Goal: Task Accomplishment & Management: Use online tool/utility

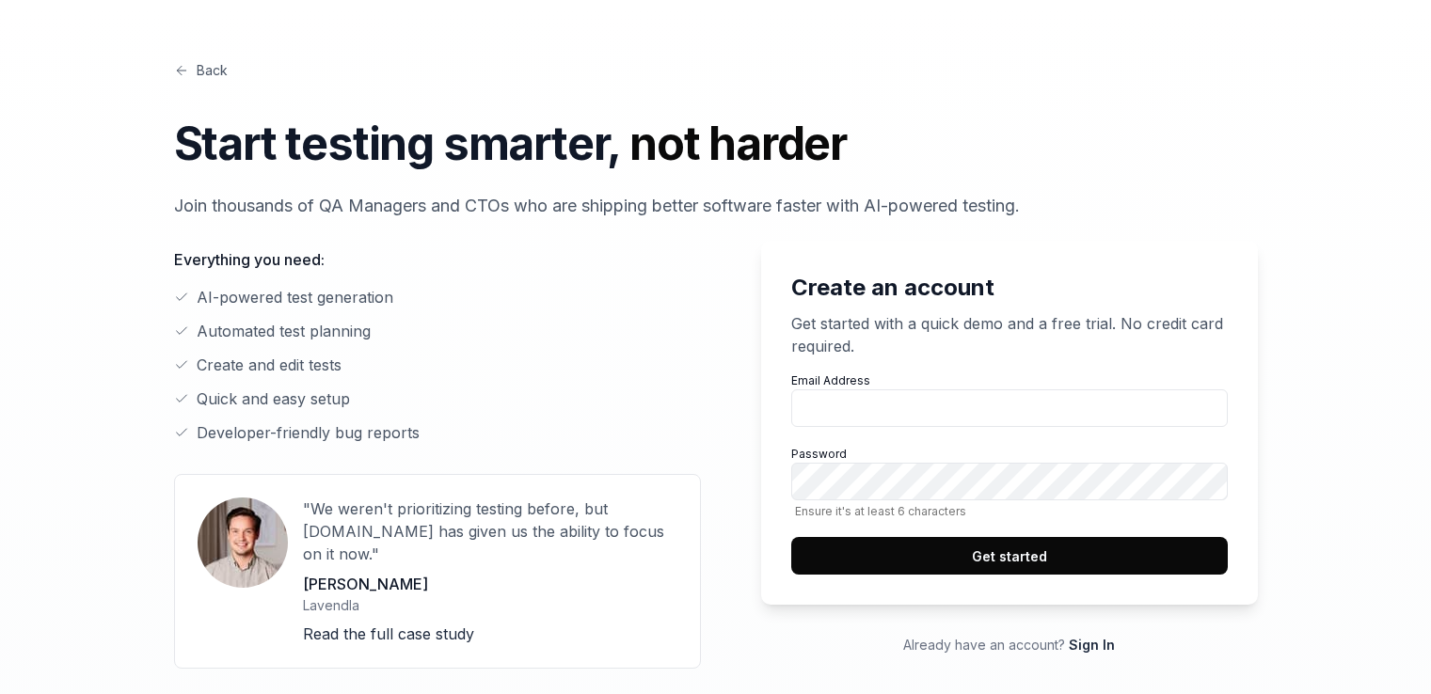
type input "[EMAIL_ADDRESS][DOMAIN_NAME]"
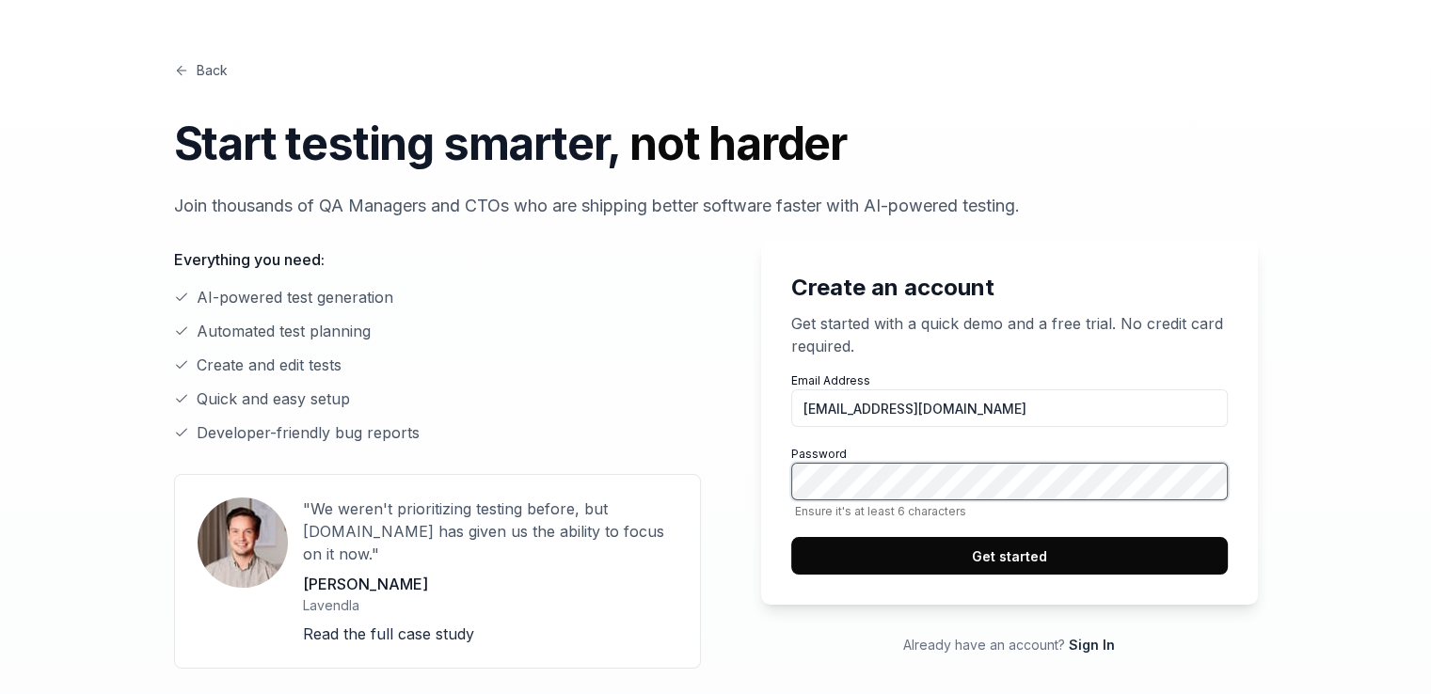
click at [791, 537] on button "Get started" at bounding box center [1009, 556] width 437 height 38
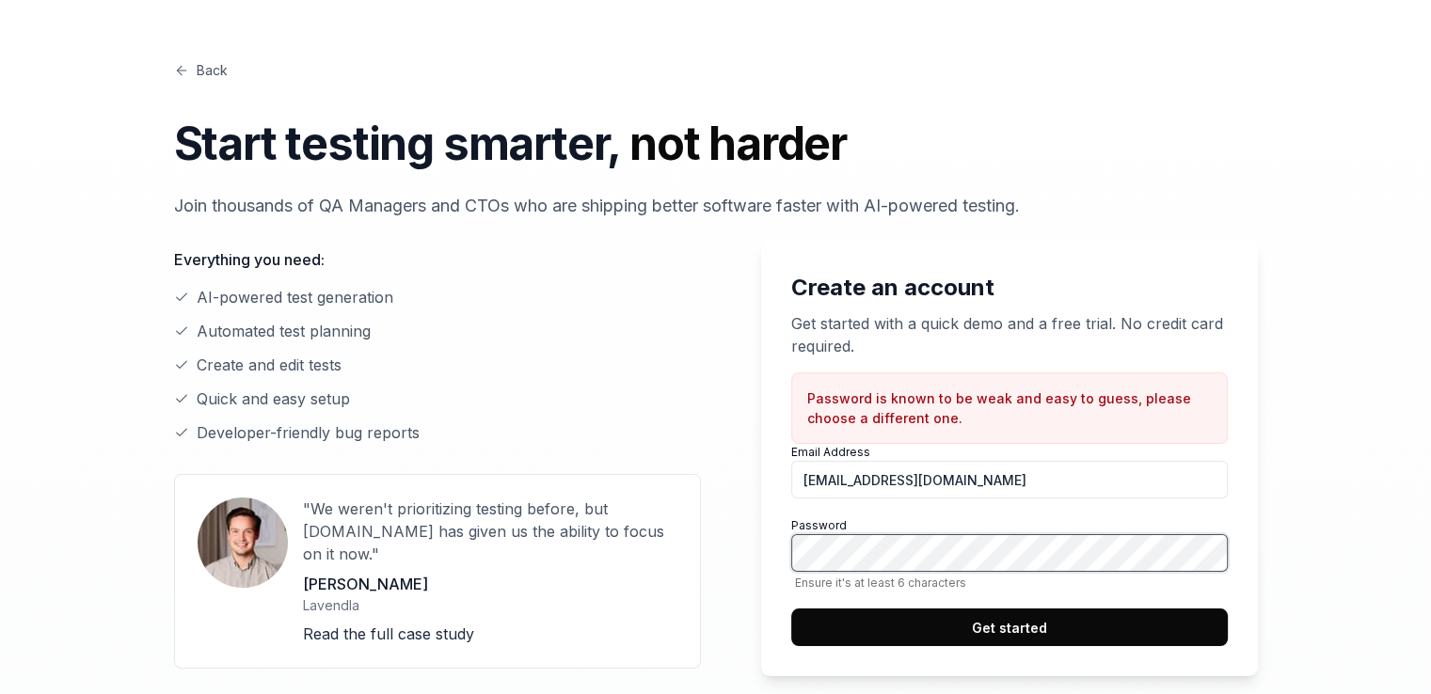
click at [738, 535] on div "Create an account Get started with a quick demo and a free trial. No credit car…" at bounding box center [994, 483] width 527 height 485
click at [791, 609] on button "Get started" at bounding box center [1009, 628] width 437 height 38
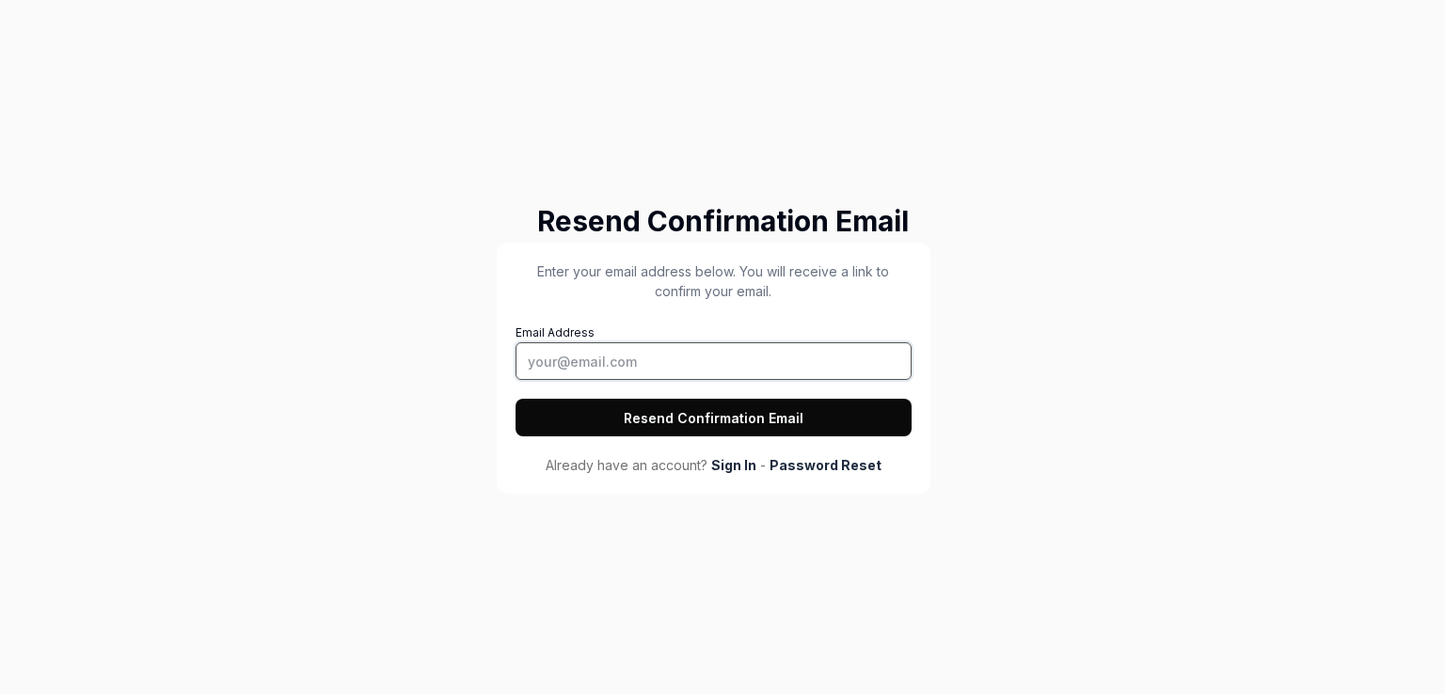
click at [644, 355] on input "Email Address" at bounding box center [714, 361] width 396 height 38
type input "[EMAIL_ADDRESS][DOMAIN_NAME]"
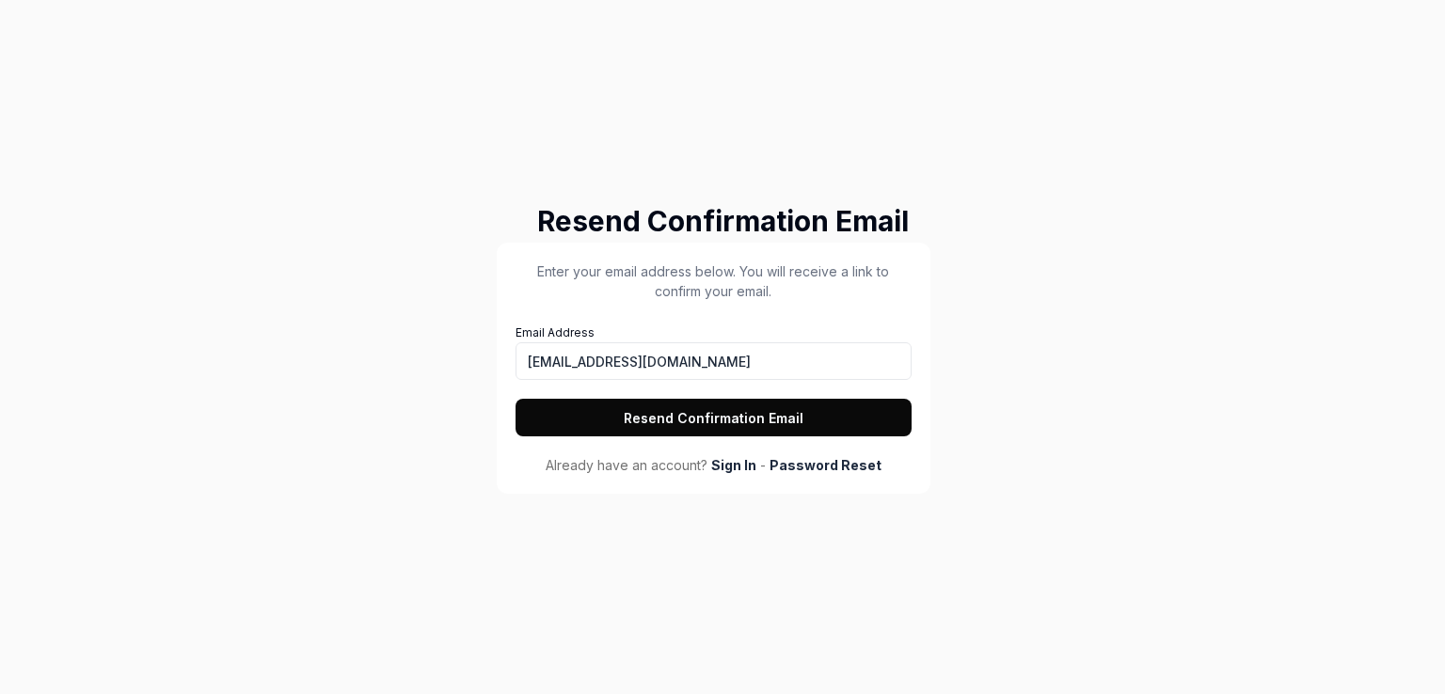
click at [672, 407] on button "Resend Confirmation Email" at bounding box center [714, 418] width 396 height 38
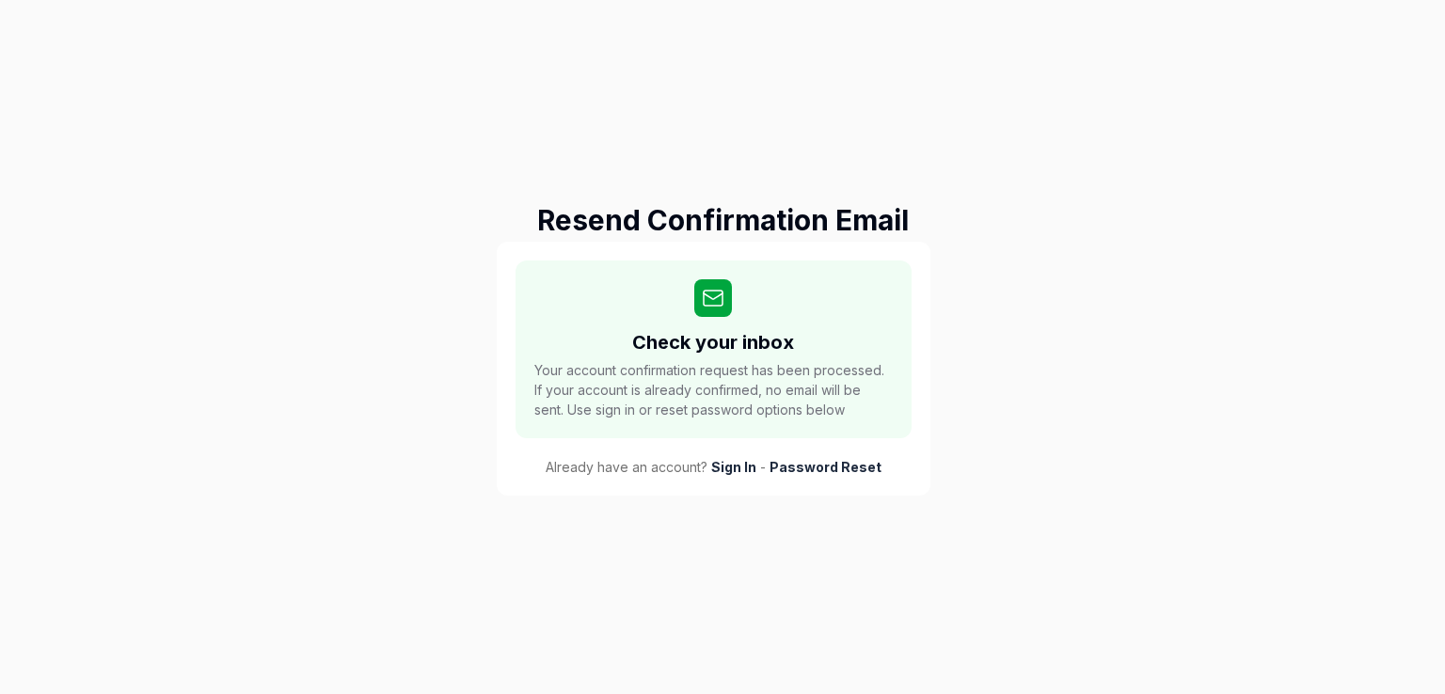
click at [806, 464] on link "Password Reset" at bounding box center [826, 467] width 112 height 20
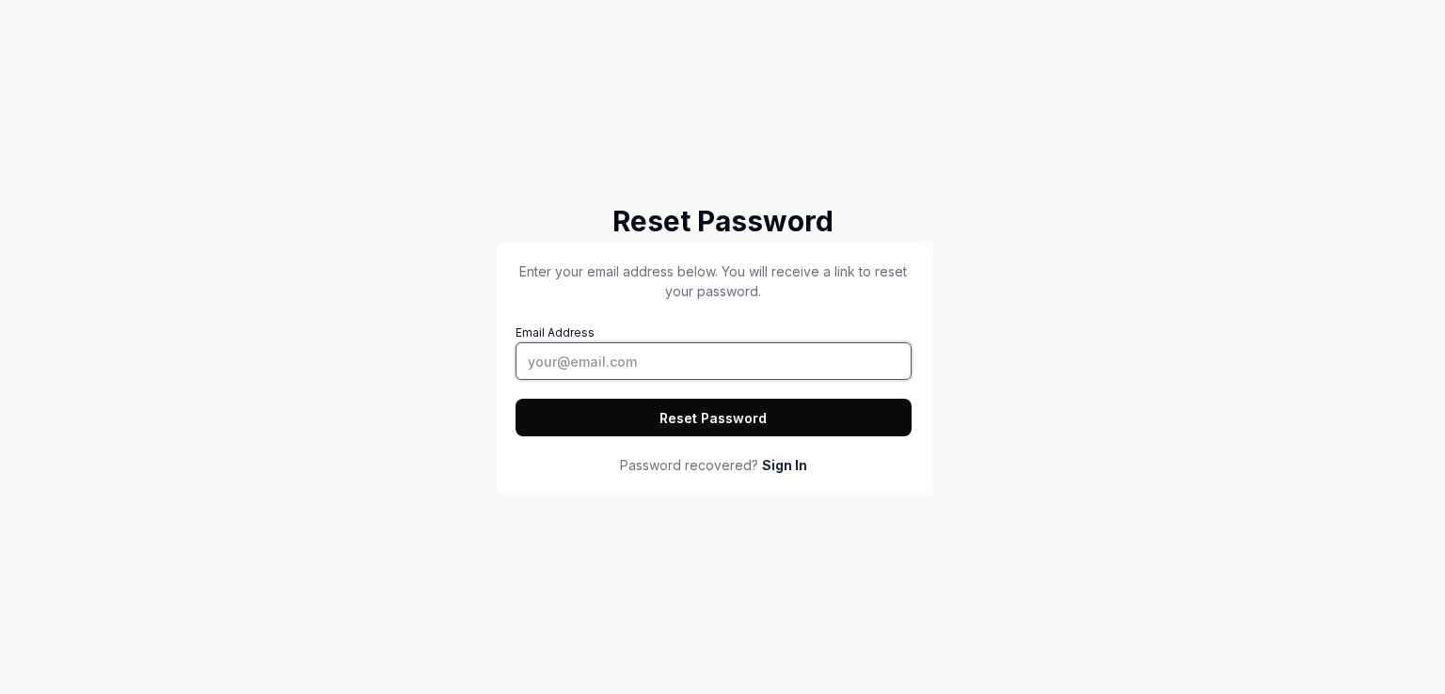
click at [614, 358] on input "Email Address" at bounding box center [714, 361] width 396 height 38
type input "[EMAIL_ADDRESS][DOMAIN_NAME]"
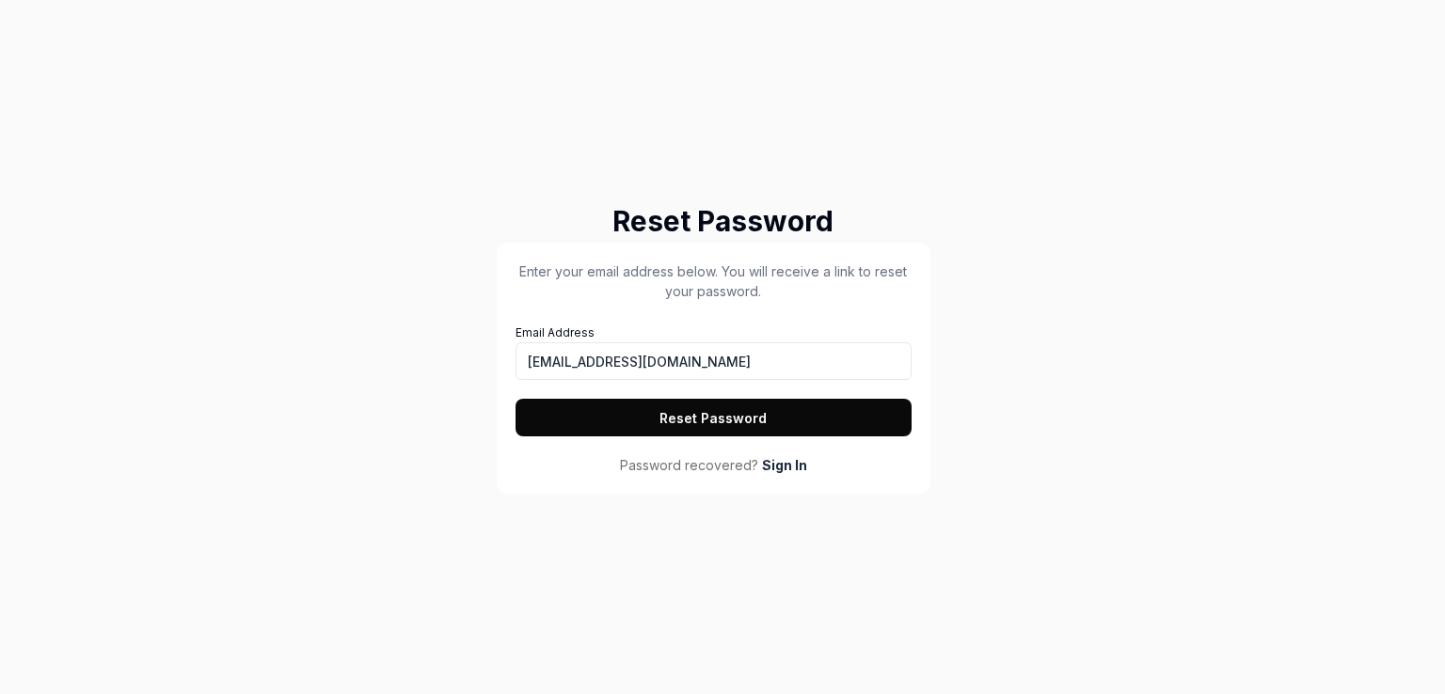
click at [656, 422] on button "Reset Password" at bounding box center [714, 418] width 396 height 38
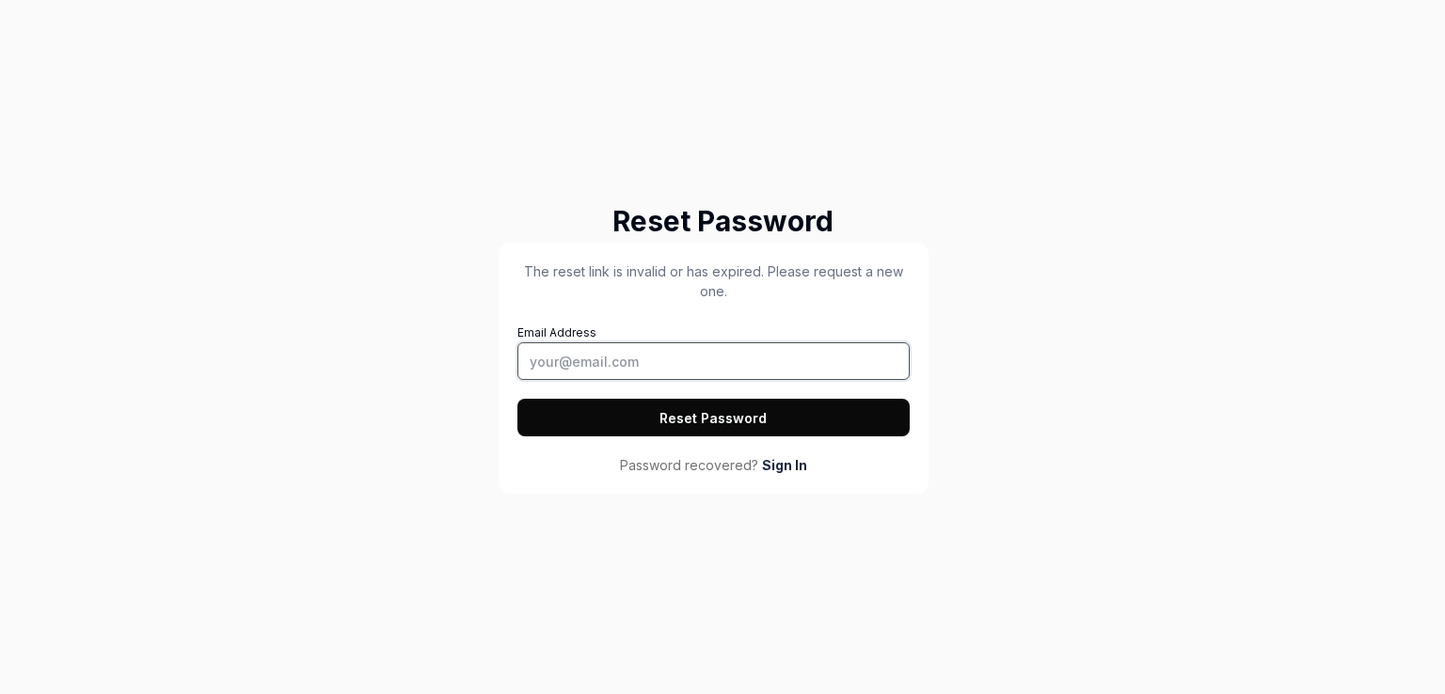
click at [641, 357] on input "Email Address" at bounding box center [713, 361] width 392 height 38
type input "[EMAIL_ADDRESS][DOMAIN_NAME]"
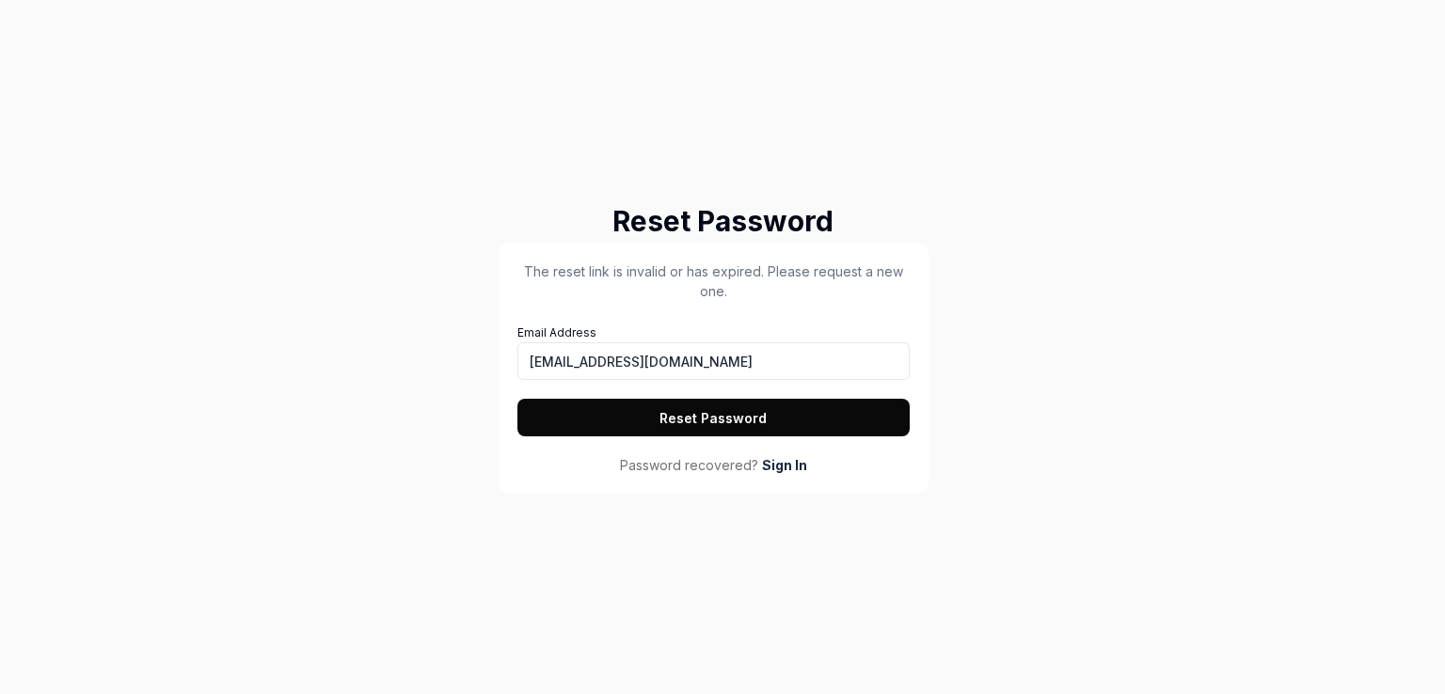
click at [645, 444] on div "The reset link is invalid or has expired. Please request a new one. Email Addre…" at bounding box center [713, 369] width 392 height 214
click at [643, 428] on button "Reset Password" at bounding box center [713, 418] width 392 height 38
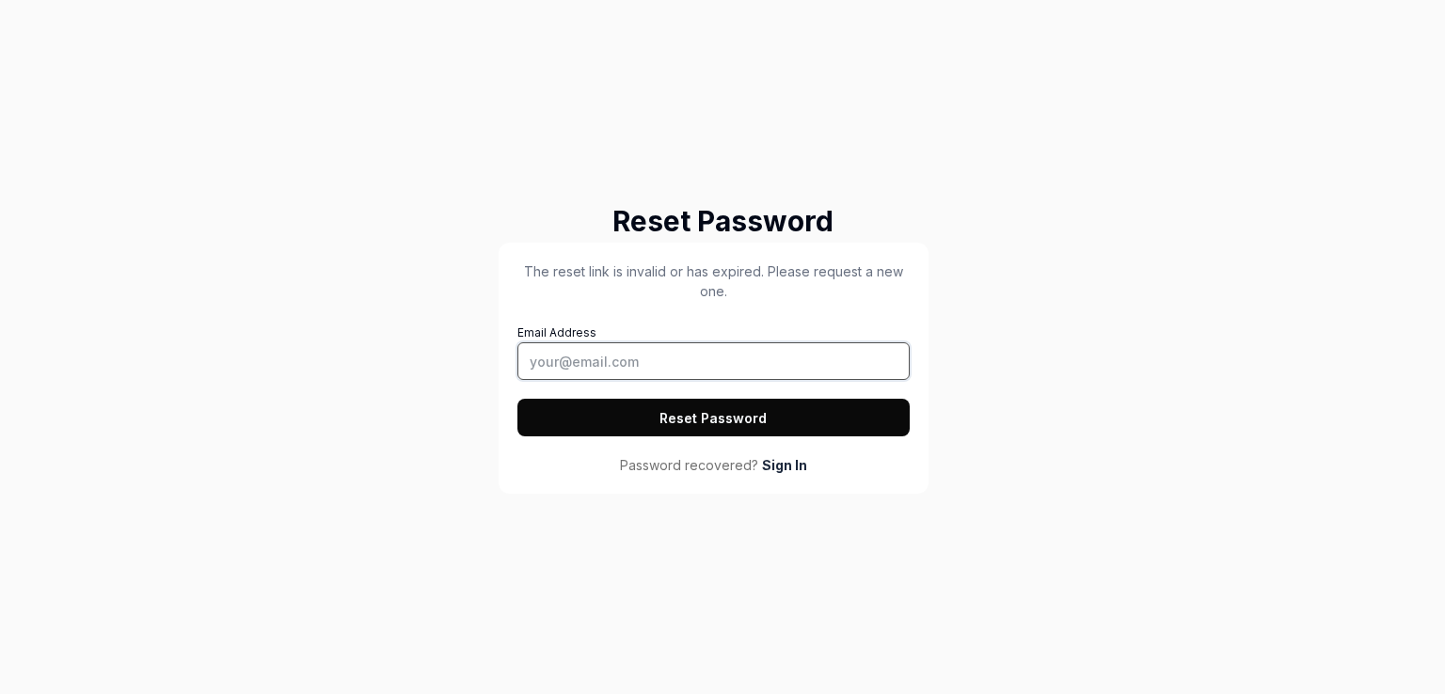
click at [696, 358] on input "Email Address" at bounding box center [713, 361] width 392 height 38
type input "tamizhr@augray.com"
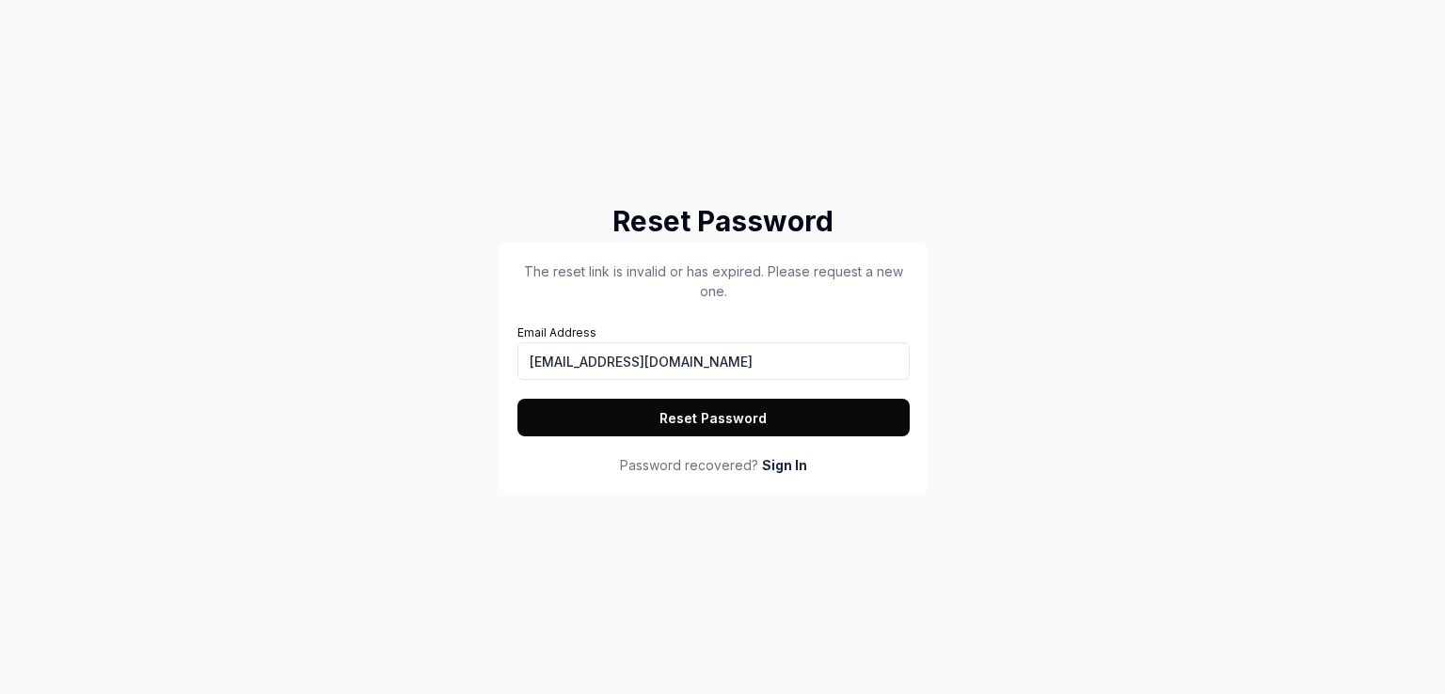
click at [671, 427] on button "Reset Password" at bounding box center [713, 418] width 392 height 38
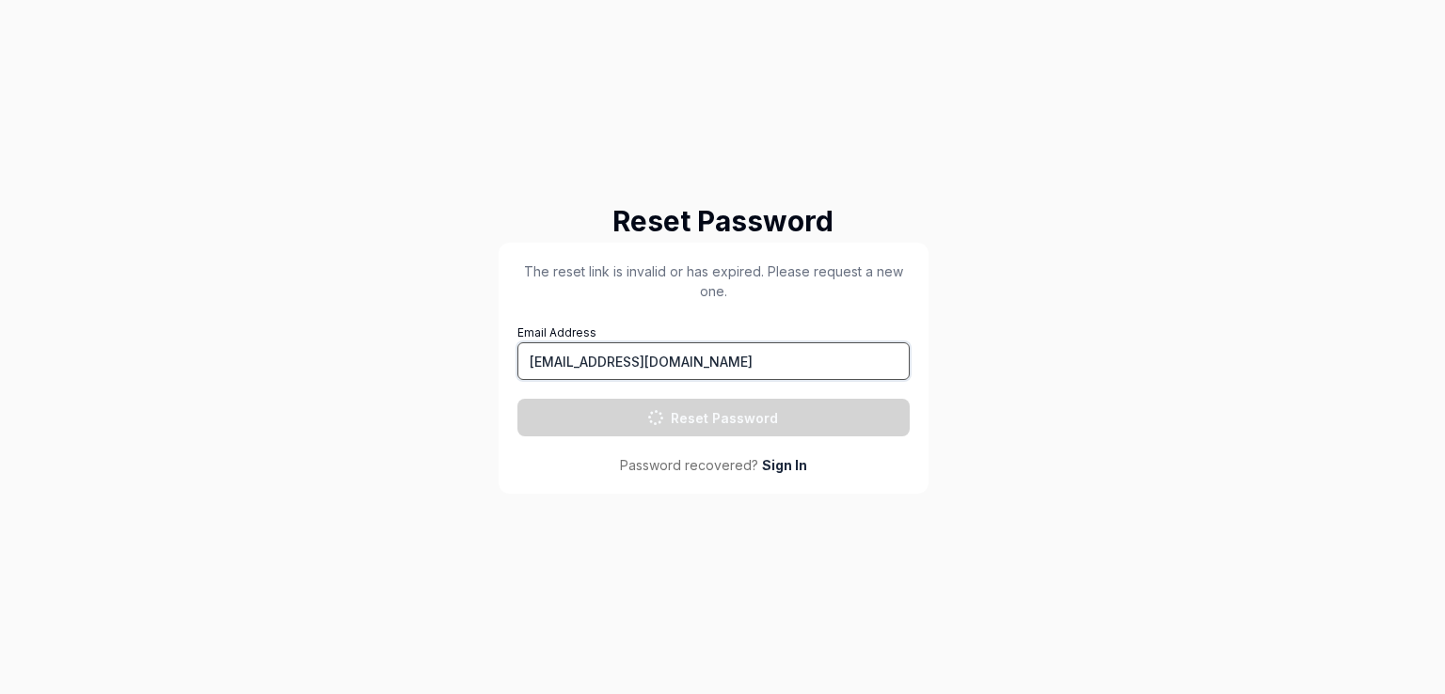
click at [636, 367] on input "tamizhr@augray.com" at bounding box center [713, 361] width 392 height 38
click at [710, 366] on input "tamizhr@augray.com" at bounding box center [713, 361] width 392 height 38
drag, startPoint x: 587, startPoint y: 366, endPoint x: 584, endPoint y: 376, distance: 10.7
click at [587, 366] on input "tamizhr@augray.com" at bounding box center [713, 361] width 392 height 38
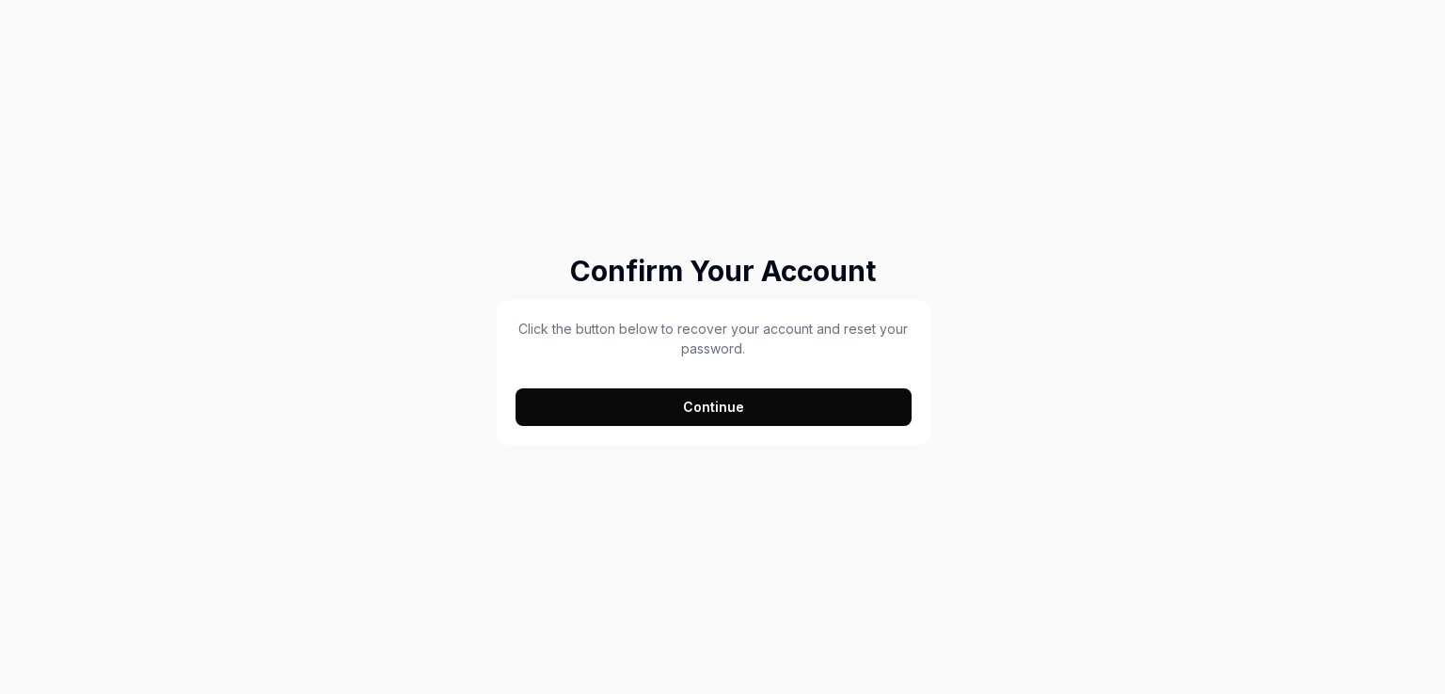
click at [609, 399] on button "Continue" at bounding box center [714, 408] width 396 height 38
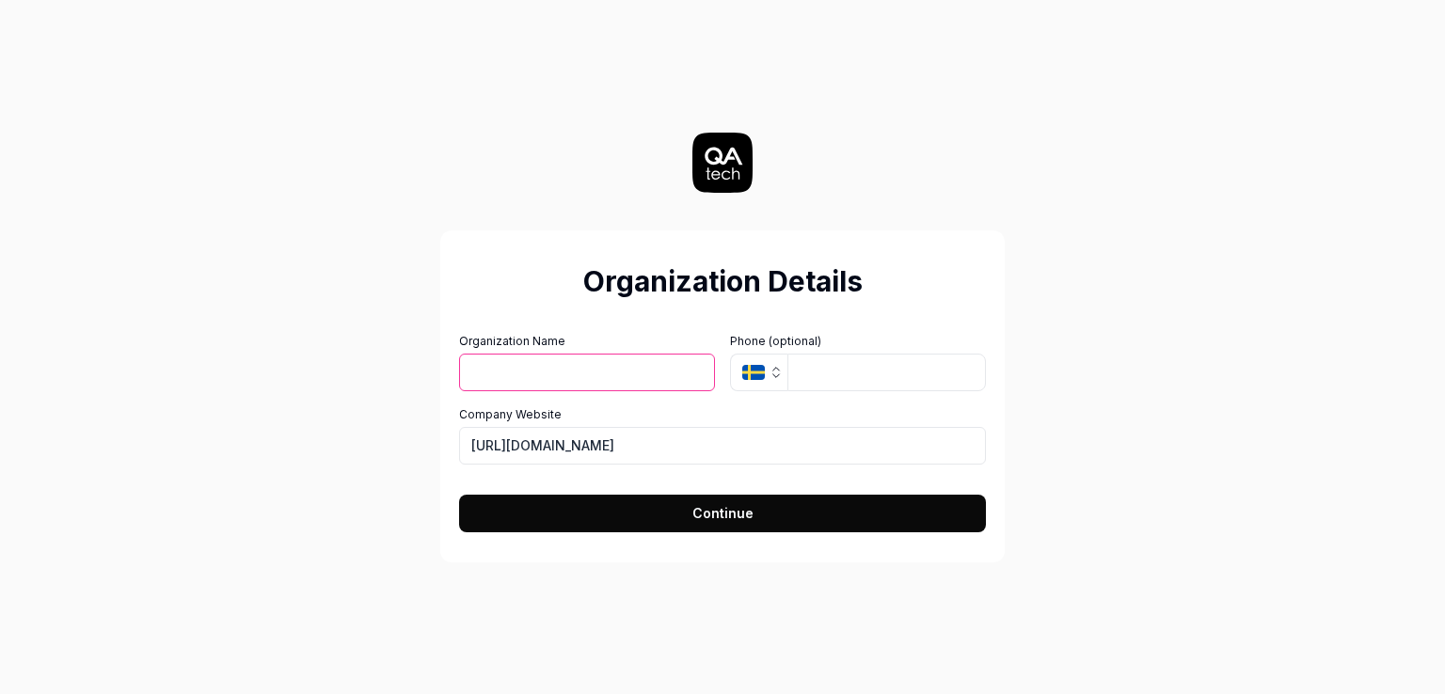
click at [576, 367] on input "Organization Name" at bounding box center [587, 373] width 256 height 38
click at [580, 376] on input "Organization Name" at bounding box center [587, 373] width 256 height 38
type input "Augray"
click at [829, 366] on input "tel" at bounding box center [886, 373] width 199 height 38
type input "9790914176"
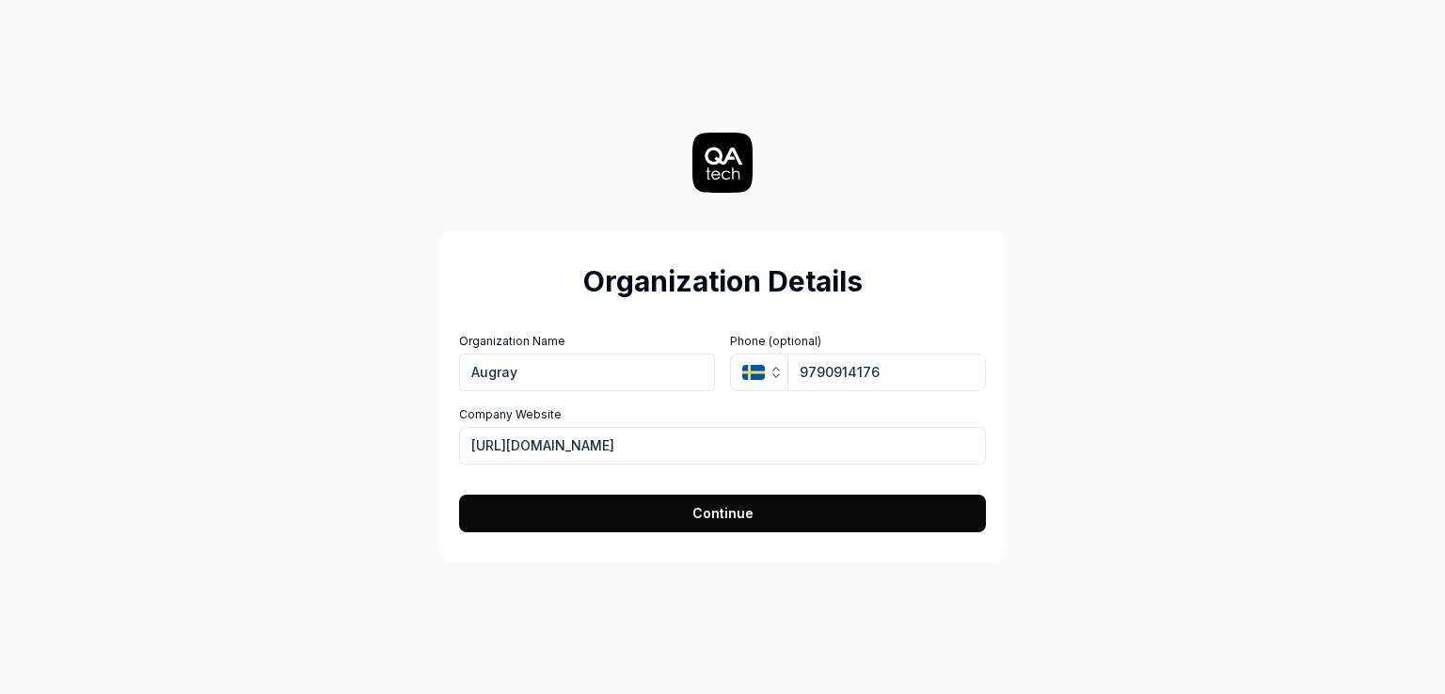
drag, startPoint x: 627, startPoint y: 518, endPoint x: 632, endPoint y: 509, distance: 11.0
click at [629, 519] on button "Continue" at bounding box center [722, 514] width 527 height 38
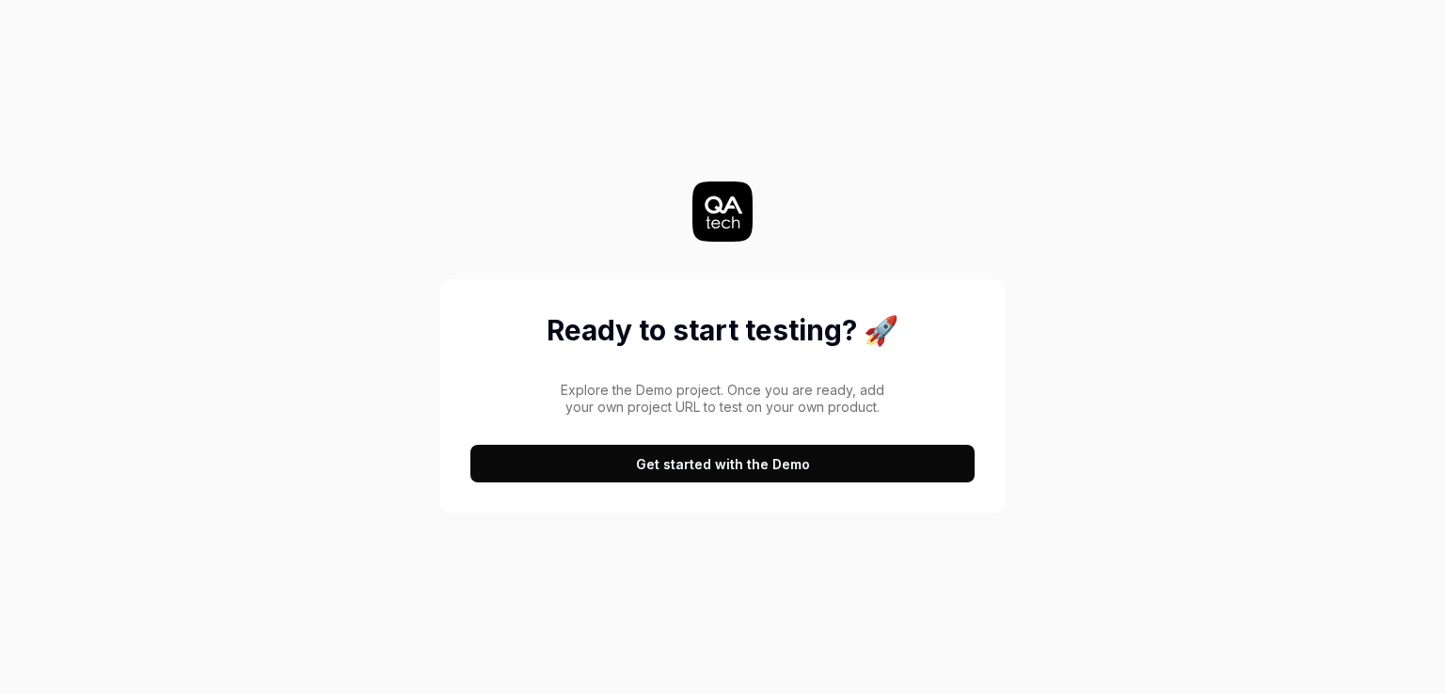
click at [646, 454] on button "Get started with the Demo" at bounding box center [722, 464] width 504 height 38
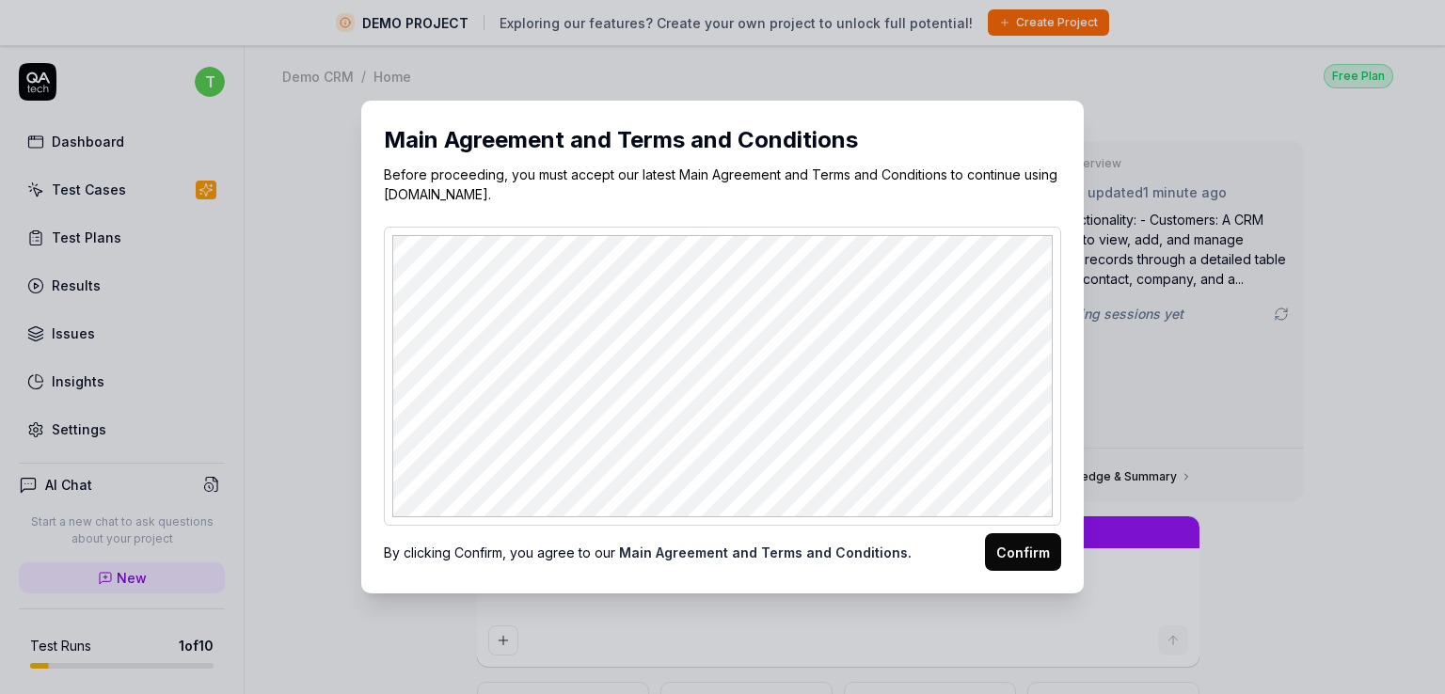
click at [1027, 566] on button "Confirm" at bounding box center [1023, 552] width 76 height 38
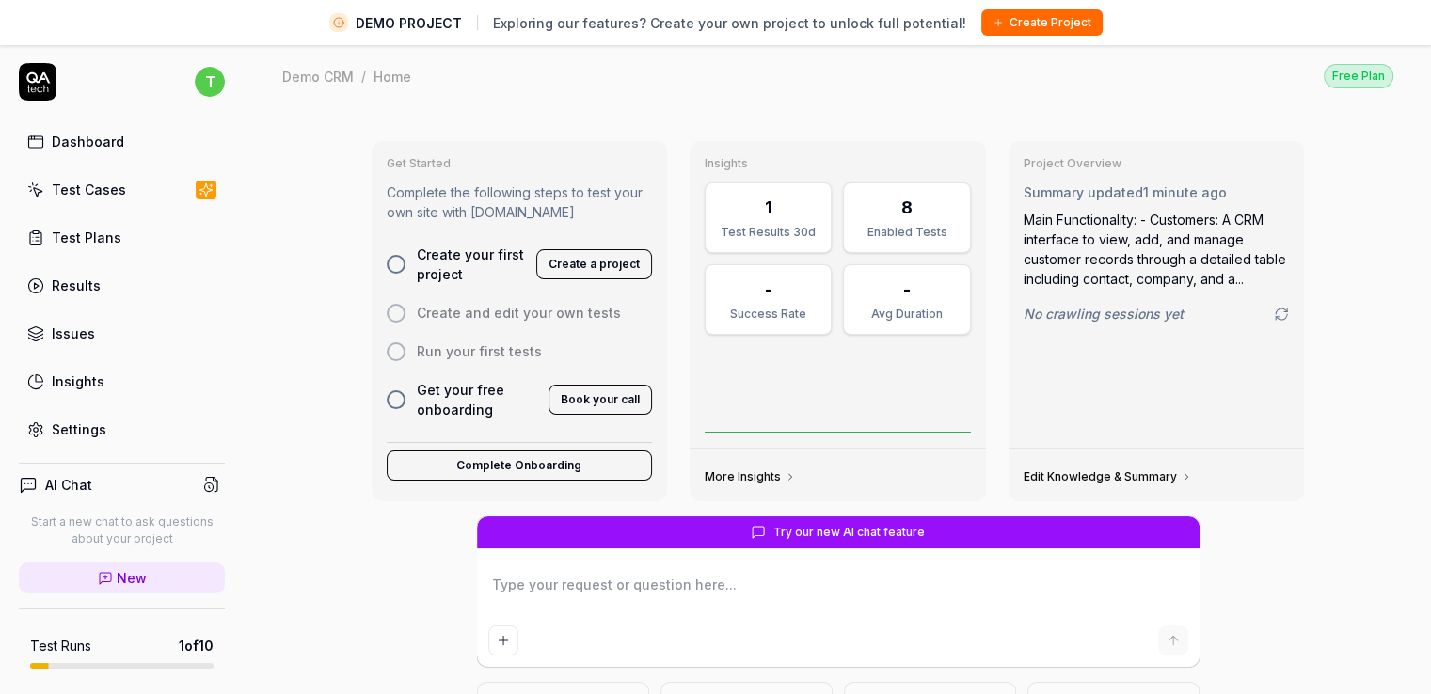
click at [388, 257] on div at bounding box center [396, 264] width 19 height 19
click at [388, 259] on div at bounding box center [396, 264] width 19 height 19
click at [584, 260] on button "Create a project" at bounding box center [594, 264] width 116 height 30
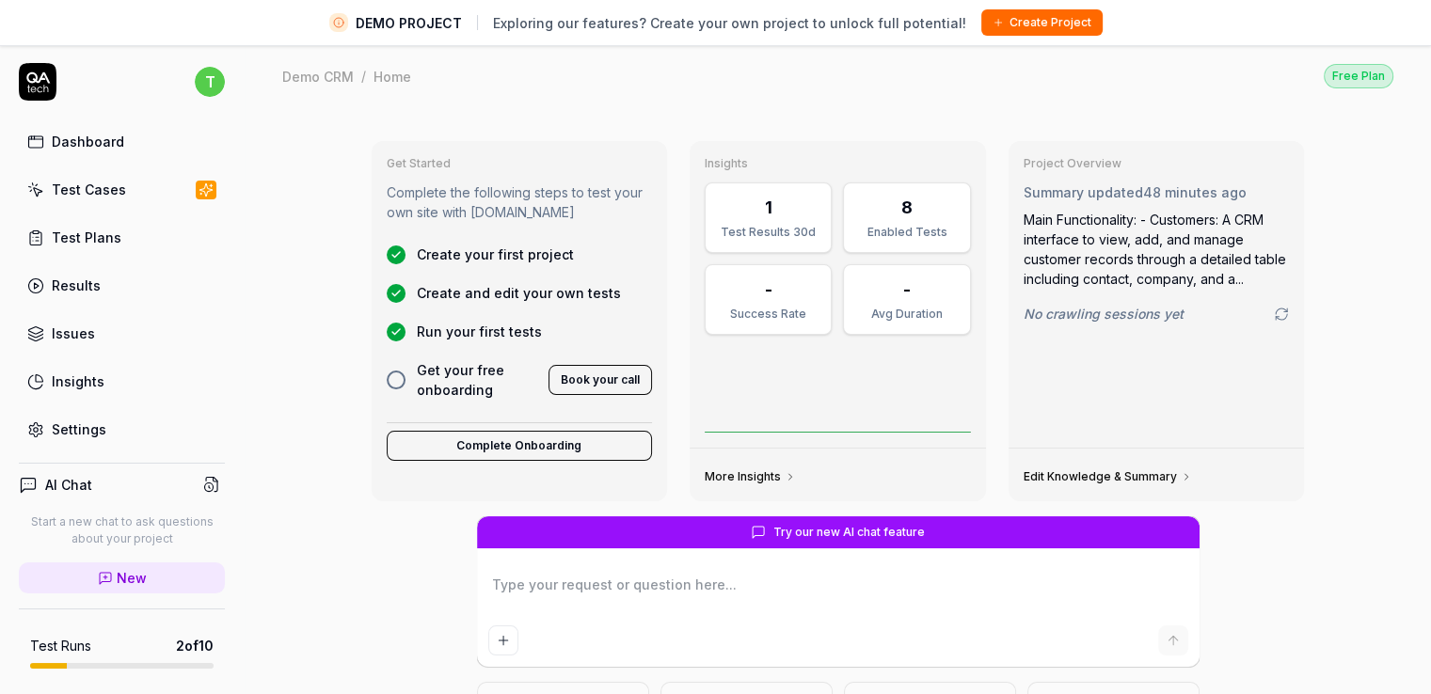
type textarea "*"
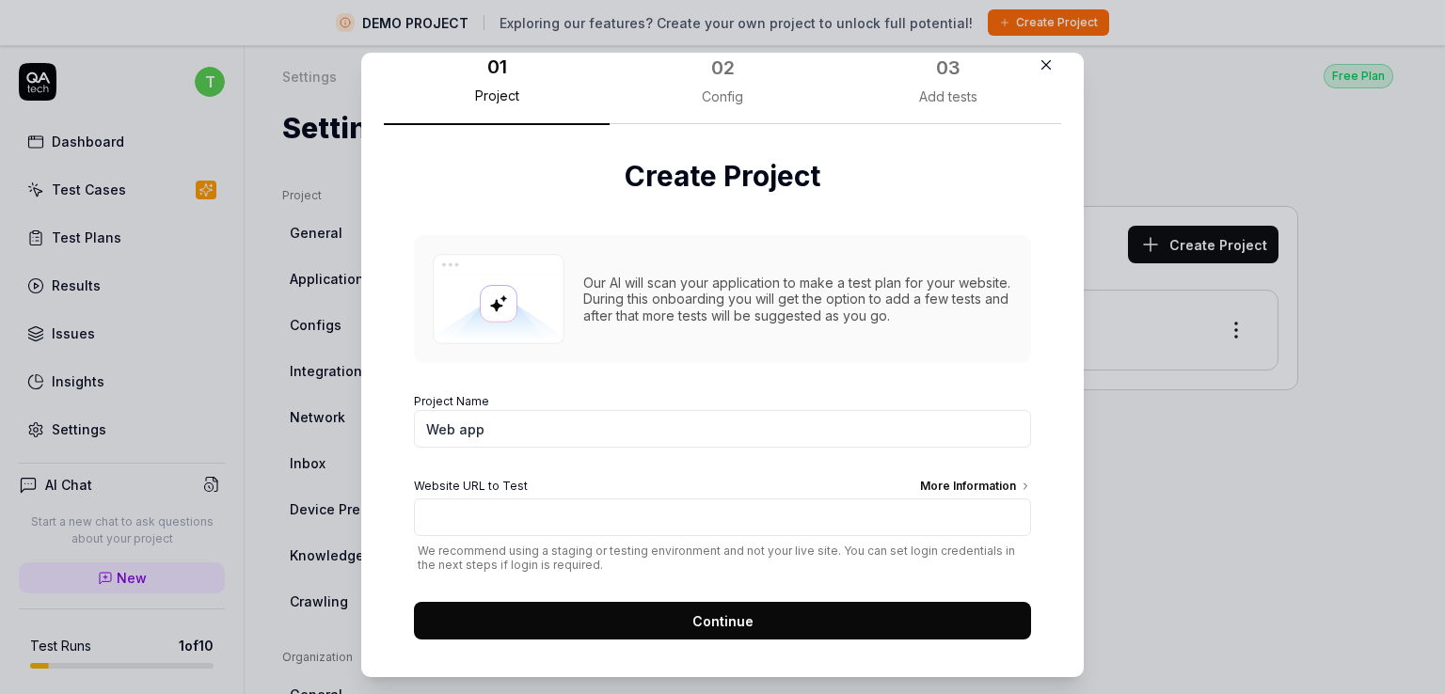
scroll to position [40, 0]
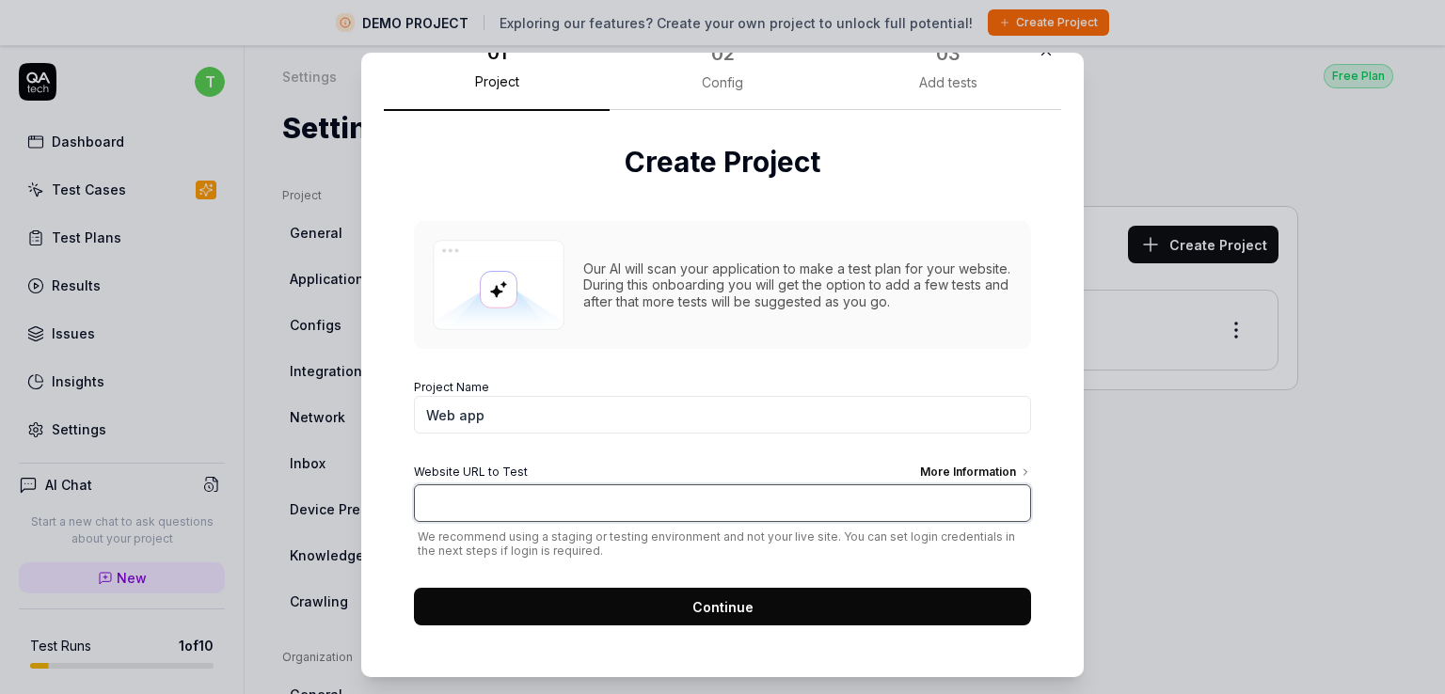
click at [587, 503] on input "Website URL to Test More Information" at bounding box center [722, 504] width 617 height 38
paste input "https://onexrstage.us/"
type input "https://onexrstage.us/"
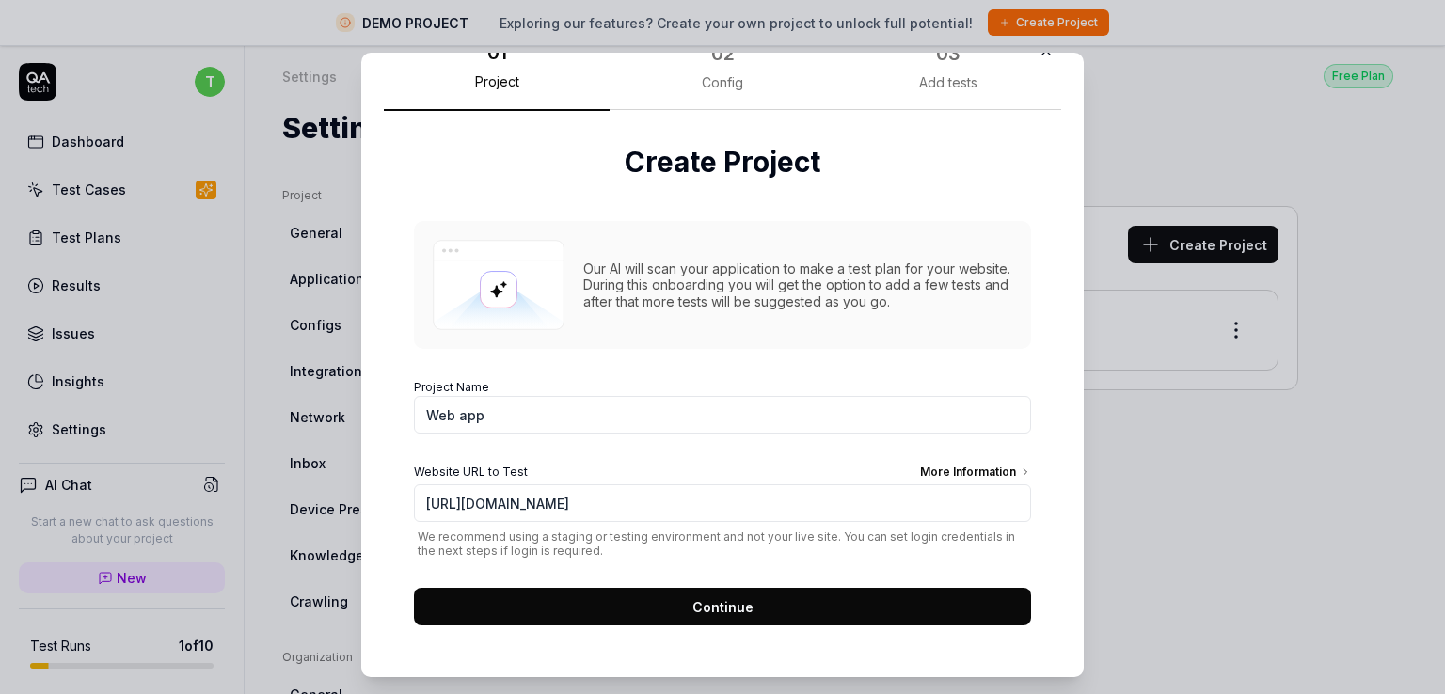
click at [692, 605] on span "Continue" at bounding box center [722, 607] width 61 height 20
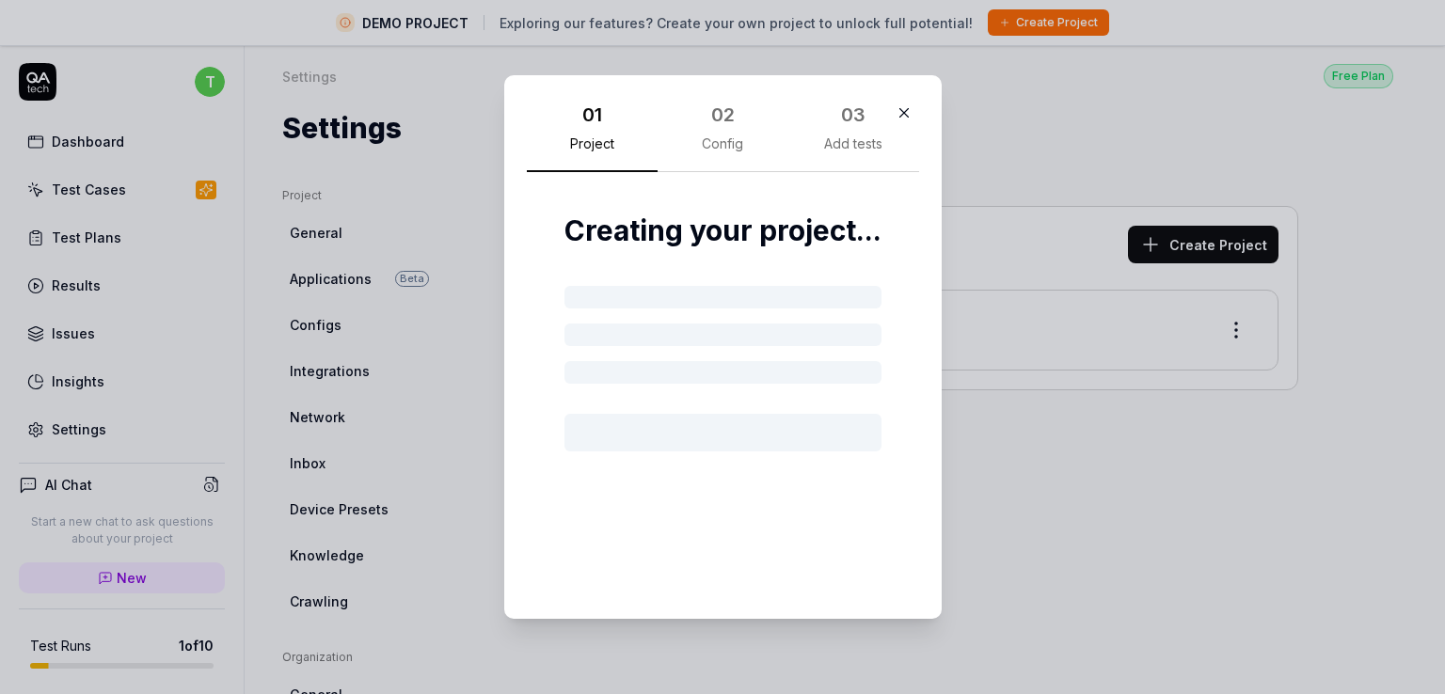
scroll to position [0, 0]
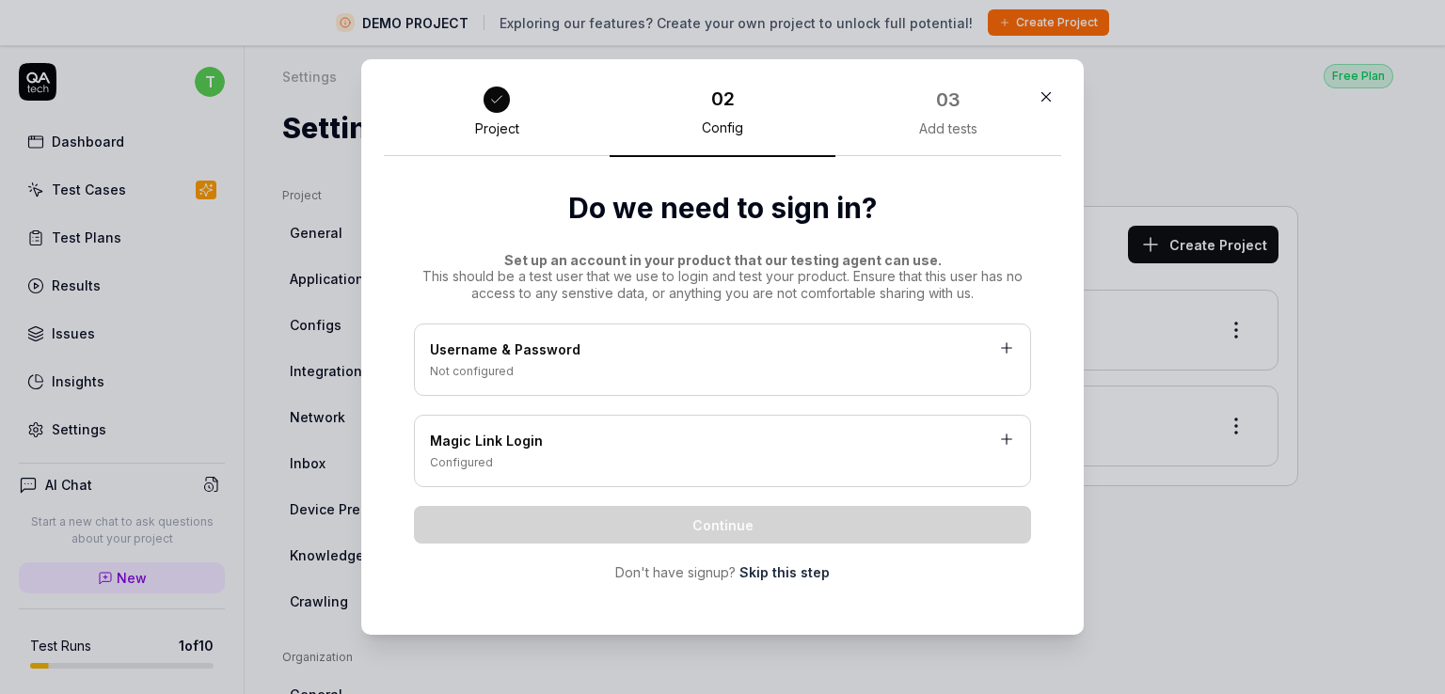
click at [632, 357] on div "Username & Password" at bounding box center [722, 352] width 585 height 24
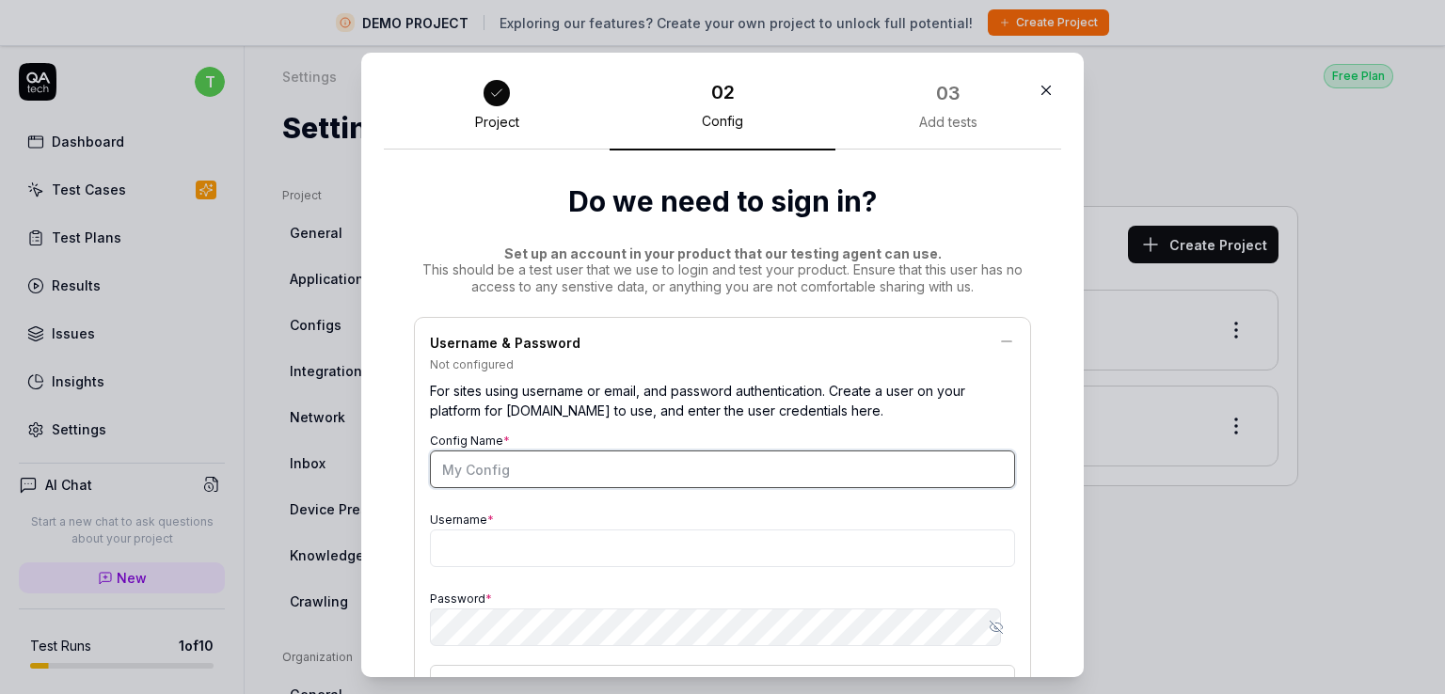
click at [580, 474] on input "Config Name *" at bounding box center [722, 470] width 585 height 38
click at [580, 461] on input "Config Name *" at bounding box center [722, 470] width 585 height 38
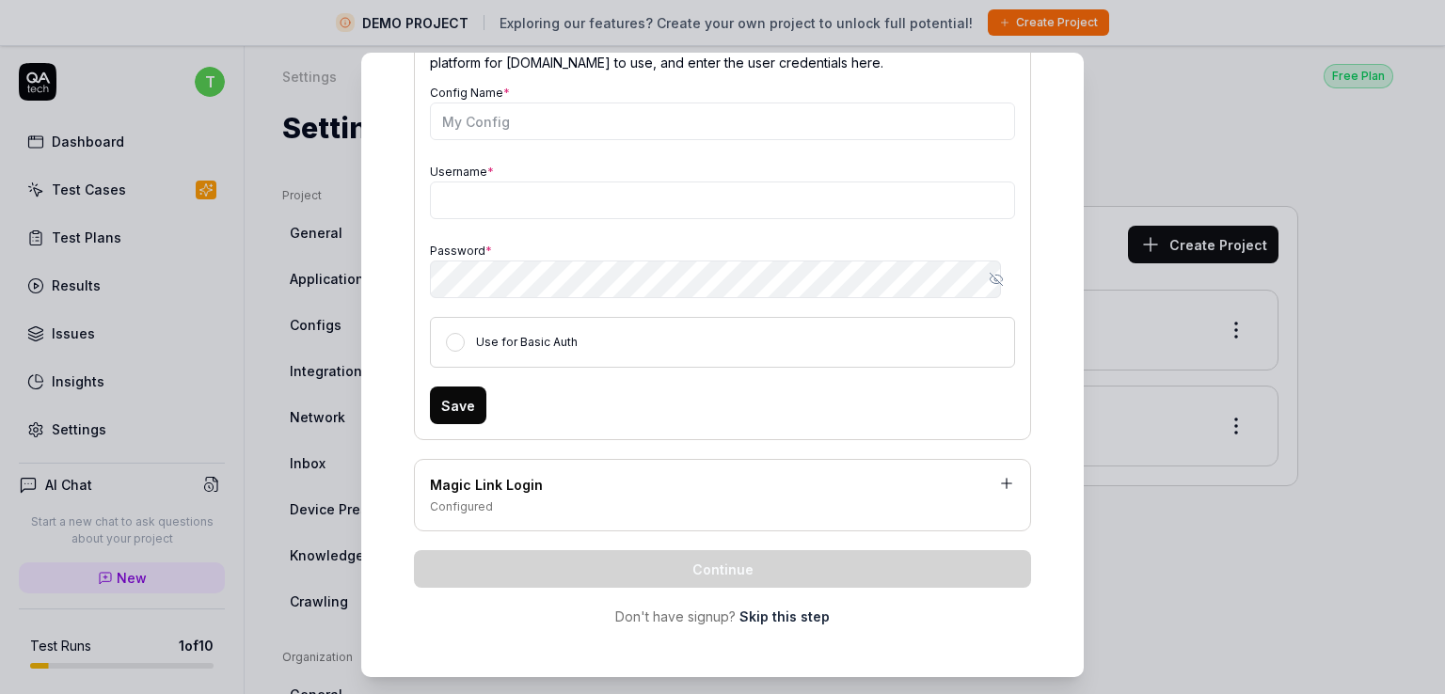
click at [748, 618] on link "Skip this step" at bounding box center [784, 617] width 90 height 20
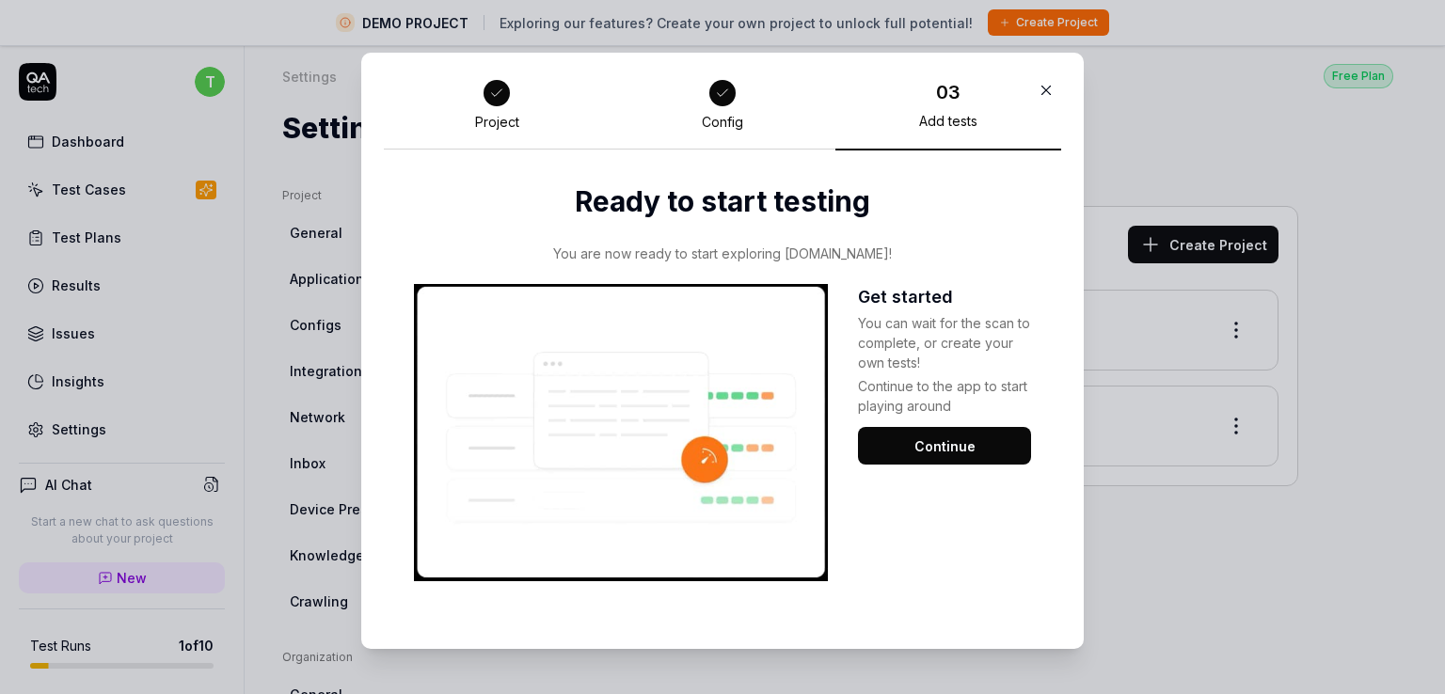
click at [978, 439] on button "Continue" at bounding box center [944, 446] width 173 height 38
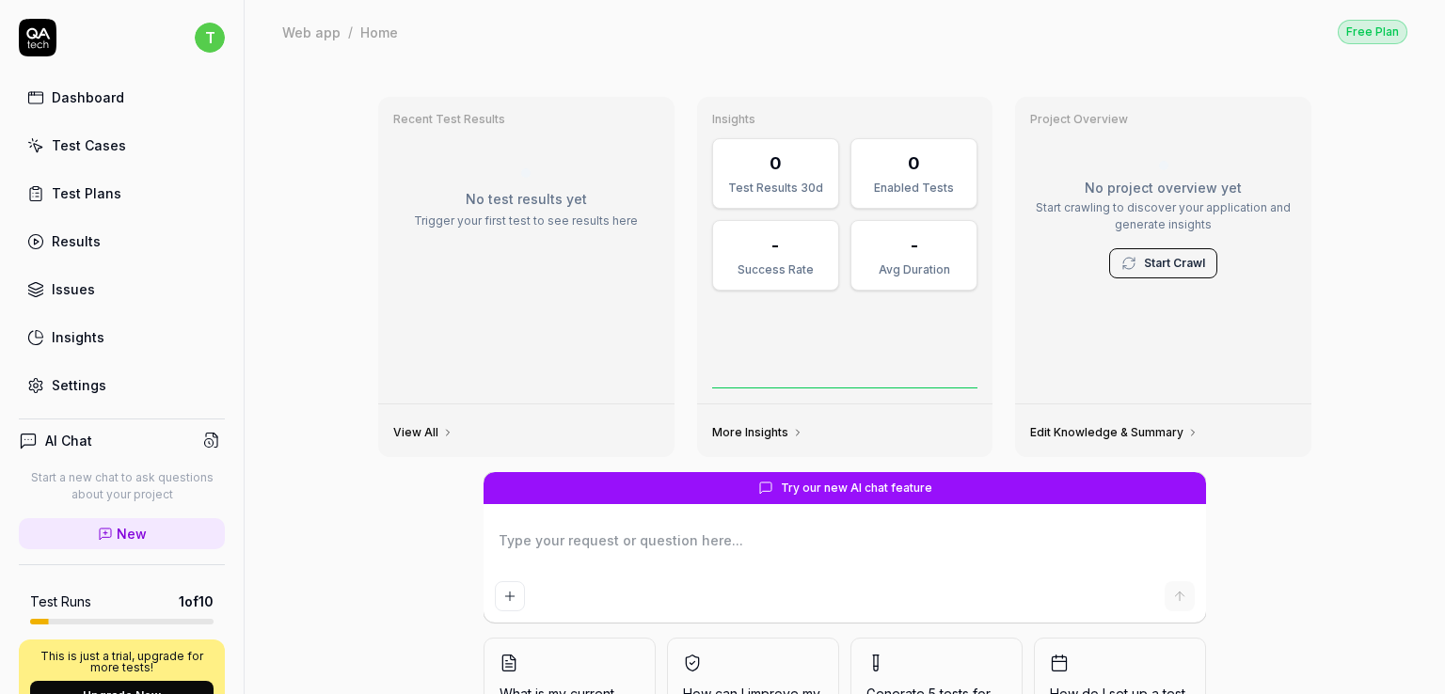
scroll to position [121, 0]
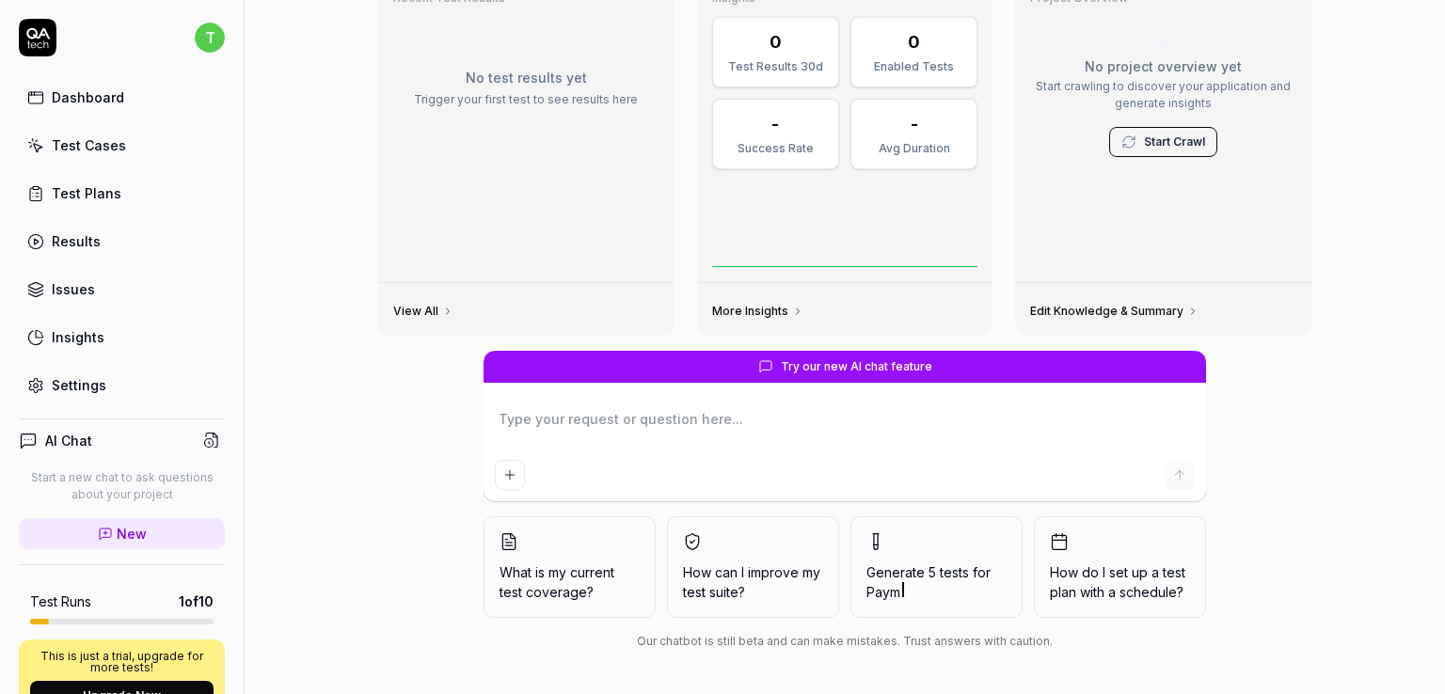
click at [102, 83] on link "Dashboard" at bounding box center [122, 97] width 206 height 37
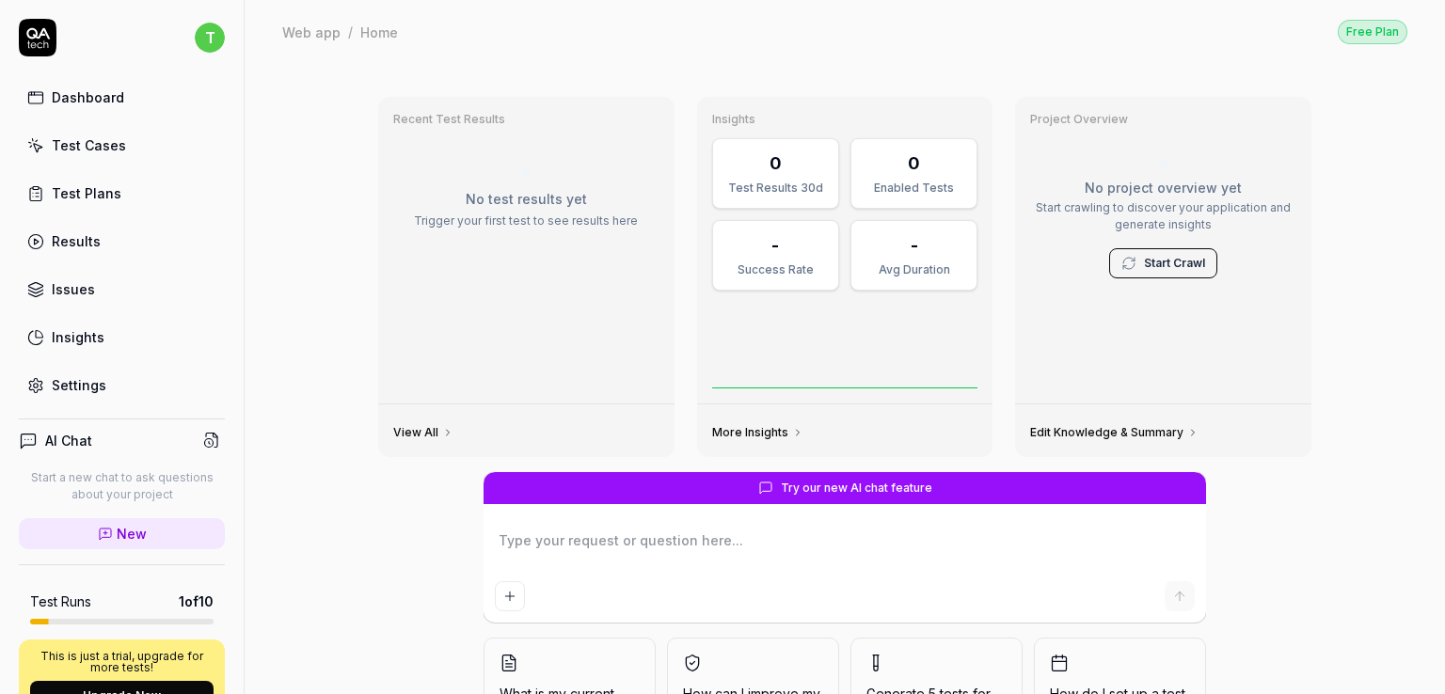
click at [101, 135] on div "Test Cases" at bounding box center [89, 145] width 74 height 20
type textarea "*"
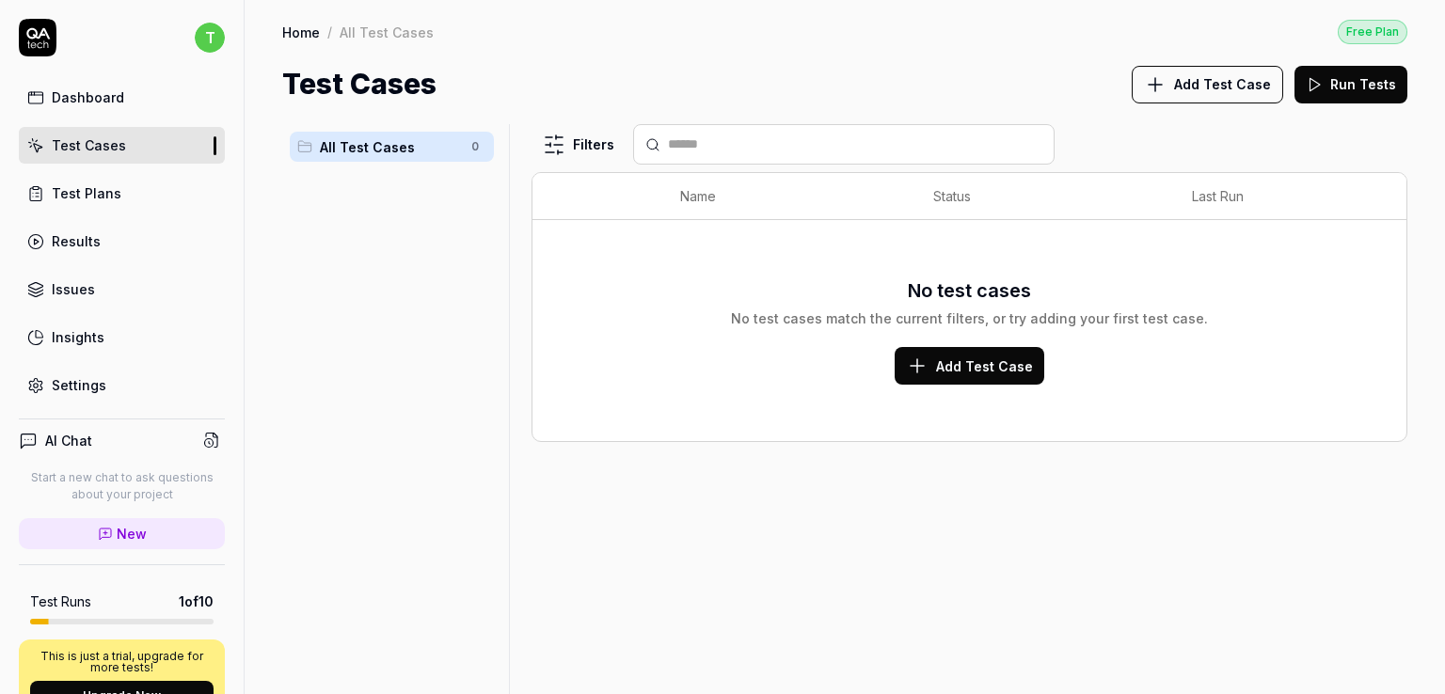
click at [975, 373] on span "Add Test Case" at bounding box center [984, 367] width 97 height 20
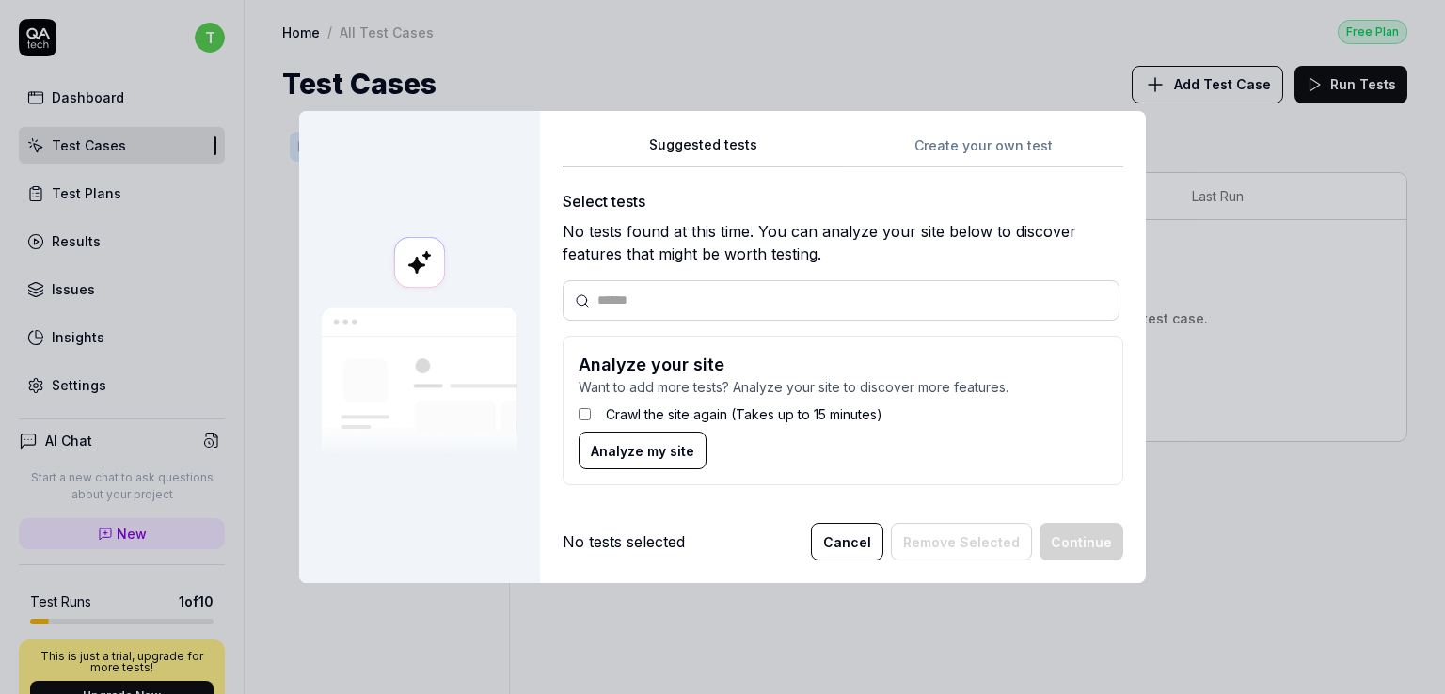
click at [859, 543] on button "Cancel" at bounding box center [847, 542] width 72 height 38
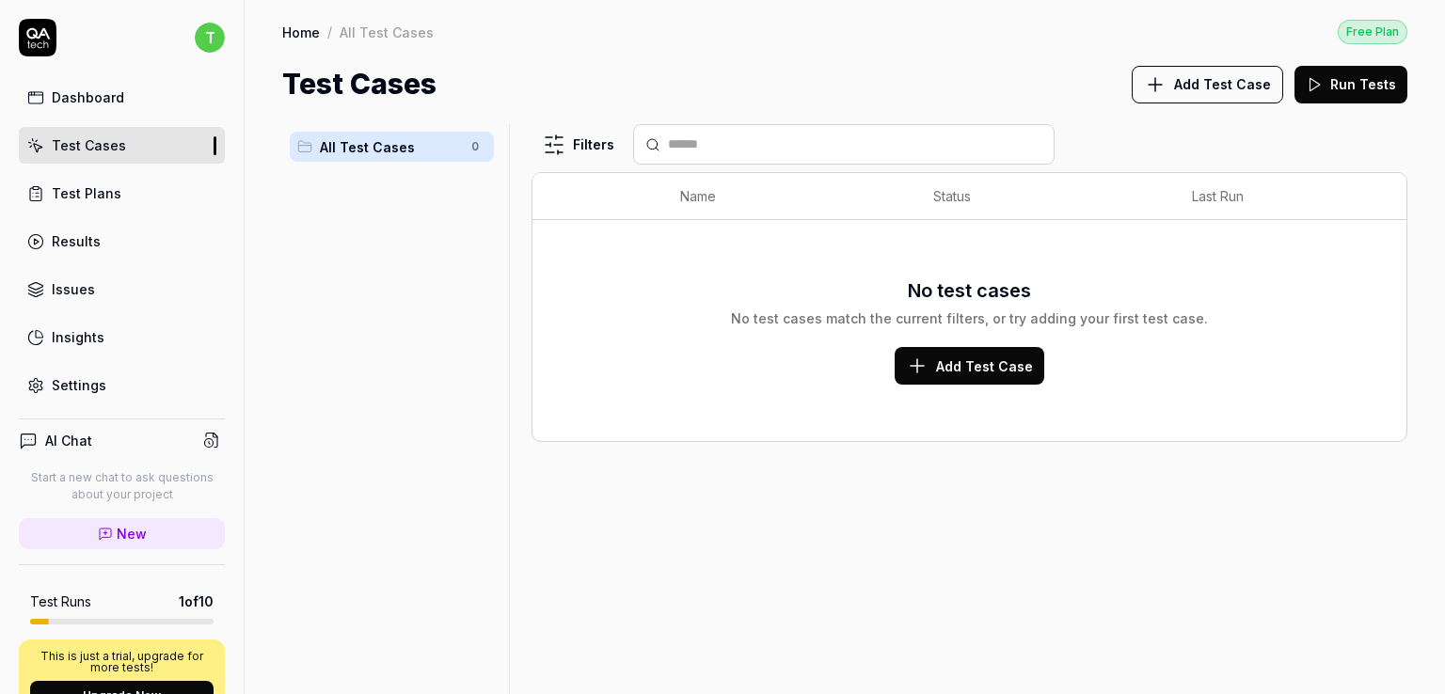
click at [1207, 78] on span "Add Test Case" at bounding box center [1222, 84] width 97 height 20
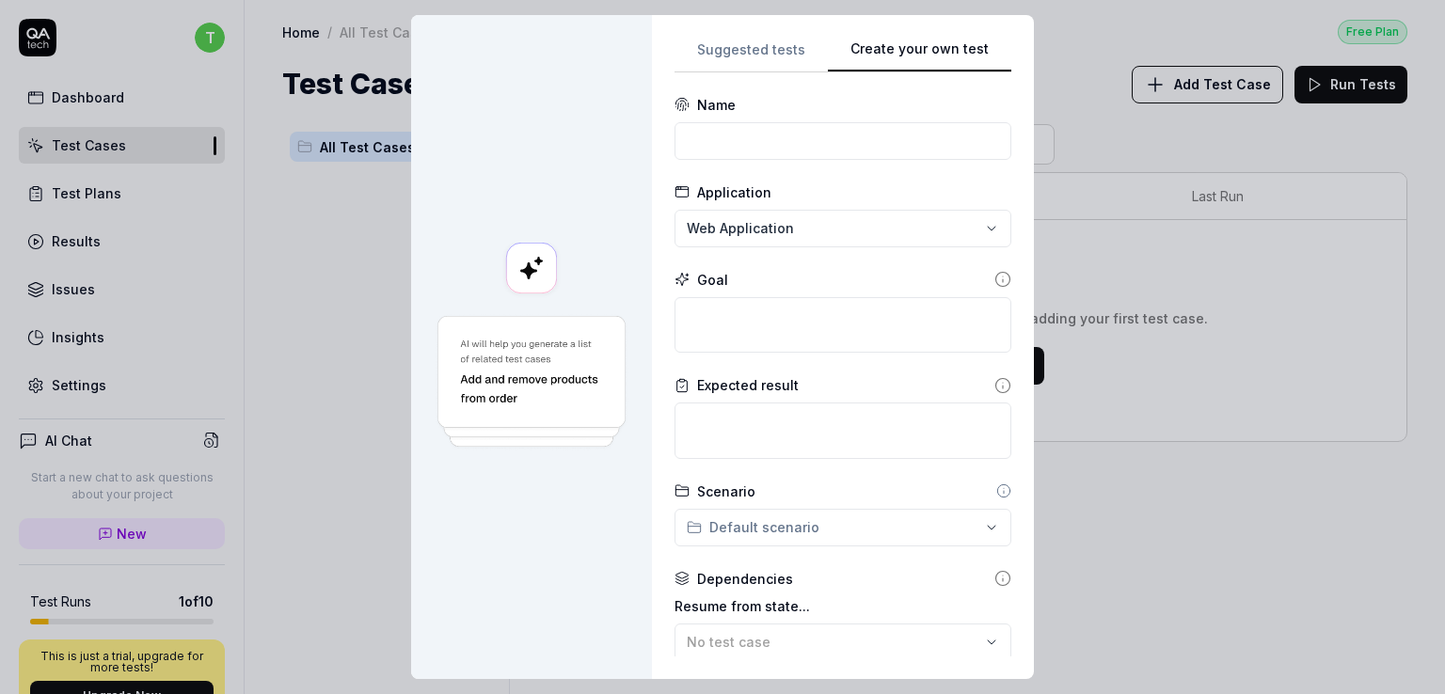
click at [993, 139] on div "**********" at bounding box center [843, 347] width 337 height 619
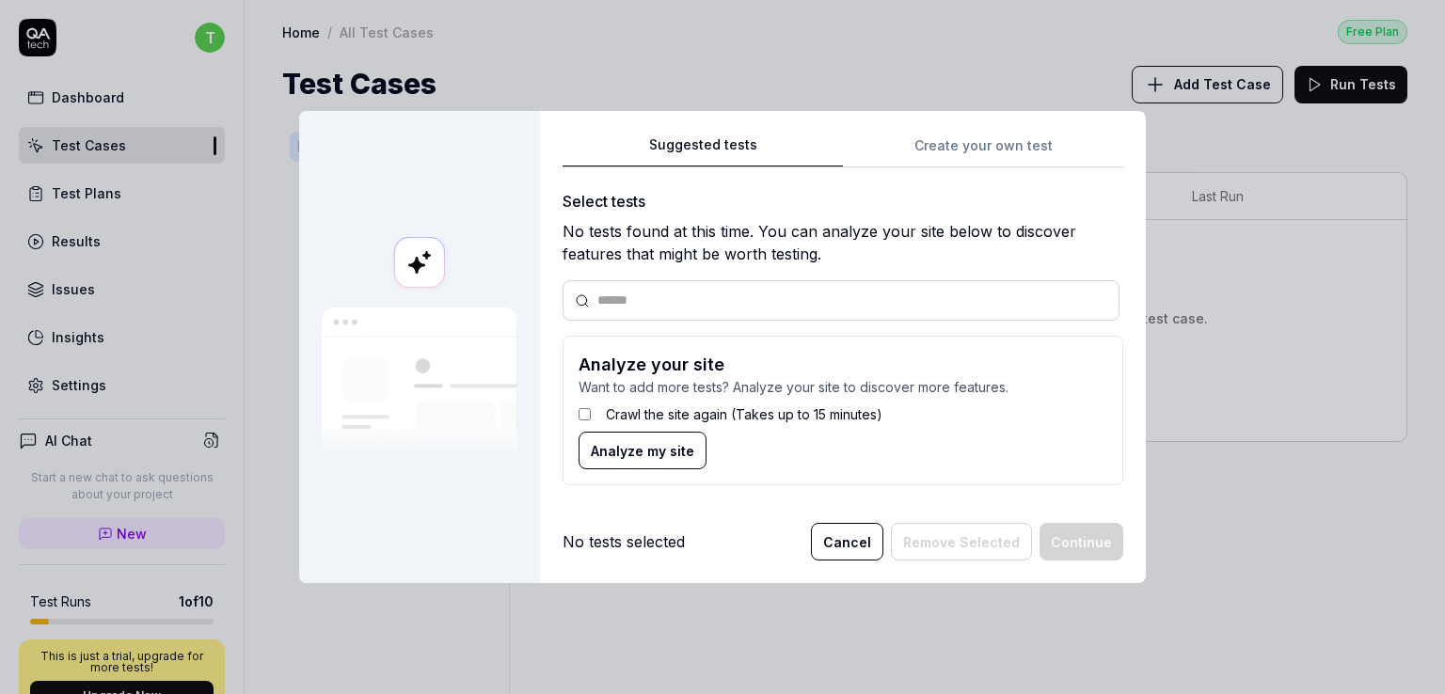
click at [722, 49] on div "Suggested tests Suggested tests Create your own test Select tests No tests foun…" at bounding box center [722, 347] width 1445 height 694
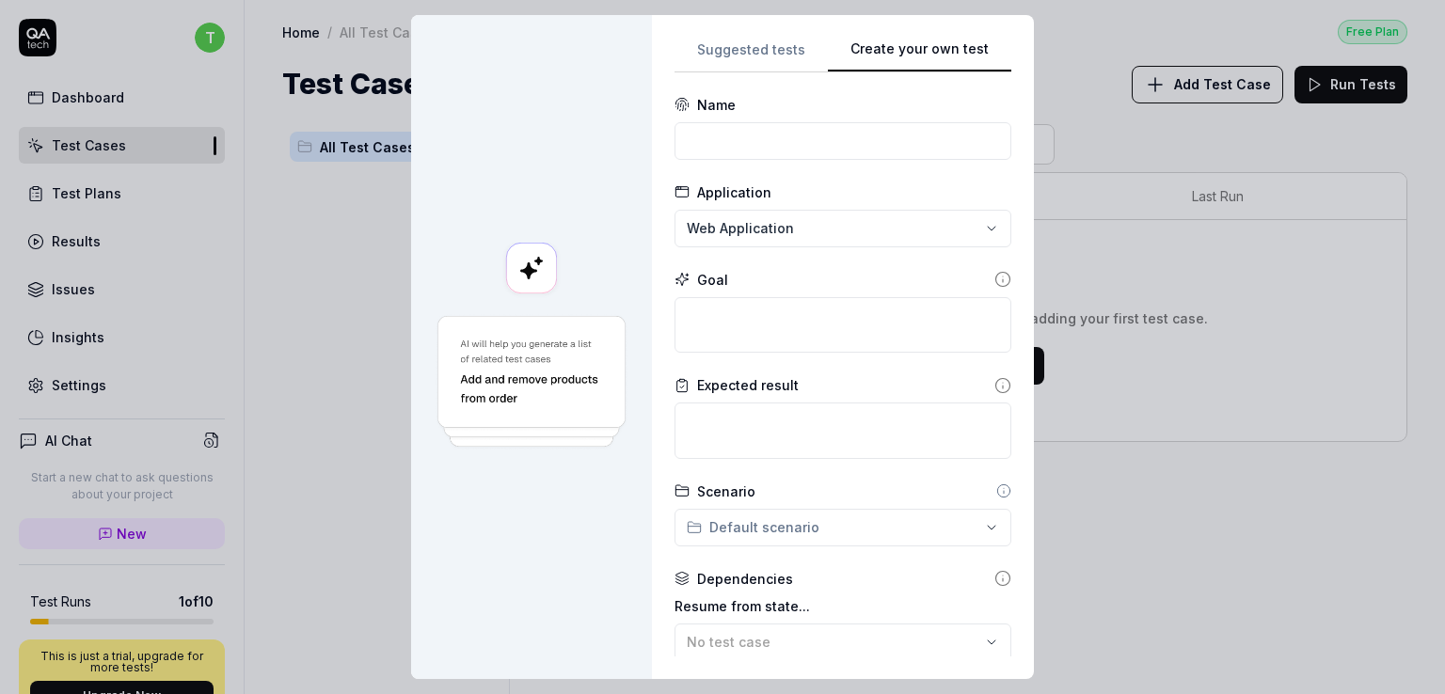
click at [935, 158] on div "**********" at bounding box center [843, 347] width 337 height 619
click at [761, 126] on input at bounding box center [843, 141] width 337 height 38
type input "Onexr"
click at [763, 304] on textarea at bounding box center [843, 325] width 337 height 56
type textarea "*"
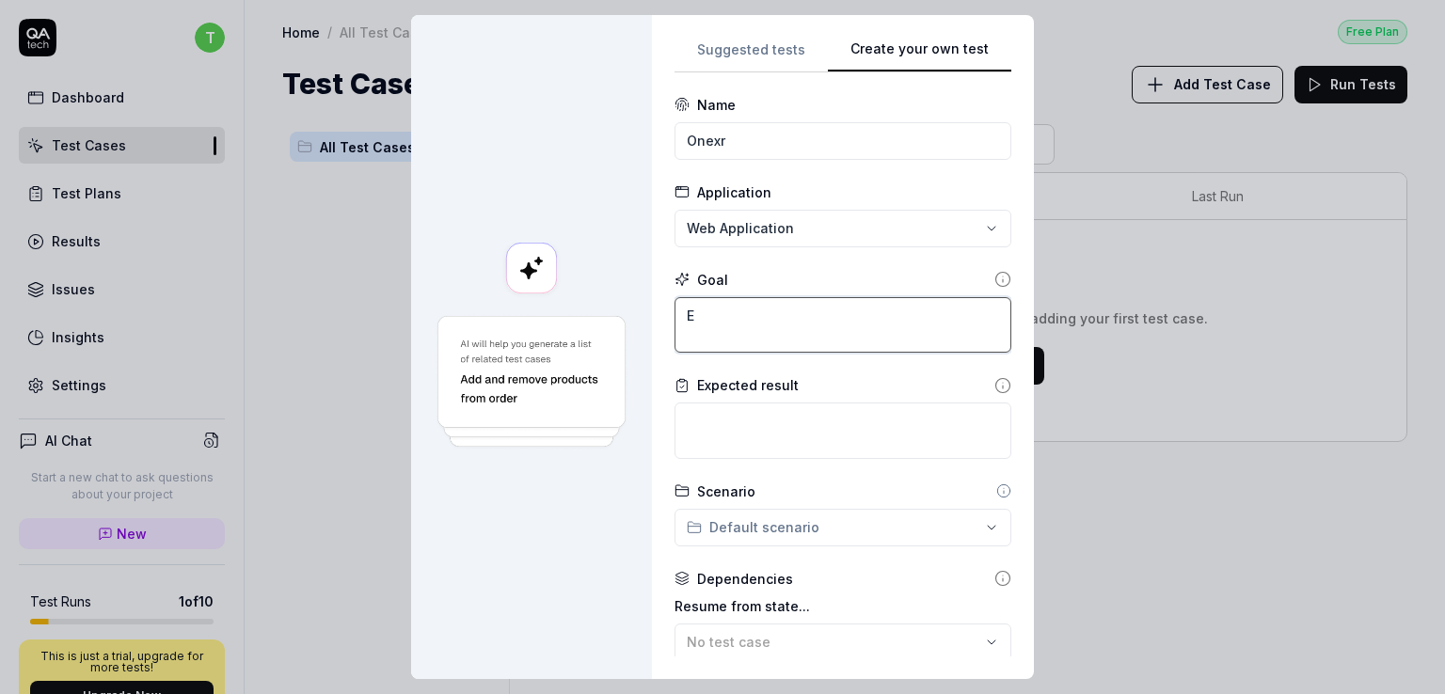
type textarea "EN"
type textarea "*"
type textarea "ENt"
type textarea "*"
type textarea "ENte"
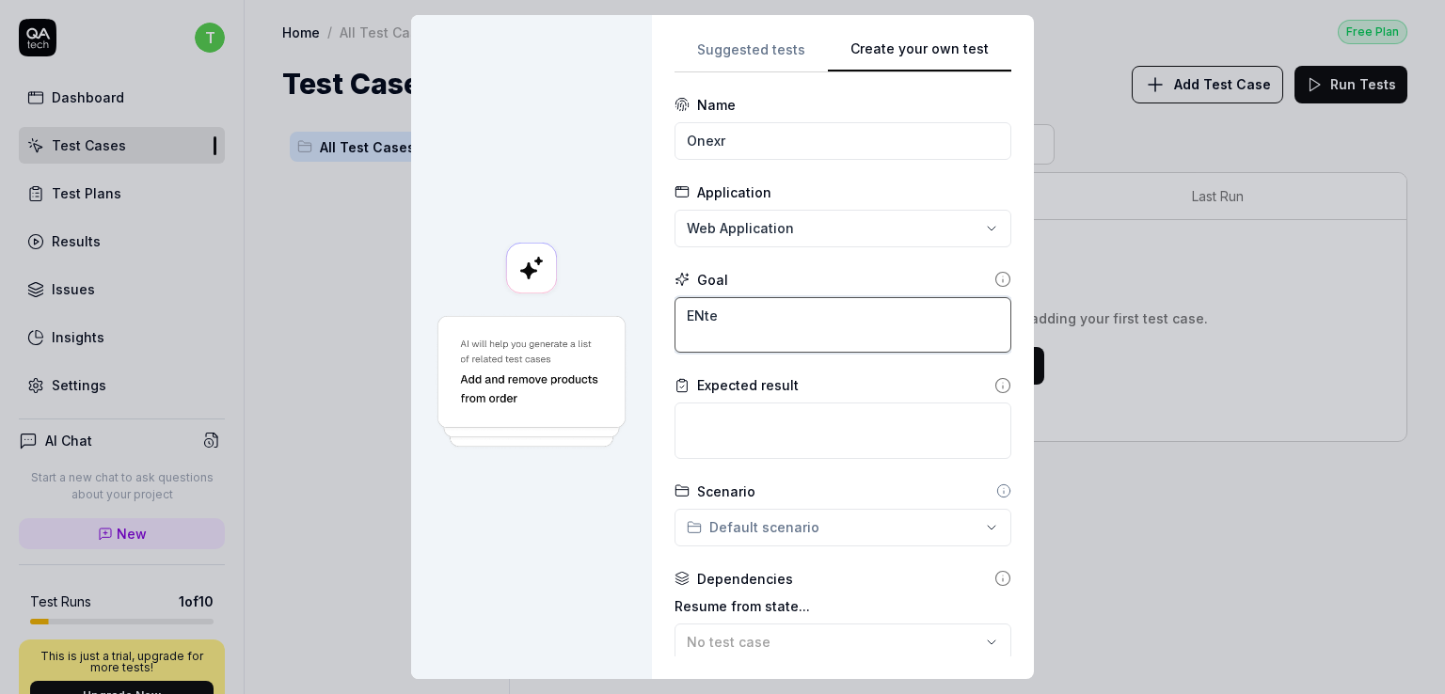
type textarea "*"
type textarea "ENter"
type textarea "*"
type textarea "ENter"
type textarea "*"
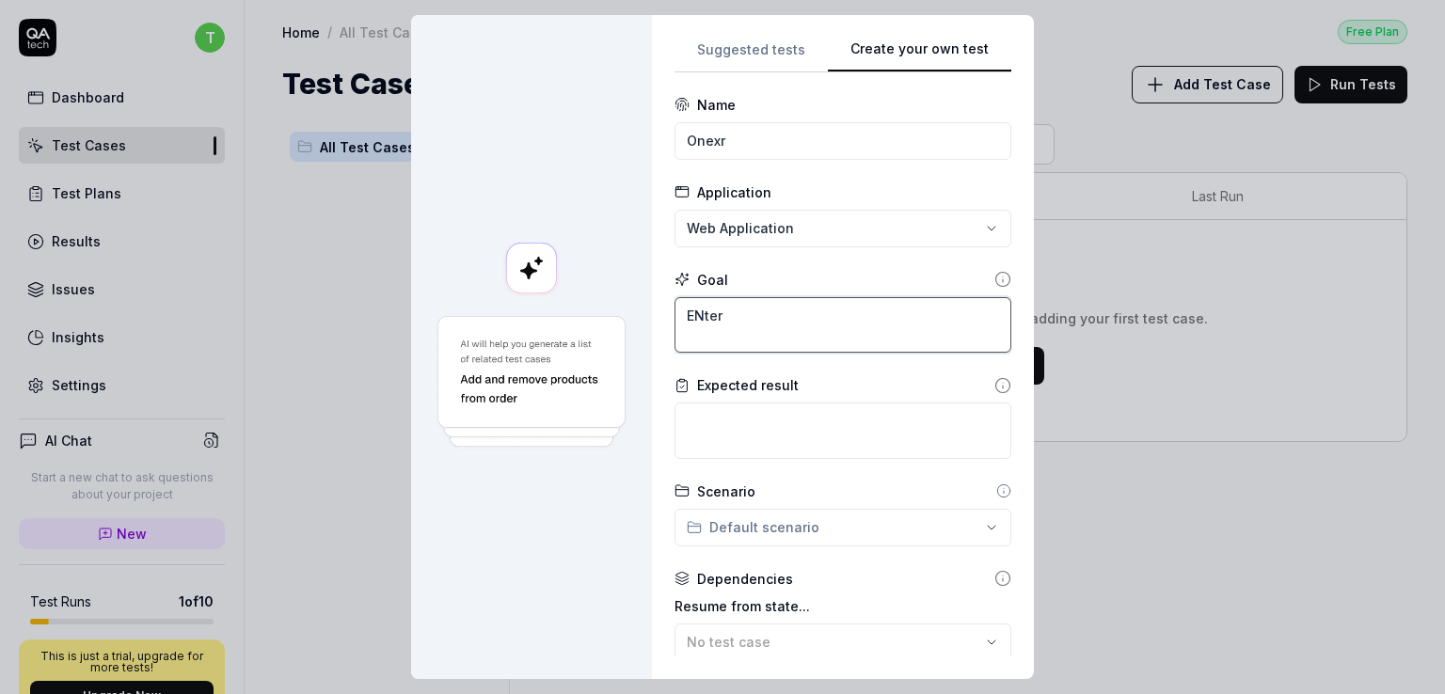
type textarea "ENter"
type textarea "*"
type textarea "ENte"
type textarea "*"
type textarea "ENt"
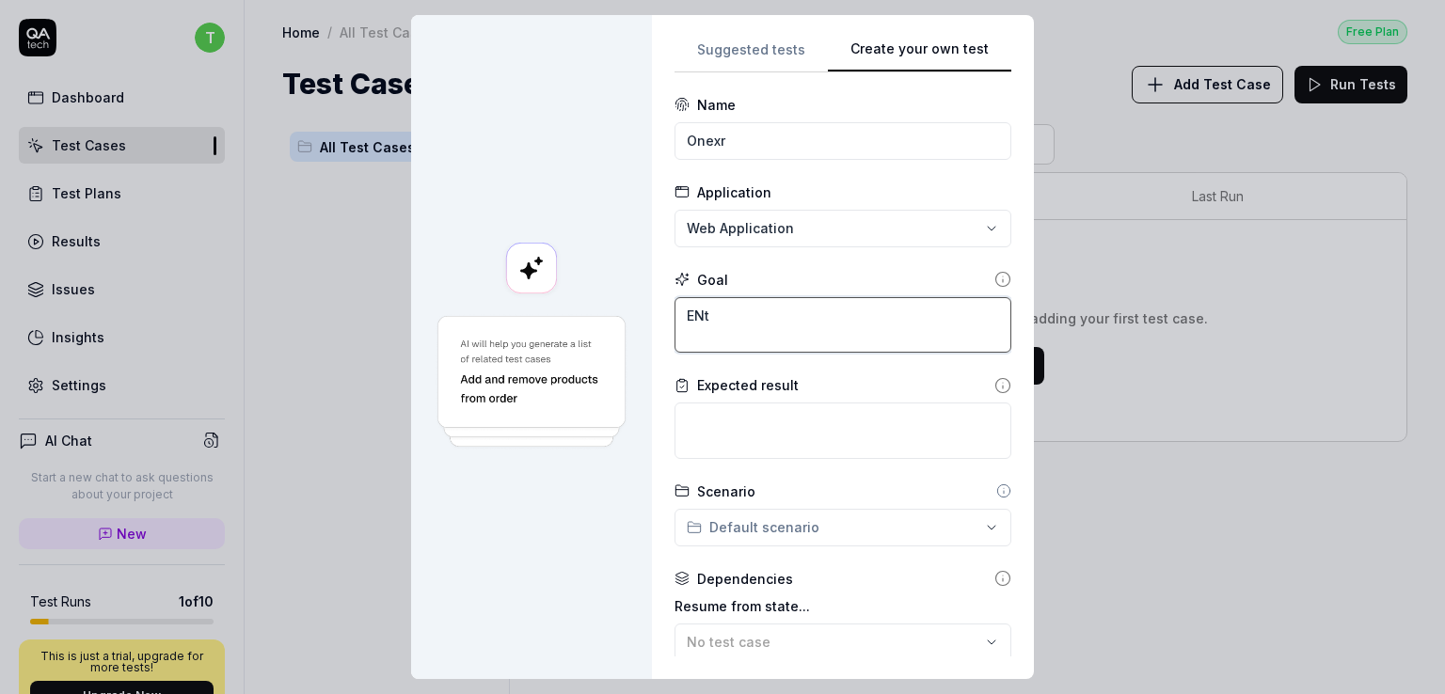
type textarea "*"
type textarea "EN"
type textarea "*"
type textarea "E"
type textarea "*"
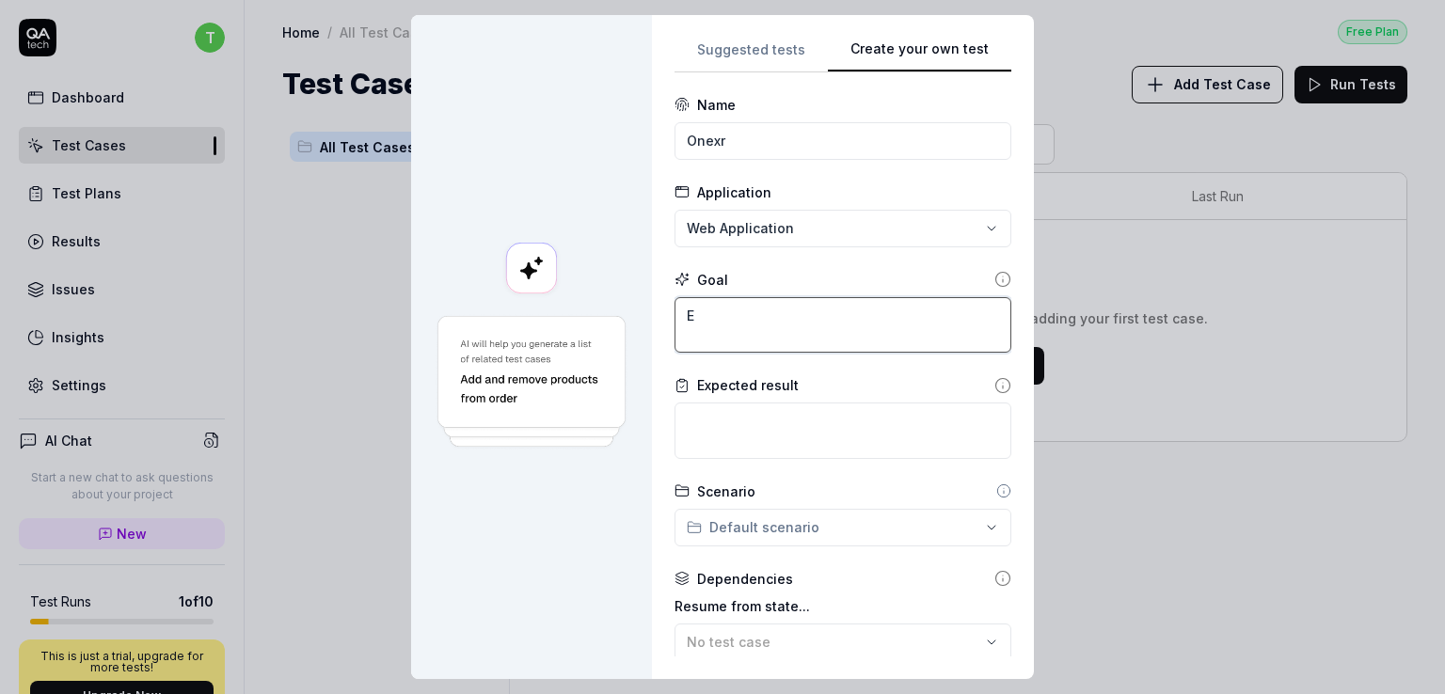
type textarea "En"
type textarea "*"
type textarea "Ene"
type textarea "*"
type textarea "Enet"
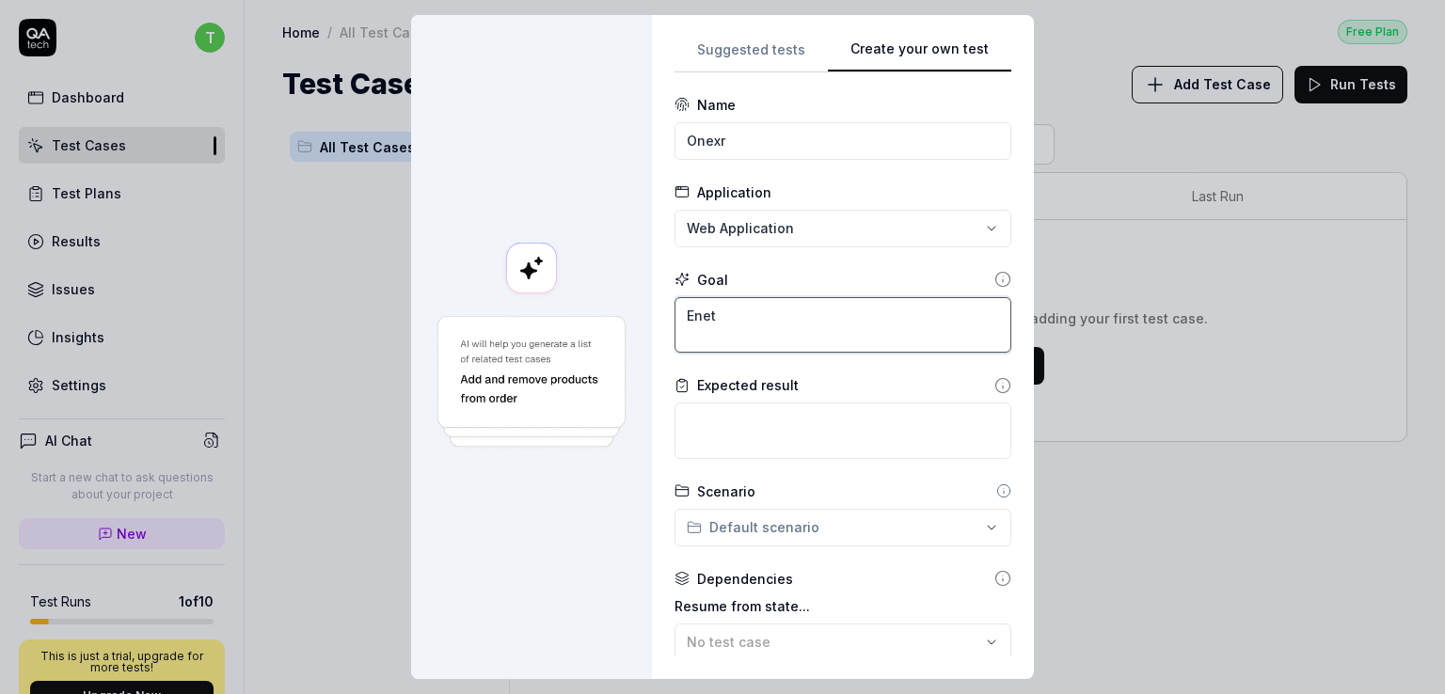
type textarea "*"
type textarea "Enete"
type textarea "*"
type textarea "Eneter"
type textarea "*"
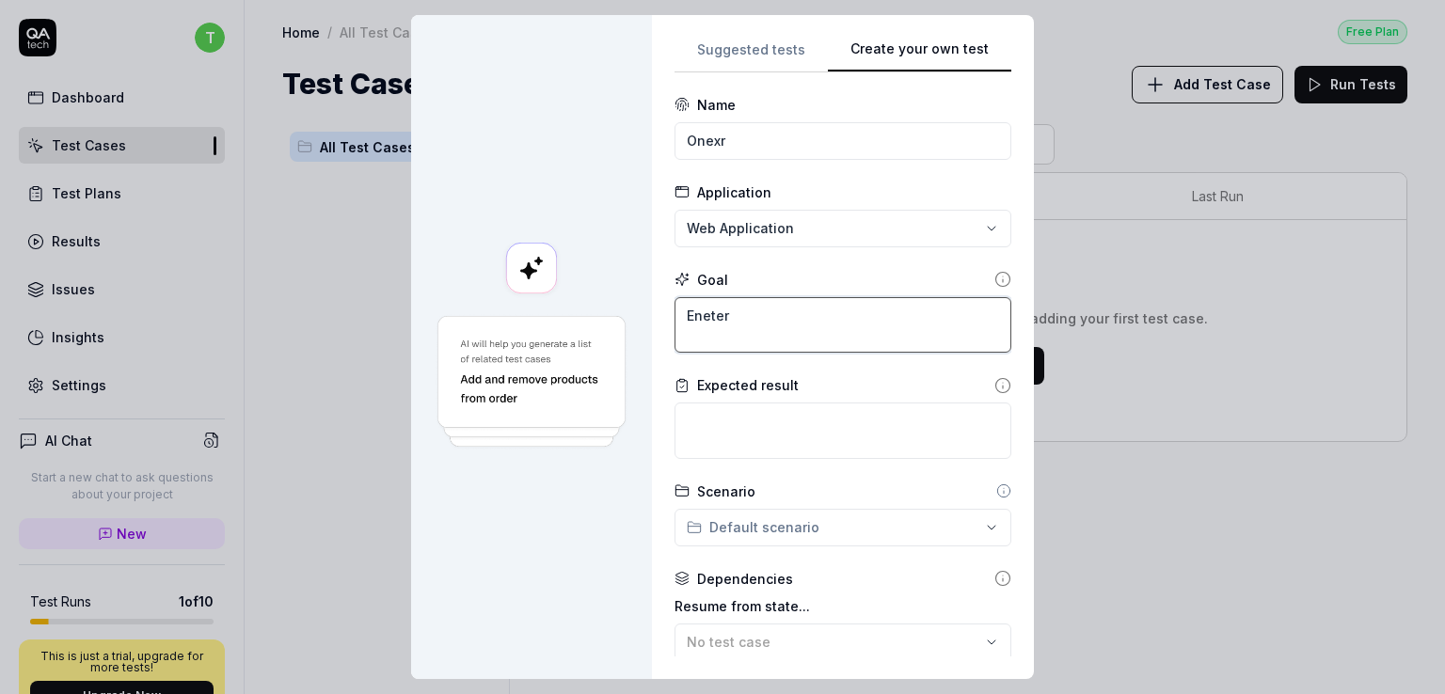
type textarea "Eneter"
type textarea "*"
type textarea "Eneter t"
type textarea "*"
type textarea "Eneter"
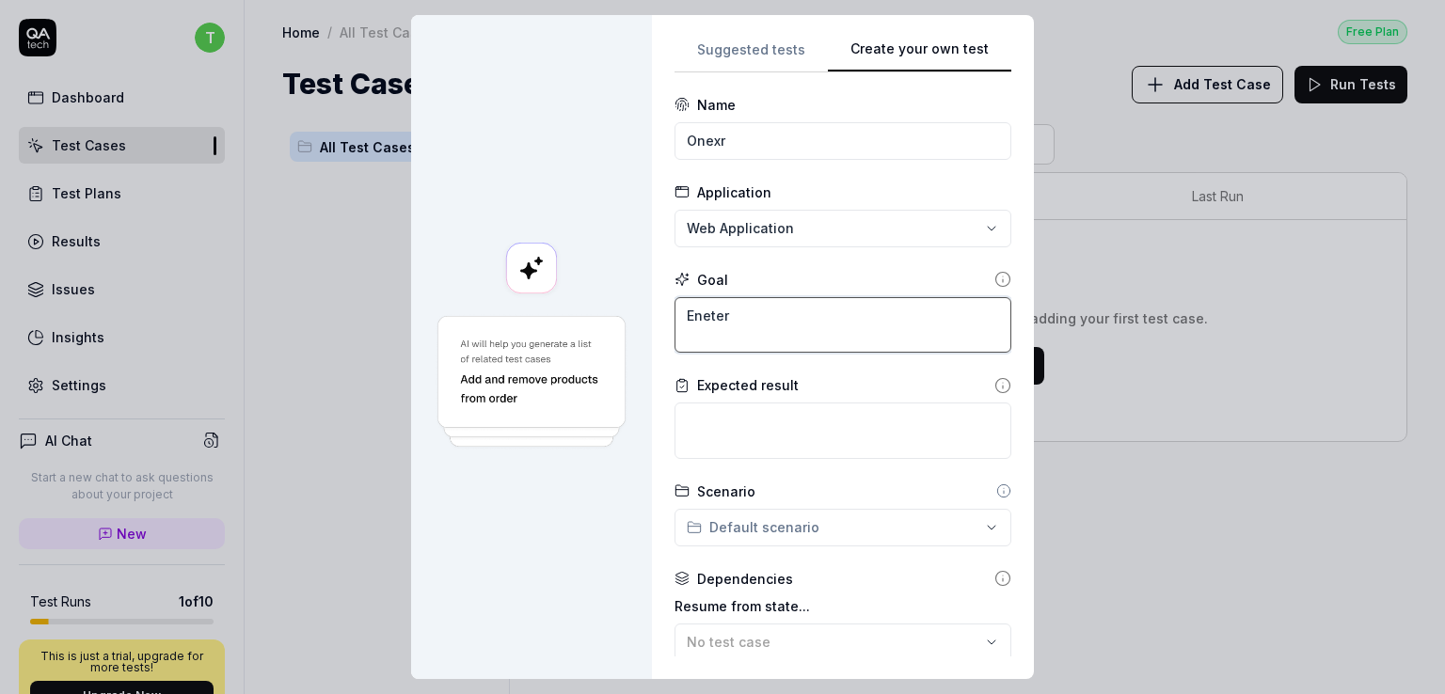
type textarea "*"
type textarea "Eneter"
type textarea "*"
type textarea "Enete"
type textarea "*"
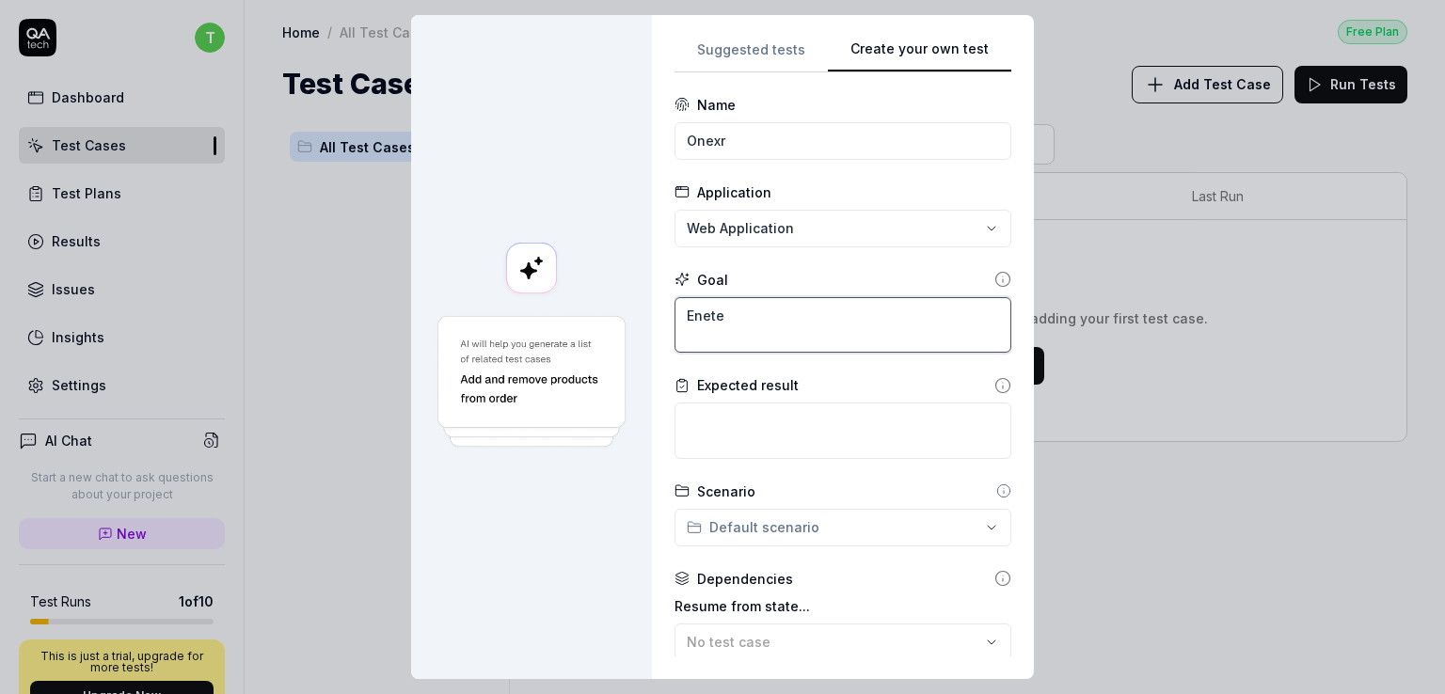
type textarea "Enet"
type textarea "*"
type textarea "Ene"
type textarea "*"
type textarea "En"
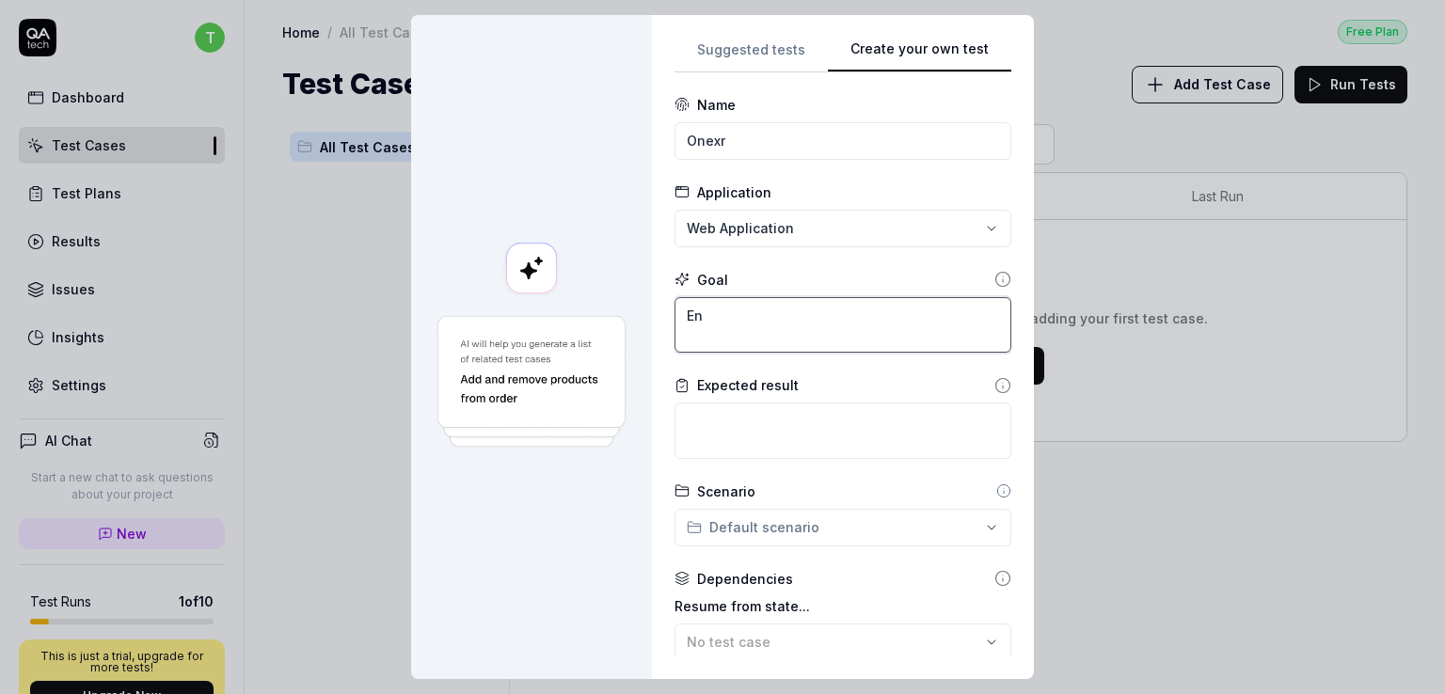
type textarea "*"
type textarea "E"
type textarea "*"
type textarea "L"
type textarea "*"
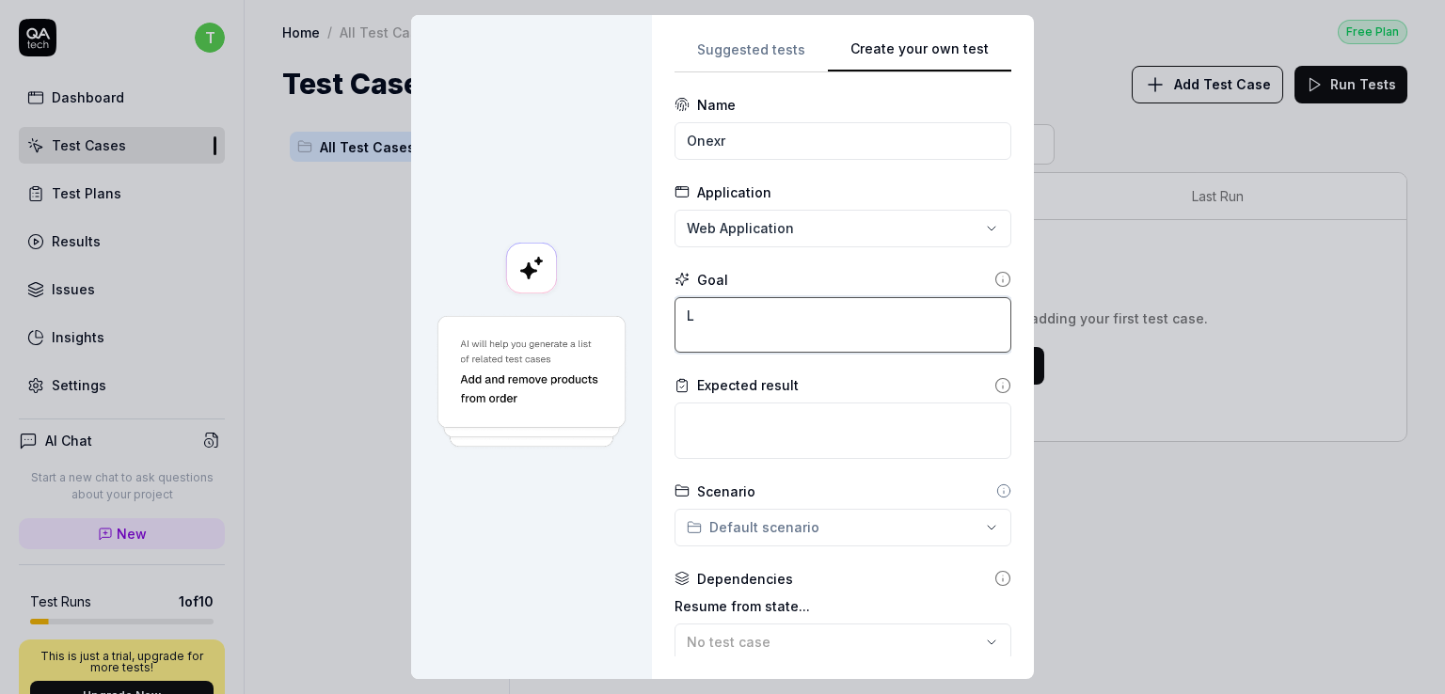
type textarea "Lo"
type textarea "*"
type textarea "Log"
type textarea "*"
type textarea "Logi"
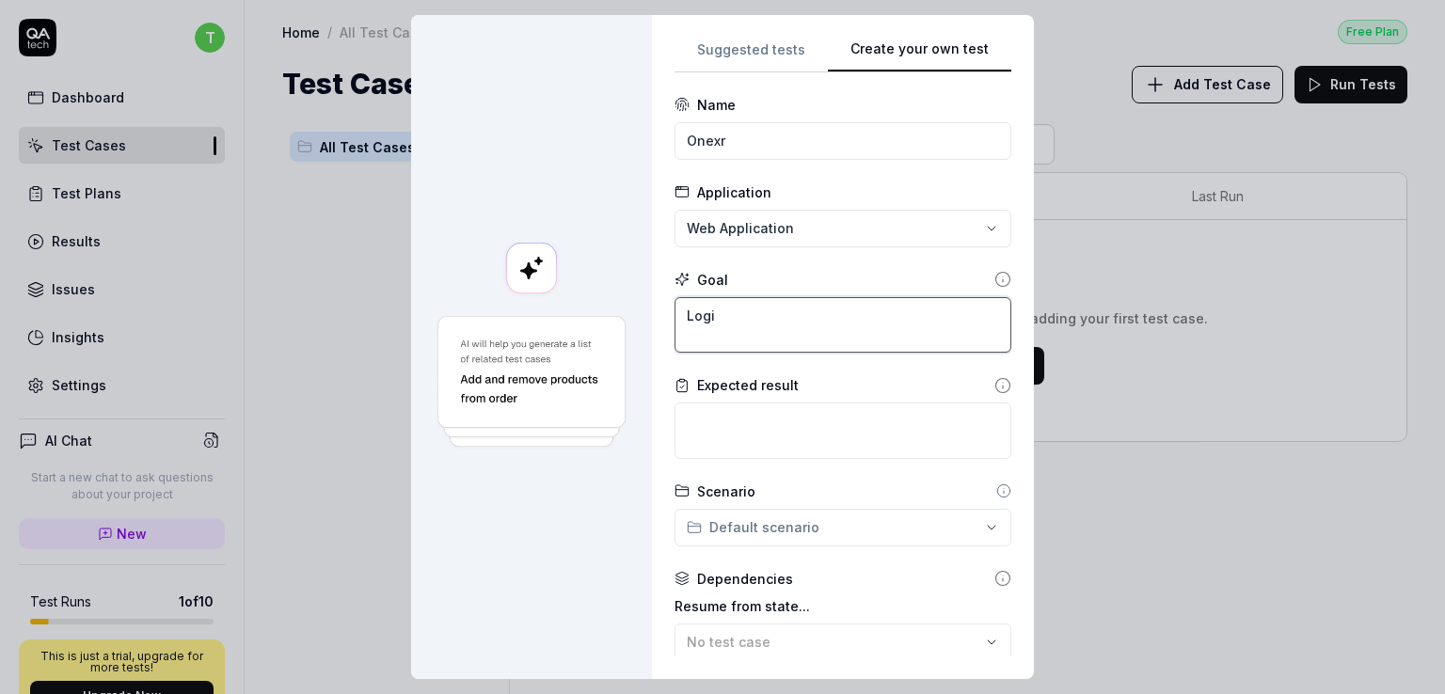
type textarea "*"
type textarea "Login"
type textarea "*"
type textarea "Login"
type textarea "*"
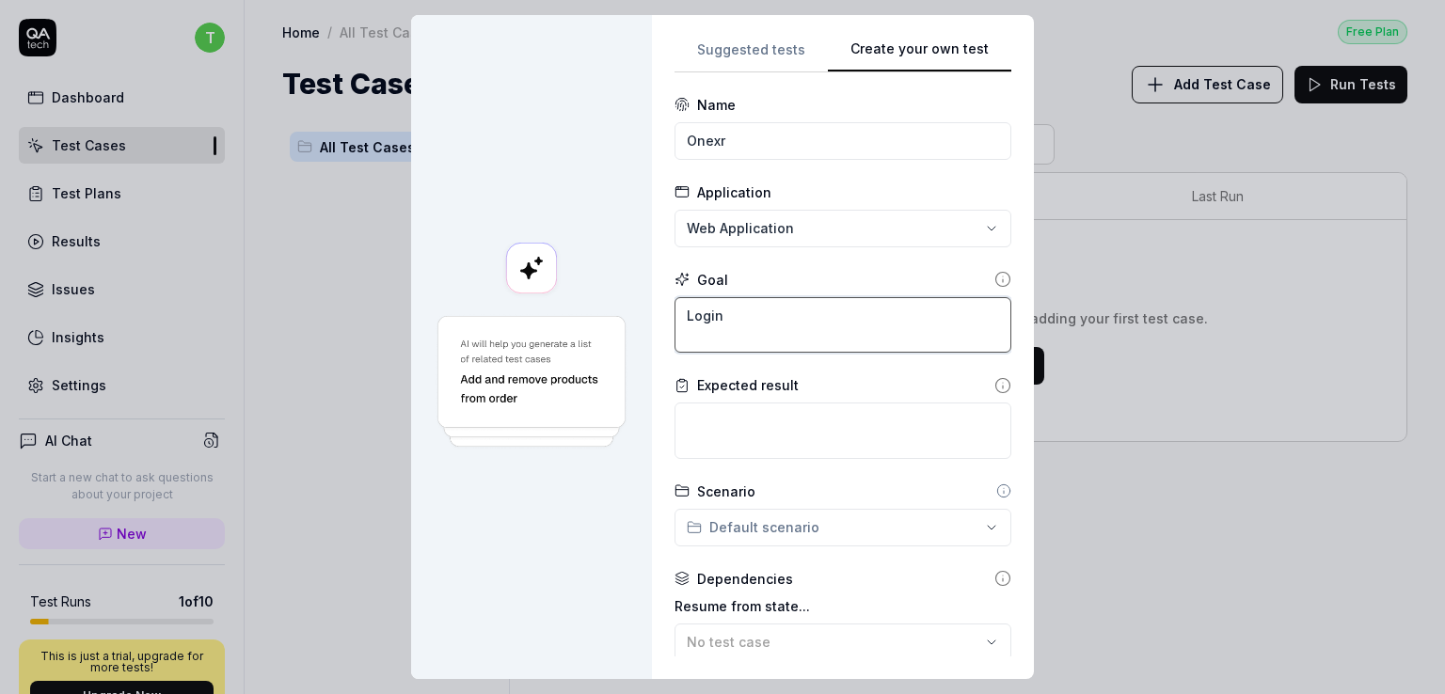
type textarea "Login s"
type textarea "*"
type textarea "Login su"
type textarea "*"
type textarea "Login suc"
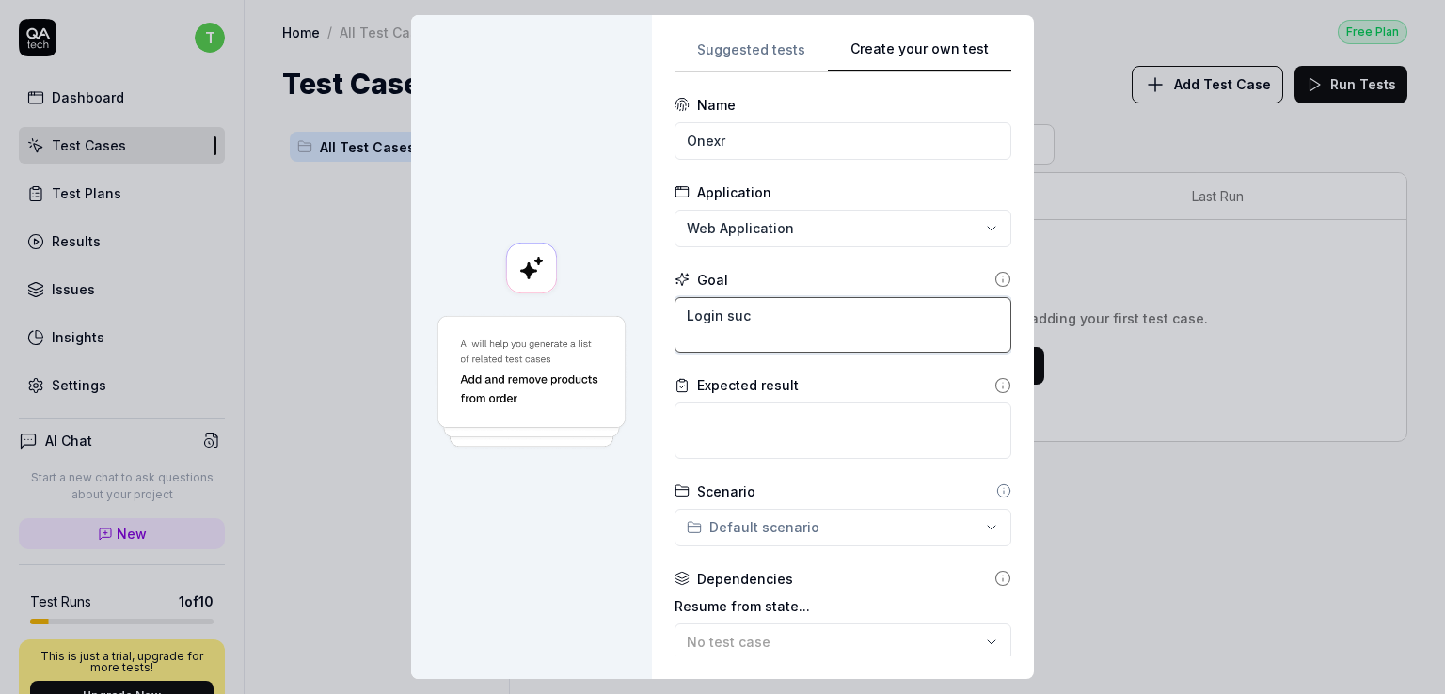
type textarea "*"
type textarea "Login suce"
type textarea "*"
type textarea "Login suces"
type textarea "*"
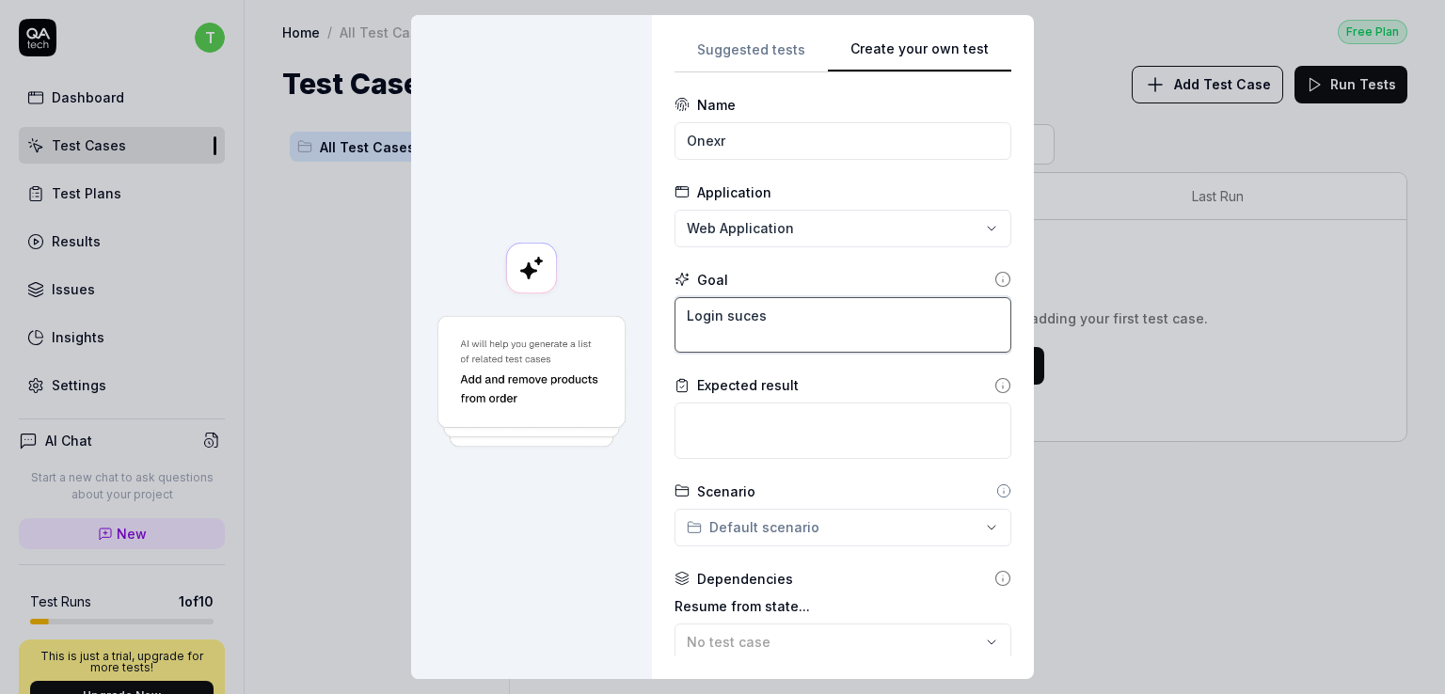
type textarea "Login sucess"
type textarea "*"
type textarea "Login sucessf"
type textarea "*"
type textarea "Login sucessfu"
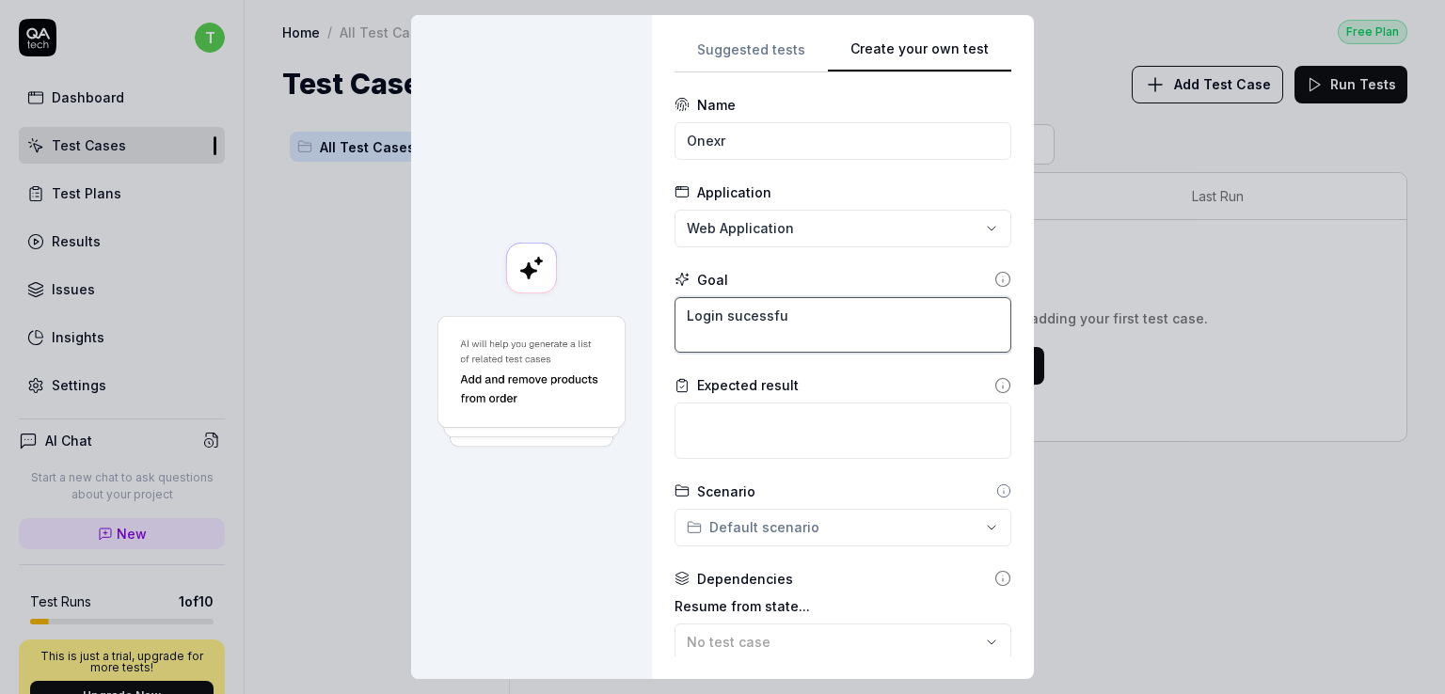
type textarea "*"
type textarea "Login sucessful"
type textarea "*"
type textarea "Login sucessfull"
type textarea "*"
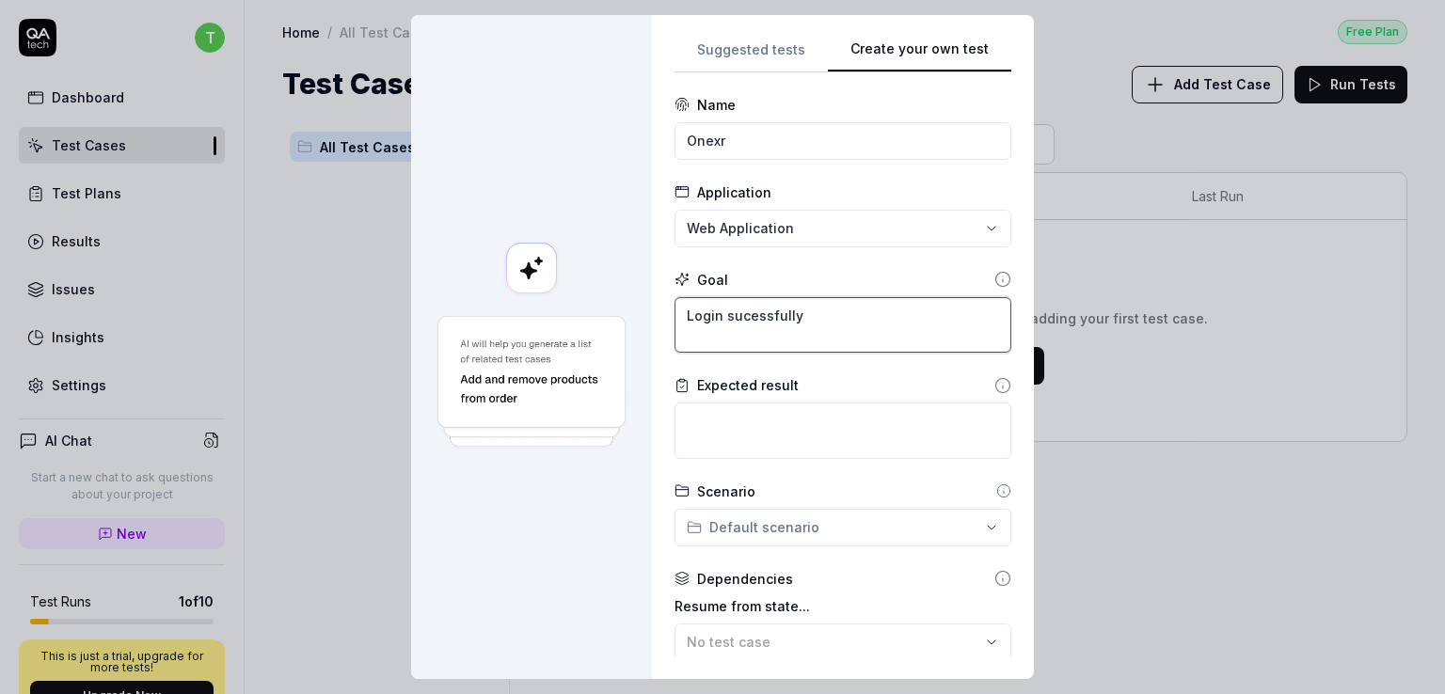
type textarea "Login sucessfully"
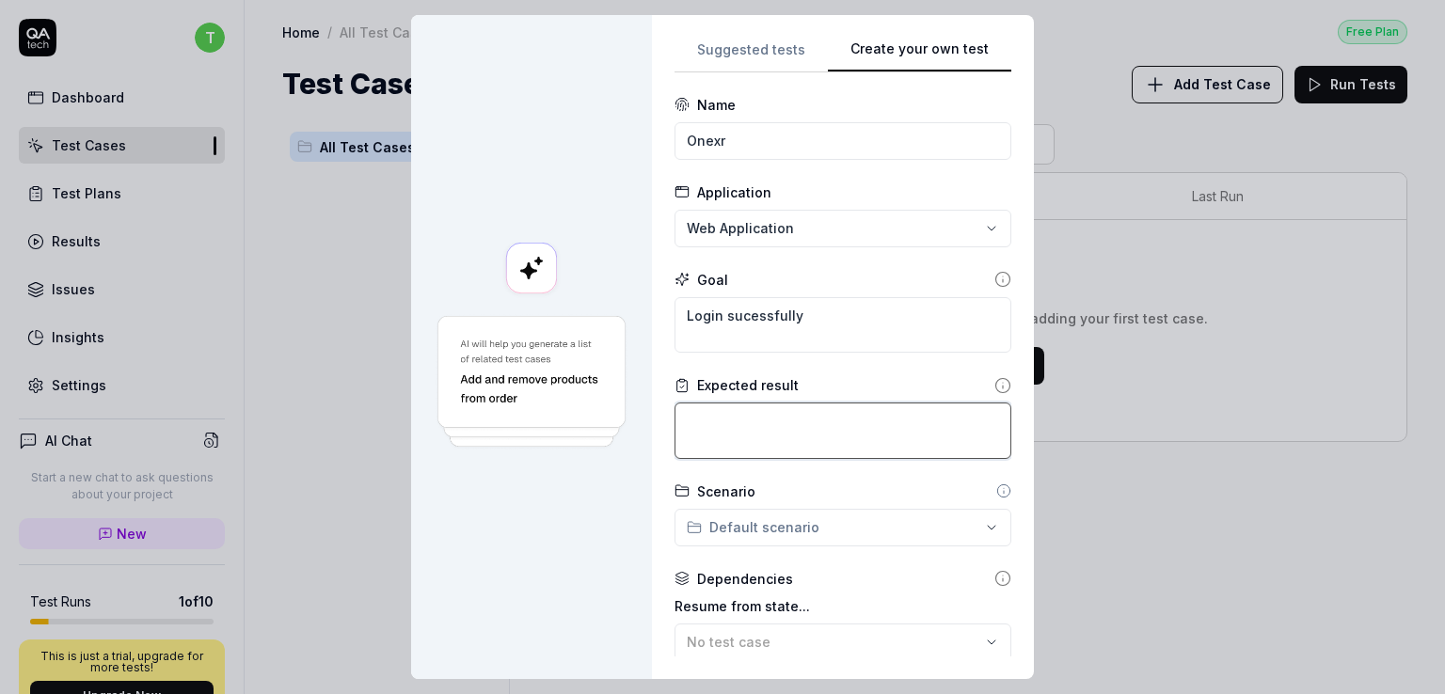
click at [749, 443] on textarea at bounding box center [843, 431] width 337 height 56
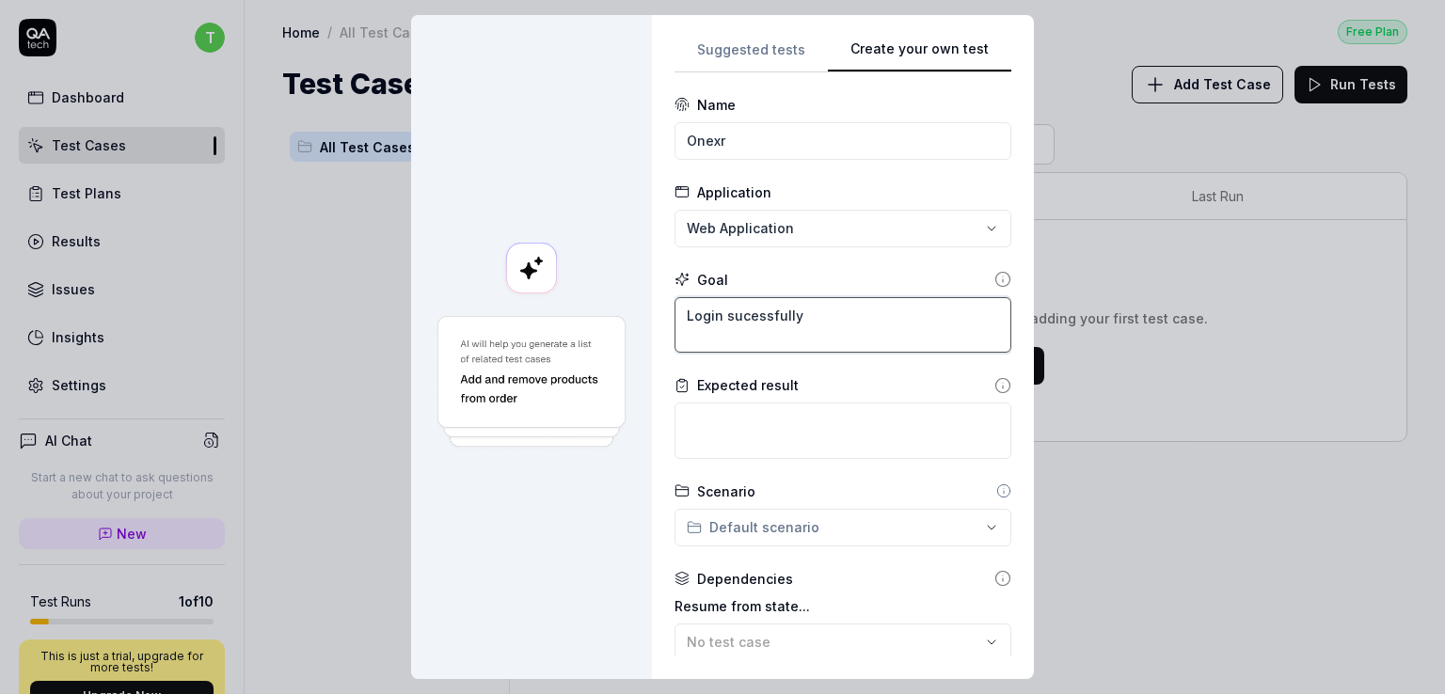
drag, startPoint x: 801, startPoint y: 311, endPoint x: 631, endPoint y: 302, distance: 169.6
click at [631, 302] on div "**********" at bounding box center [722, 347] width 623 height 664
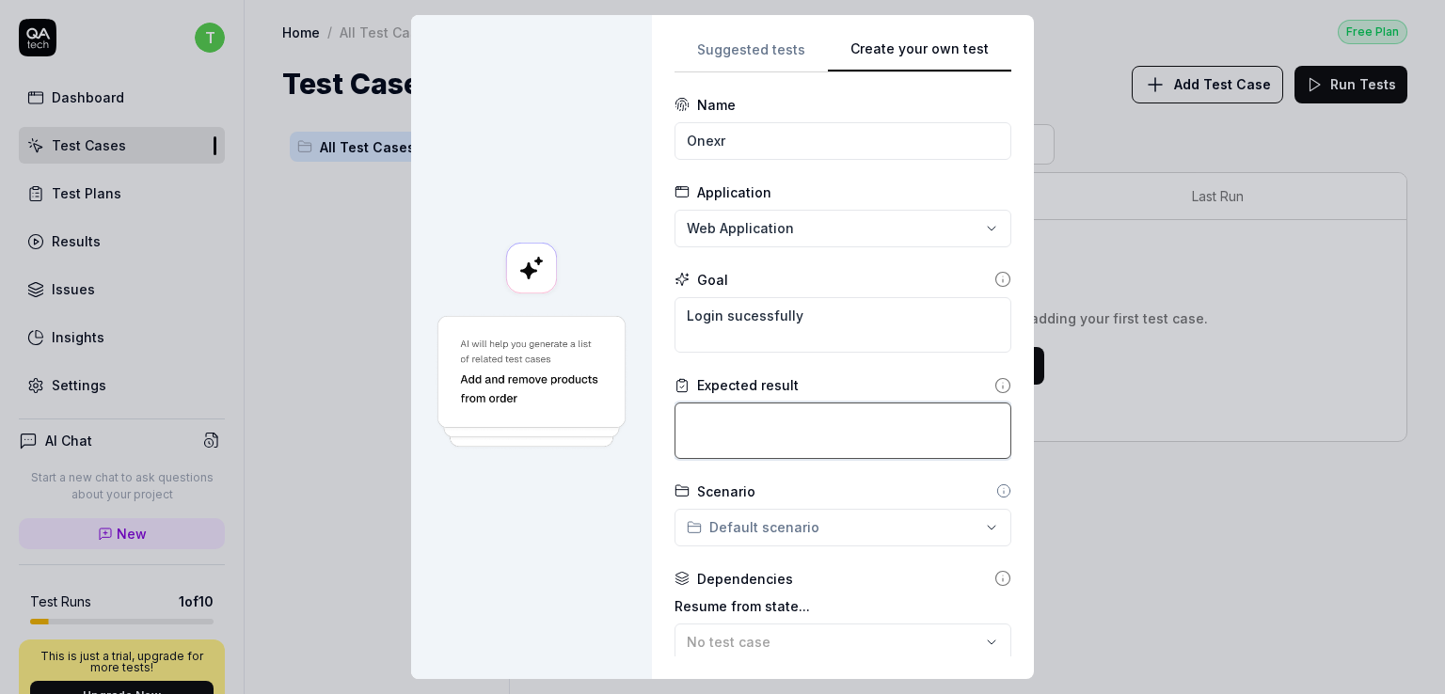
click at [695, 417] on textarea at bounding box center [843, 431] width 337 height 56
paste textarea "Login sucessfully"
type textarea "*"
type textarea "Login sucessfully"
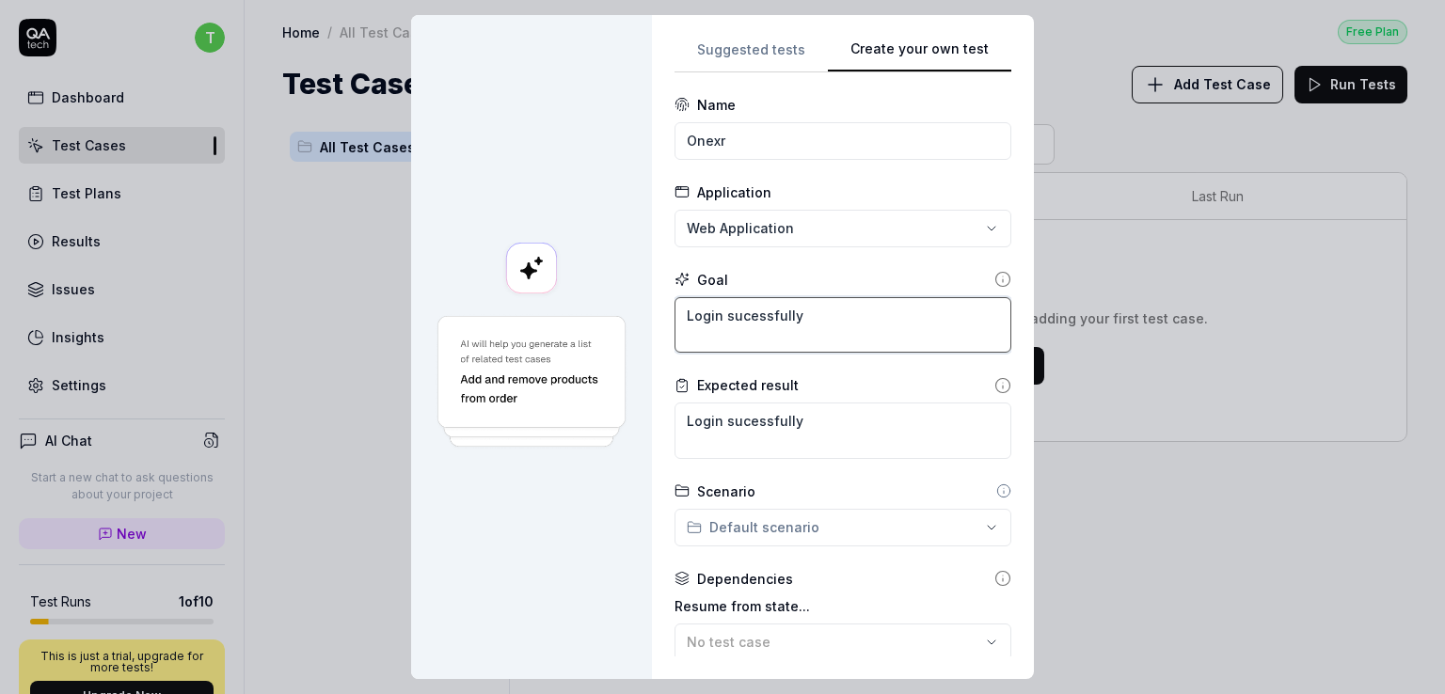
drag, startPoint x: 795, startPoint y: 316, endPoint x: 715, endPoint y: 314, distance: 80.0
click at [715, 314] on textarea "Login sucessfully" at bounding box center [843, 325] width 337 height 56
type textarea "*"
type textarea "Login w"
type textarea "*"
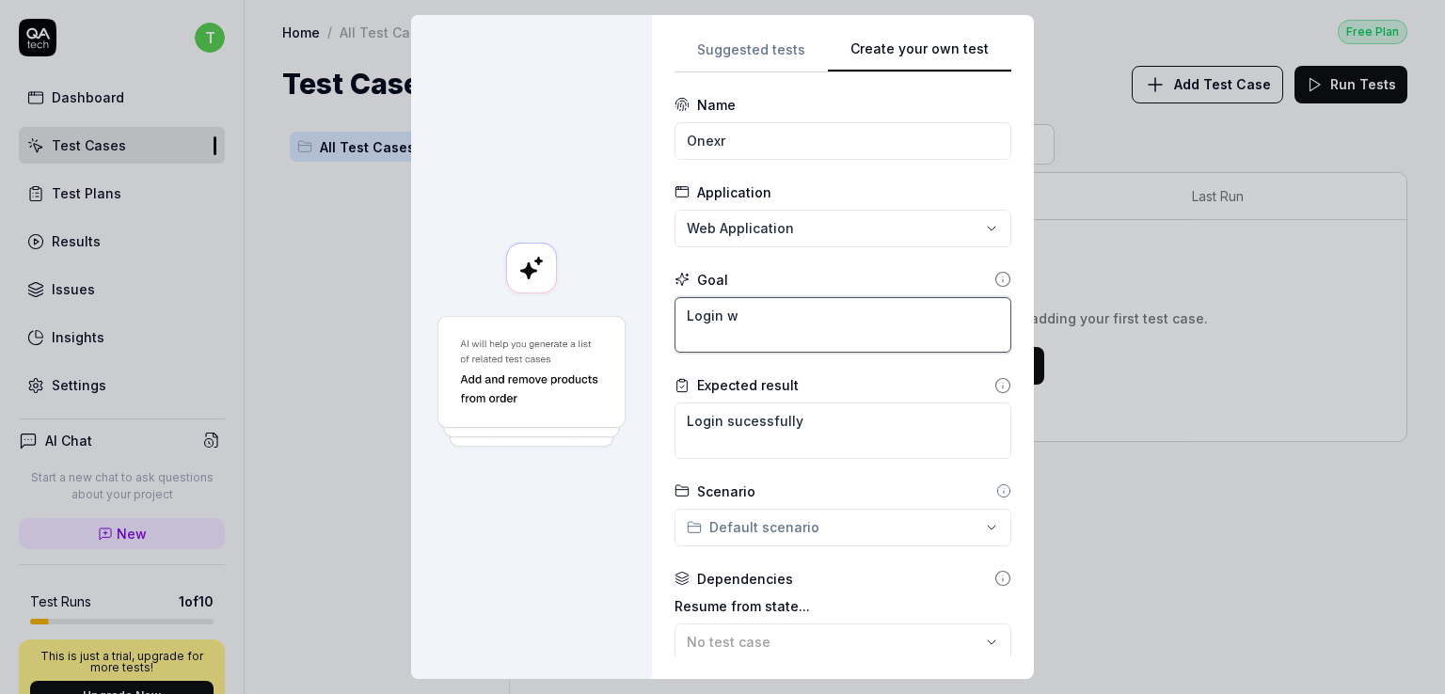
type textarea "Login wi"
type textarea "*"
type textarea "Login wit"
type textarea "*"
type textarea "Login with"
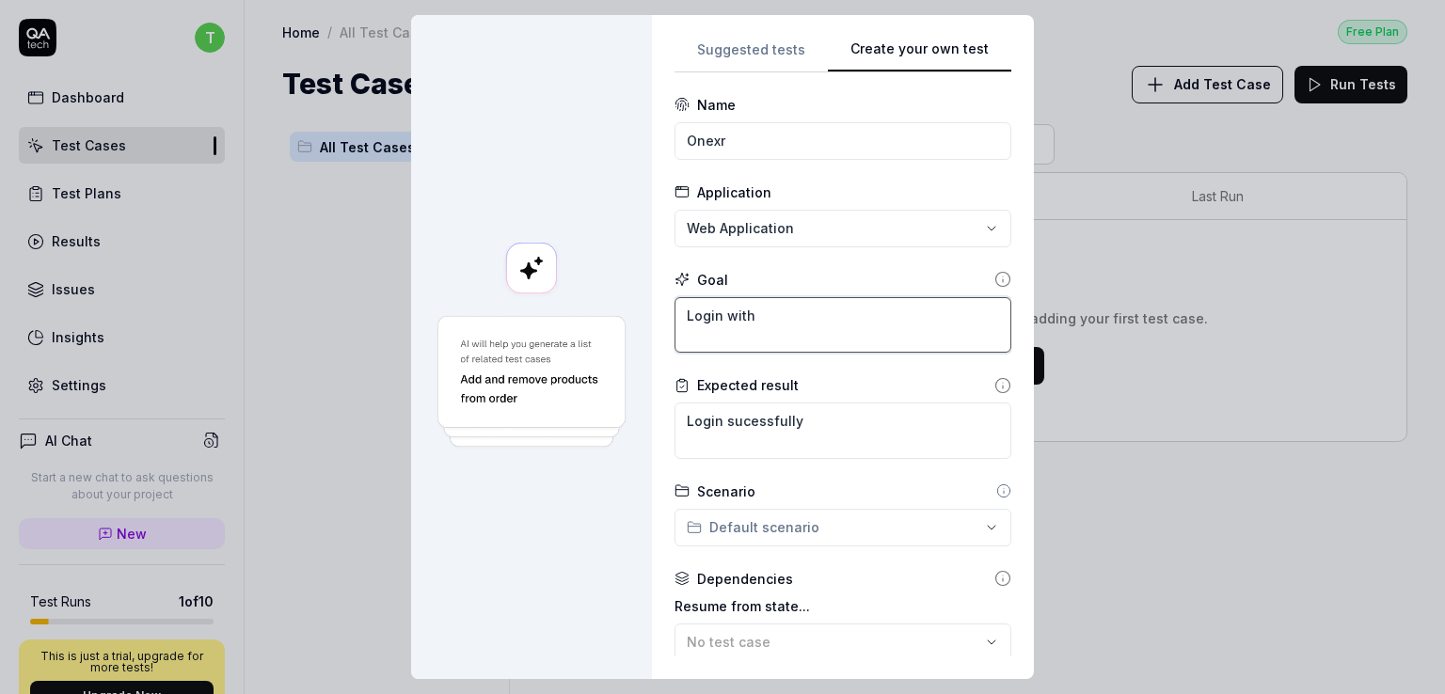
type textarea "*"
type textarea "Login with"
type textarea "*"
type textarea "Login with v"
type textarea "*"
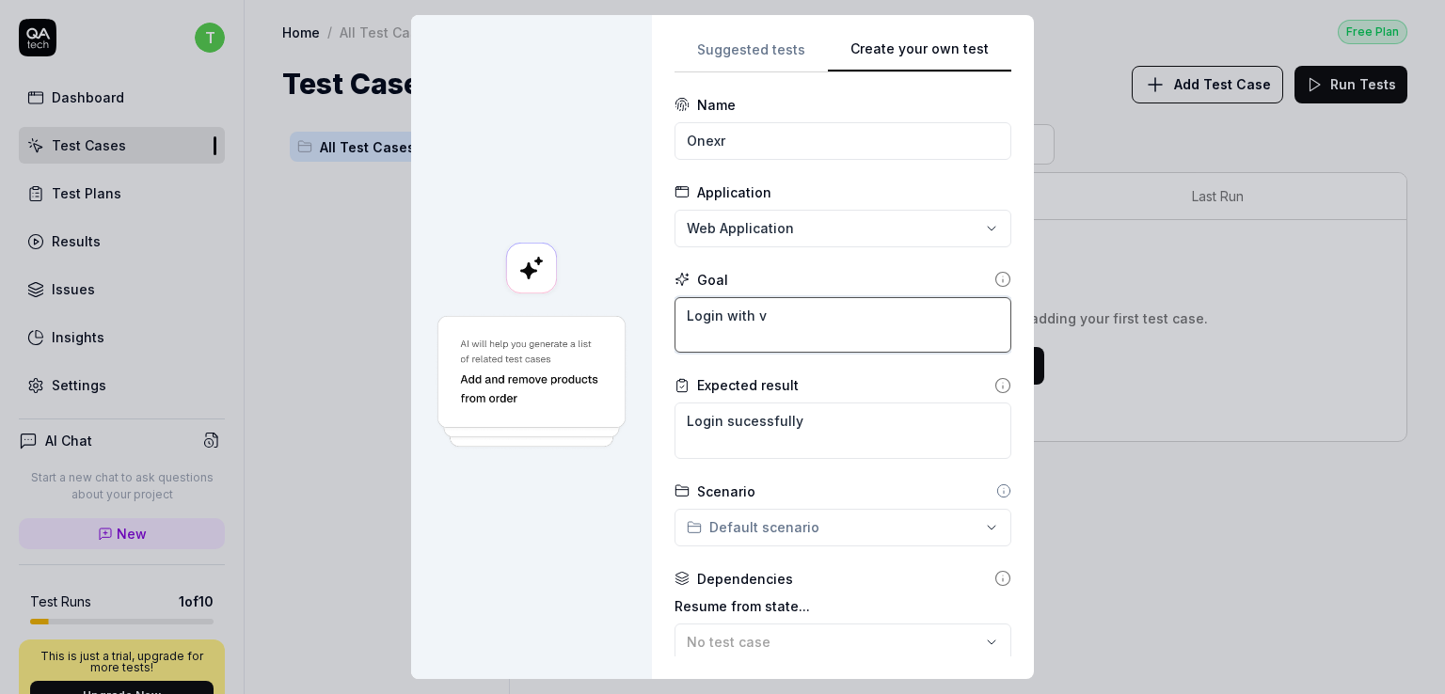
type textarea "Login with va"
type textarea "*"
type textarea "Login with vai"
type textarea "*"
type textarea "Login with vail"
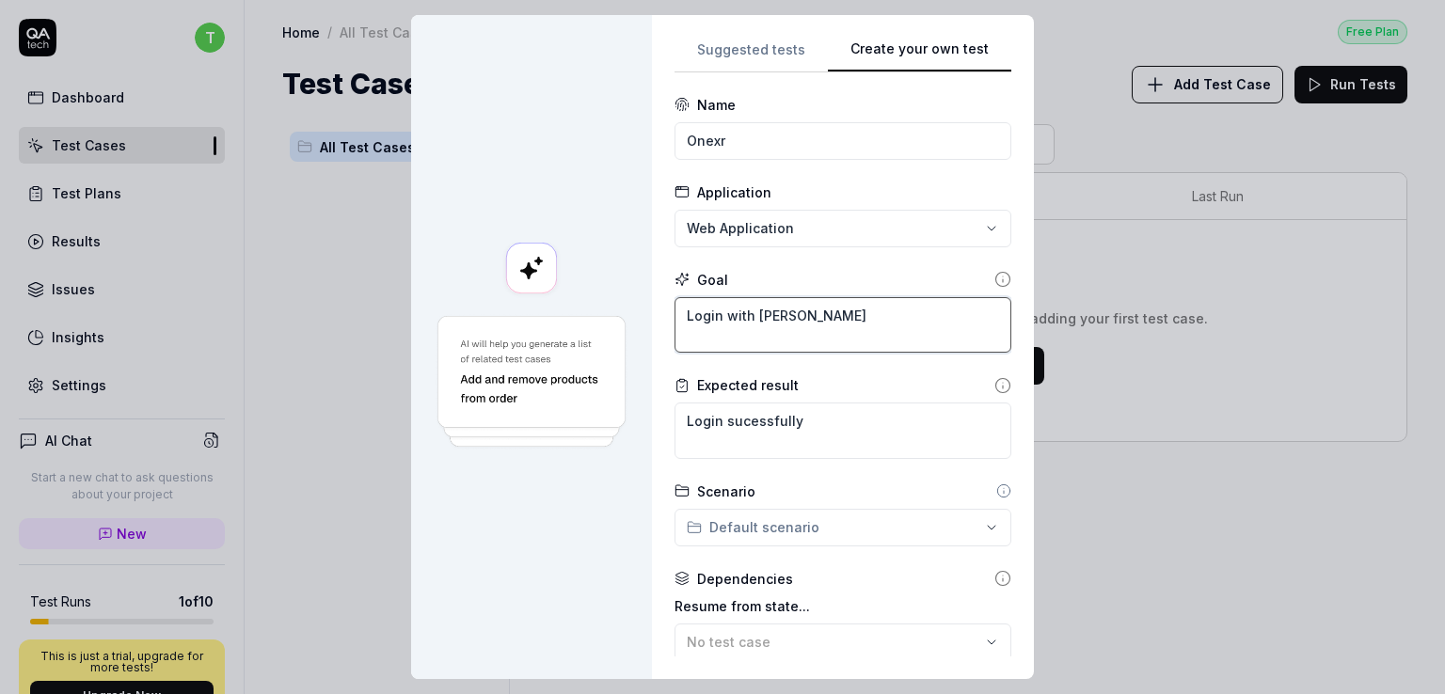
type textarea "*"
type textarea "Login with vaild"
type textarea "*"
type textarea "Login with vaild"
type textarea "*"
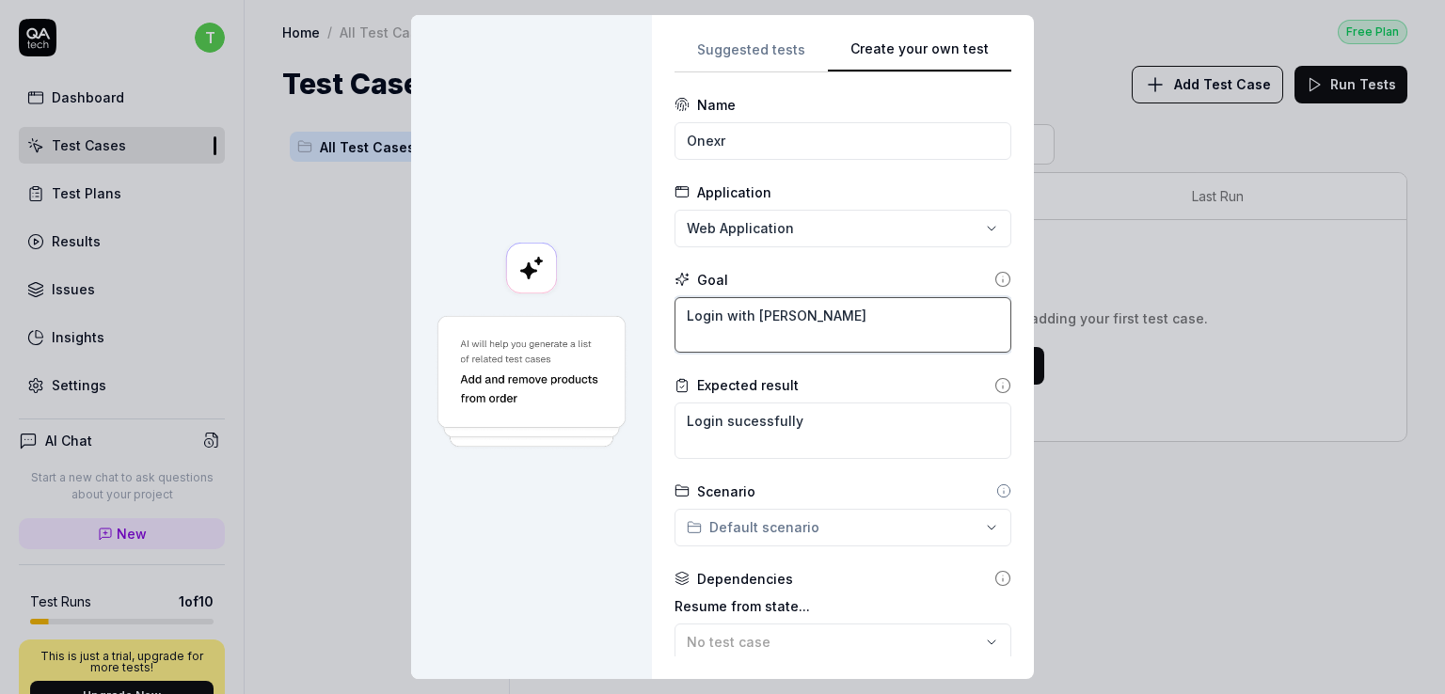
type textarea "Login with vaild d"
type textarea "*"
type textarea "Login with vaild da"
type textarea "*"
type textarea "Login with vaild dat"
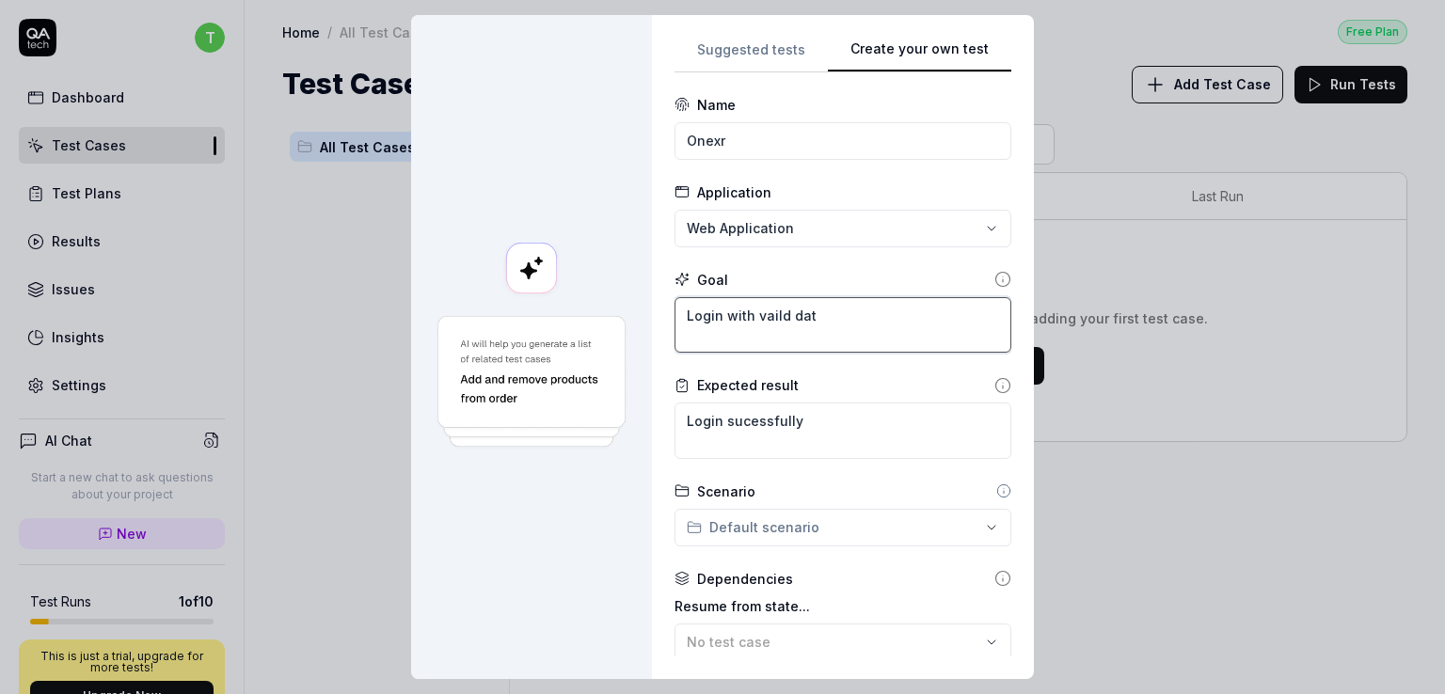
type textarea "*"
type textarea "Login with vaild data"
click at [814, 517] on div "**********" at bounding box center [722, 347] width 1445 height 694
click at [771, 568] on div "No scenarios available" at bounding box center [752, 569] width 160 height 39
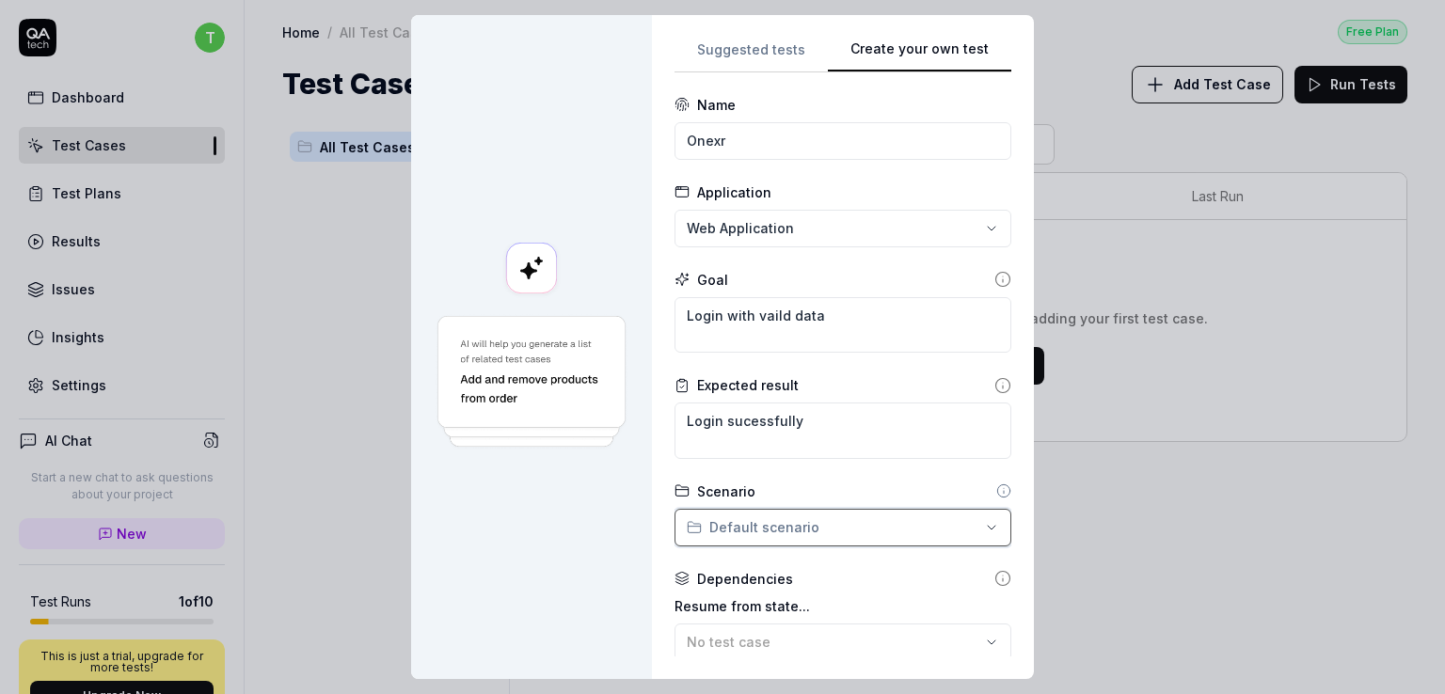
click at [851, 561] on div "**********" at bounding box center [722, 347] width 1445 height 694
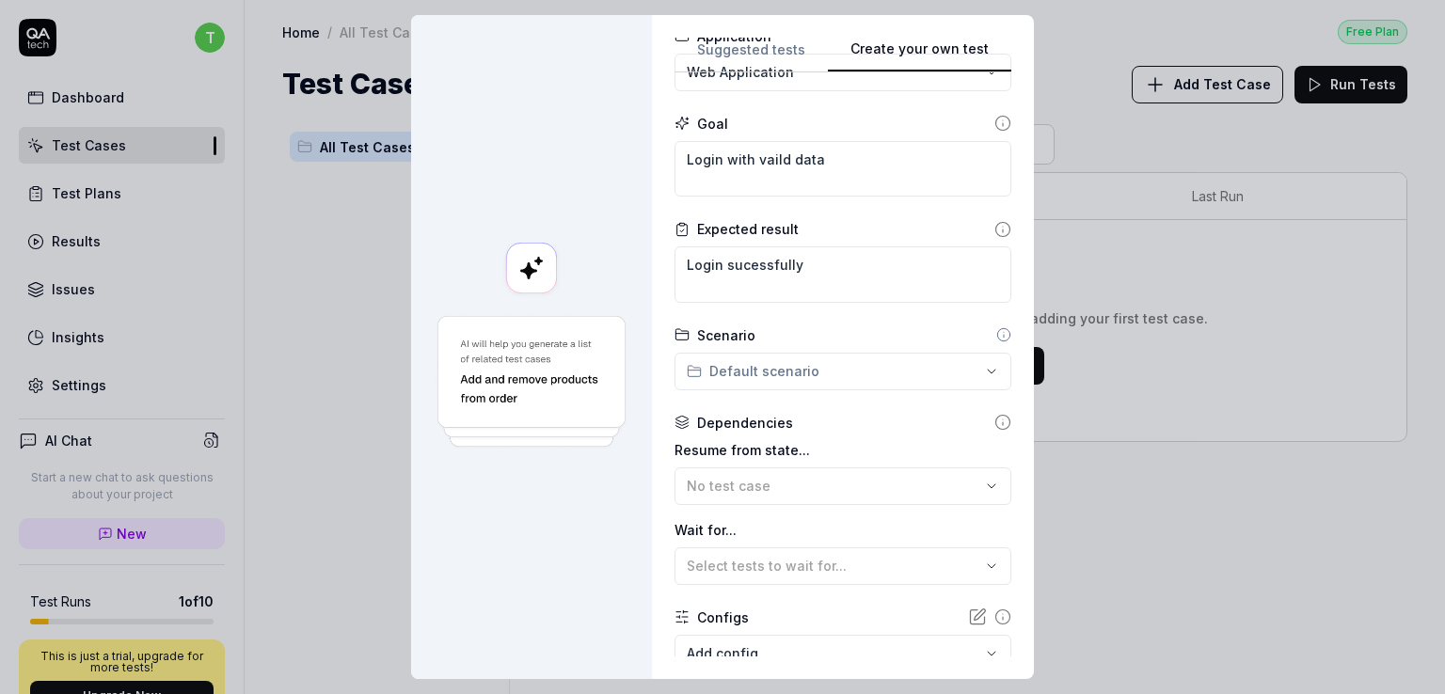
scroll to position [178, 0]
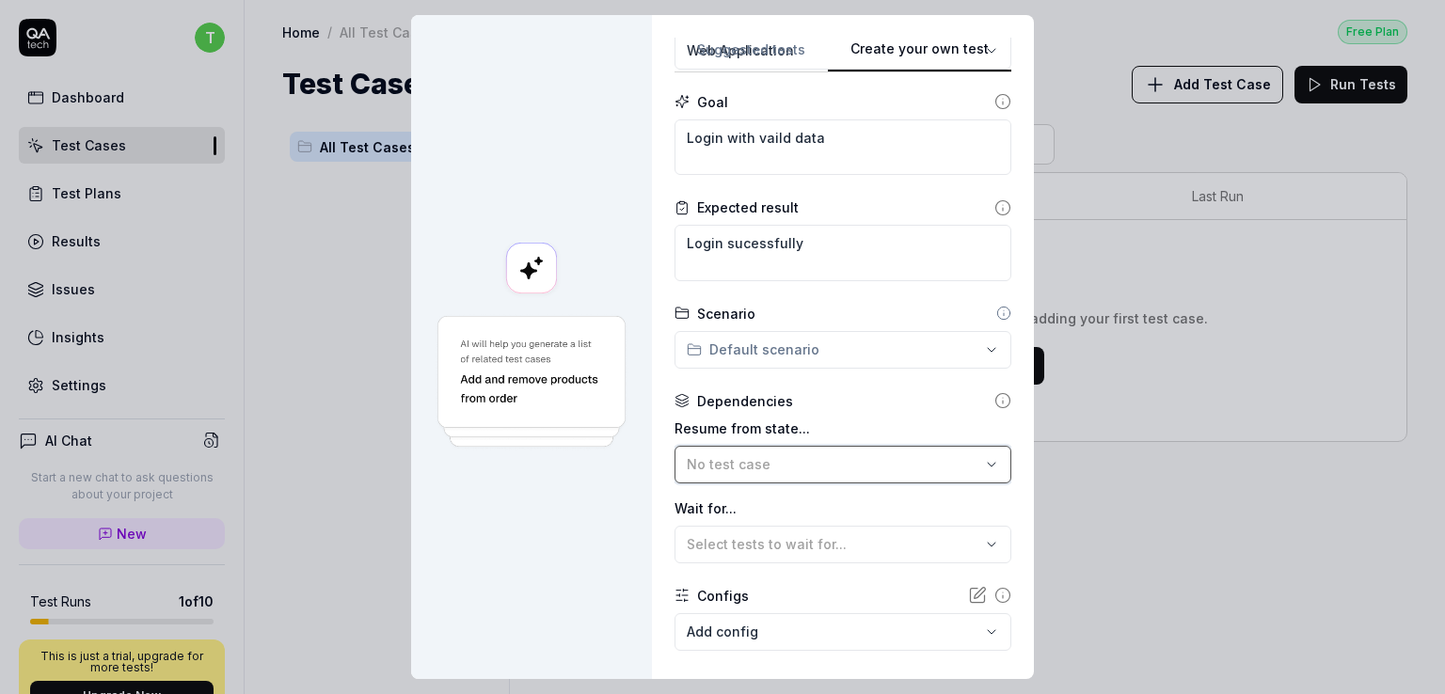
click at [884, 463] on div "No test case" at bounding box center [834, 464] width 294 height 20
click at [831, 555] on div "No test case" at bounding box center [789, 554] width 243 height 65
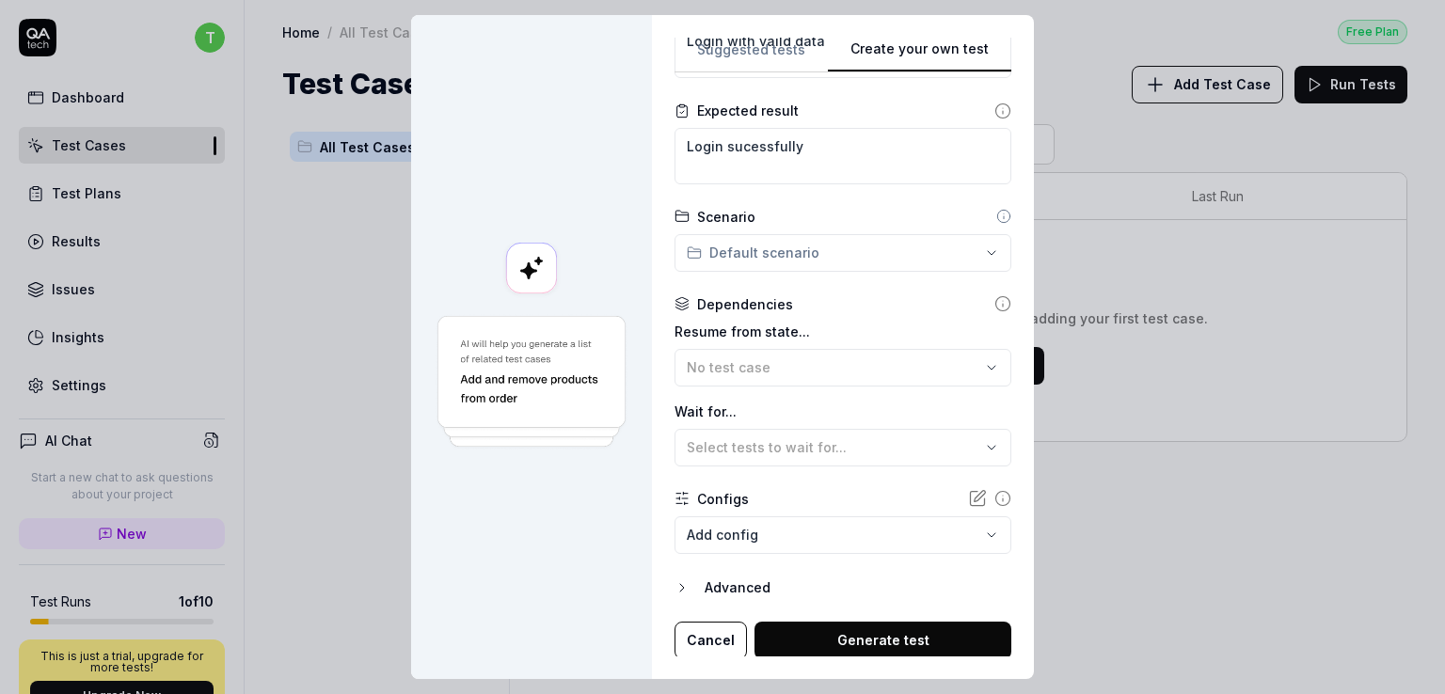
scroll to position [277, 0]
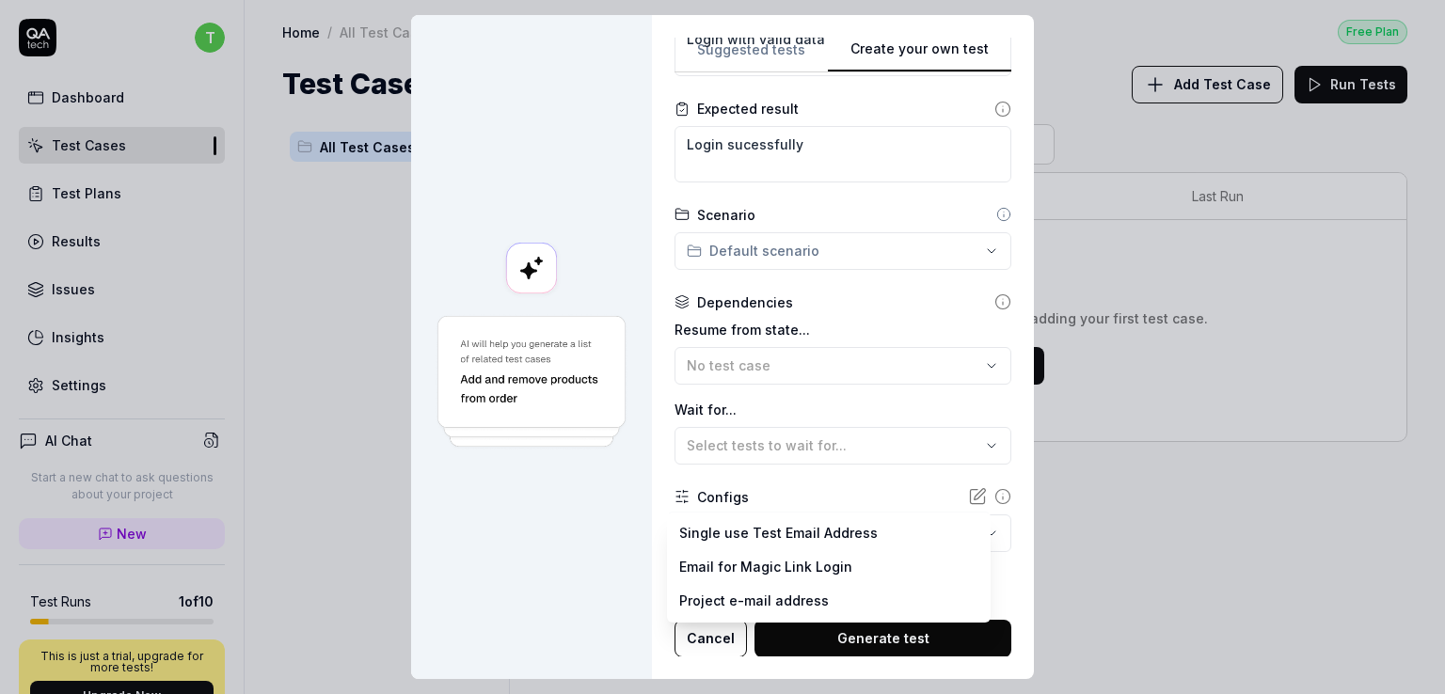
click at [705, 537] on body "t Dashboard Test Cases Test Plans Results Issues Insights Settings AI Chat Star…" at bounding box center [722, 347] width 1445 height 694
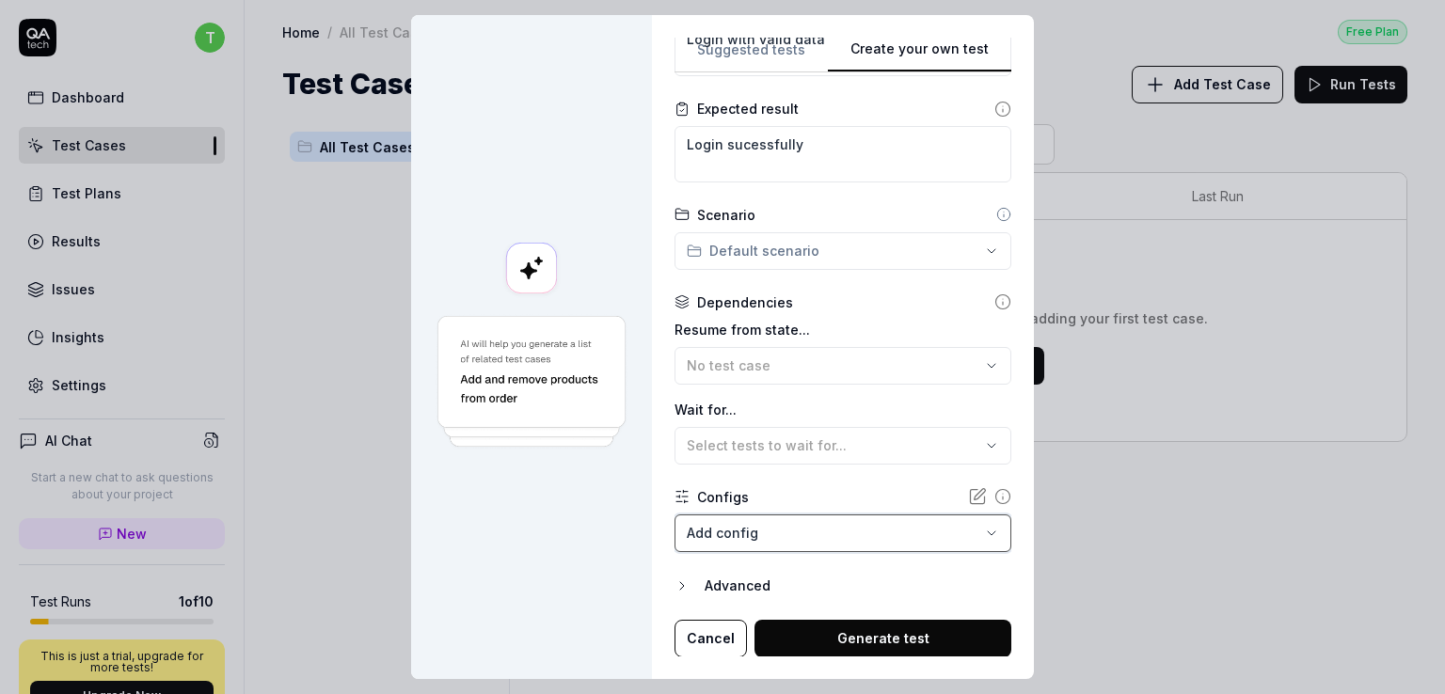
click at [566, 586] on div "**********" at bounding box center [722, 347] width 1445 height 694
click at [831, 638] on button "Generate test" at bounding box center [883, 639] width 257 height 38
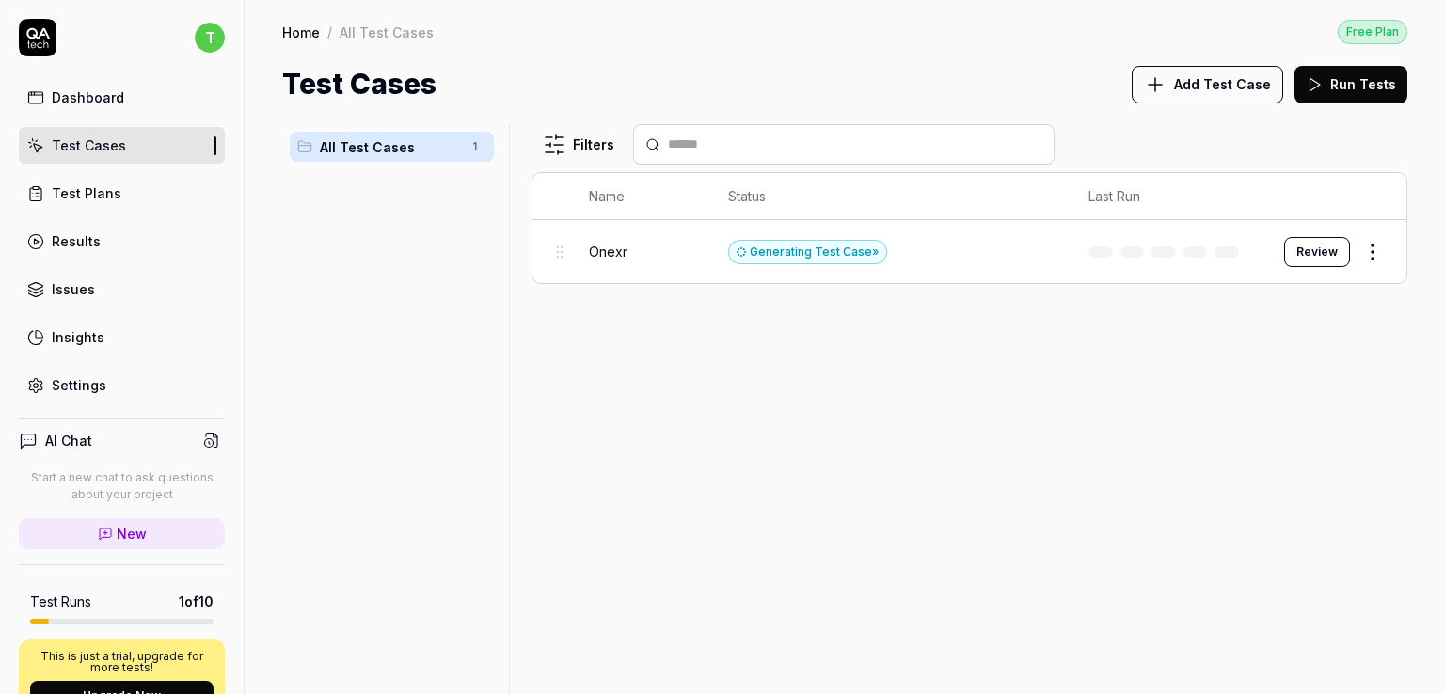
click at [1298, 246] on button "Review" at bounding box center [1317, 252] width 66 height 30
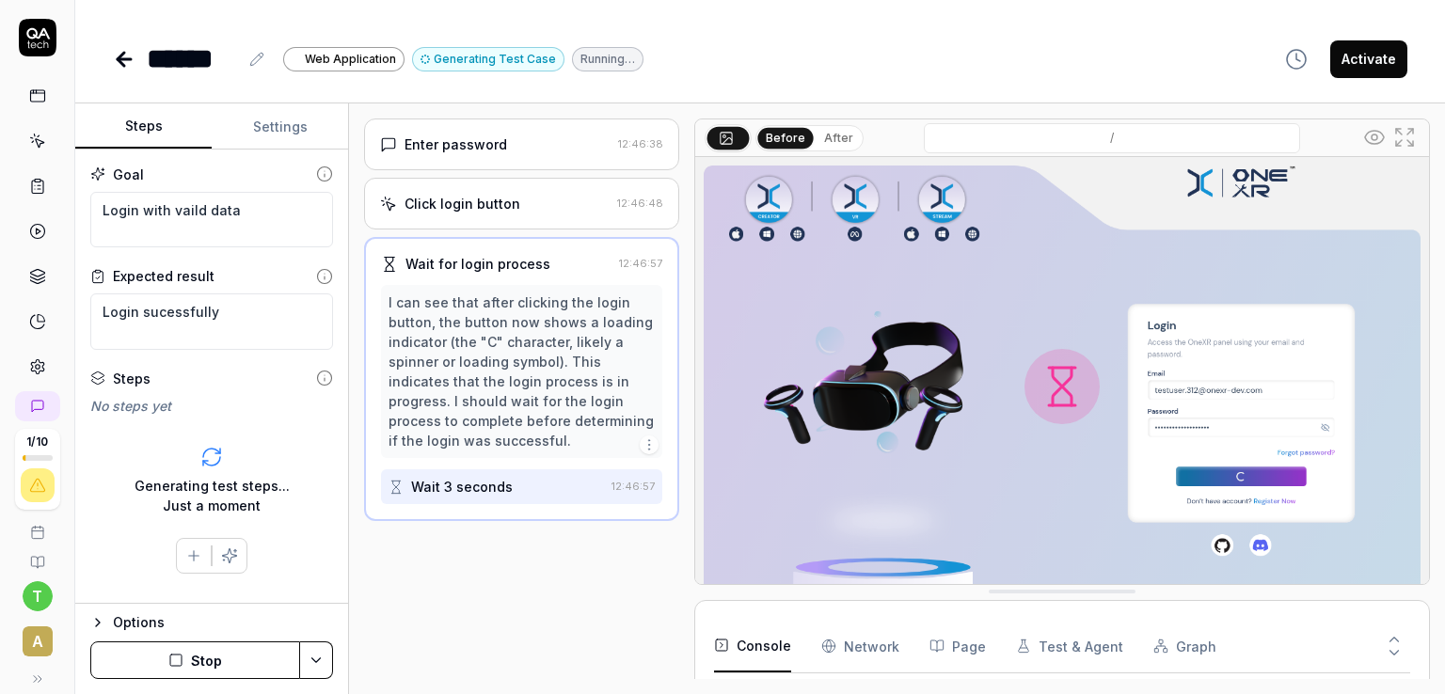
click at [536, 138] on div "Enter password" at bounding box center [495, 145] width 231 height 20
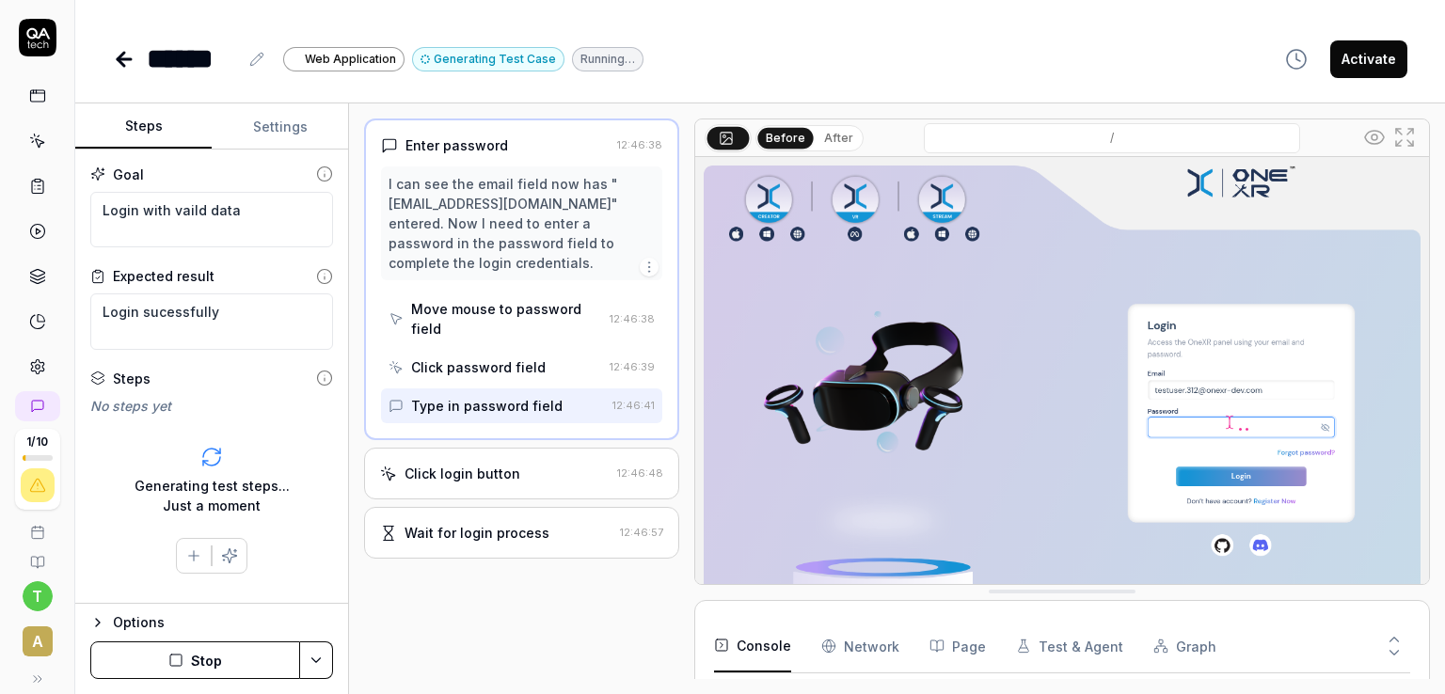
click at [535, 205] on div "I can see the email field now has "testuser.312@onexr-dev.com" entered. Now I n…" at bounding box center [522, 223] width 266 height 99
click at [651, 269] on icon "button" at bounding box center [649, 267] width 15 height 15
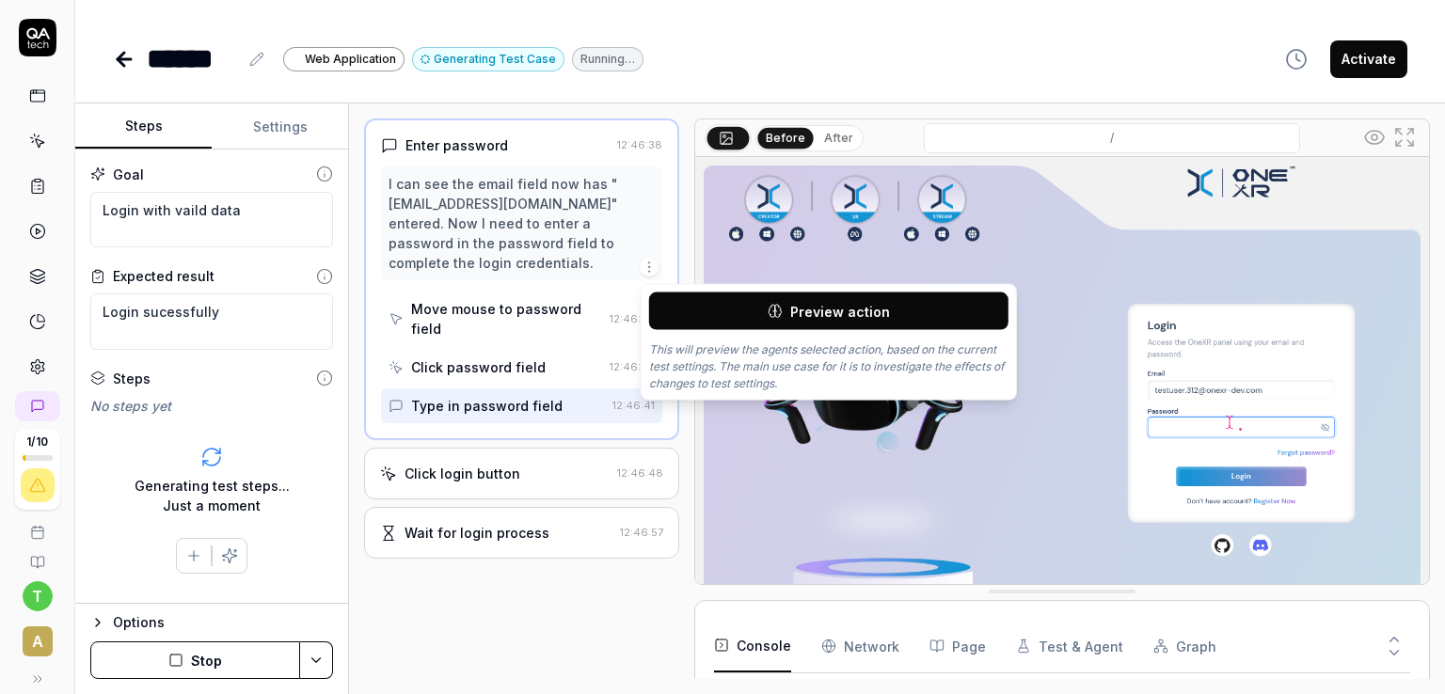
click at [627, 234] on div "I can see the email field now has "testuser.312@onexr-dev.com" entered. Now I n…" at bounding box center [522, 223] width 266 height 99
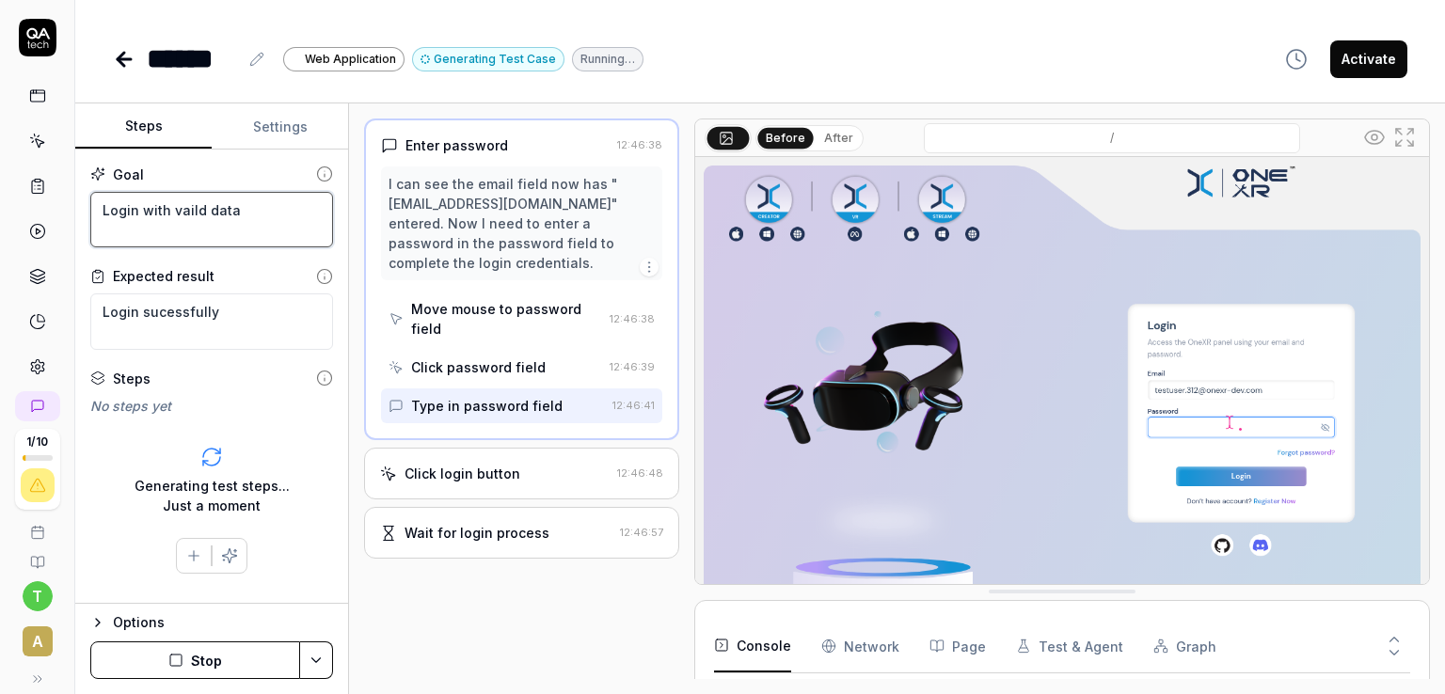
click at [209, 206] on textarea "Login with vaild data" at bounding box center [211, 220] width 243 height 56
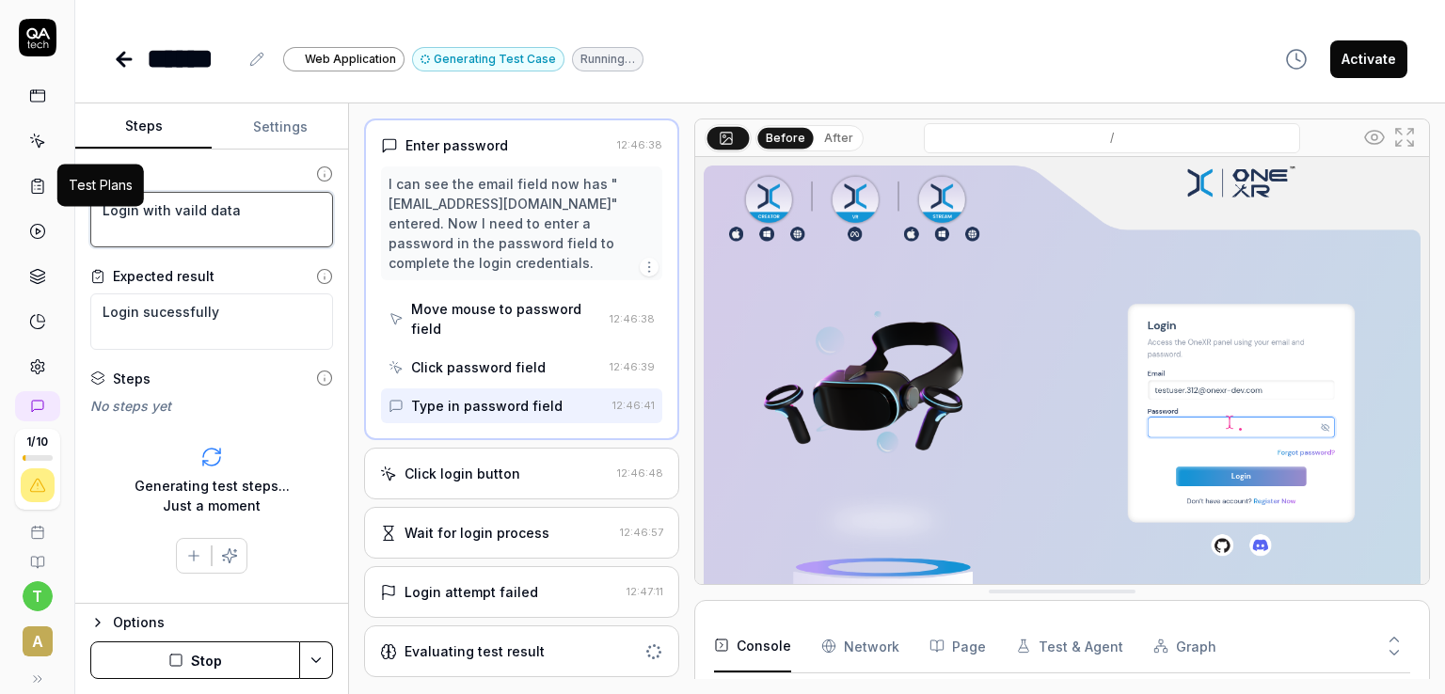
drag, startPoint x: 260, startPoint y: 215, endPoint x: 34, endPoint y: 183, distance: 228.2
click at [34, 183] on div "1 / 10 t A ***** Web Application Generating Test Case Running… Activate Steps S…" at bounding box center [722, 347] width 1445 height 694
click at [124, 210] on textarea "Login with vaild data" at bounding box center [211, 220] width 243 height 56
click at [247, 214] on textarea "Login with vaild data" at bounding box center [211, 220] width 243 height 56
type textarea "*"
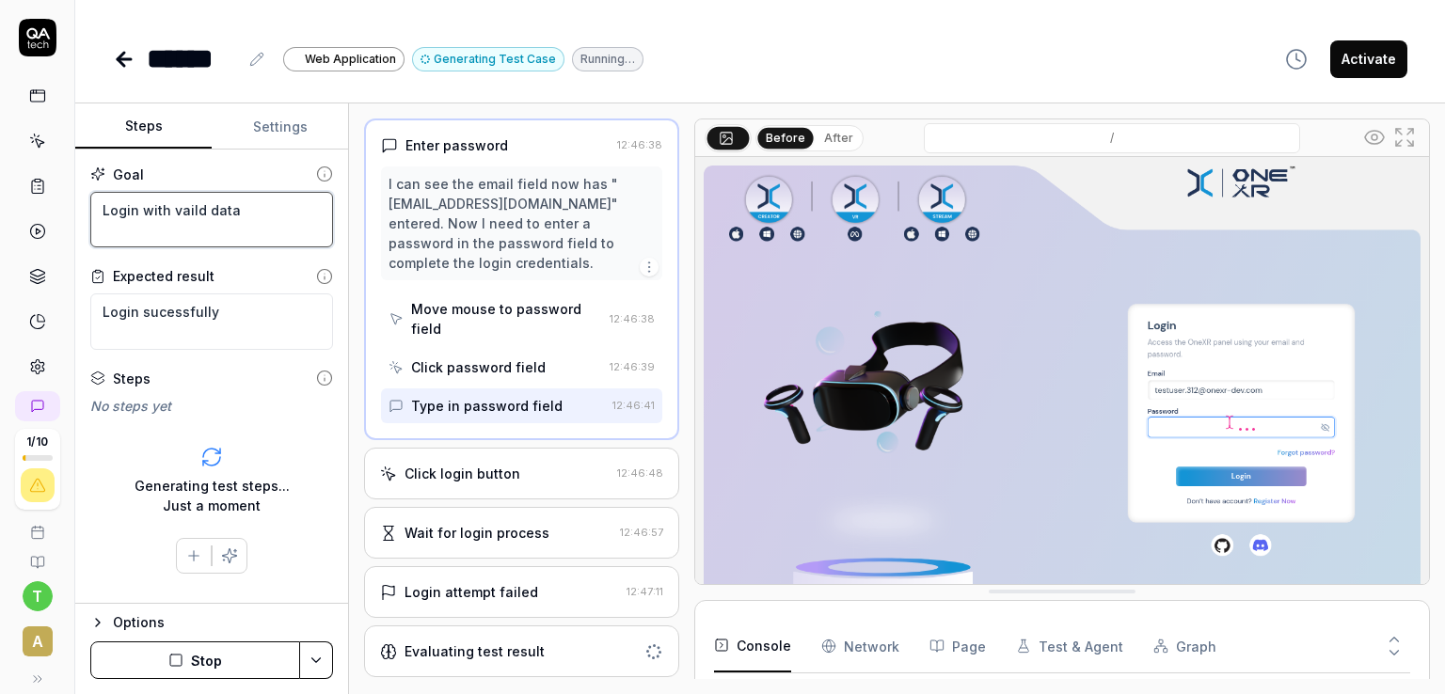
type textarea "Login with vaild data"
type textarea "*"
type textarea "Login with vaild data E"
type textarea "*"
type textarea "Login with vaild data Em"
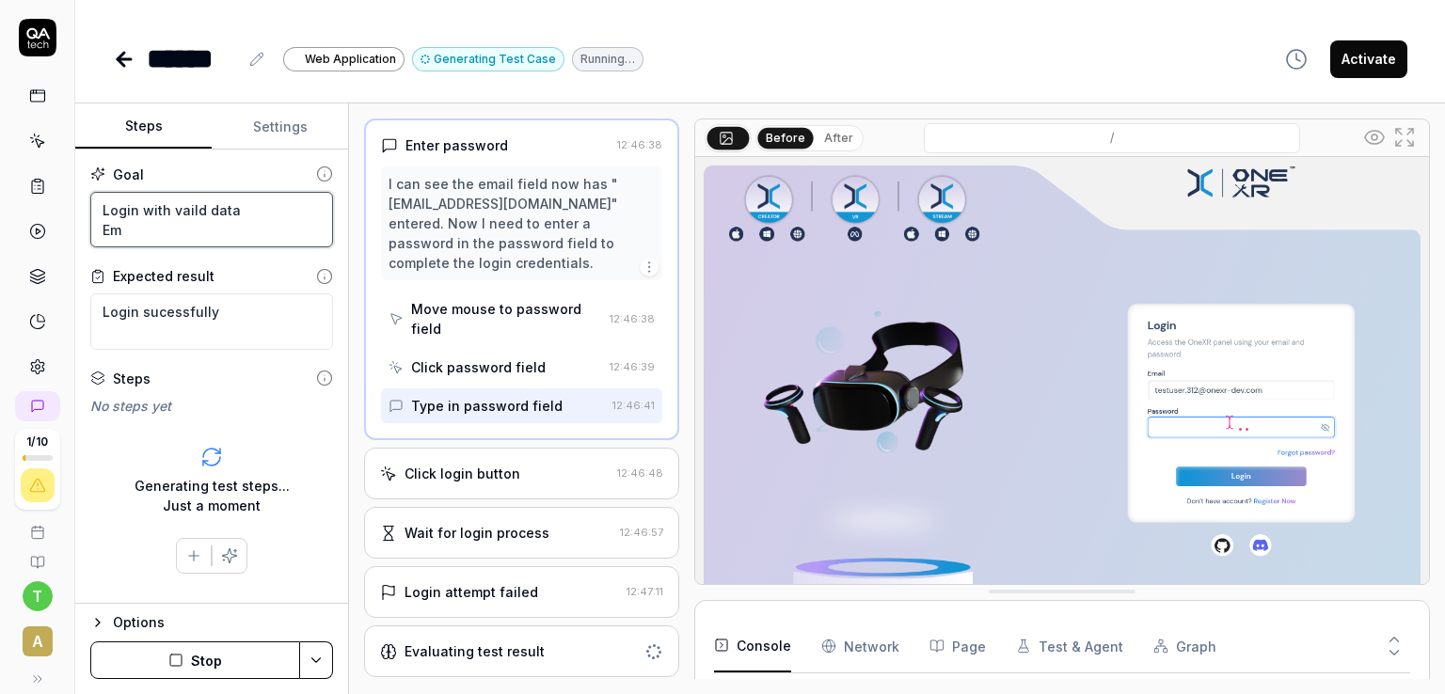
type textarea "*"
type textarea "Login with vaild data Ema"
type textarea "*"
type textarea "Login with vaild data Emai"
type textarea "*"
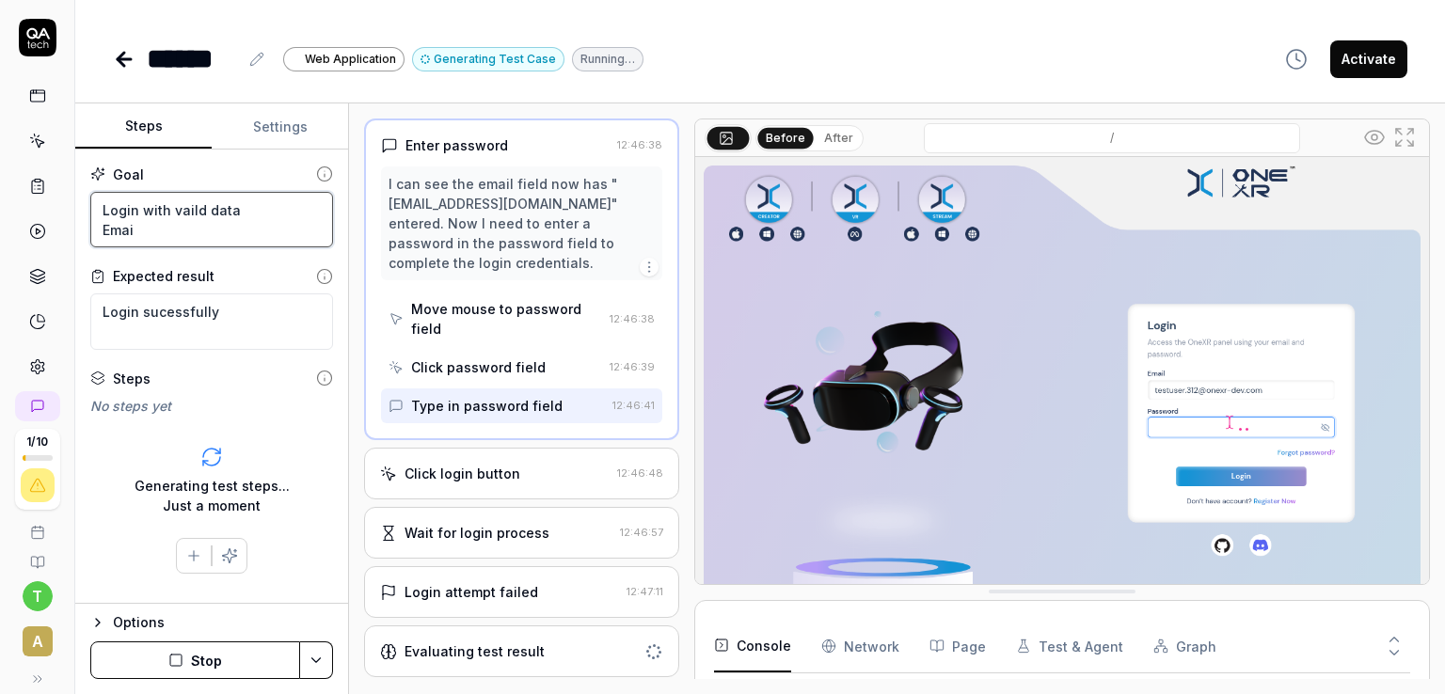
type textarea "Login with vaild data Email"
type textarea "*"
type textarea "Login with vaild data Email"
type textarea "*"
type textarea "Login with vaild data Email t"
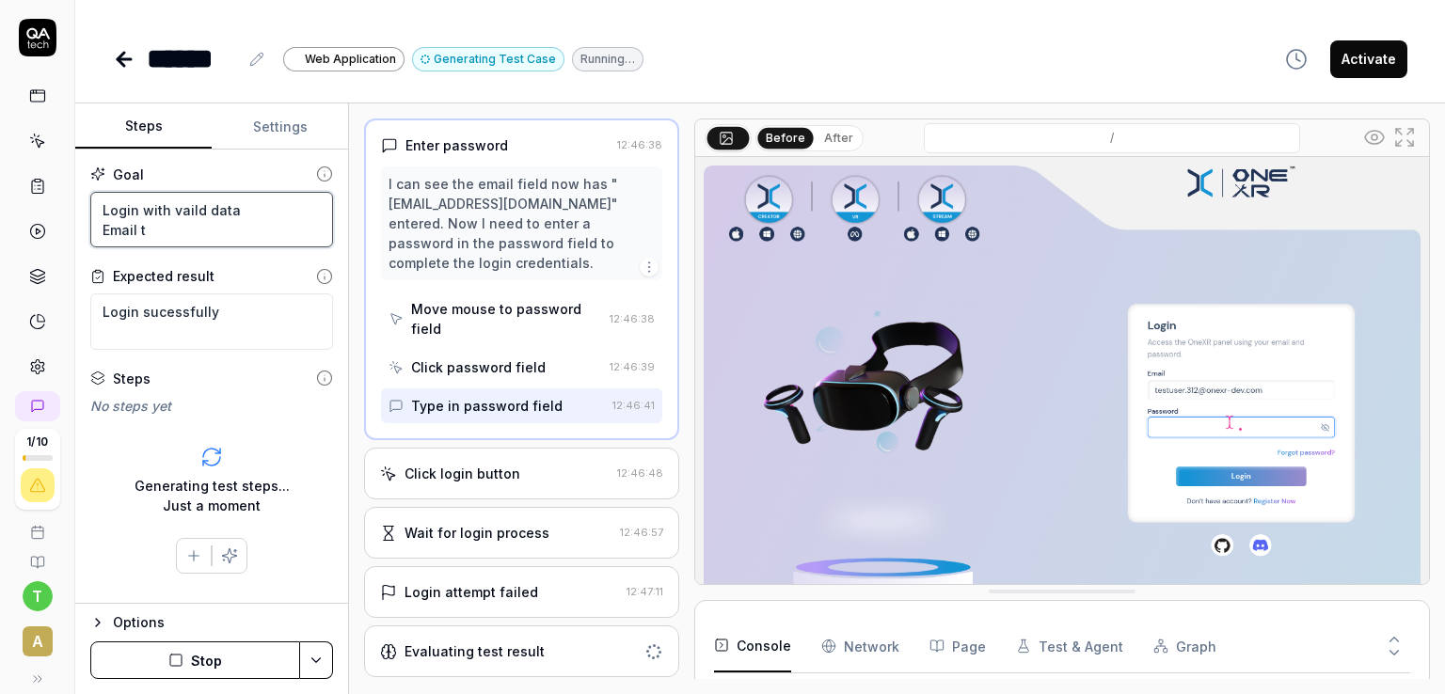
type textarea "*"
type textarea "Login with vaild data Email ta"
type textarea "*"
type textarea "Login with vaild data Email tam"
type textarea "*"
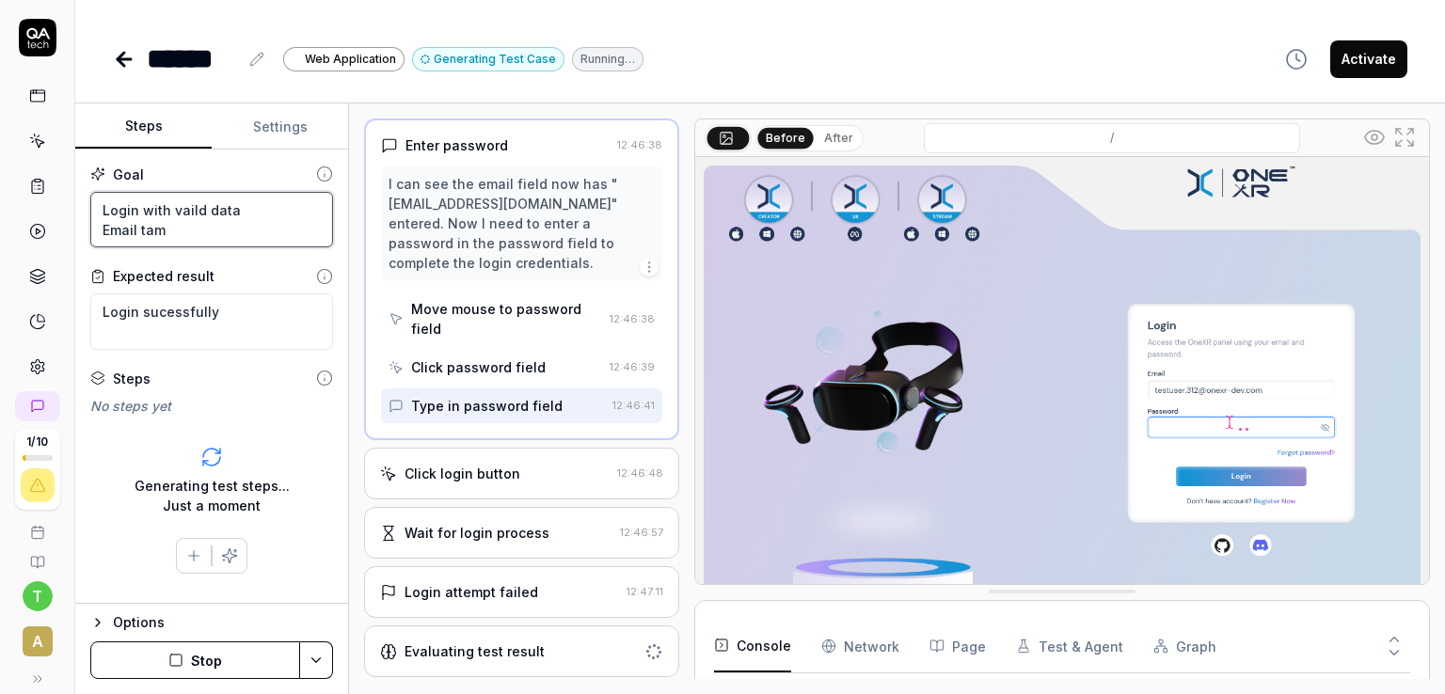
type textarea "Login with vaild data Email tami"
type textarea "*"
type textarea "Login with vaild data Email tamiz"
type textarea "*"
type textarea "Login with vaild data Email tamizh"
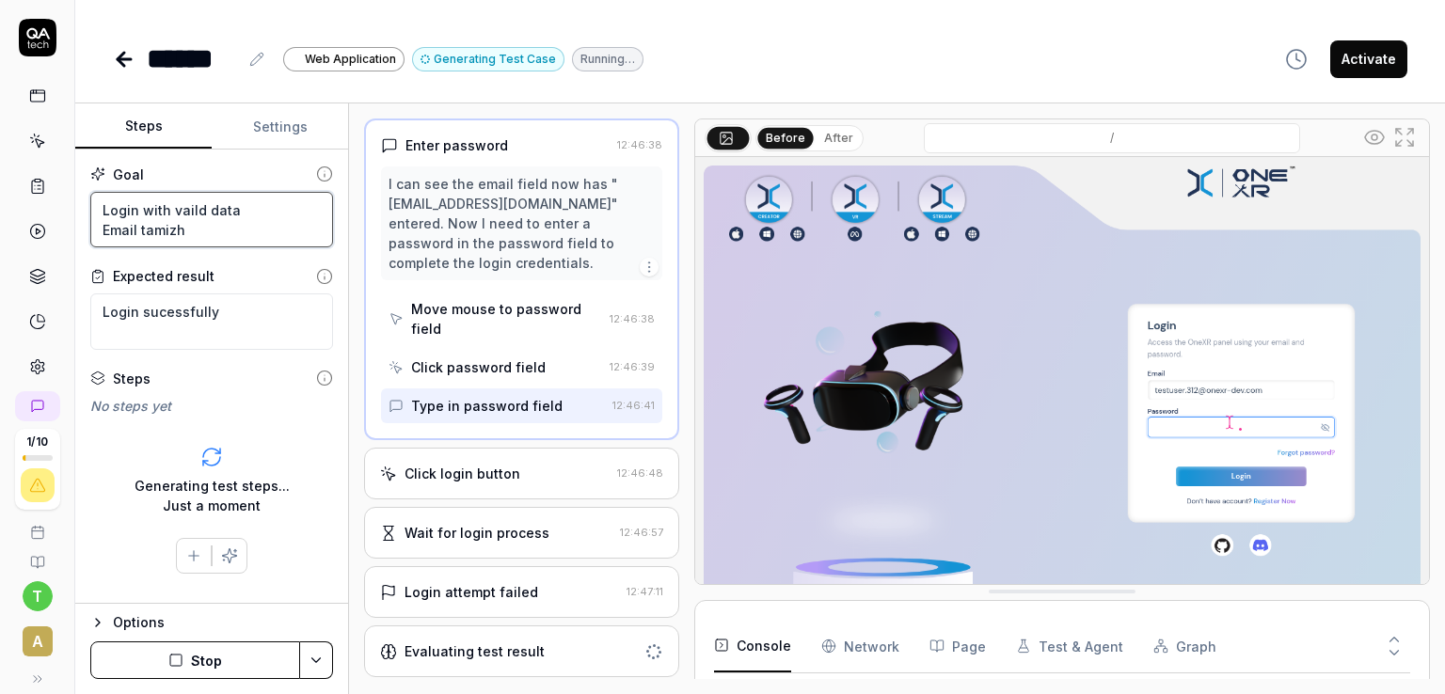
type textarea "*"
type textarea "Login with vaild data Email tamizhr"
type textarea "*"
type textarea "Login with vaild data Email tamizhr@"
type textarea "*"
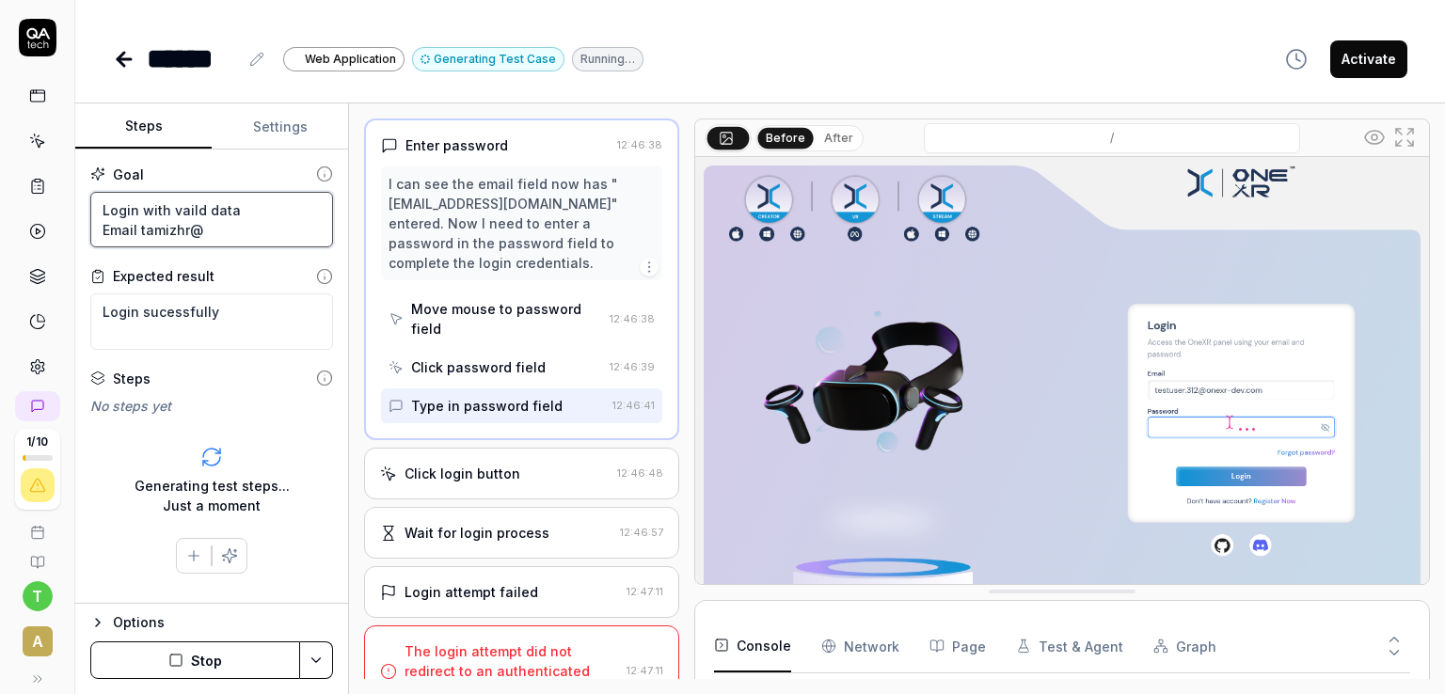
type textarea "Login with vaild data Email tamizhr@a"
type textarea "*"
type textarea "Login with vaild data Email tamizhr@au"
type textarea "*"
type textarea "Login with vaild data Email tamizhr@aug"
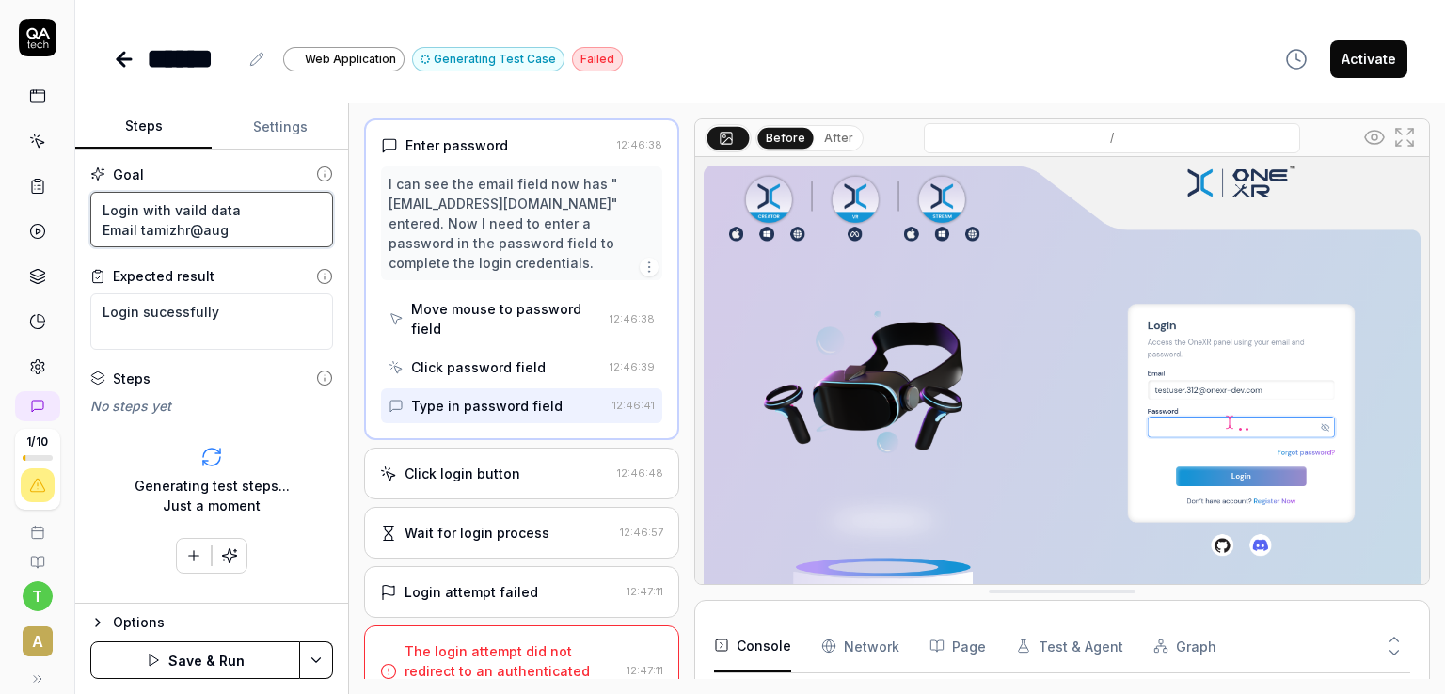
type textarea "*"
type textarea "Login with vaild data Email tamizhr@augr"
type textarea "*"
type textarea "Login with vaild data Email tamizhr@augray"
type textarea "*"
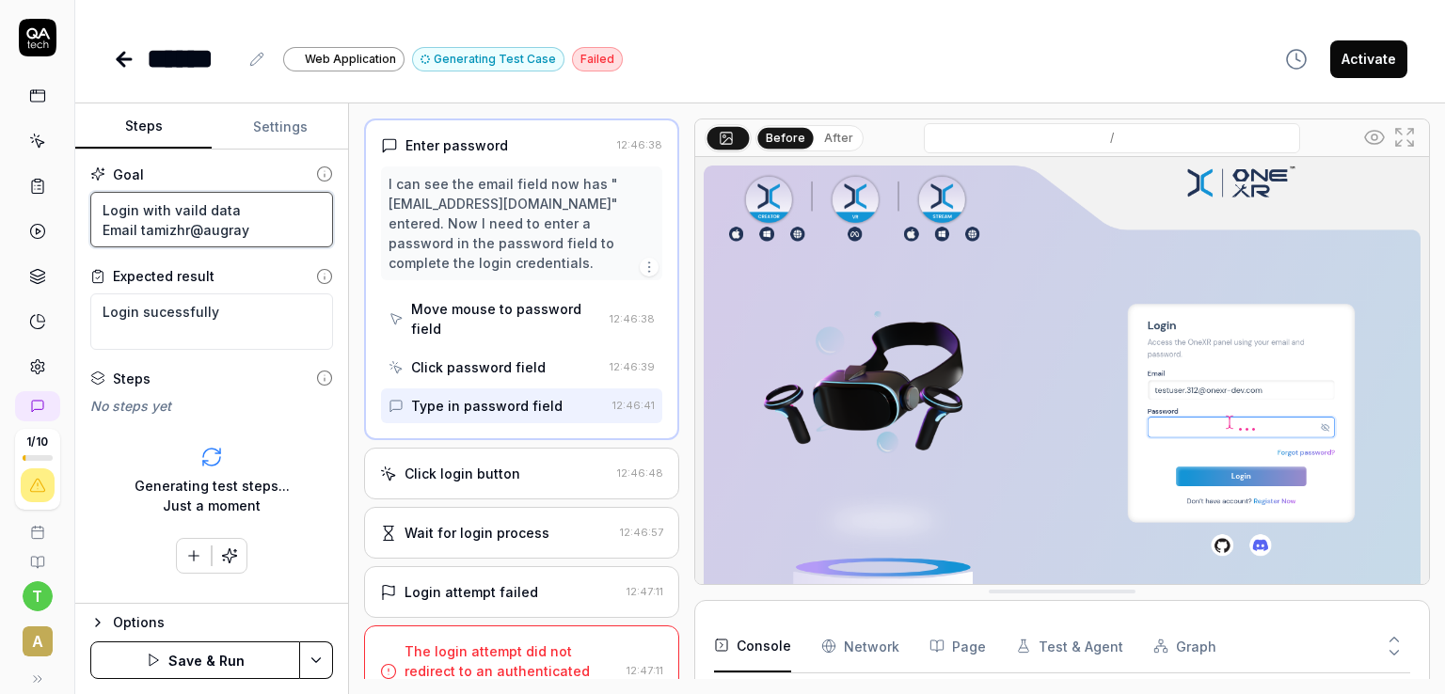
type textarea "Login with vaild data Email tamizhr@augray."
type textarea "*"
type textarea "Login with vaild data Email tamizhr@augray.c"
type textarea "*"
type textarea "Login with vaild data Email tamizhr@augray.co"
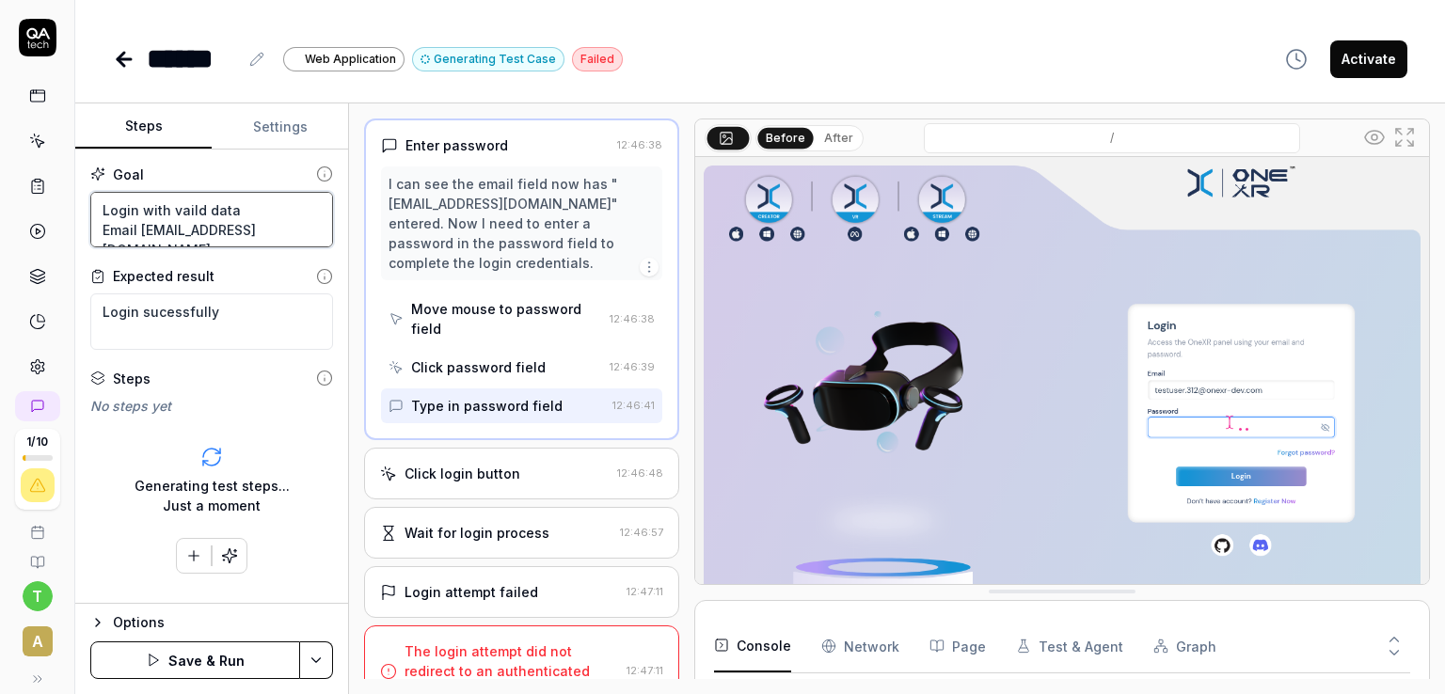
type textarea "*"
type textarea "Login with vaild data Email tamizhr@augray.com"
type textarea "*"
type textarea "Login with vaild data Email tamizhr@augray.com"
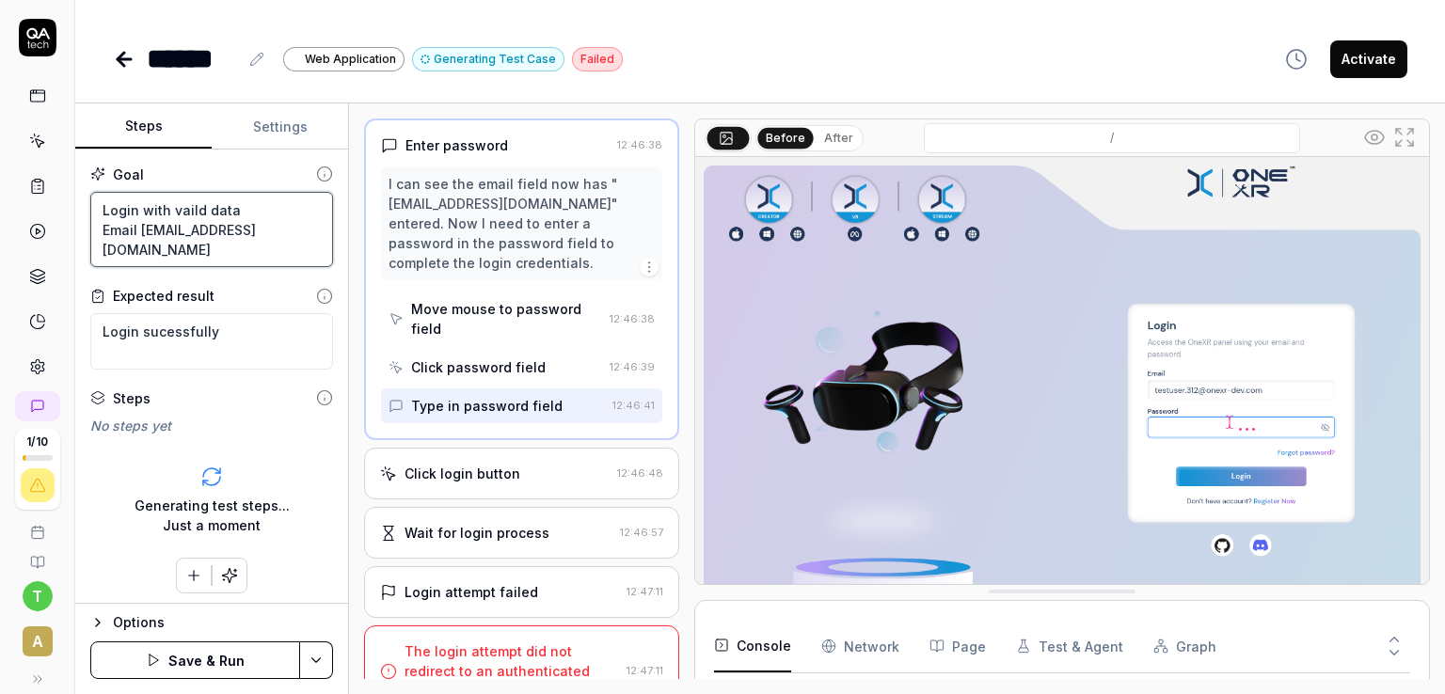
type textarea "*"
type textarea "Login with vaild data Email tamizhr@augray.com P"
type textarea "*"
type textarea "Login with vaild data Email tamizhr@augray.com Pa"
type textarea "*"
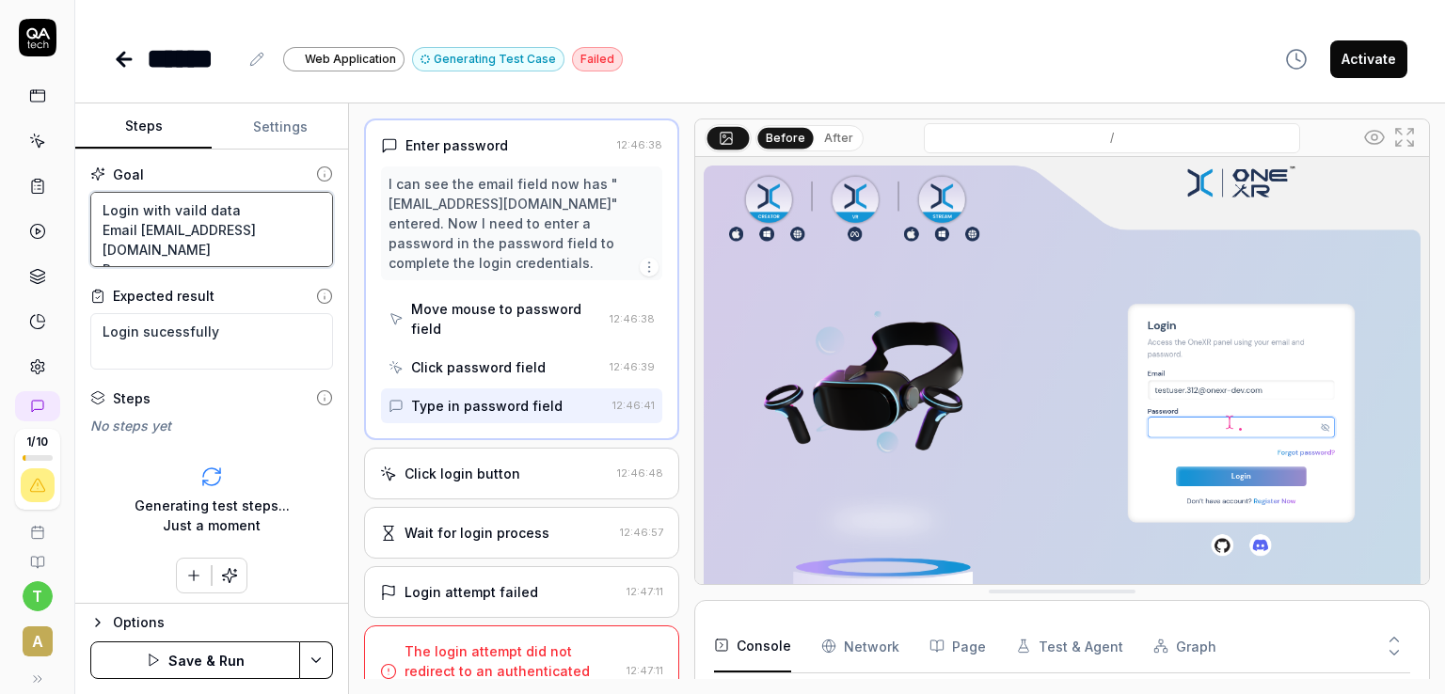
type textarea "Login with vaild data Email tamizhr@augray.com Pas"
type textarea "*"
type textarea "Login with vaild data Email tamizhr@augray.com Pass"
type textarea "*"
type textarea "Login with vaild data Email tamizhr@augray.com Passw"
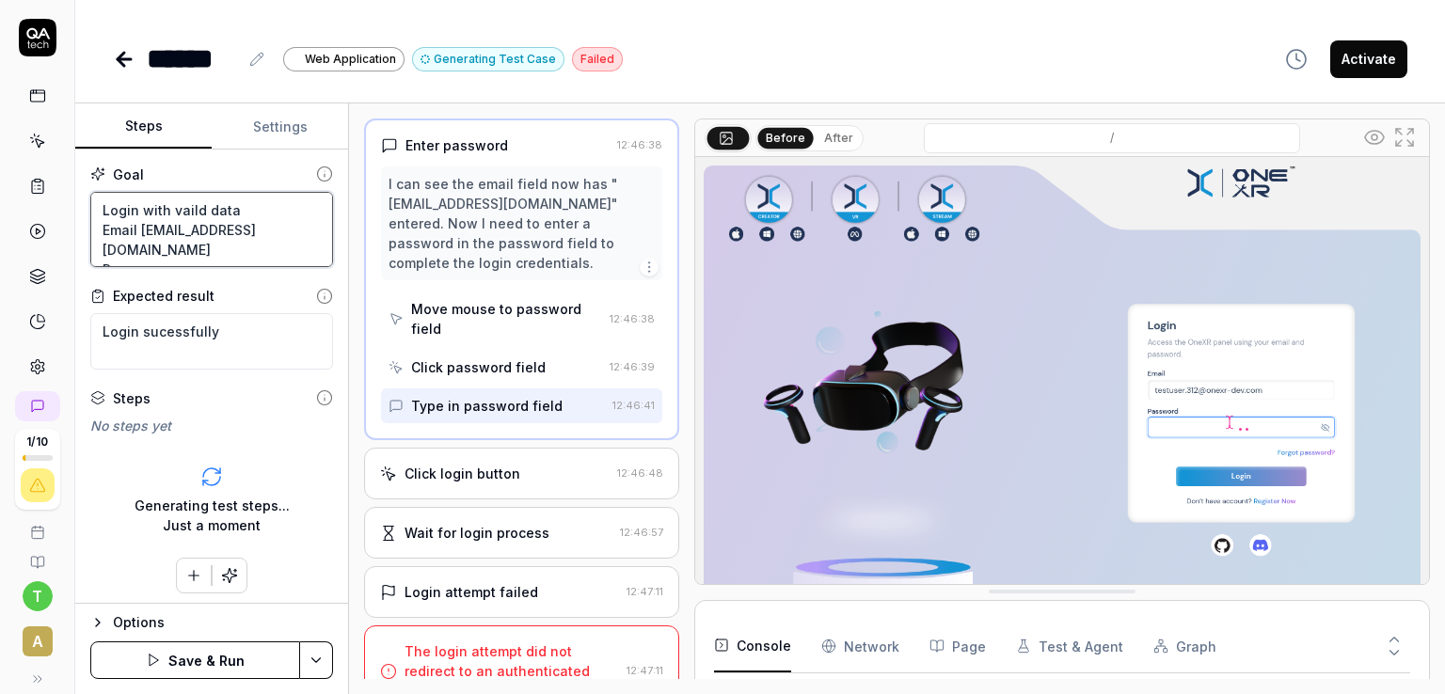
type textarea "*"
type textarea "Login with vaild data Email tamizhr@augray.com Passwo"
type textarea "*"
type textarea "Login with vaild data Email tamizhr@augray.com Passwor"
type textarea "*"
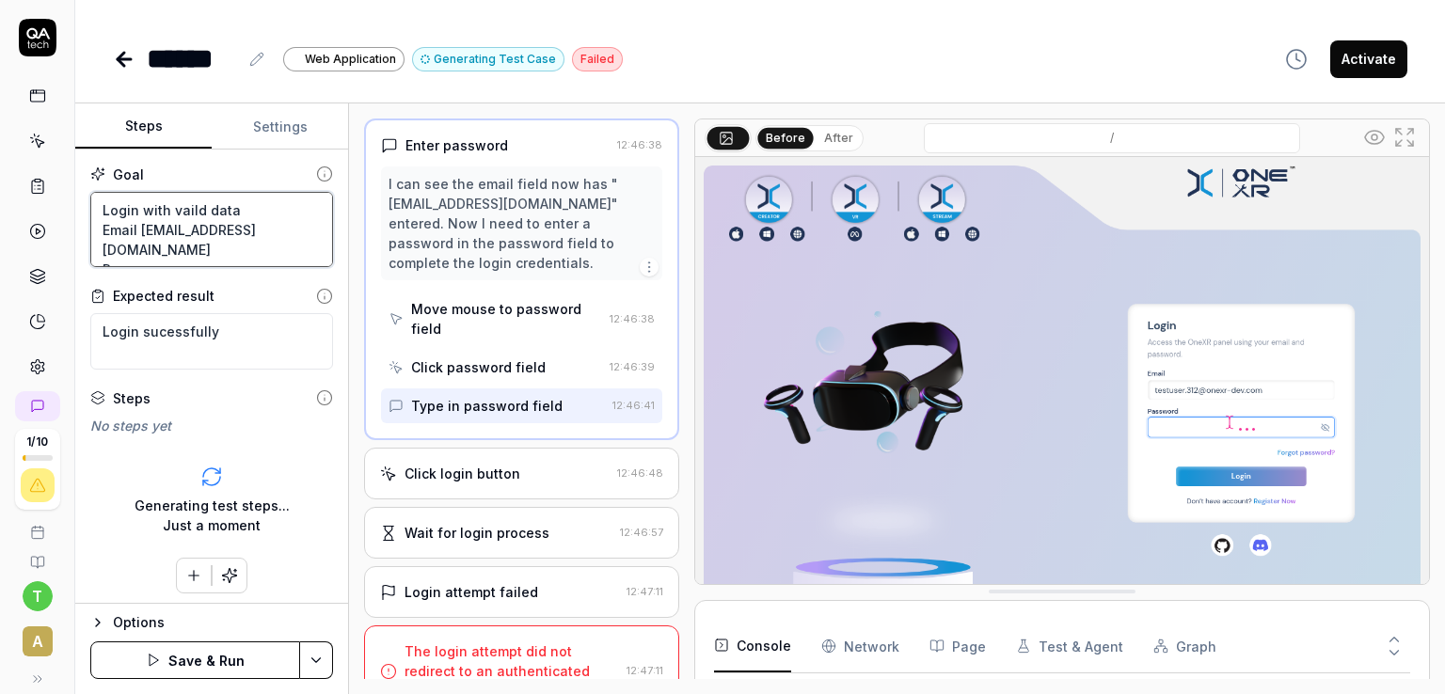
type textarea "Login with vaild data Email tamizhr@augray.com Password"
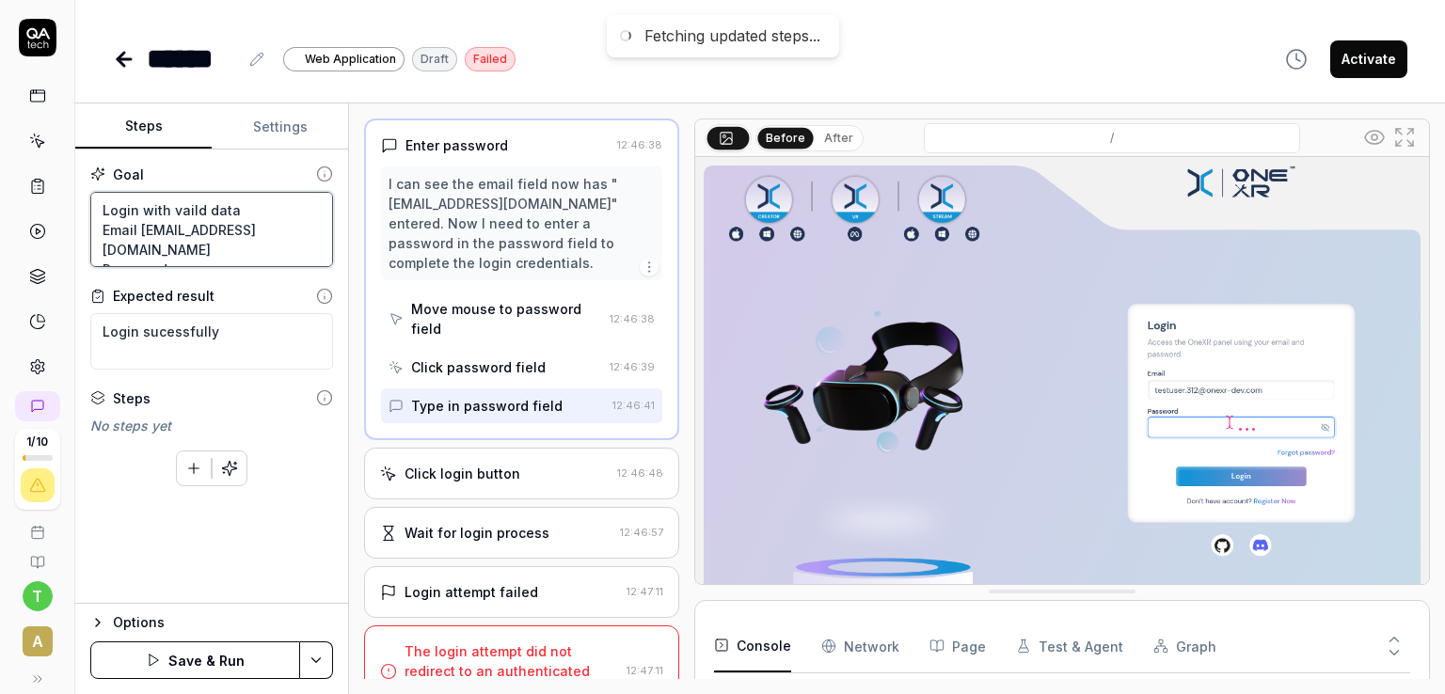
type textarea "*"
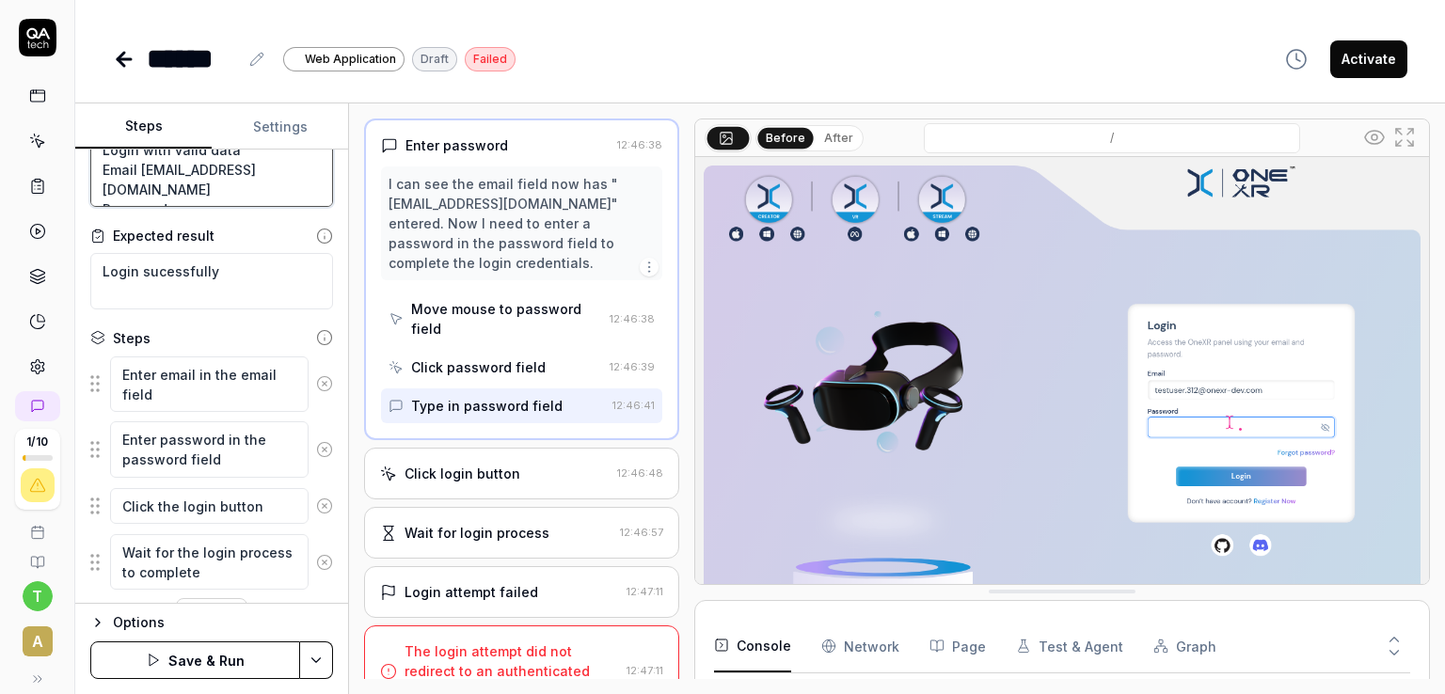
scroll to position [104, 0]
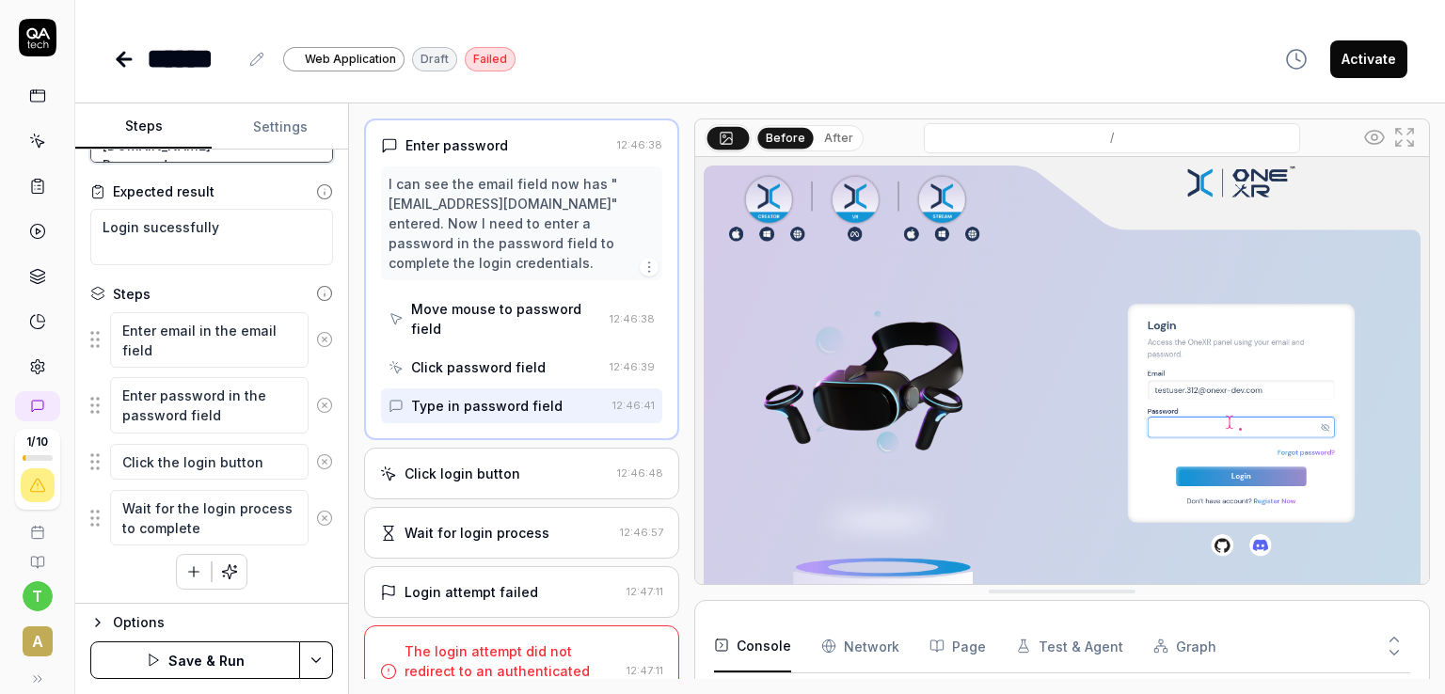
type textarea "Login with vaild data Email tamizhr@augray.com Password"
click at [197, 335] on textarea "Enter email in the email field" at bounding box center [209, 340] width 199 height 56
drag, startPoint x: 162, startPoint y: 351, endPoint x: 98, endPoint y: 333, distance: 66.4
click at [98, 333] on div "Enter email in the email field" at bounding box center [211, 340] width 243 height 58
click at [158, 348] on textarea "Enter email in the email field" at bounding box center [209, 340] width 199 height 56
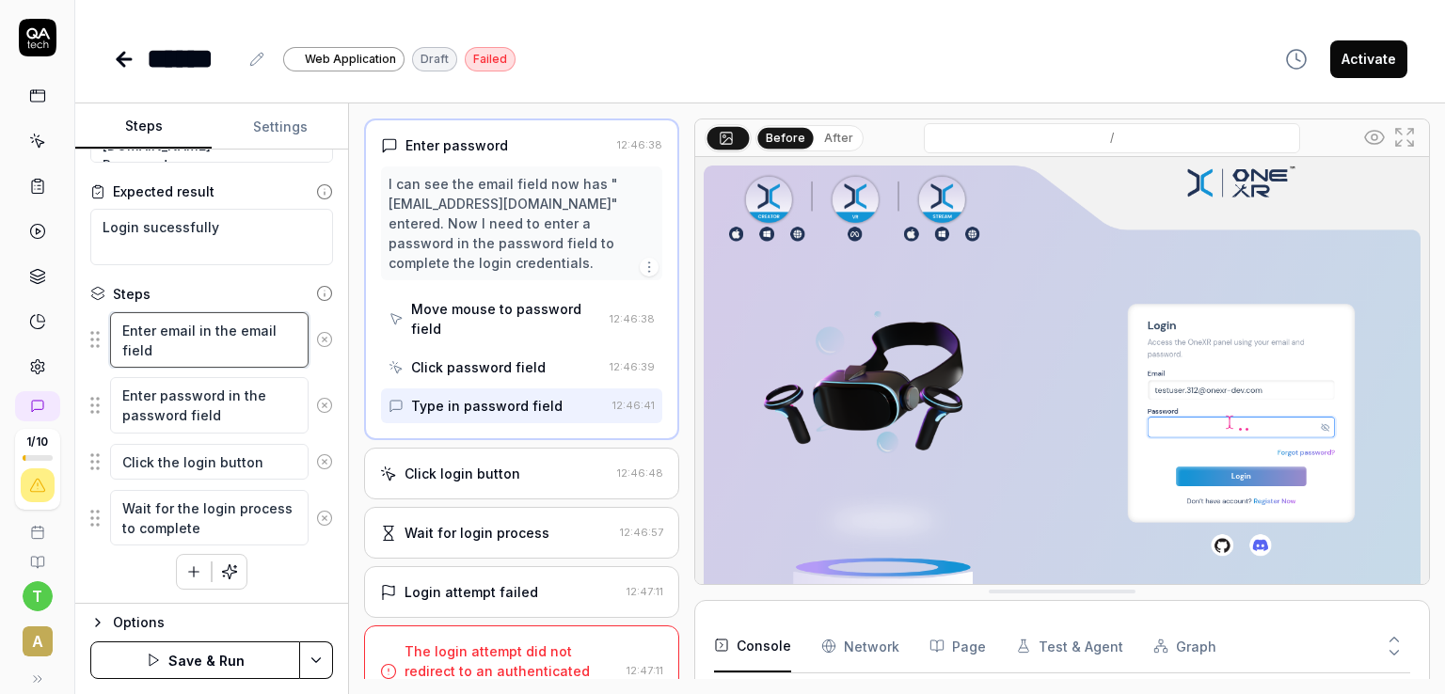
type textarea "*"
type textarea "Enter email in the email field"
type textarea "*"
type textarea "Enter email in the email field t"
type textarea "*"
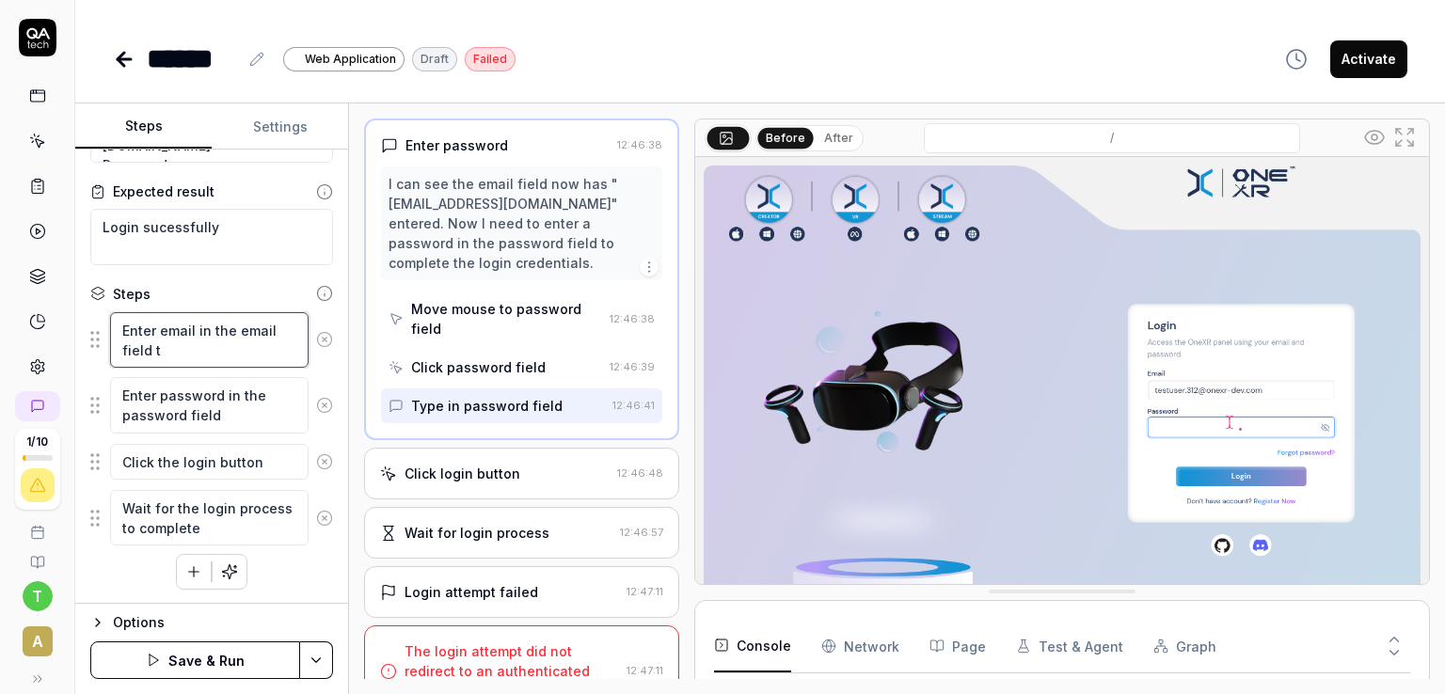
type textarea "Enter email in the email field ta"
type textarea "*"
type textarea "Enter email in the email field tam"
type textarea "*"
type textarea "Enter email in the email field tami"
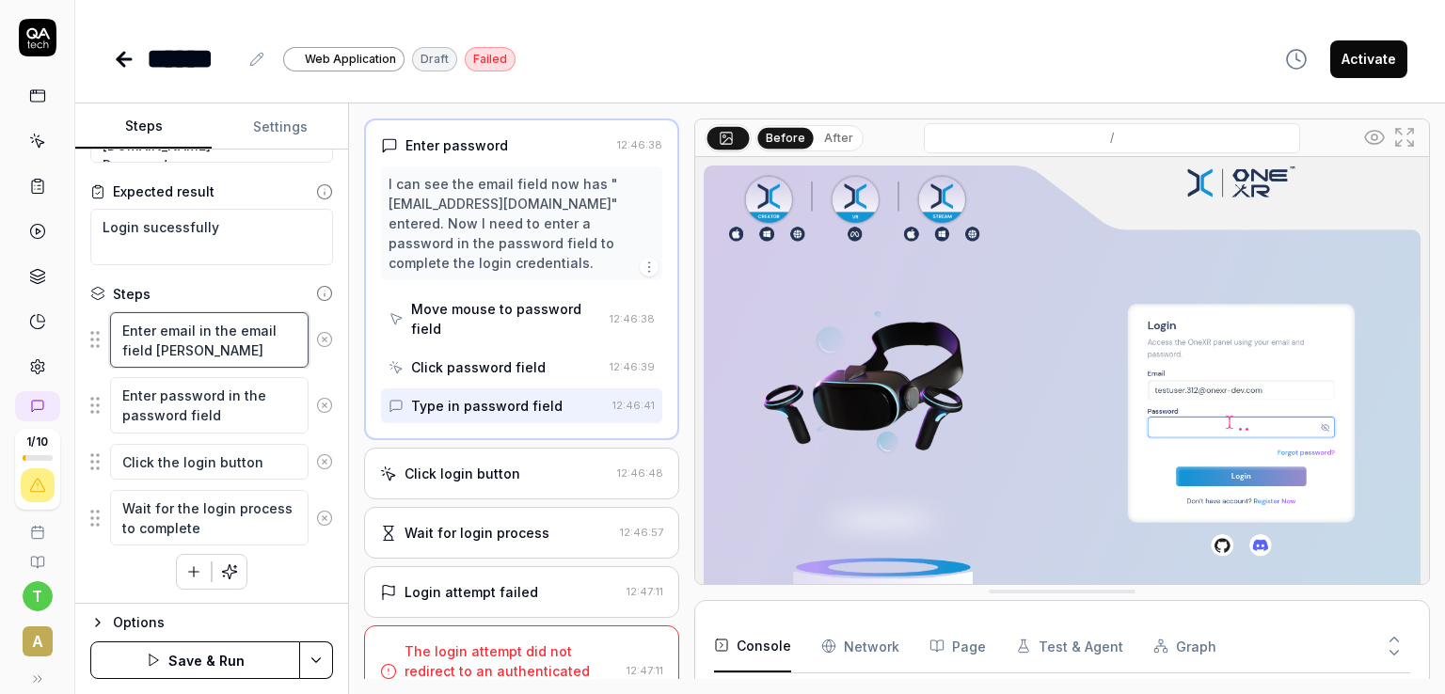
type textarea "*"
type textarea "Enter email in the email field tamiz"
type textarea "*"
type textarea "Enter email in the email field tamizj"
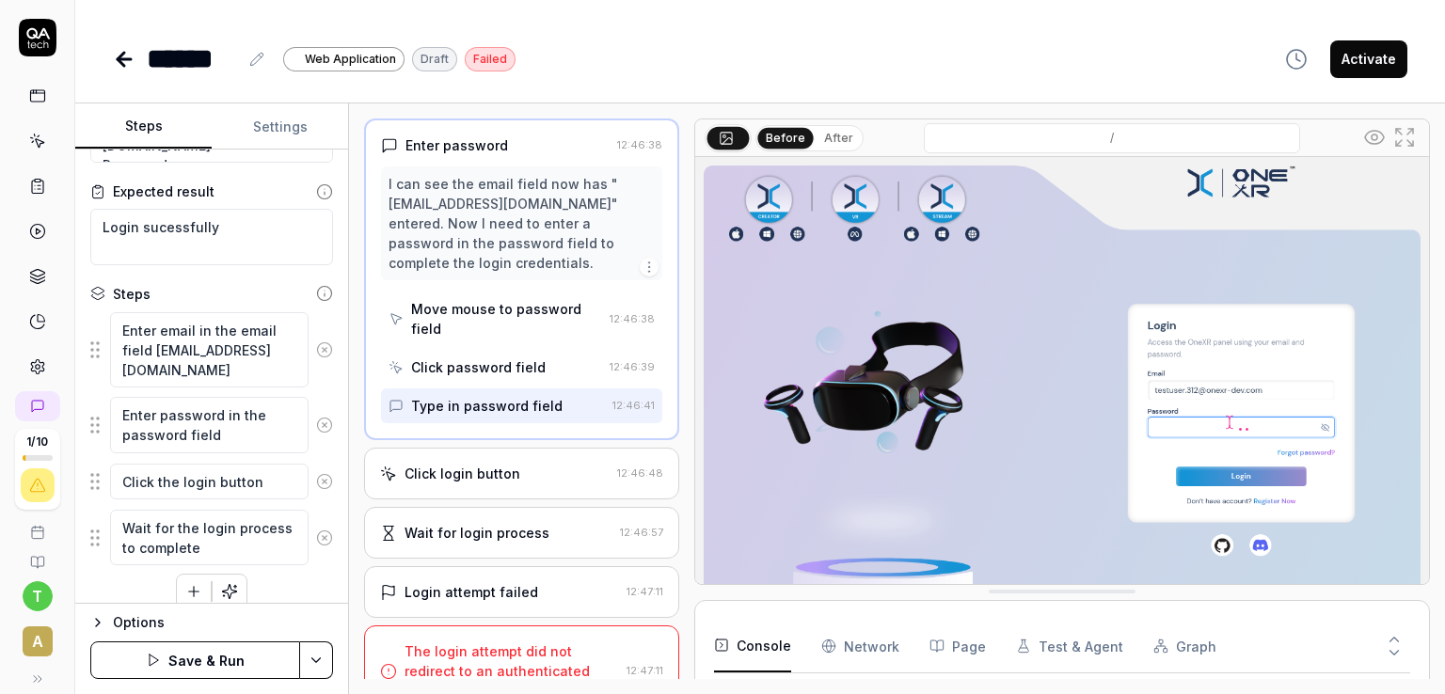
click at [218, 660] on button "Save & Run" at bounding box center [195, 661] width 210 height 38
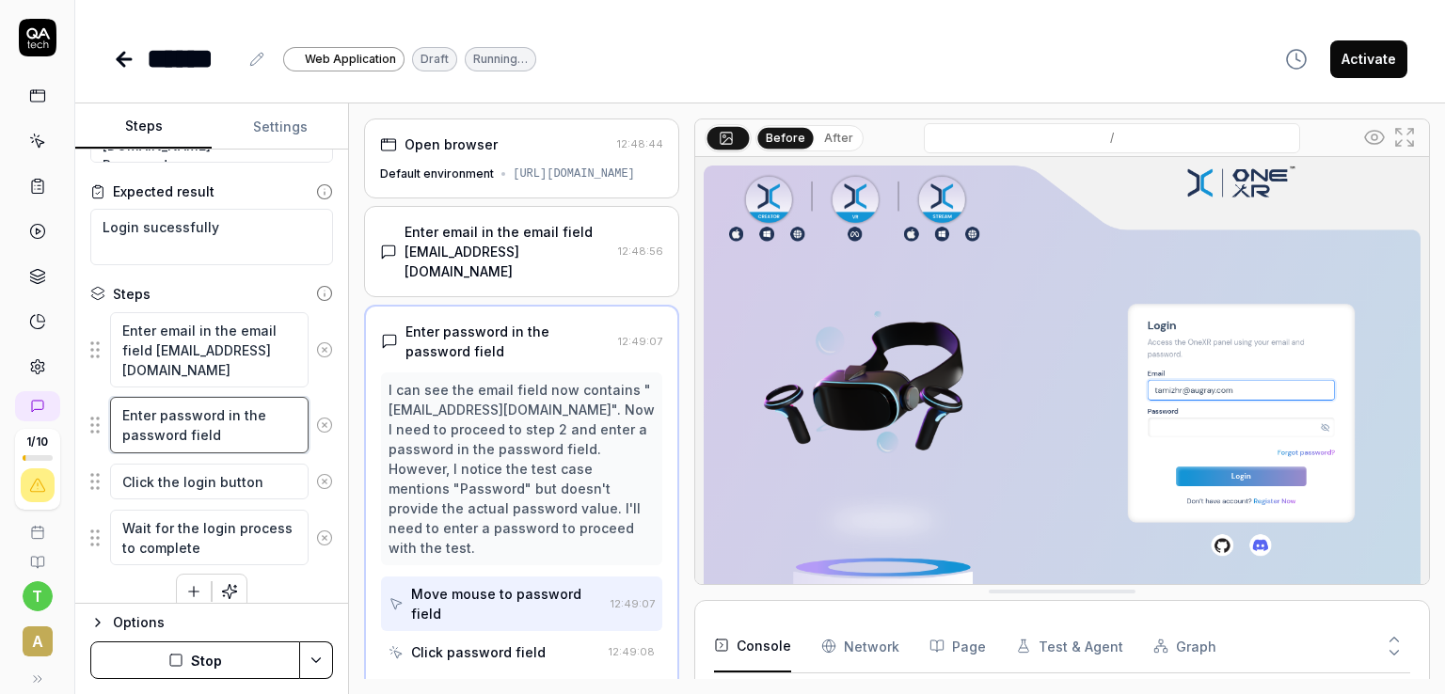
click at [234, 434] on textarea "Enter password in the password field" at bounding box center [209, 425] width 199 height 56
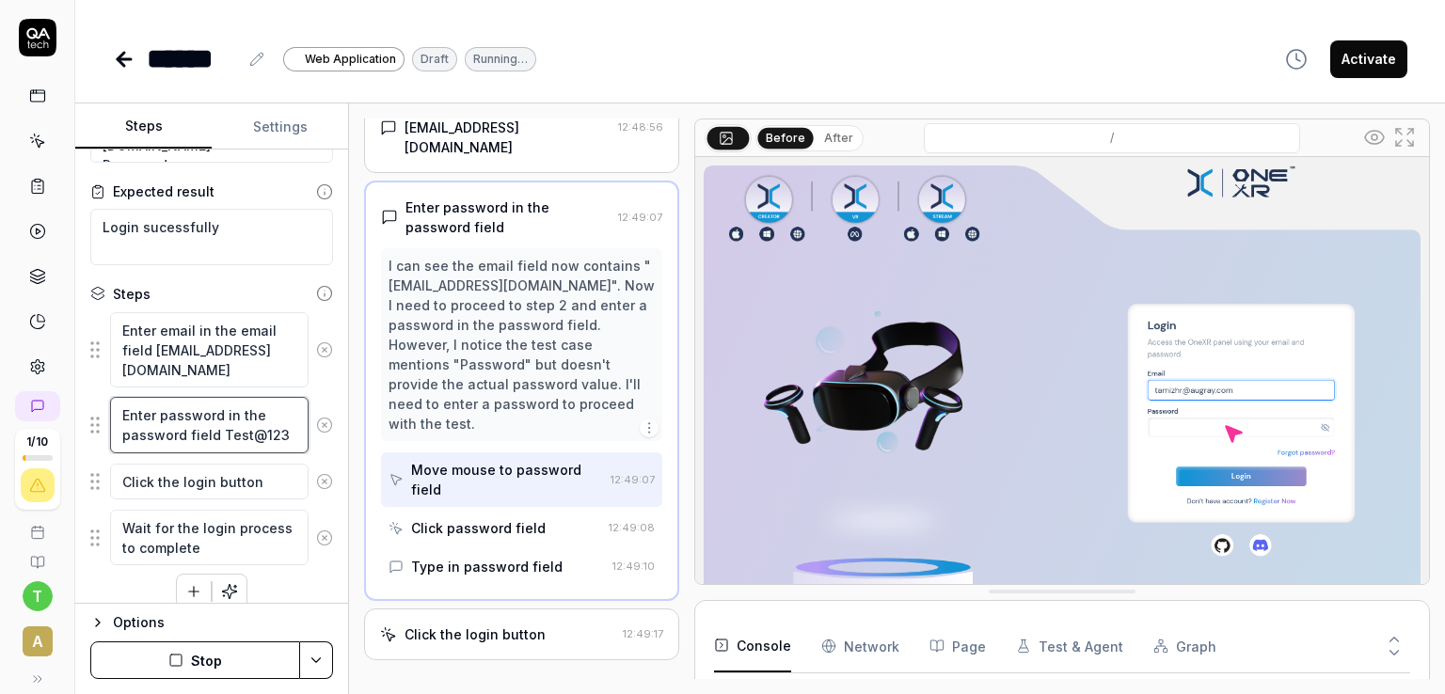
scroll to position [143, 0]
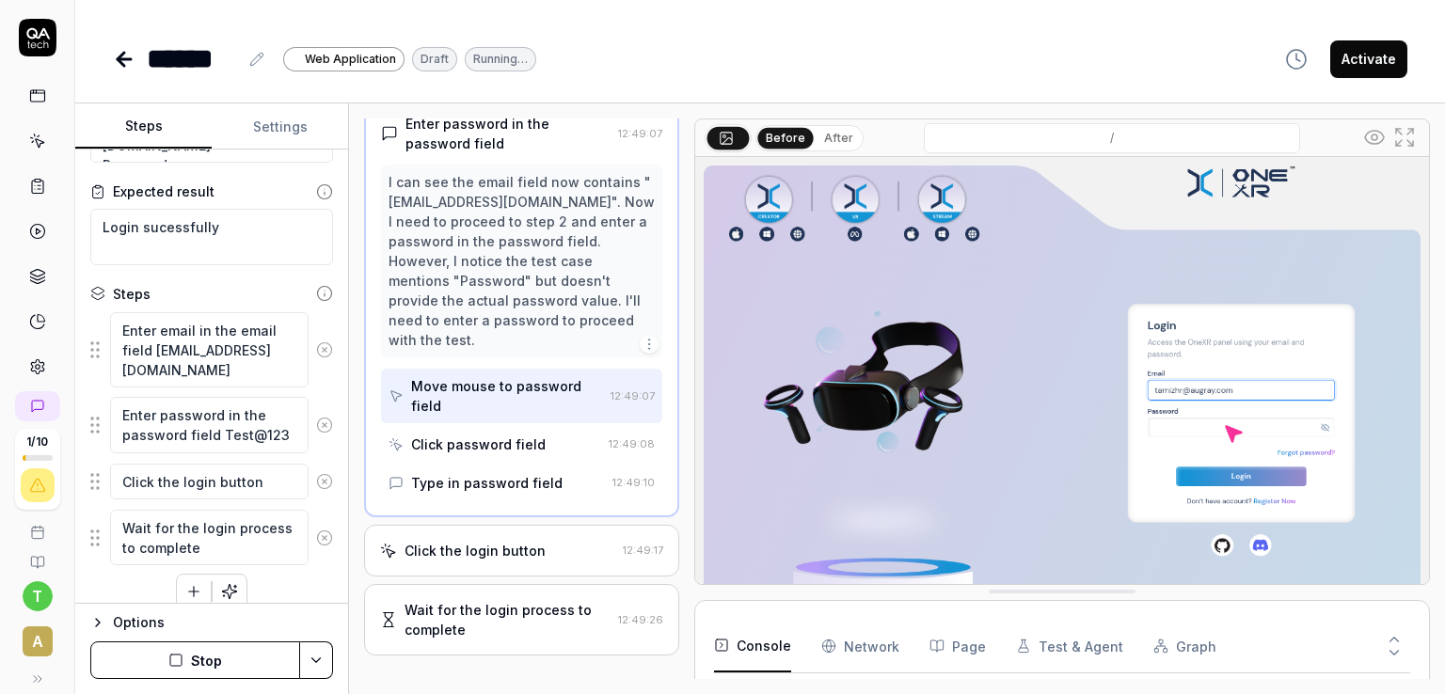
click at [214, 656] on button "Stop" at bounding box center [195, 661] width 210 height 38
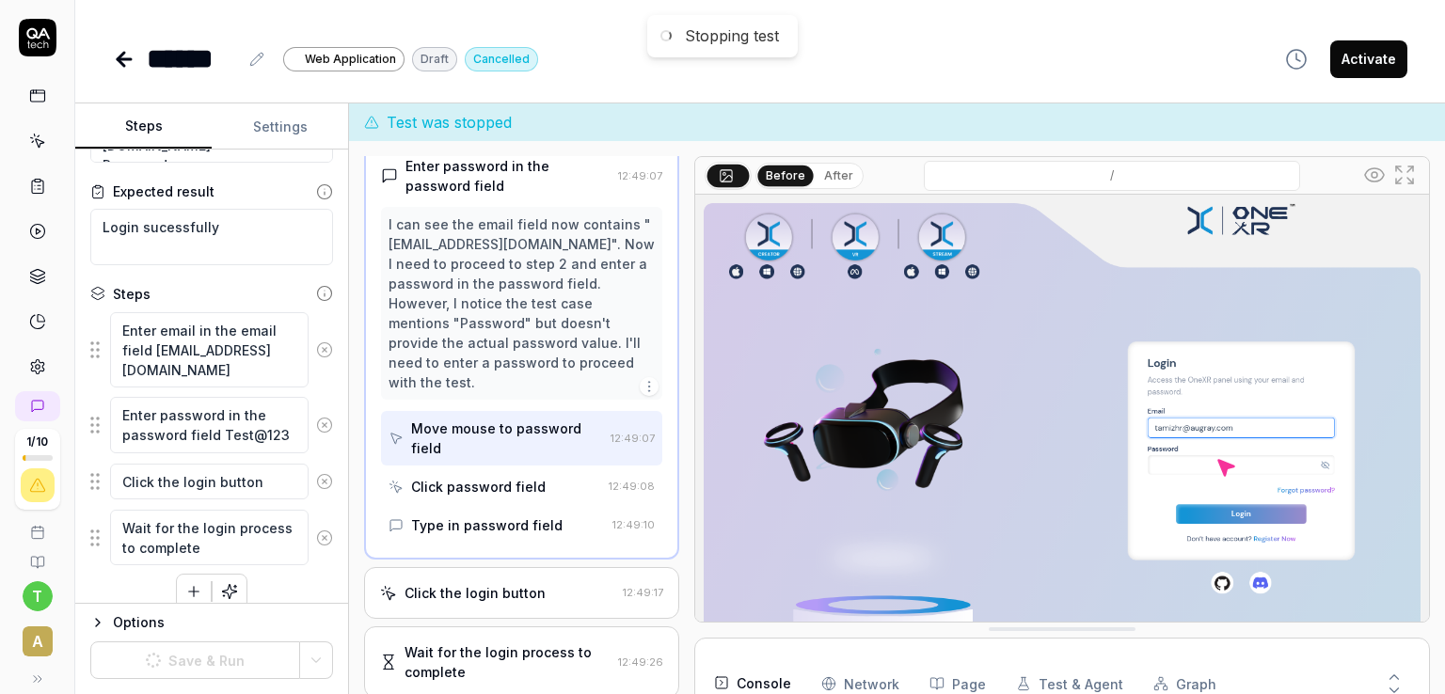
scroll to position [208, 0]
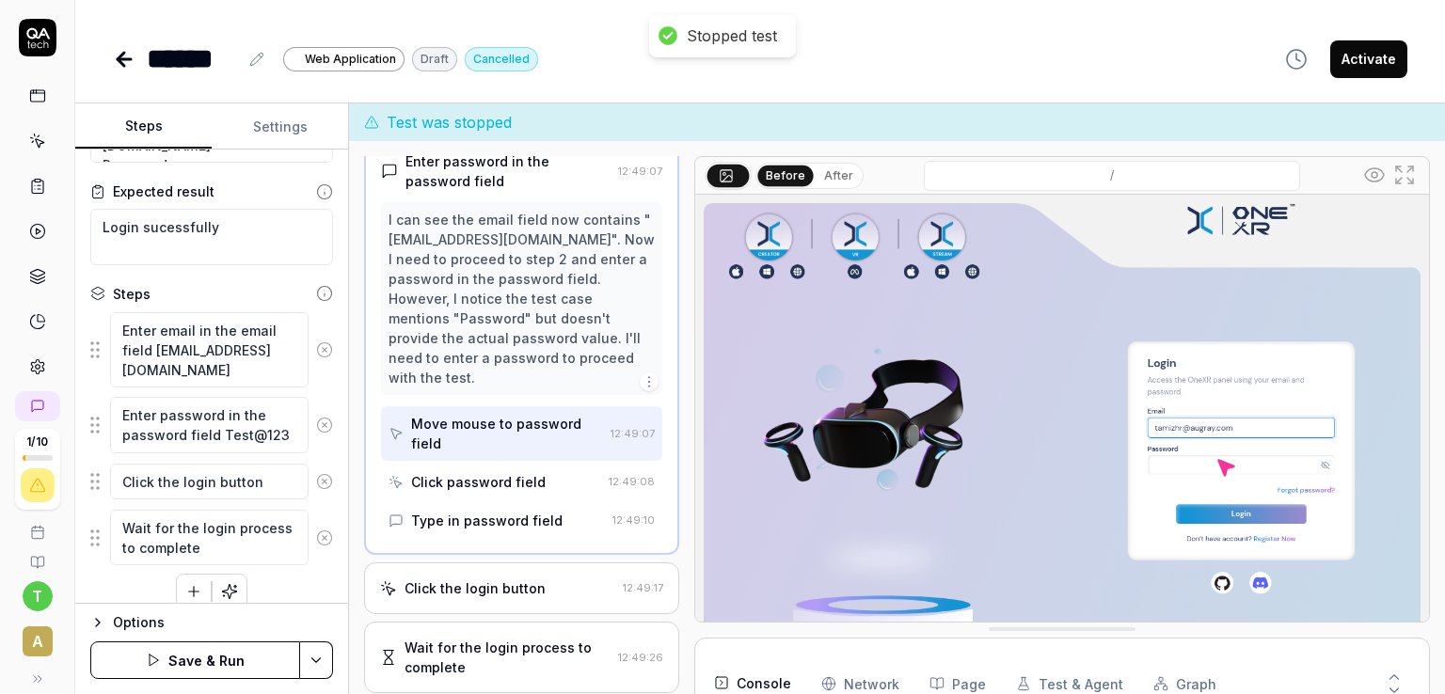
click at [208, 665] on button "Save & Run" at bounding box center [195, 661] width 210 height 38
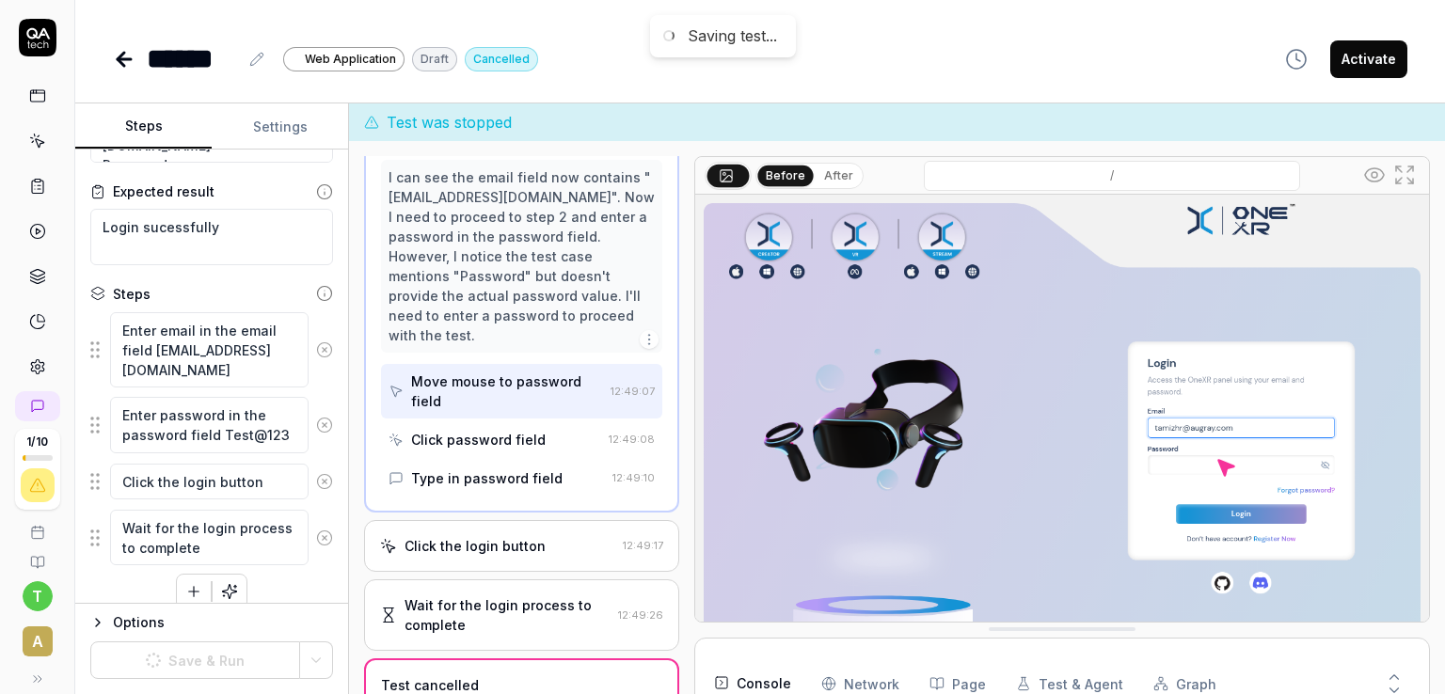
scroll to position [274, 0]
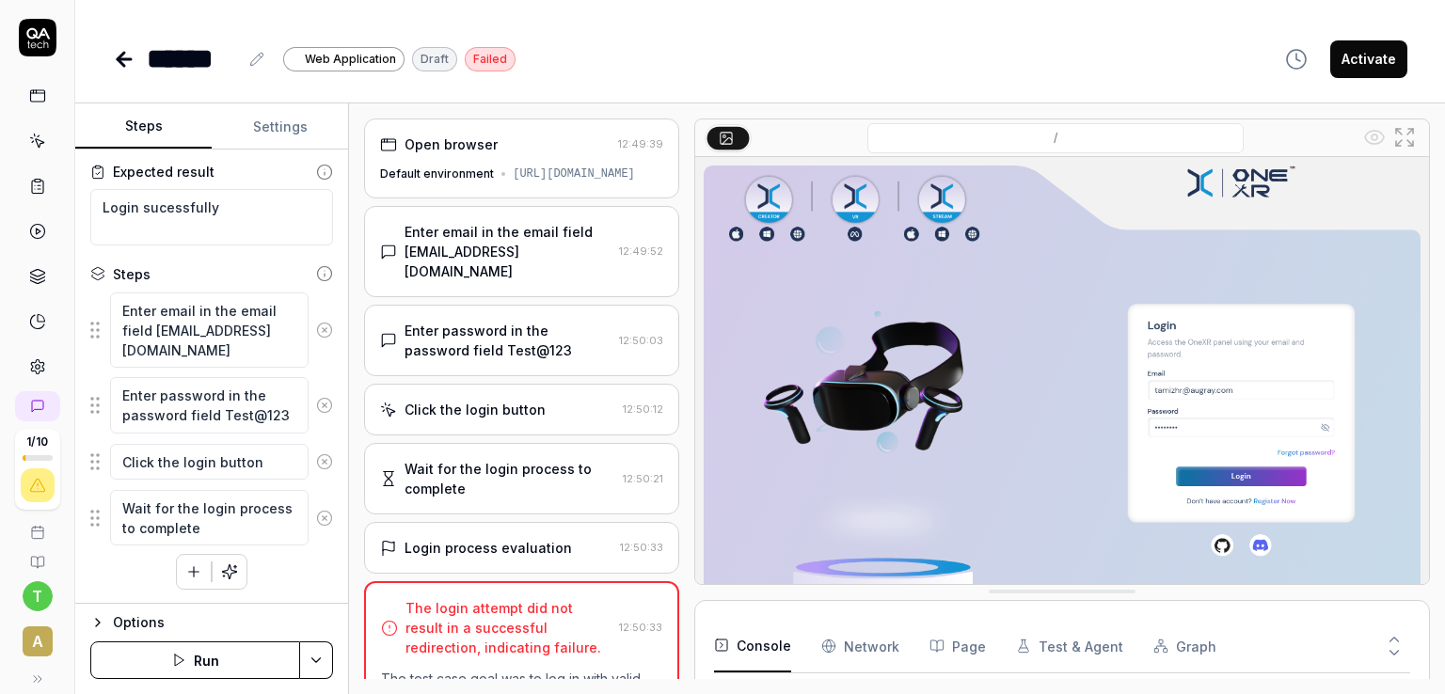
click at [1361, 79] on div "Activate" at bounding box center [1341, 59] width 134 height 42
click at [1365, 69] on button "Activate" at bounding box center [1368, 59] width 77 height 38
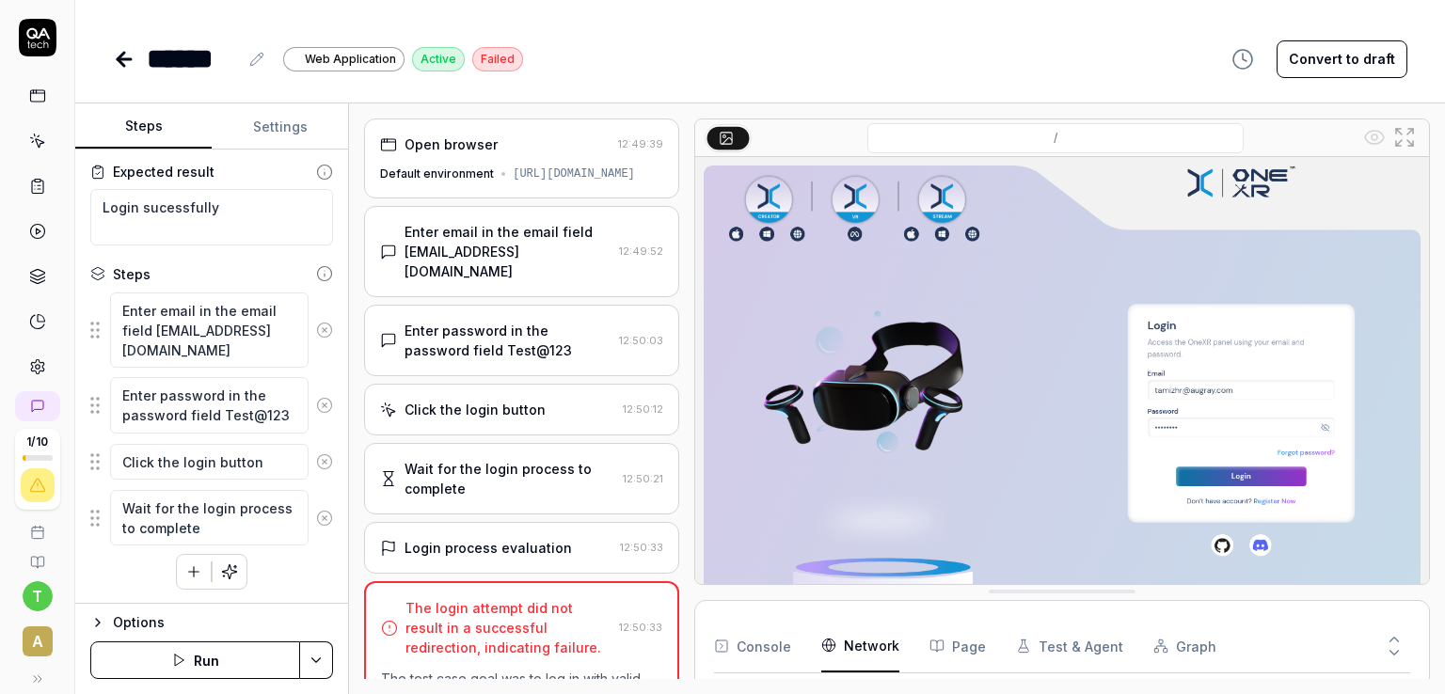
click at [878, 644] on Requests "Network" at bounding box center [860, 646] width 78 height 53
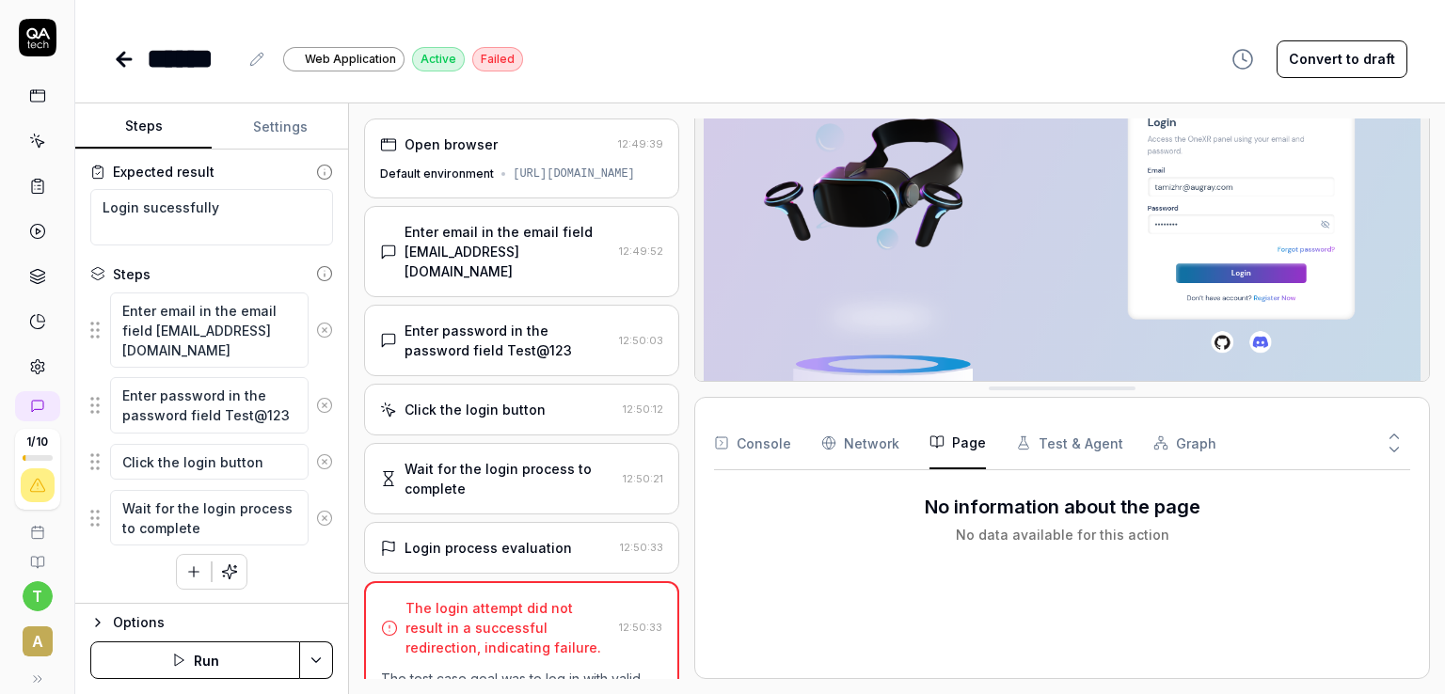
click at [949, 447] on button "Page" at bounding box center [958, 443] width 56 height 53
click at [1056, 434] on button "Test & Agent" at bounding box center [1069, 443] width 107 height 53
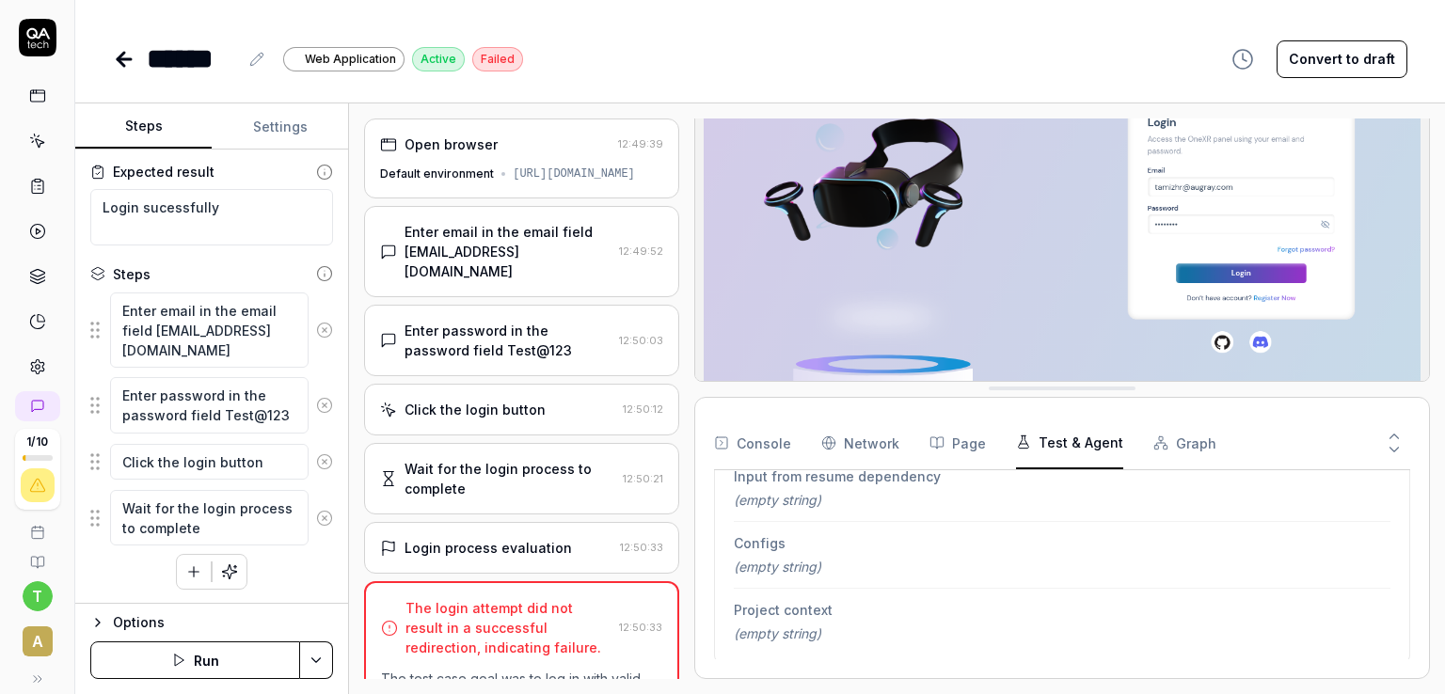
scroll to position [0, 0]
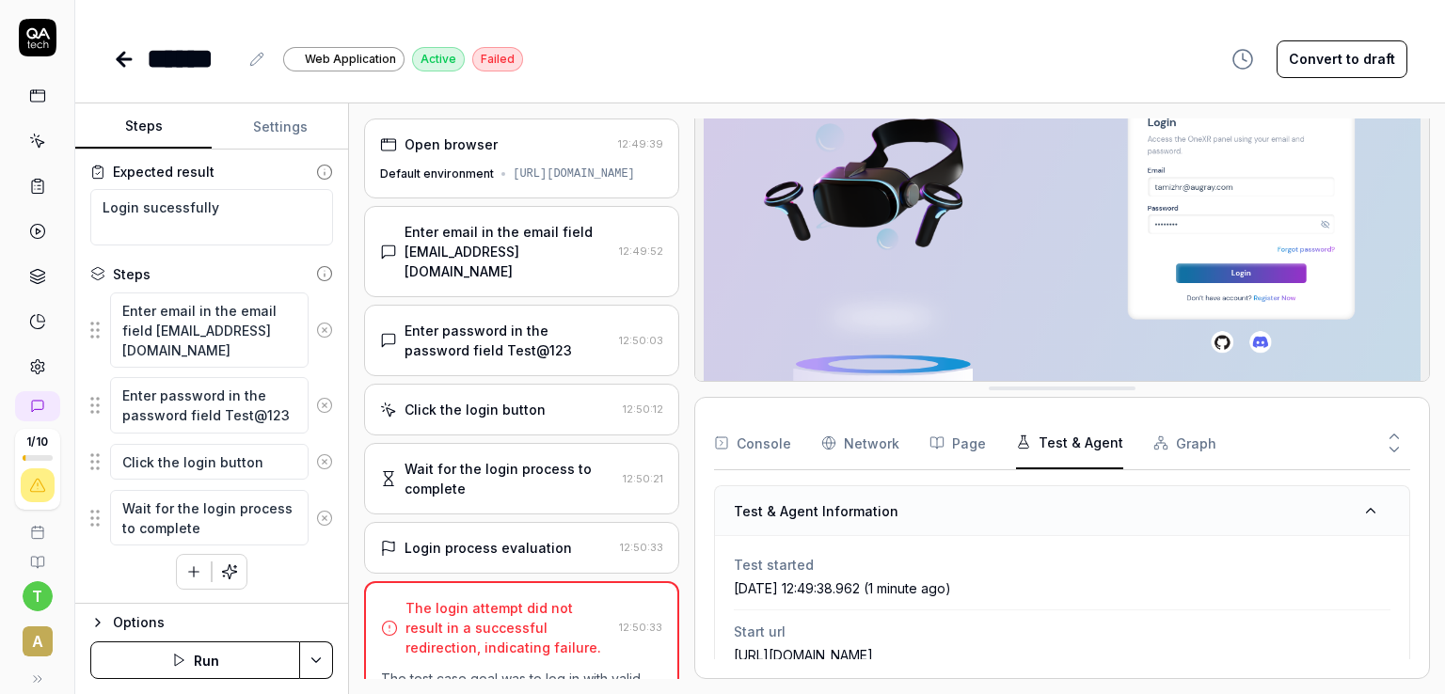
click at [1191, 438] on button "Graph" at bounding box center [1184, 443] width 63 height 53
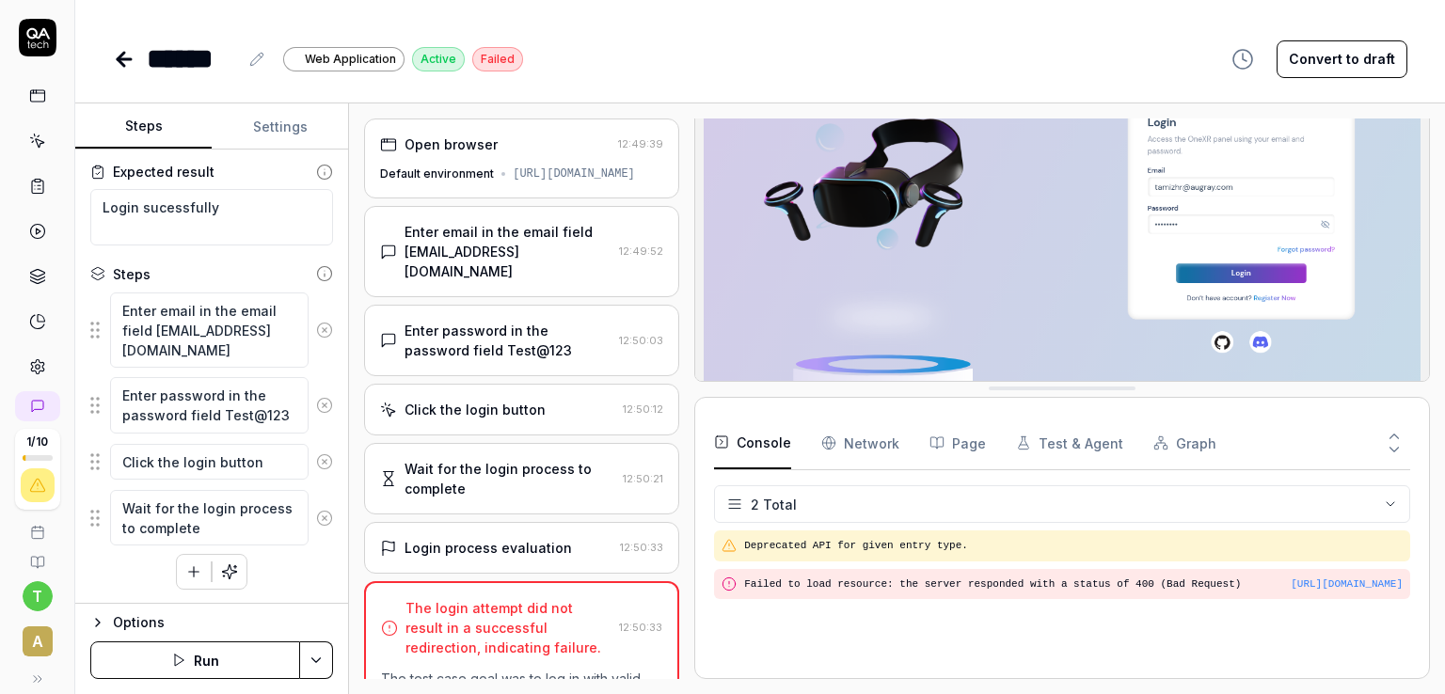
click at [771, 441] on button "Console" at bounding box center [752, 443] width 77 height 53
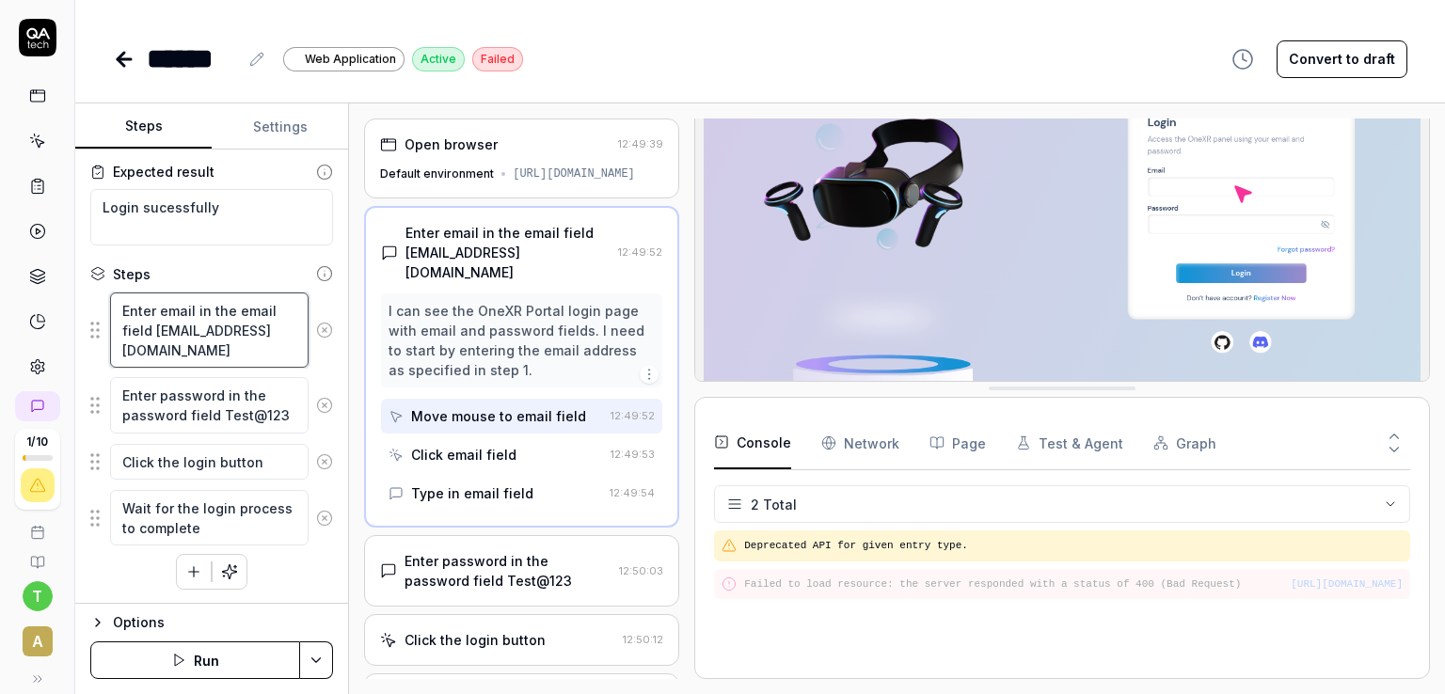
drag, startPoint x: 256, startPoint y: 347, endPoint x: 120, endPoint y: 350, distance: 135.5
click at [120, 350] on textarea "Enter email in the email field tamizhr@augray.com" at bounding box center [209, 331] width 199 height 76
paste textarea "madete2621@evnft.com"
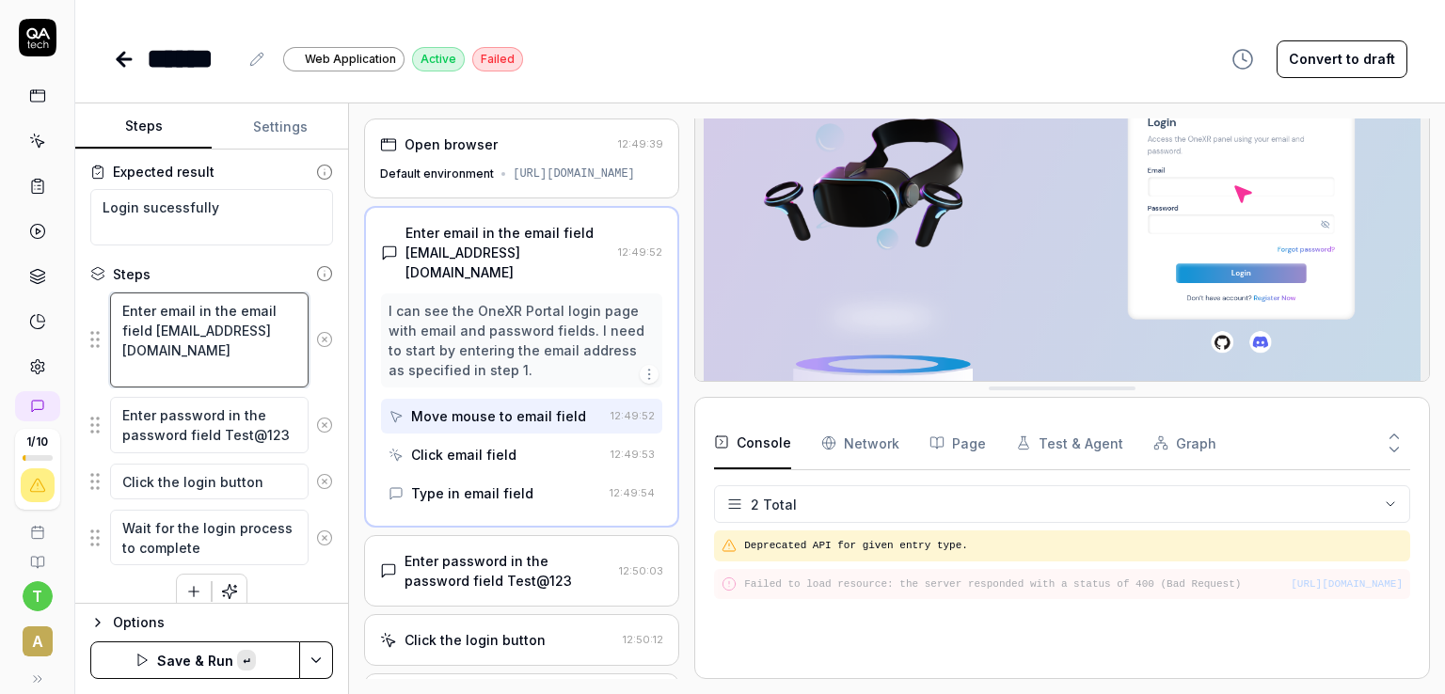
scroll to position [10, 0]
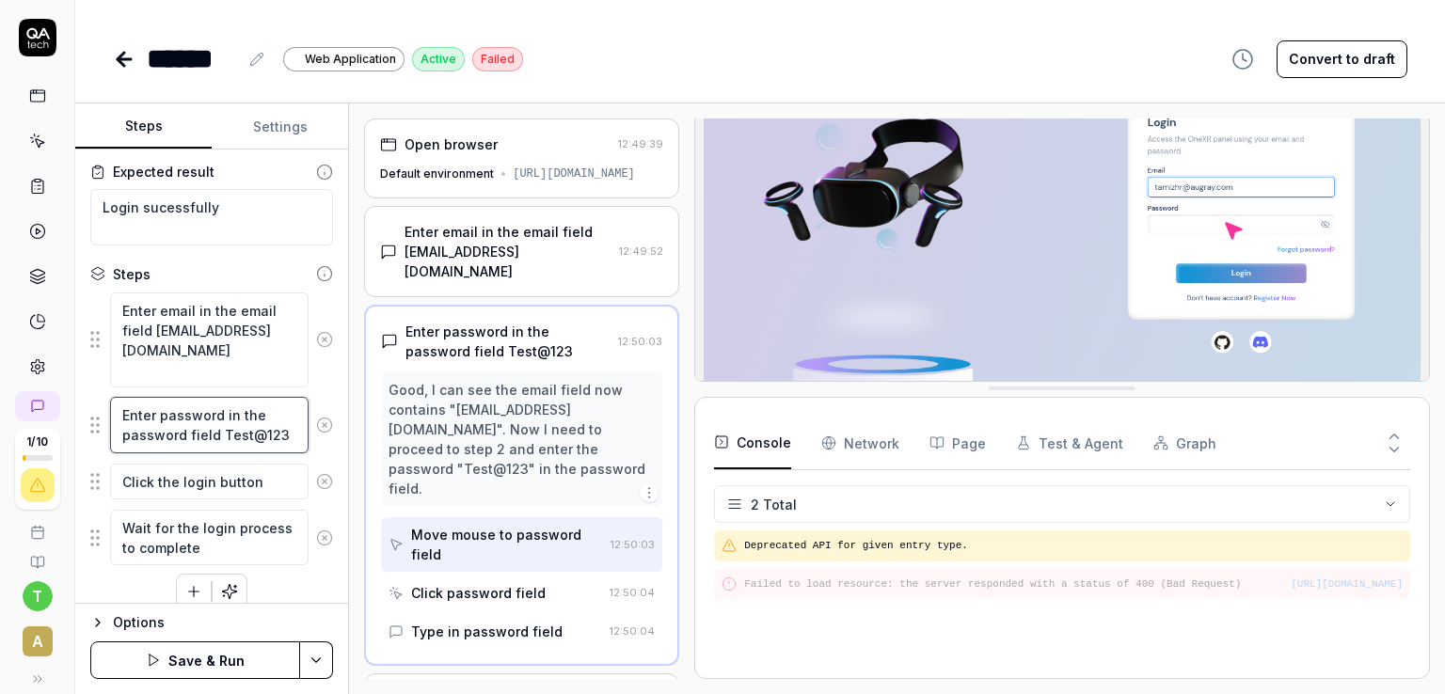
drag, startPoint x: 218, startPoint y: 427, endPoint x: 300, endPoint y: 430, distance: 81.9
click at [300, 430] on div "Enter password in the password field Test@123" at bounding box center [211, 425] width 243 height 58
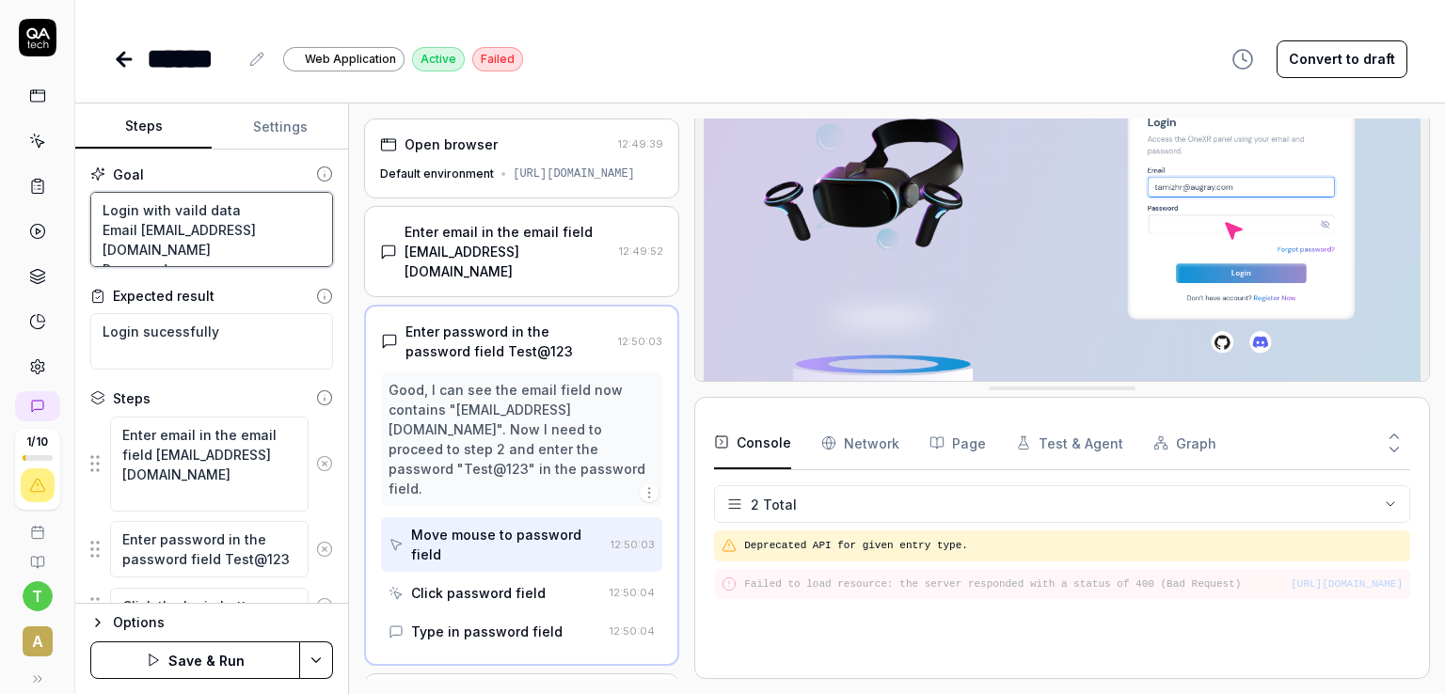
drag, startPoint x: 166, startPoint y: 251, endPoint x: 87, endPoint y: 234, distance: 79.9
click at [87, 234] on div "Goal Login with vaild data Email tamizhr@augray.com Password Expected result Lo…" at bounding box center [211, 377] width 273 height 454
click at [151, 225] on textarea "Login with vaild data Email tamizhr@augray.com Password" at bounding box center [211, 230] width 243 height 76
click at [103, 207] on textarea "Login with vaild data Email tamizhr@augray.com Password" at bounding box center [211, 230] width 243 height 76
click at [183, 207] on textarea "1. Login with vaild data Email tamizhr@augray.com Password" at bounding box center [211, 230] width 243 height 76
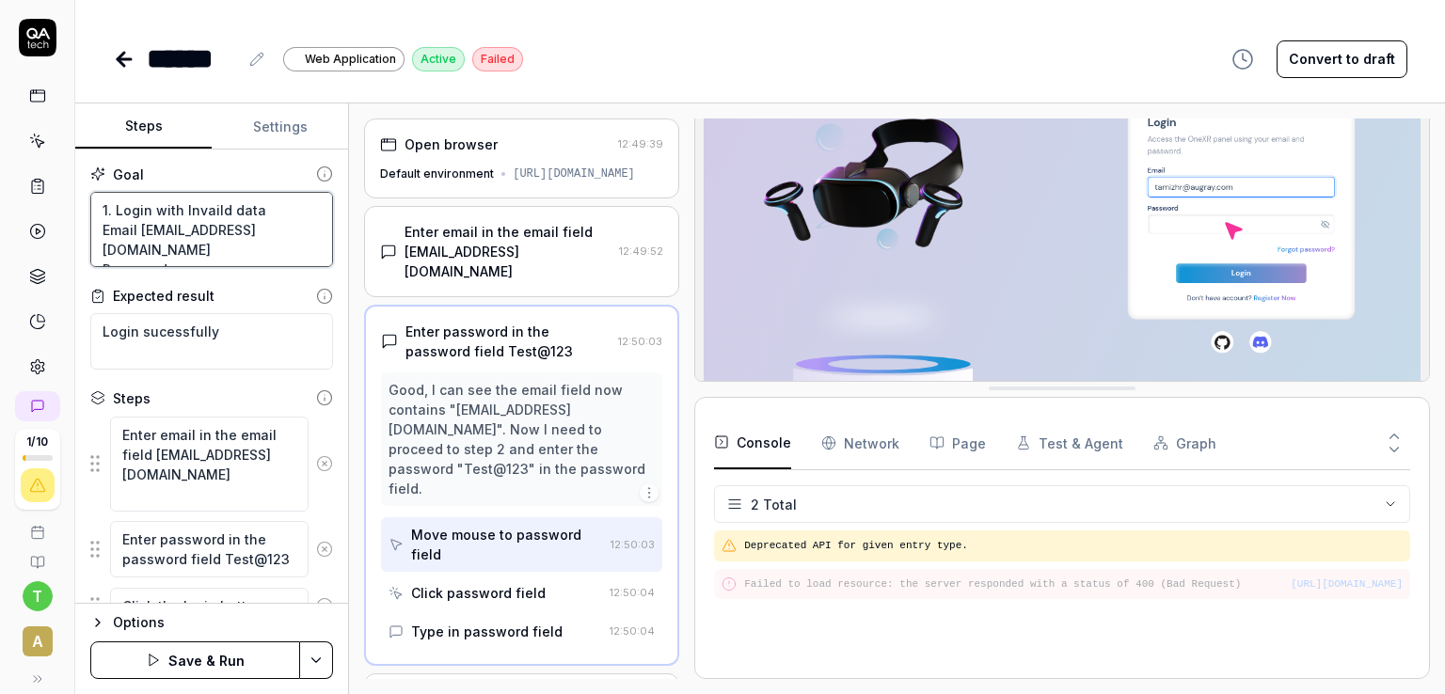
click at [181, 243] on textarea "1. Login with Invaild data Email tamizhr@augray.com Password" at bounding box center [211, 230] width 243 height 76
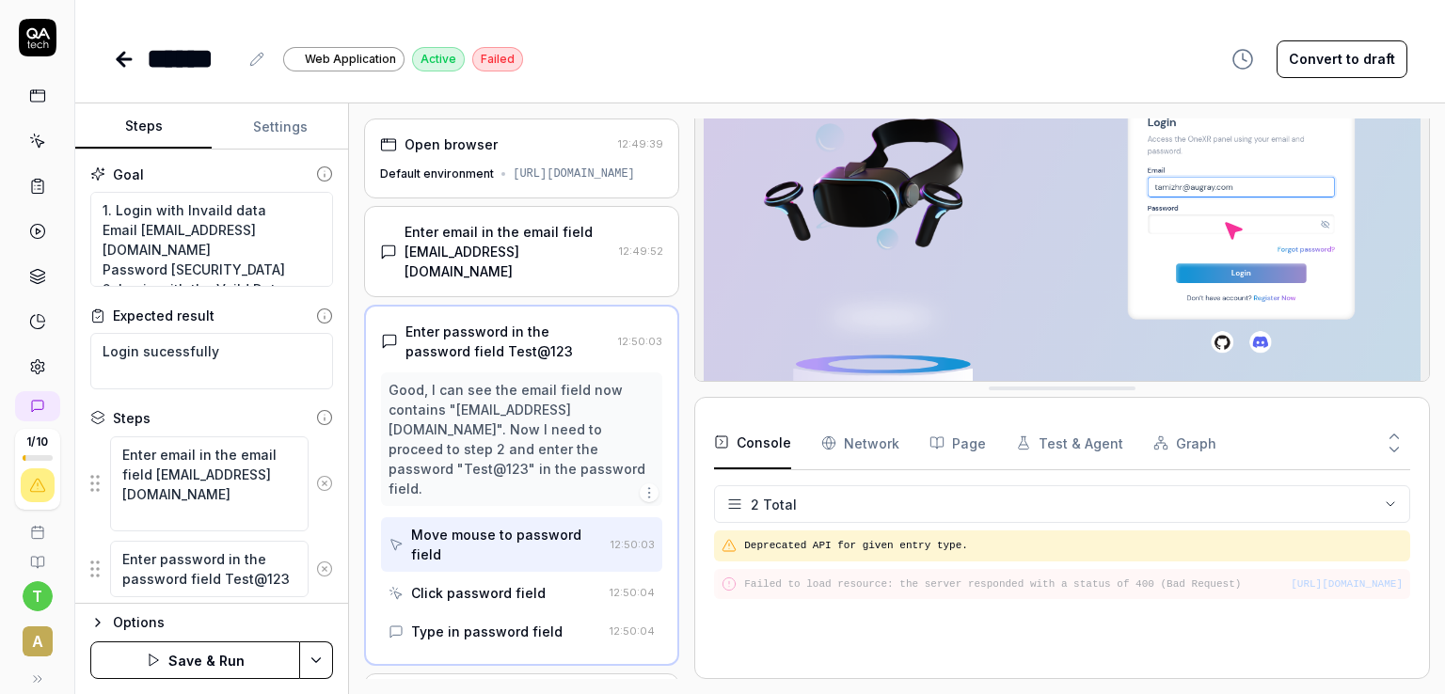
click at [199, 666] on button "Save & Run" at bounding box center [195, 661] width 210 height 38
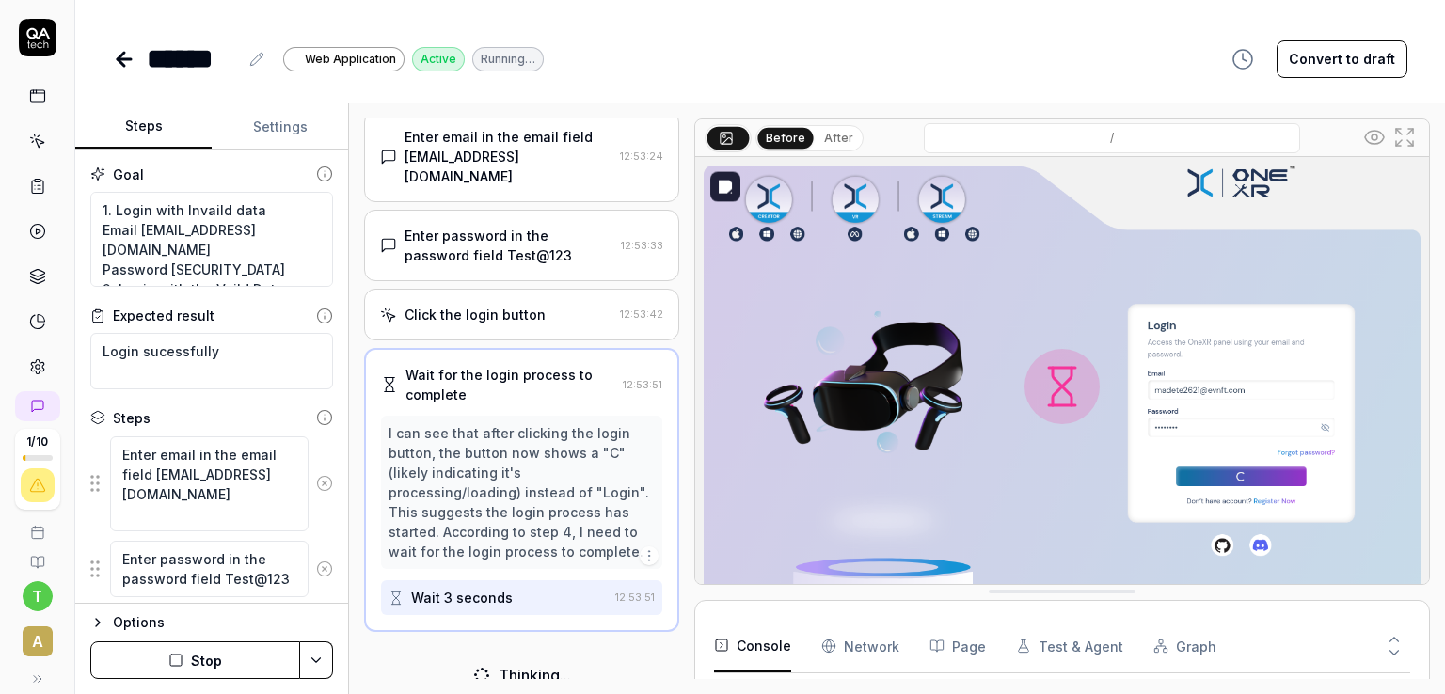
scroll to position [87, 0]
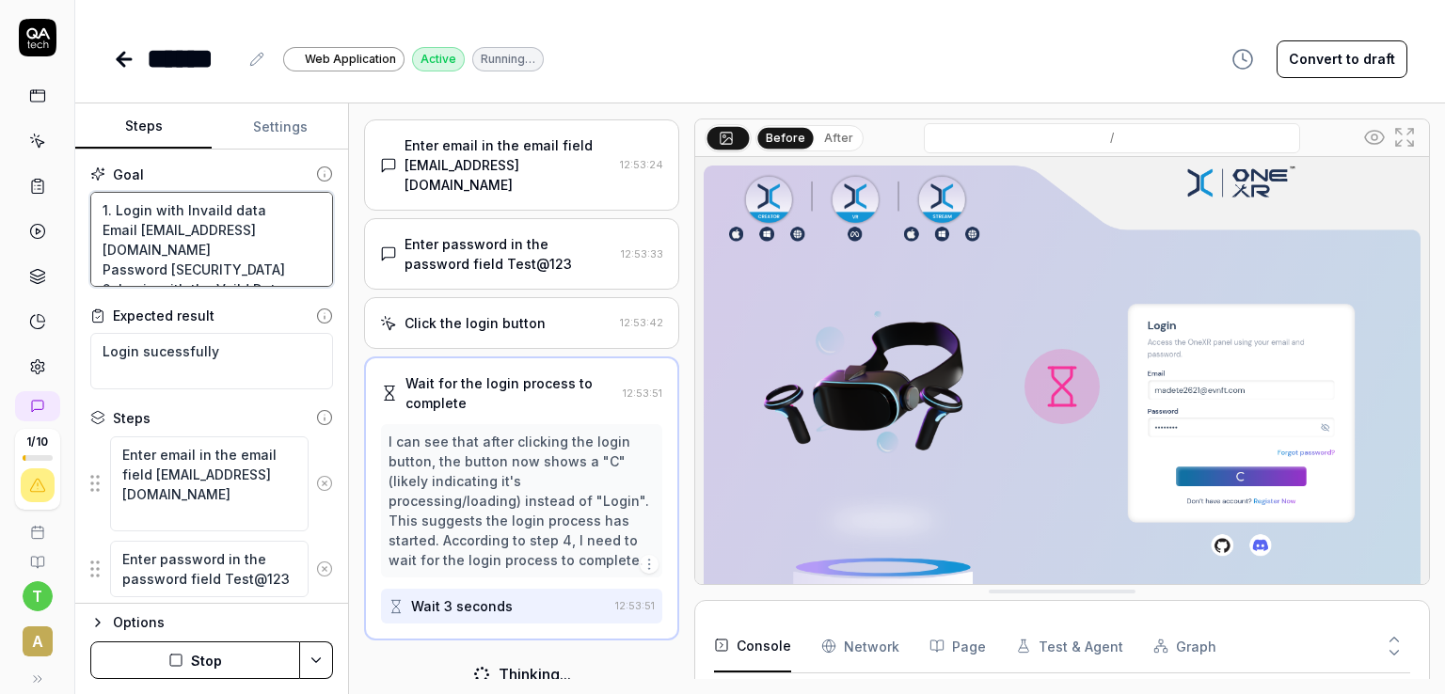
drag, startPoint x: 230, startPoint y: 249, endPoint x: 30, endPoint y: 199, distance: 205.8
click at [30, 199] on div "1 / 10 t A ***** Web Application Active Running… Convert to draft Steps Setting…" at bounding box center [722, 347] width 1445 height 694
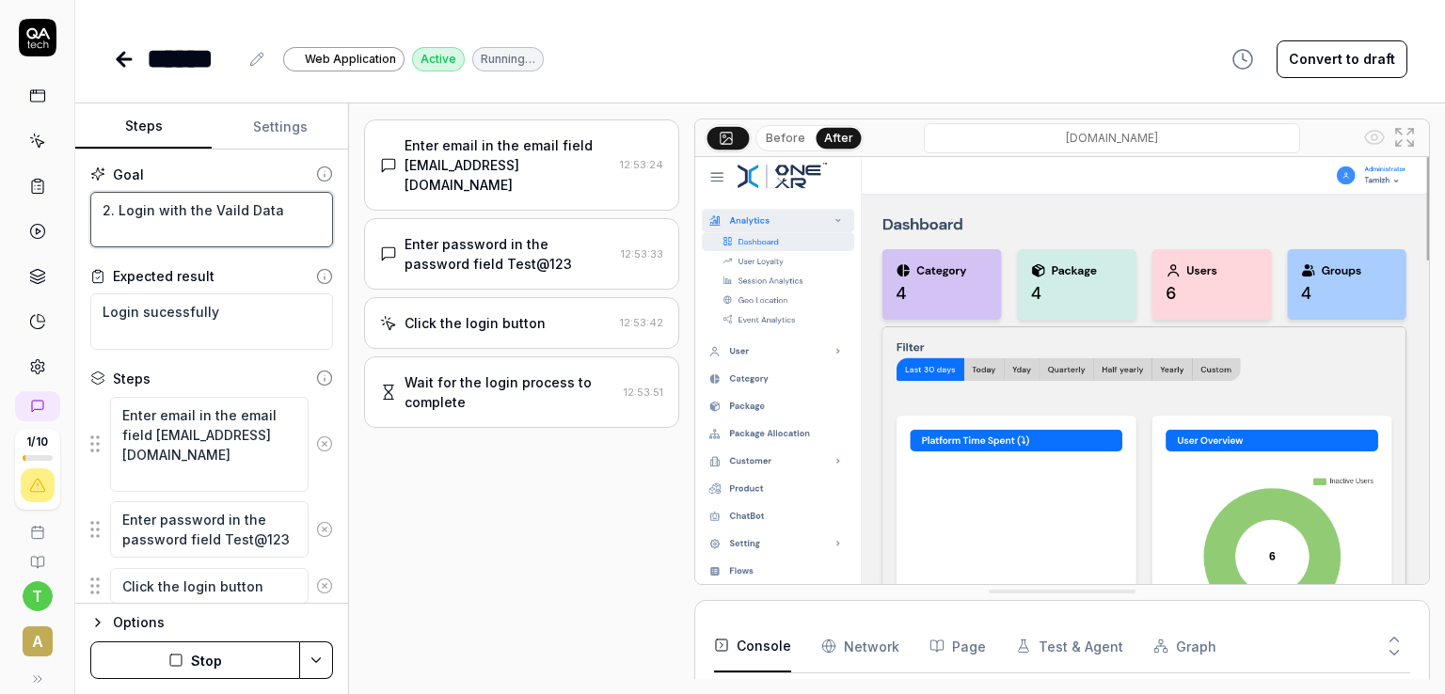
scroll to position [0, 0]
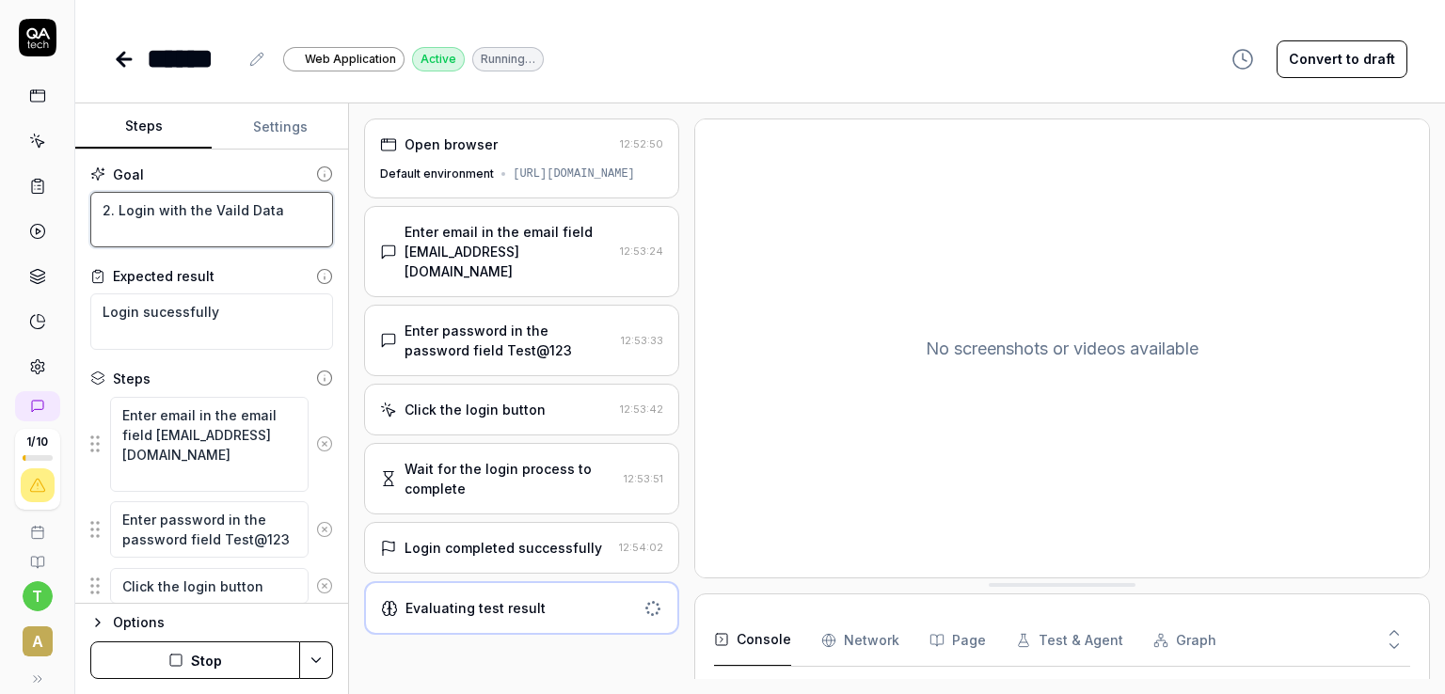
drag, startPoint x: 111, startPoint y: 231, endPoint x: 96, endPoint y: 232, distance: 15.1
click at [96, 232] on textarea "2. Login with the Vaild Data" at bounding box center [211, 220] width 243 height 56
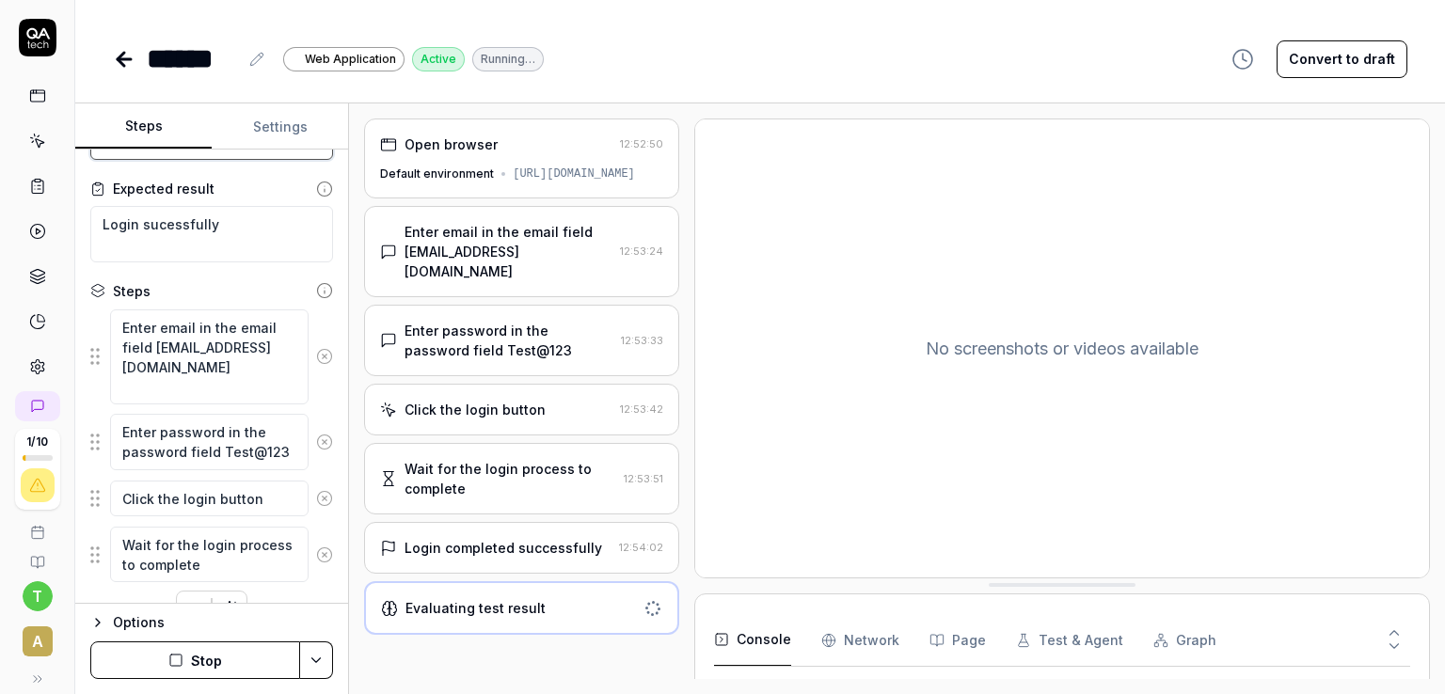
scroll to position [124, 0]
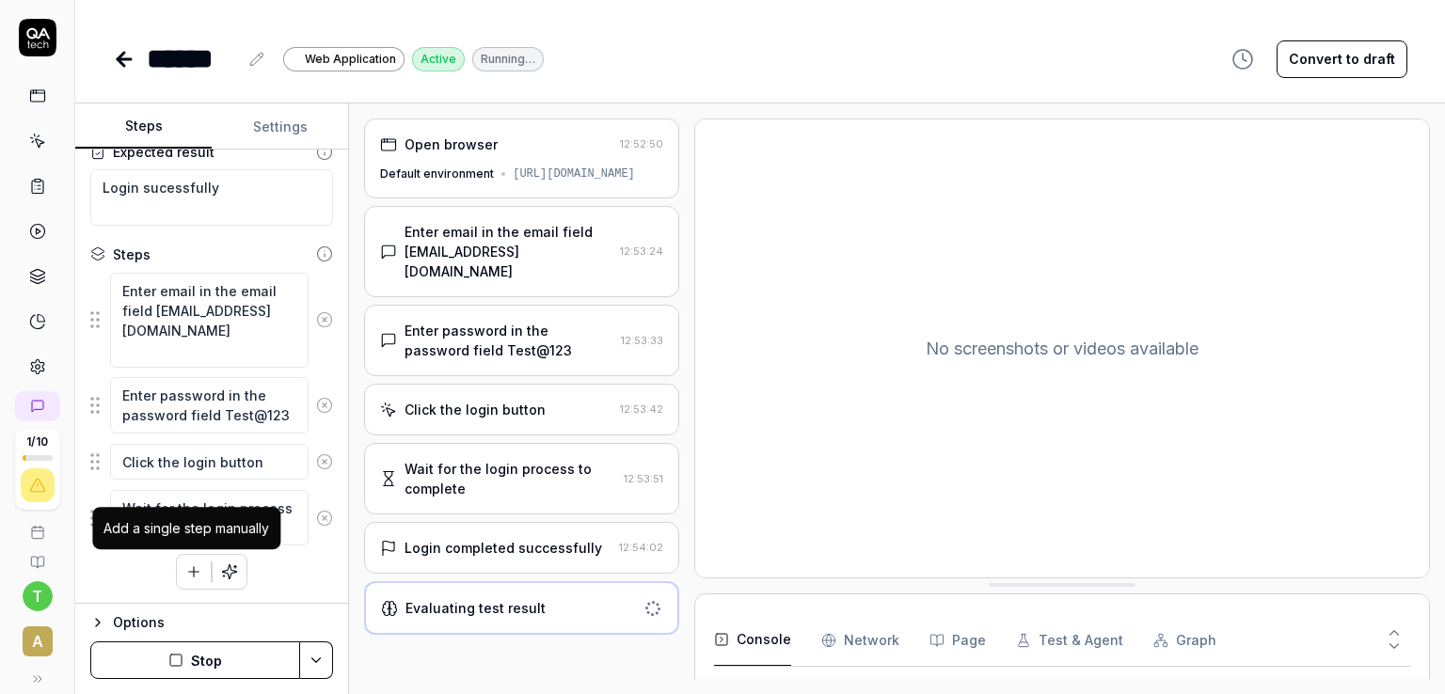
click at [192, 580] on button "button" at bounding box center [194, 572] width 34 height 34
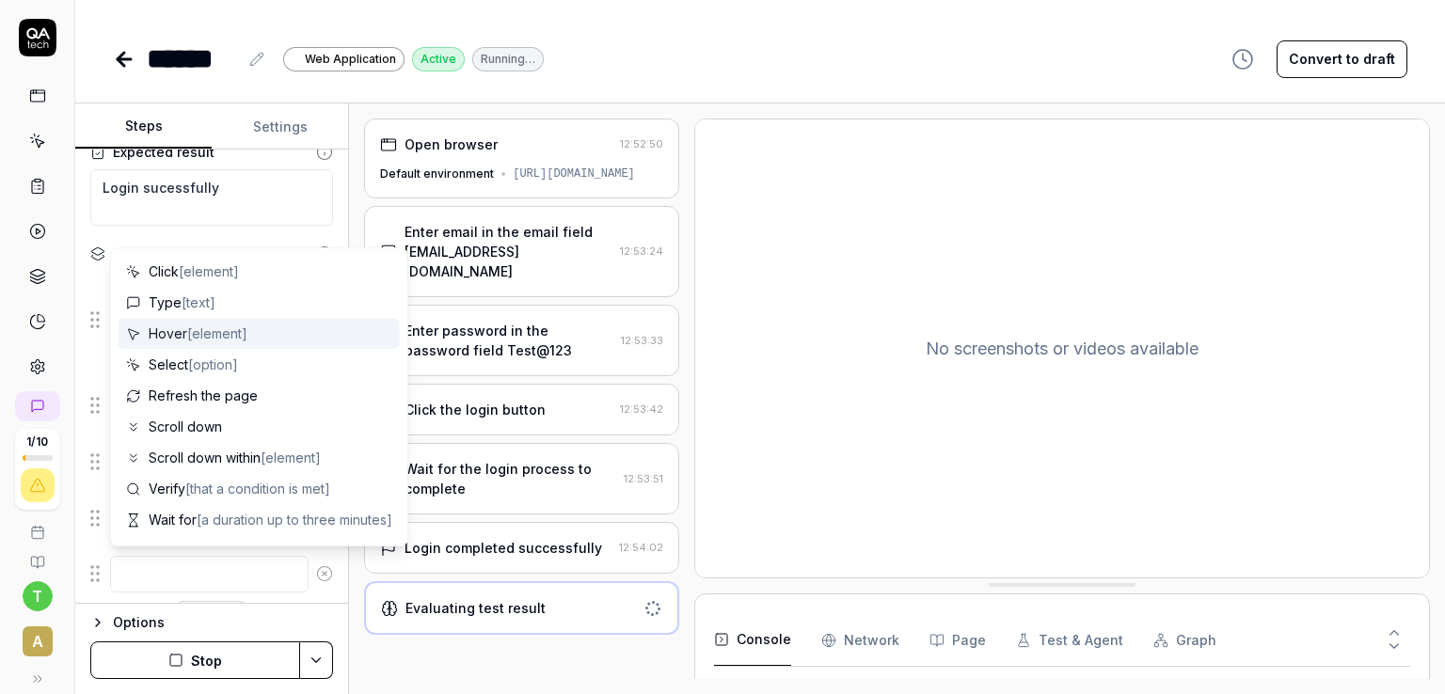
click at [881, 347] on div "No screenshots or videos available" at bounding box center [1062, 348] width 734 height 458
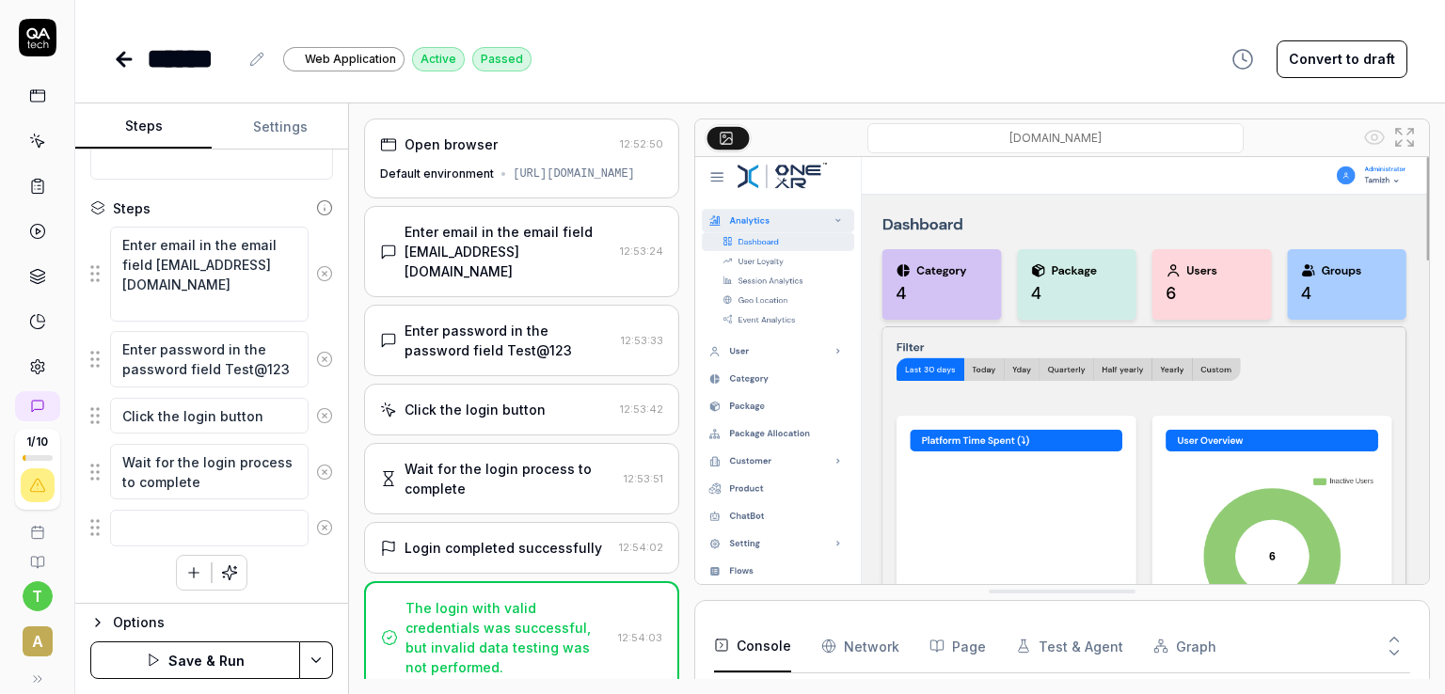
scroll to position [0, 0]
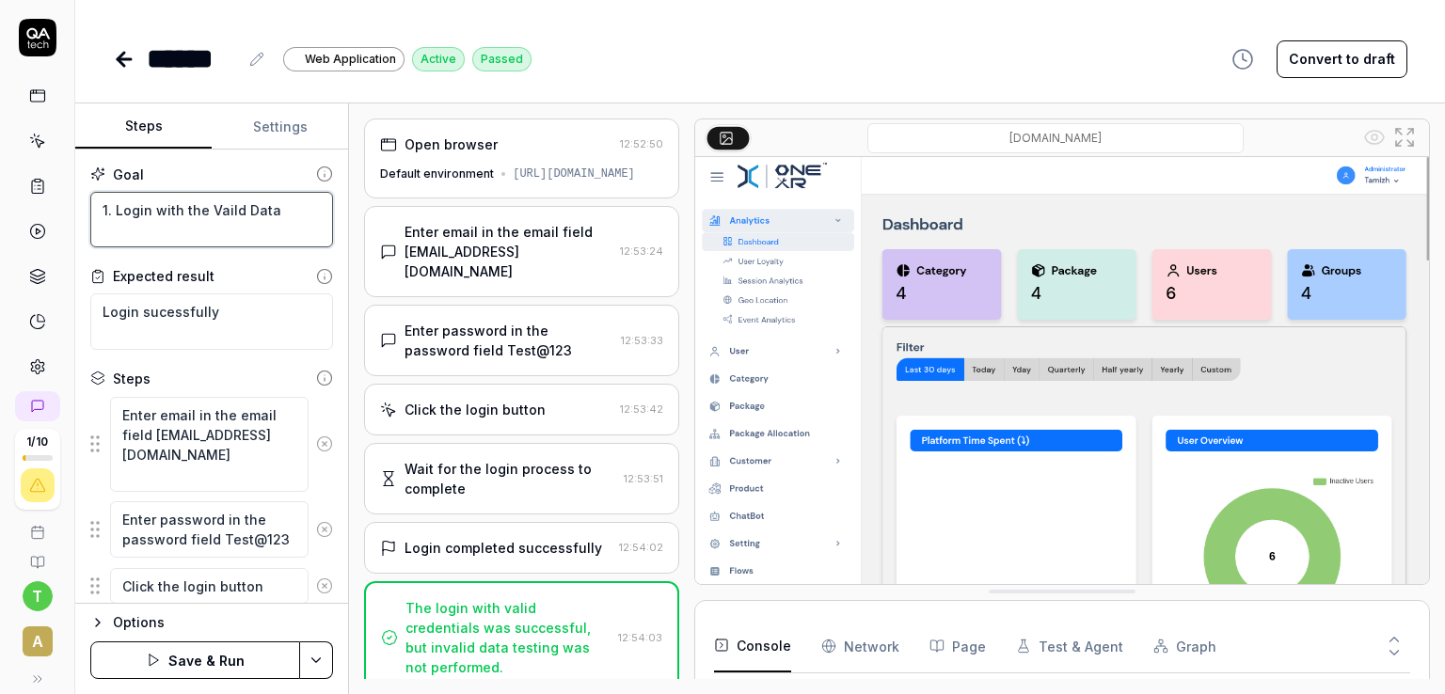
click at [151, 227] on textarea "1. Login with the Vaild Data" at bounding box center [211, 220] width 243 height 56
drag, startPoint x: 125, startPoint y: 235, endPoint x: 267, endPoint y: 232, distance: 142.1
click at [267, 232] on textarea "1. Login with the Vaild Data" at bounding box center [211, 220] width 243 height 56
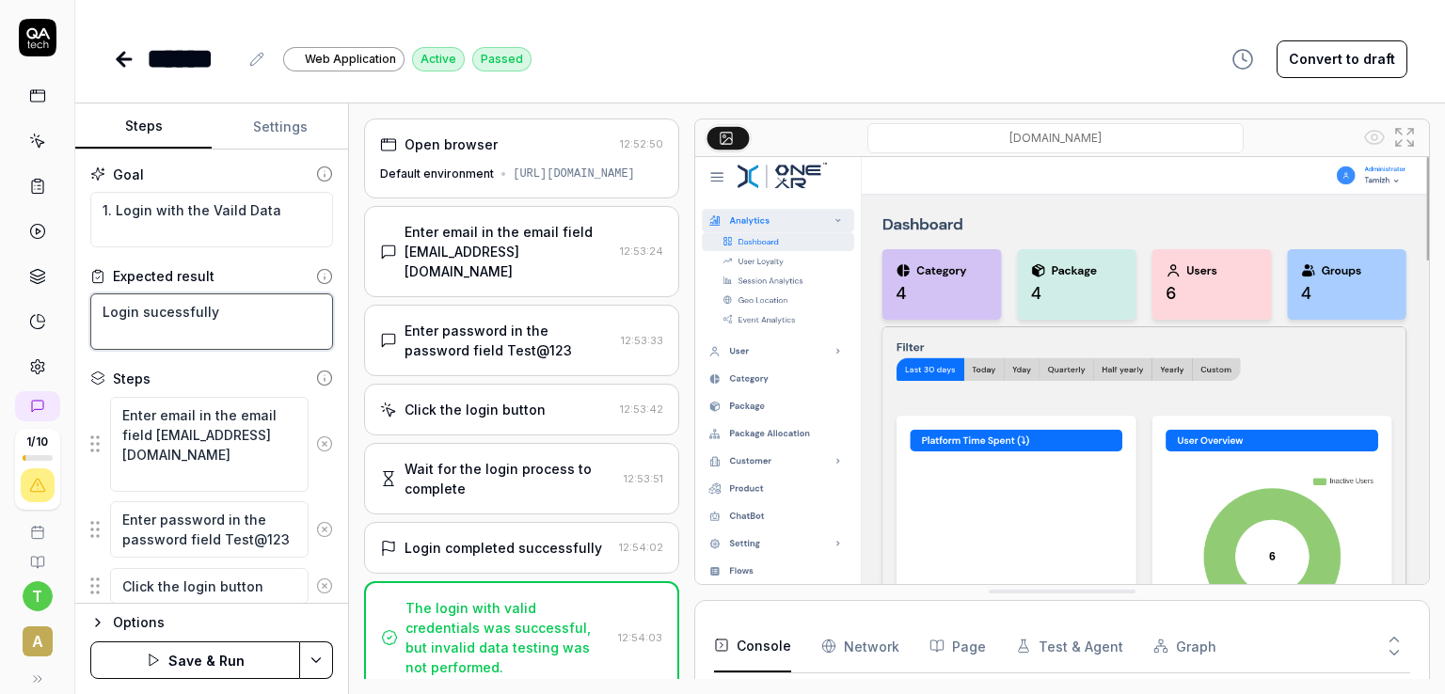
drag, startPoint x: 216, startPoint y: 308, endPoint x: 108, endPoint y: 306, distance: 108.2
click at [108, 306] on textarea "Login sucessfully" at bounding box center [211, 322] width 243 height 56
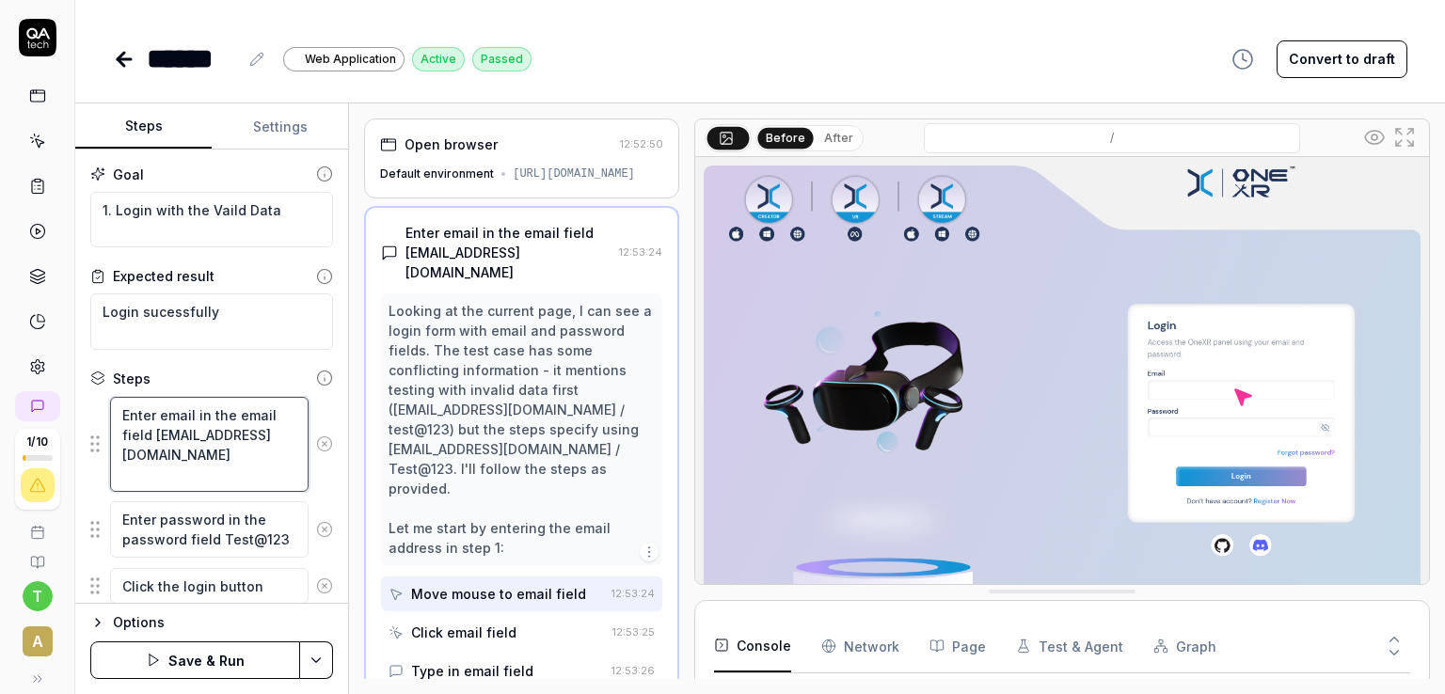
drag, startPoint x: 125, startPoint y: 457, endPoint x: 275, endPoint y: 460, distance: 149.6
click at [275, 460] on textarea "Enter email in the email field madete2621@evnft.com" at bounding box center [209, 445] width 199 height 96
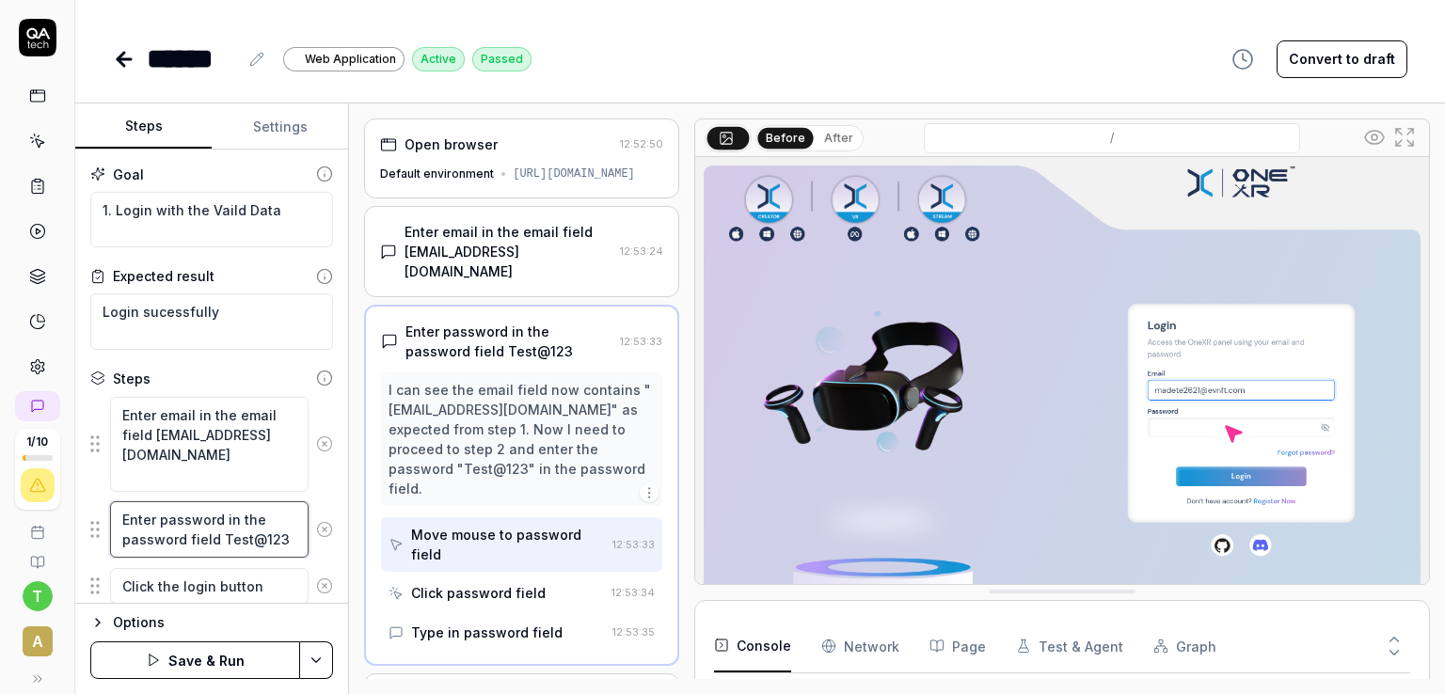
drag, startPoint x: 215, startPoint y: 548, endPoint x: 272, endPoint y: 545, distance: 57.5
click at [272, 545] on textarea "Enter password in the password field Test@123" at bounding box center [209, 529] width 199 height 56
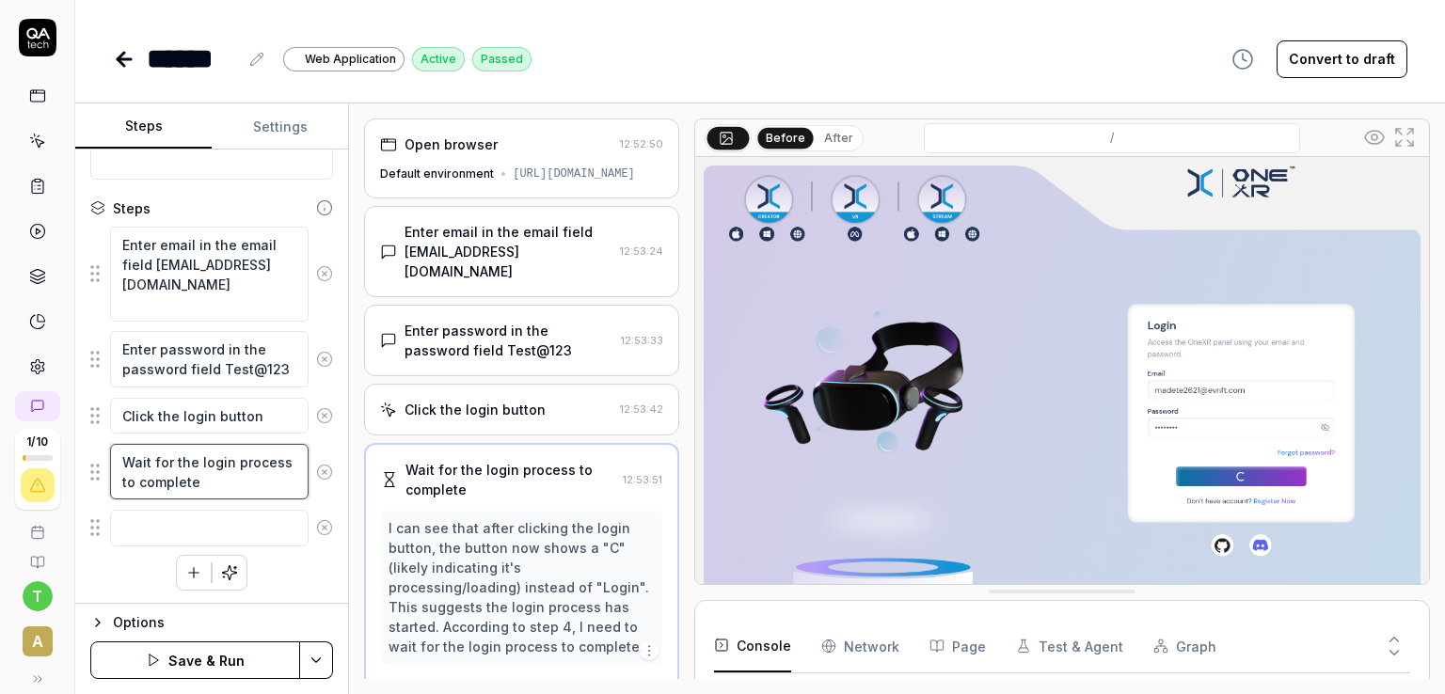
scroll to position [26, 0]
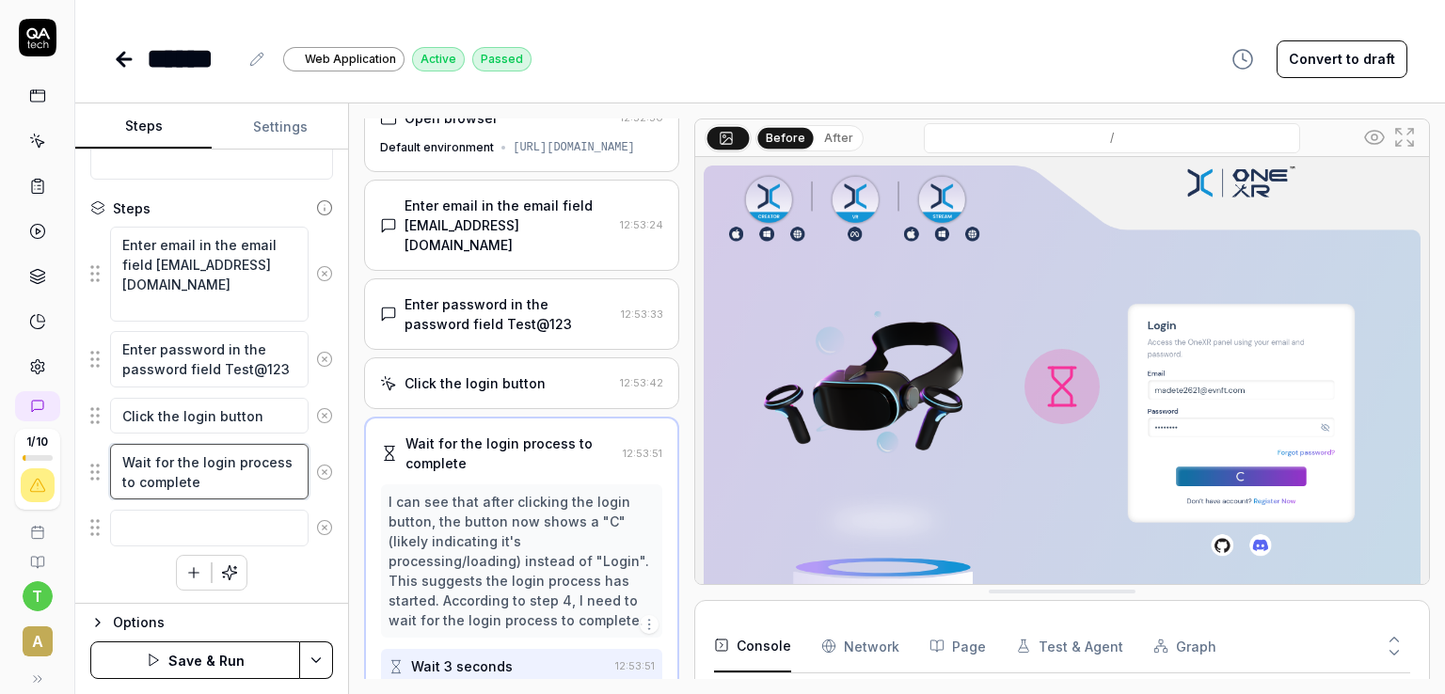
drag, startPoint x: 199, startPoint y: 486, endPoint x: 109, endPoint y: 458, distance: 93.7
click at [109, 458] on div "Wait for the login process to complete" at bounding box center [211, 472] width 243 height 58
click at [175, 660] on button "Save & Run" at bounding box center [195, 661] width 210 height 38
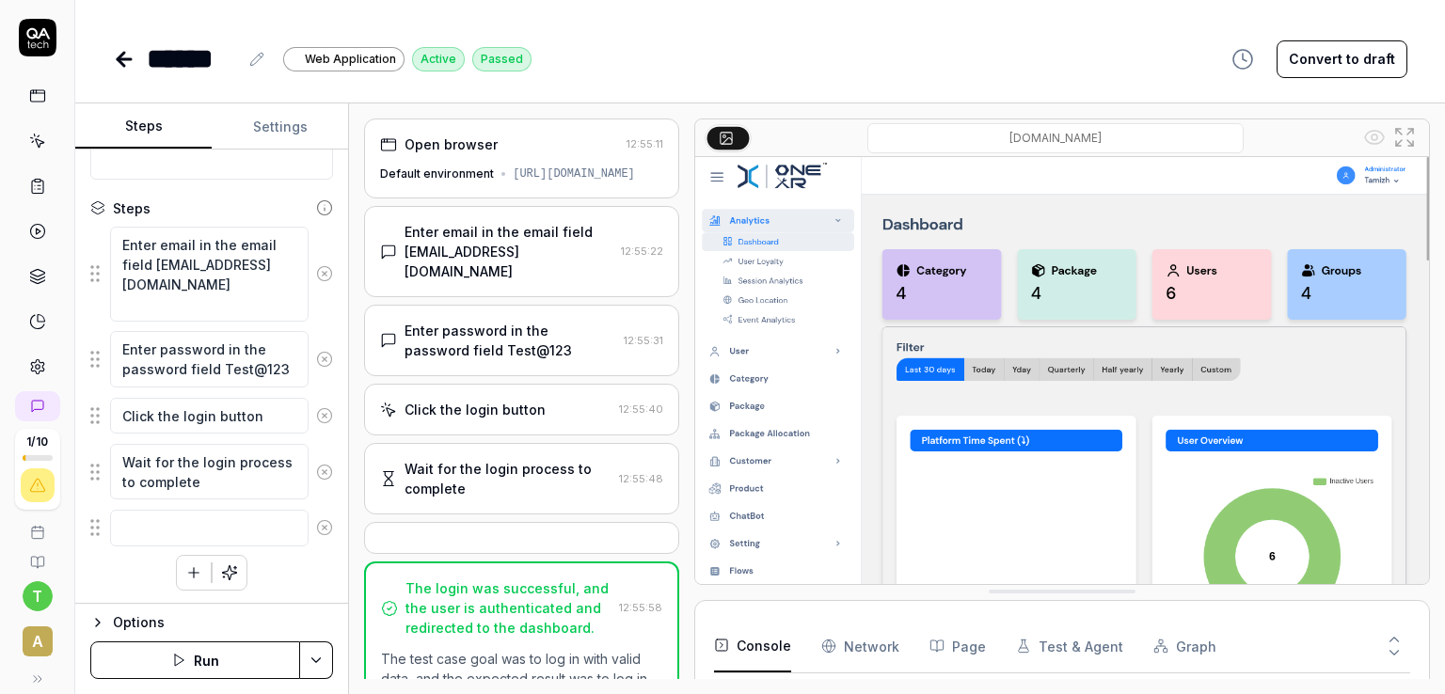
click at [734, 133] on button at bounding box center [728, 137] width 42 height 23
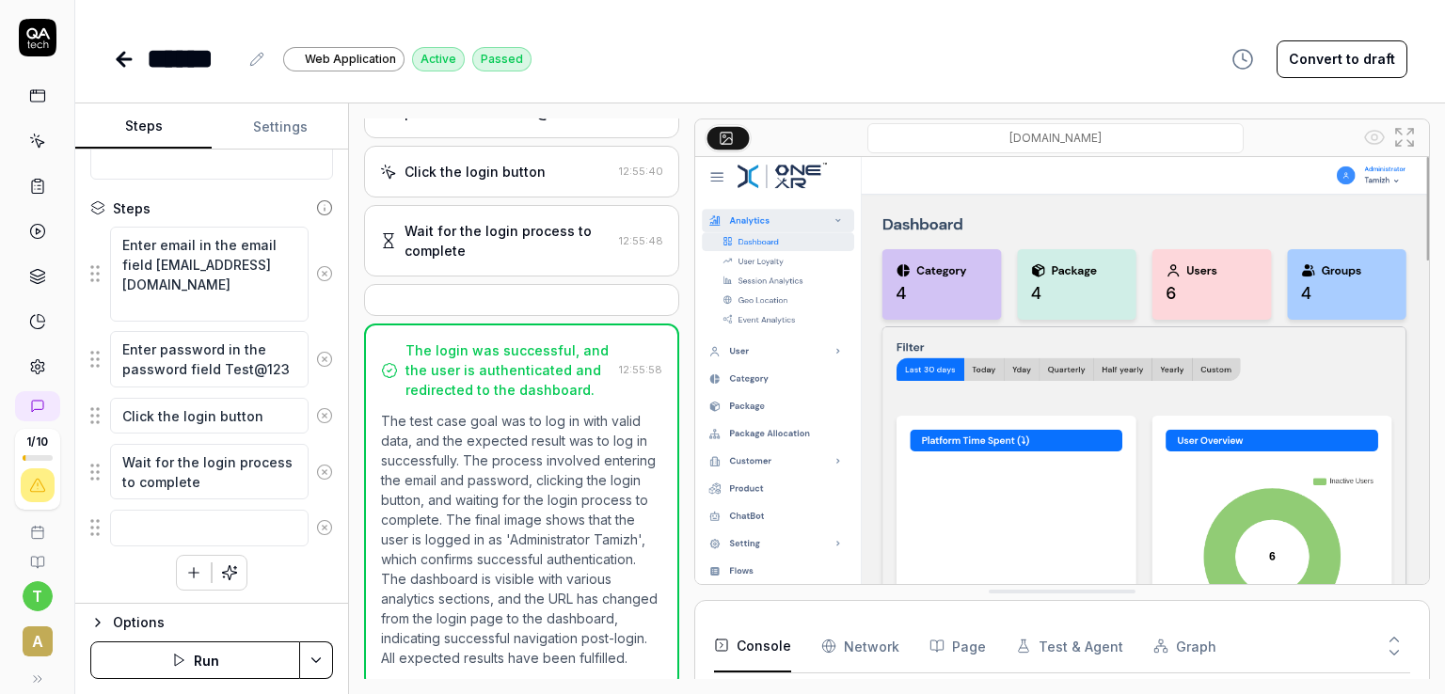
scroll to position [245, 0]
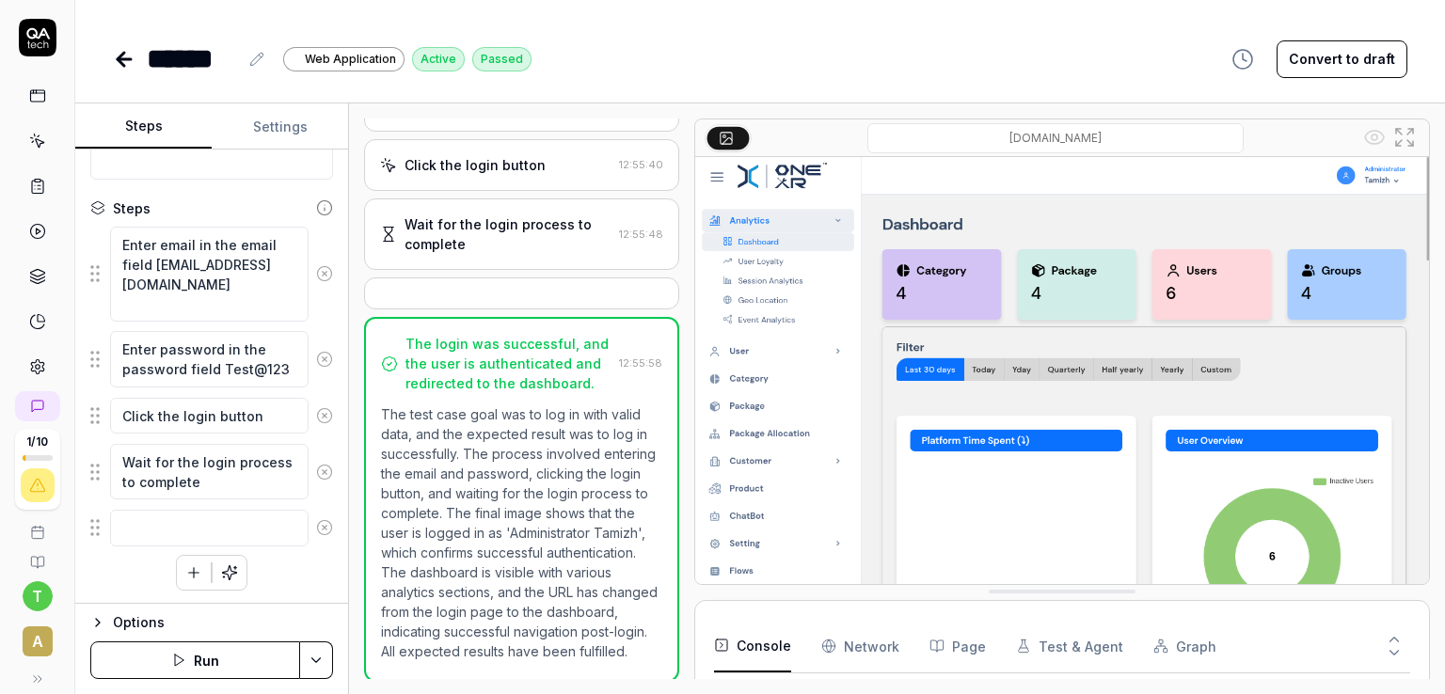
click at [728, 136] on icon at bounding box center [726, 137] width 15 height 15
click at [1401, 135] on icon at bounding box center [1404, 137] width 23 height 23
click at [759, 374] on img at bounding box center [1062, 386] width 734 height 458
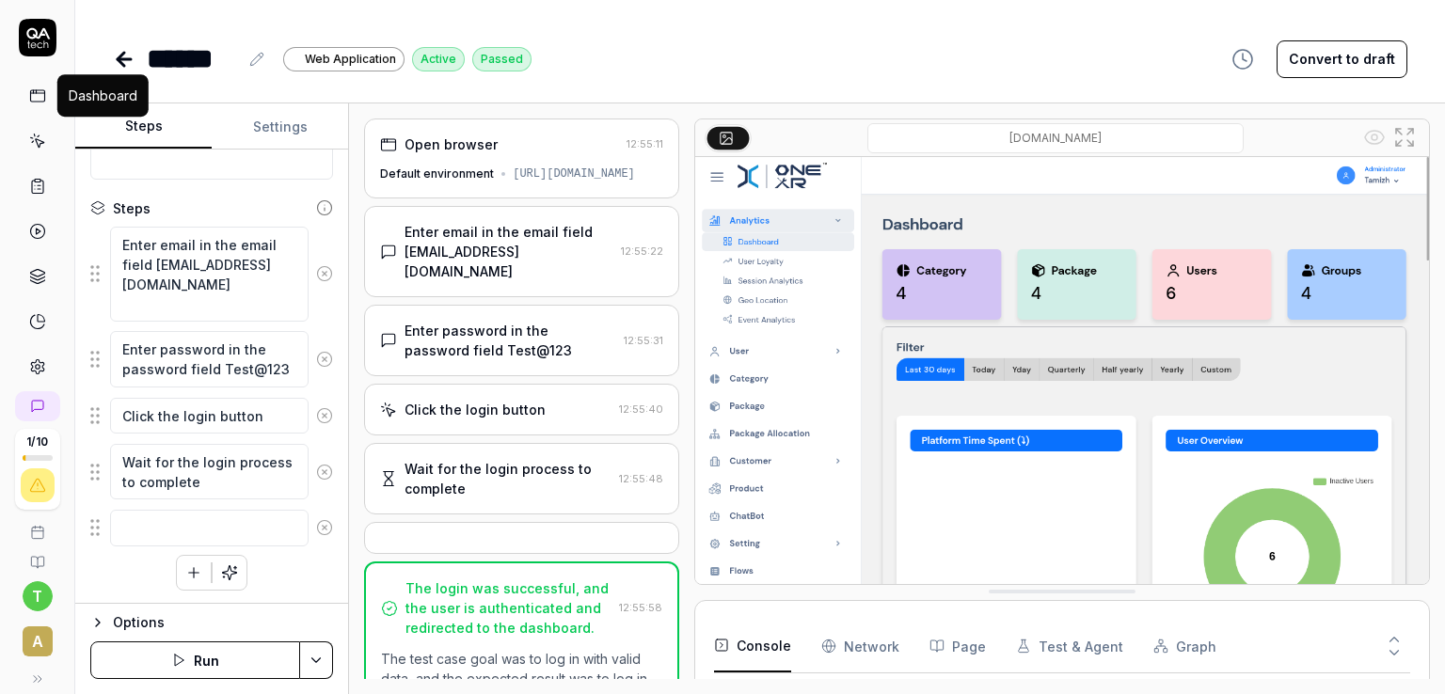
click at [30, 99] on icon at bounding box center [37, 95] width 17 height 17
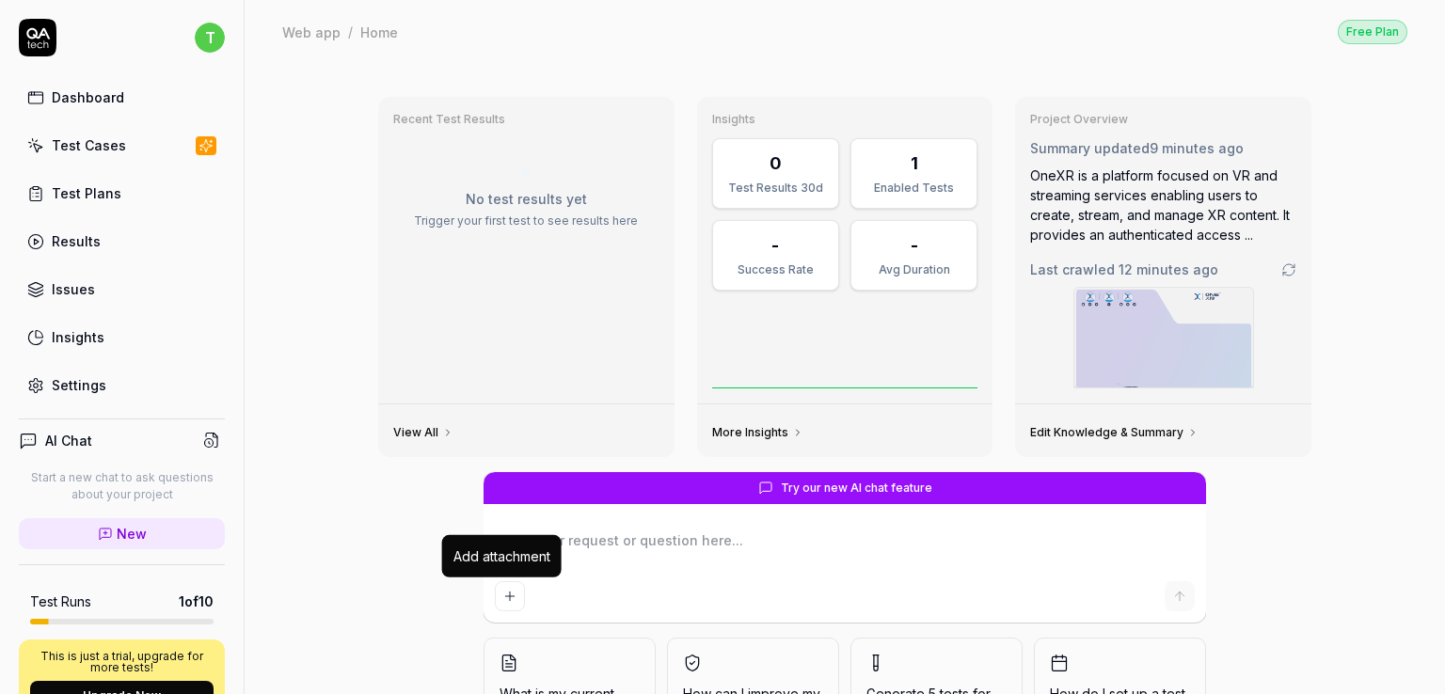
click at [495, 595] on button "Add attachment" at bounding box center [510, 596] width 30 height 30
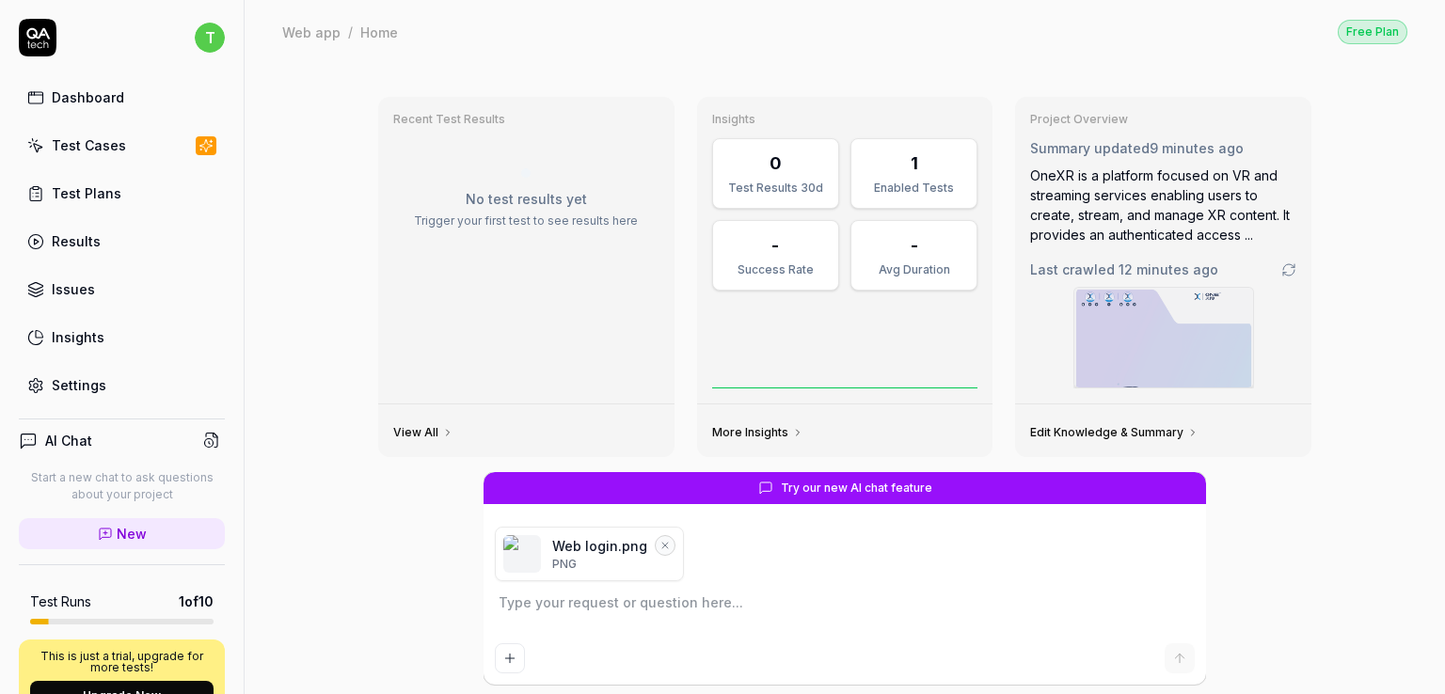
click at [531, 604] on textarea at bounding box center [845, 612] width 700 height 47
click at [952, 610] on textarea "give me the testcases i need precondition, steps and expected result" at bounding box center [845, 612] width 700 height 47
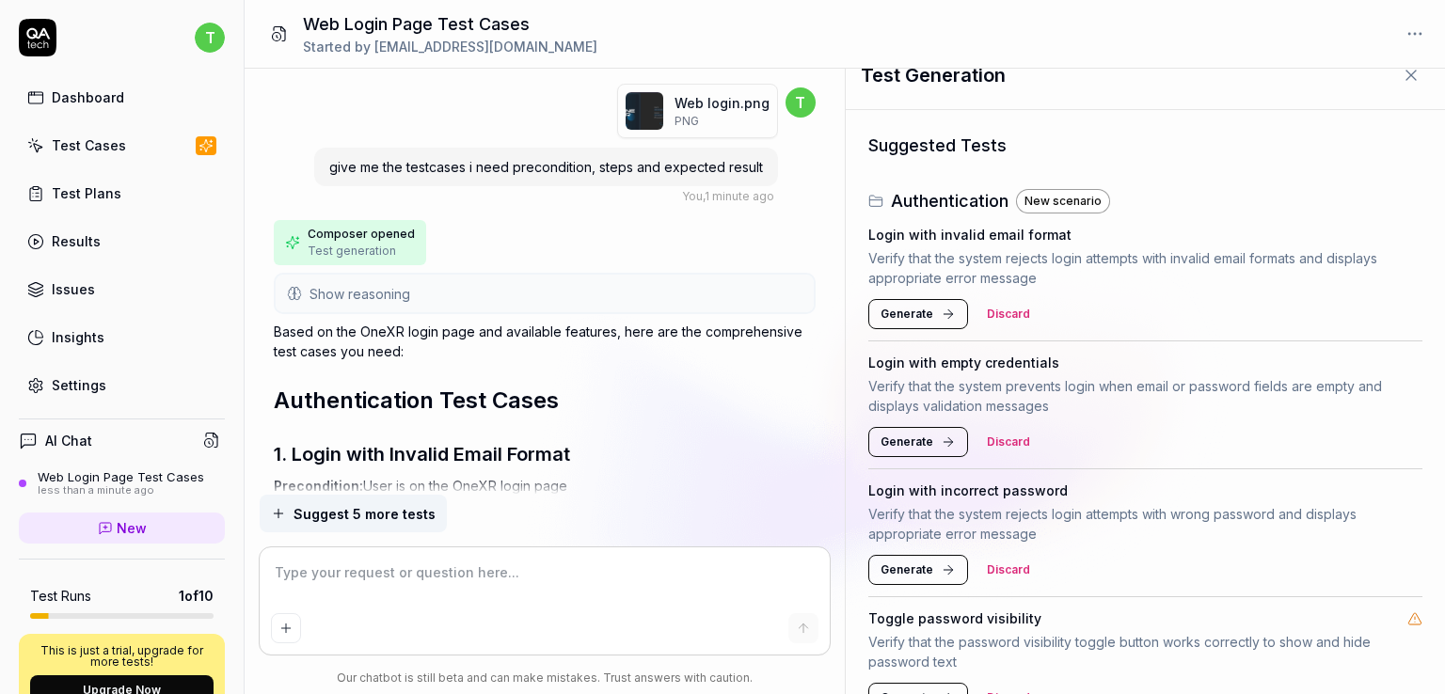
click at [552, 250] on div "Composer opened Test generation" at bounding box center [545, 242] width 542 height 45
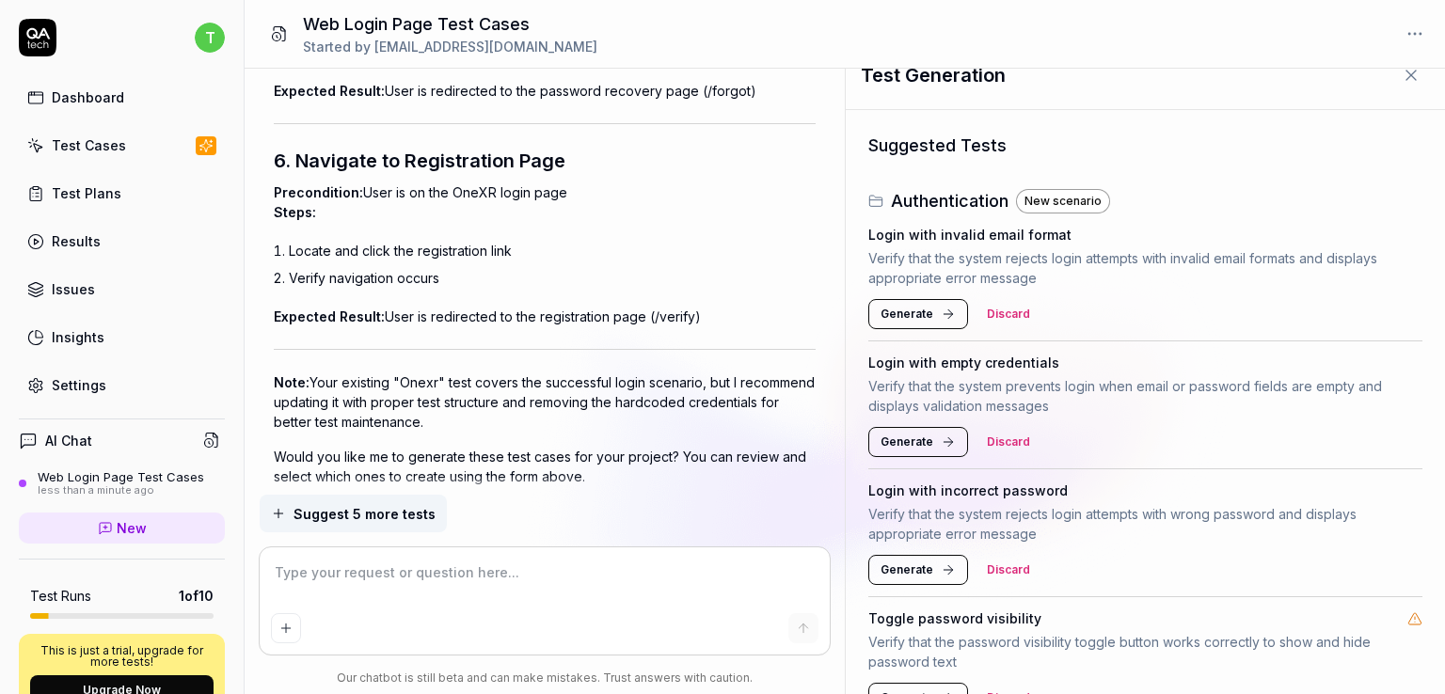
scroll to position [1671, 0]
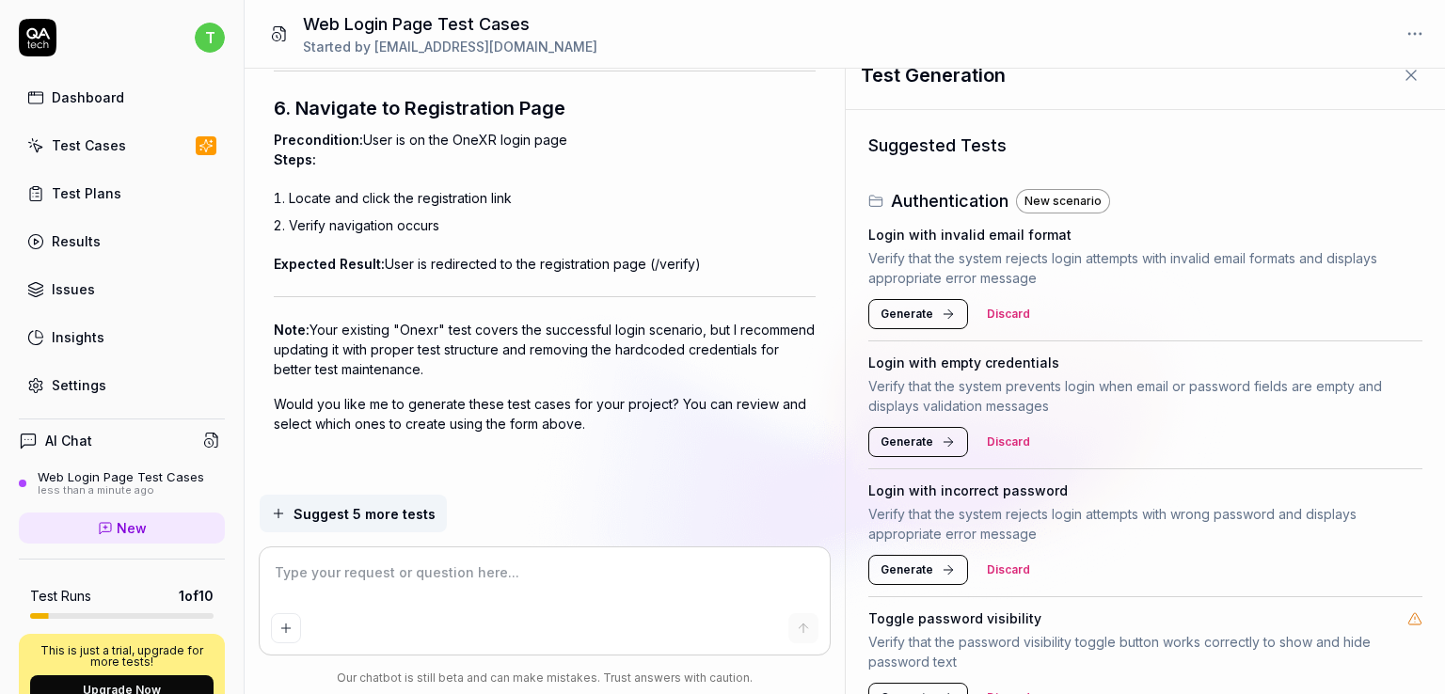
click at [943, 319] on icon at bounding box center [948, 314] width 15 height 15
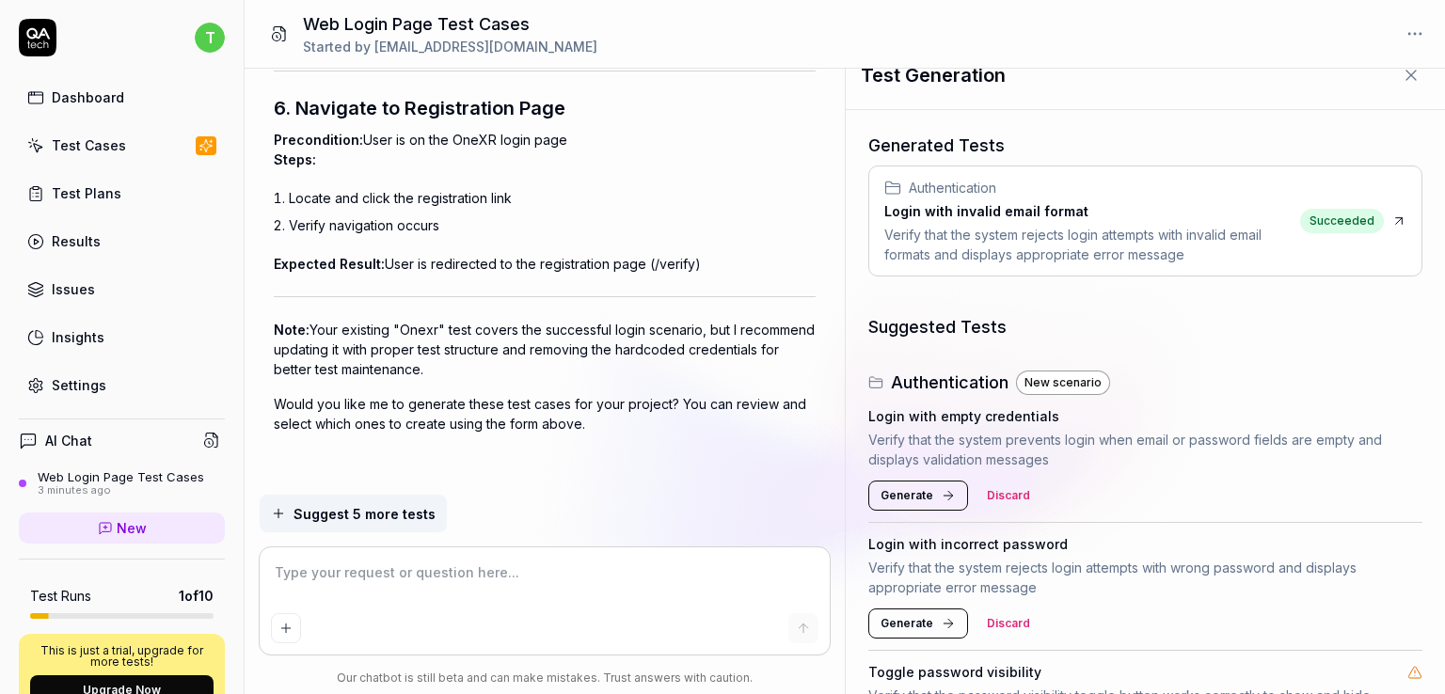
click at [1327, 217] on span "Succeeded" at bounding box center [1342, 221] width 84 height 24
click at [355, 520] on span "Suggest 5 more tests" at bounding box center [365, 514] width 142 height 20
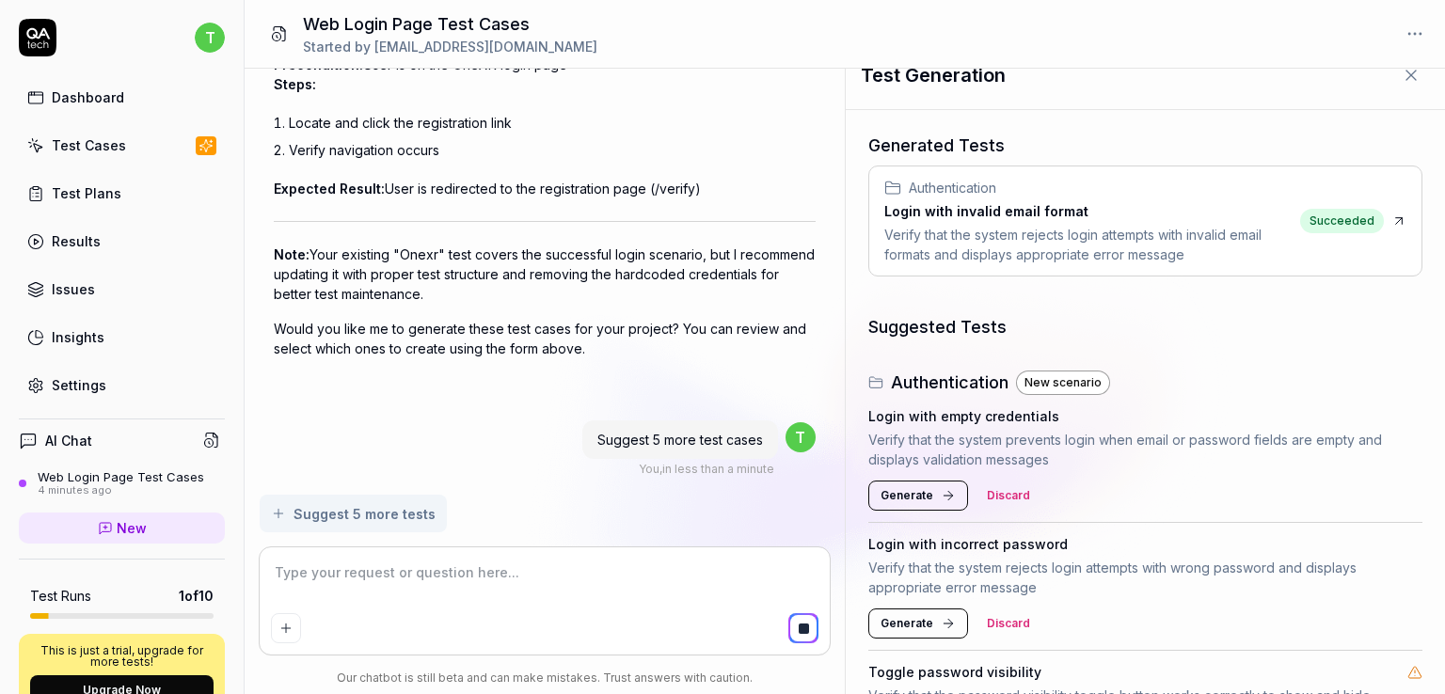
click at [377, 580] on textarea at bounding box center [545, 582] width 548 height 47
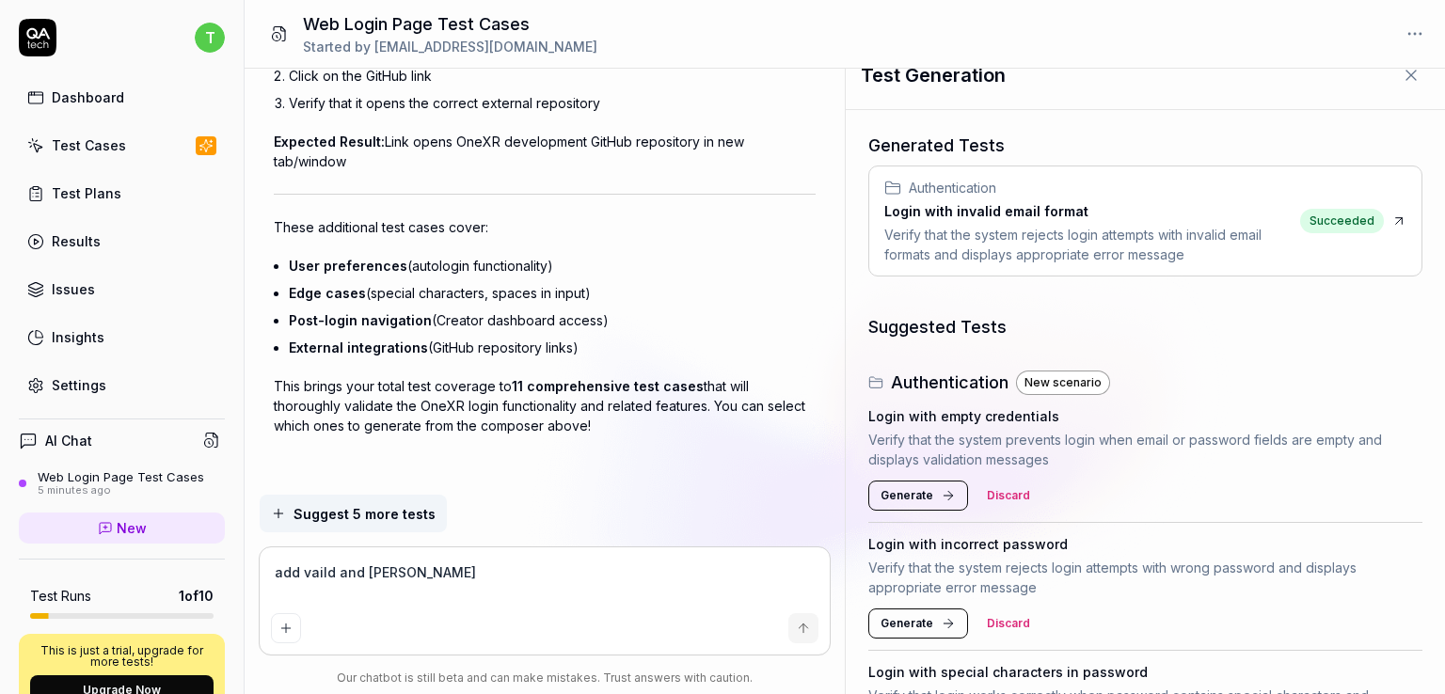
scroll to position [3650, 0]
click at [274, 633] on button "Add attachment" at bounding box center [286, 628] width 30 height 30
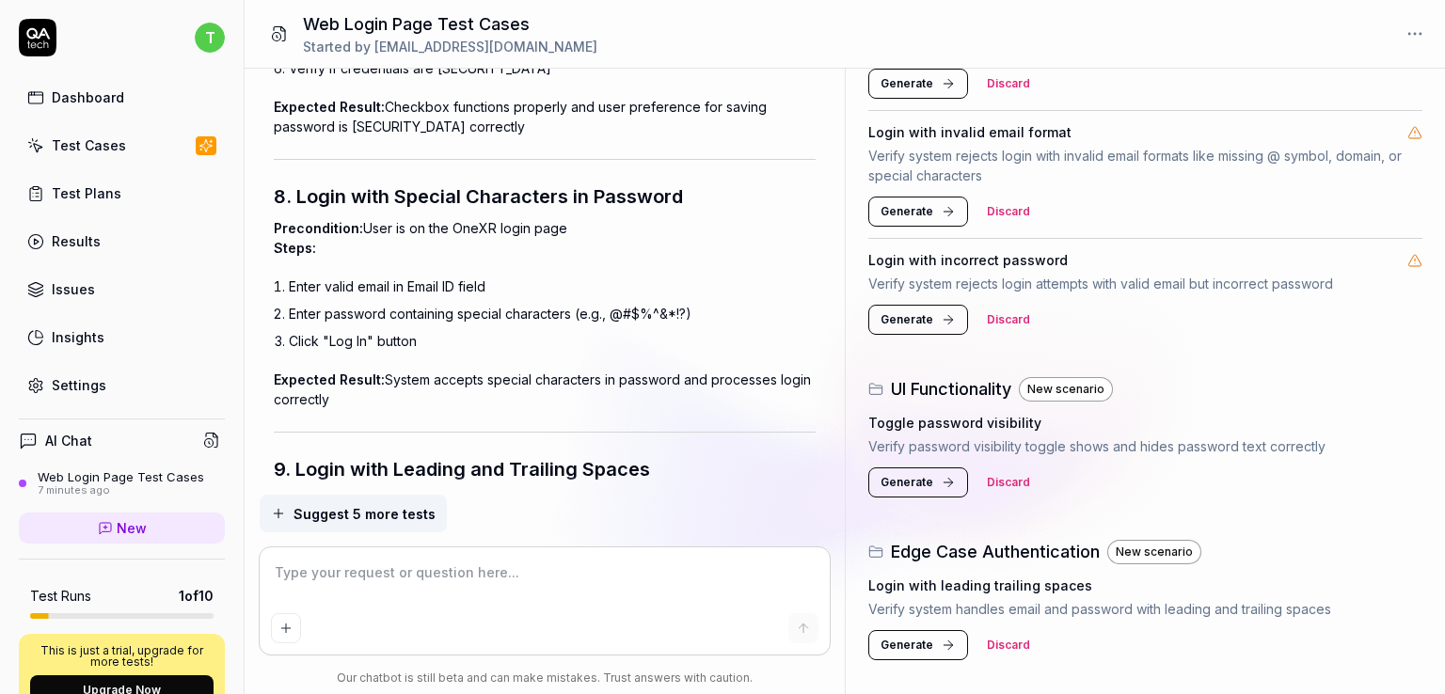
scroll to position [590, 0]
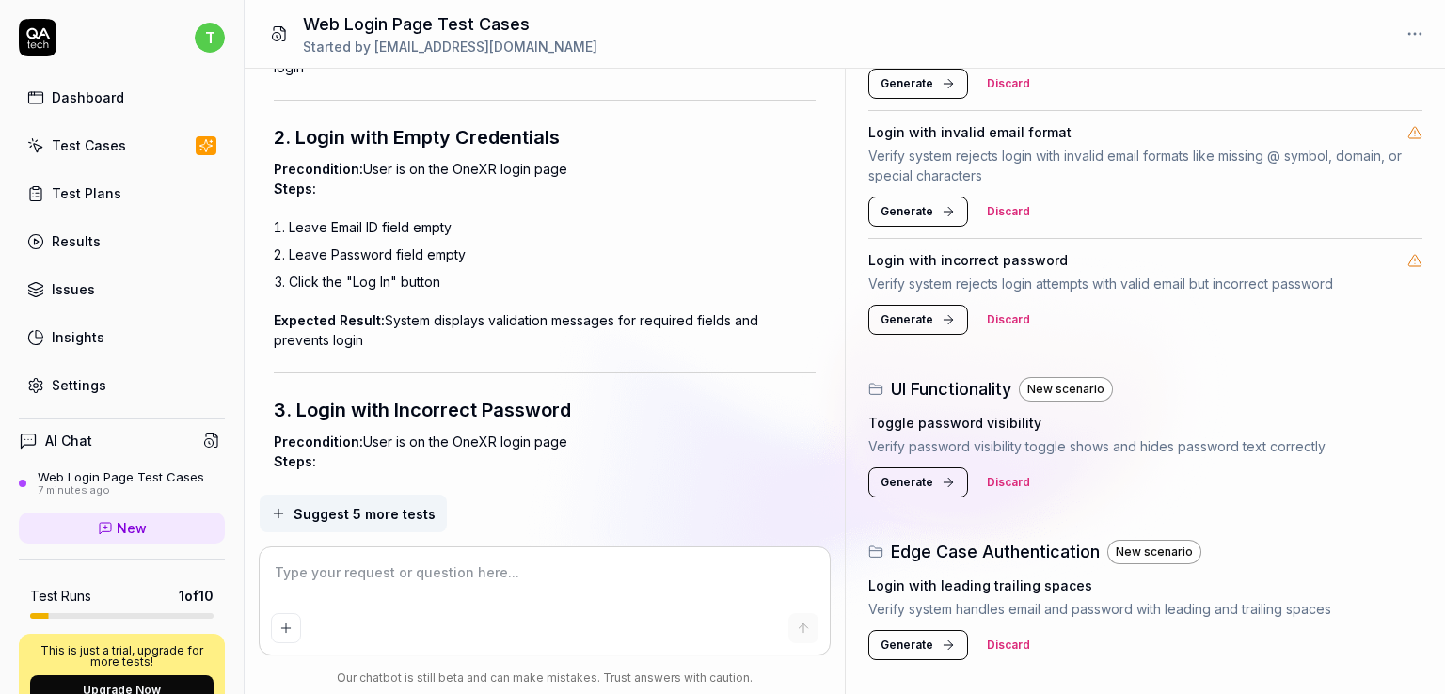
click at [102, 142] on div "Test Cases" at bounding box center [89, 145] width 74 height 20
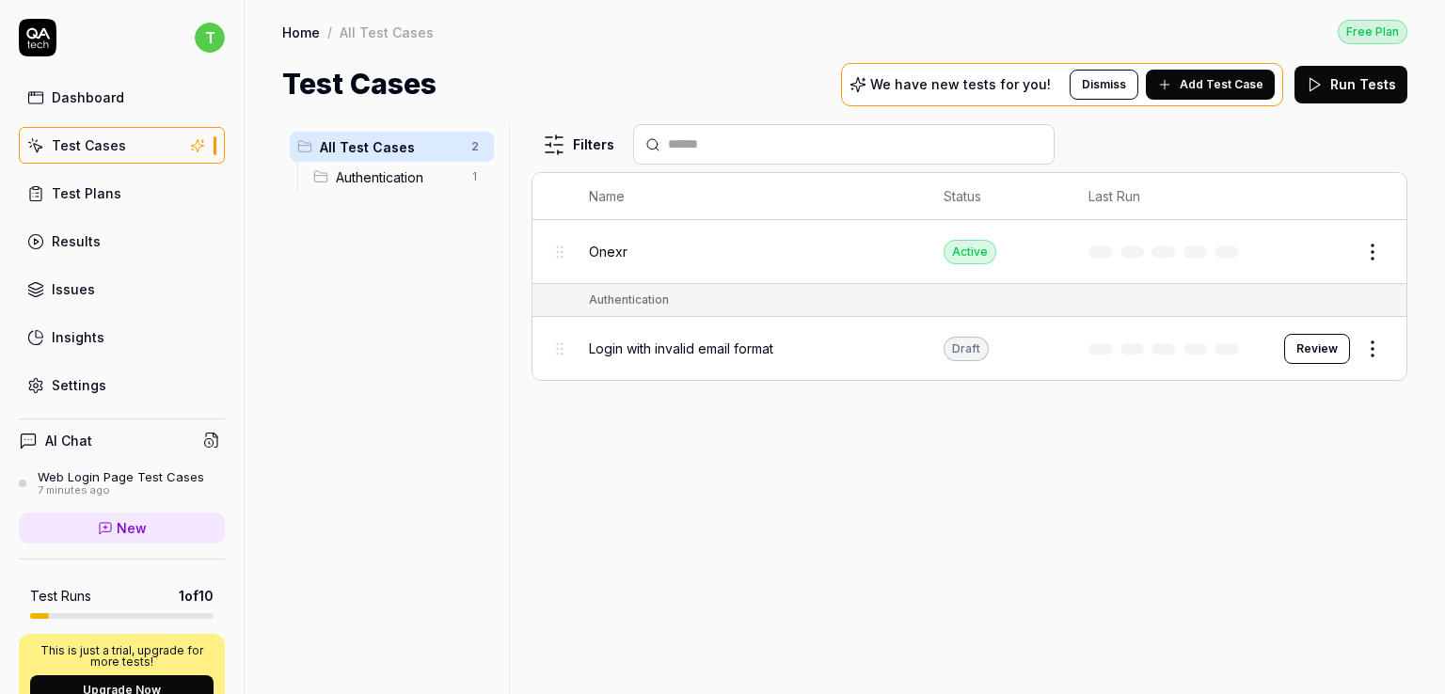
click at [963, 248] on div "Active" at bounding box center [970, 252] width 53 height 24
click at [1332, 246] on button "Edit" at bounding box center [1327, 252] width 45 height 30
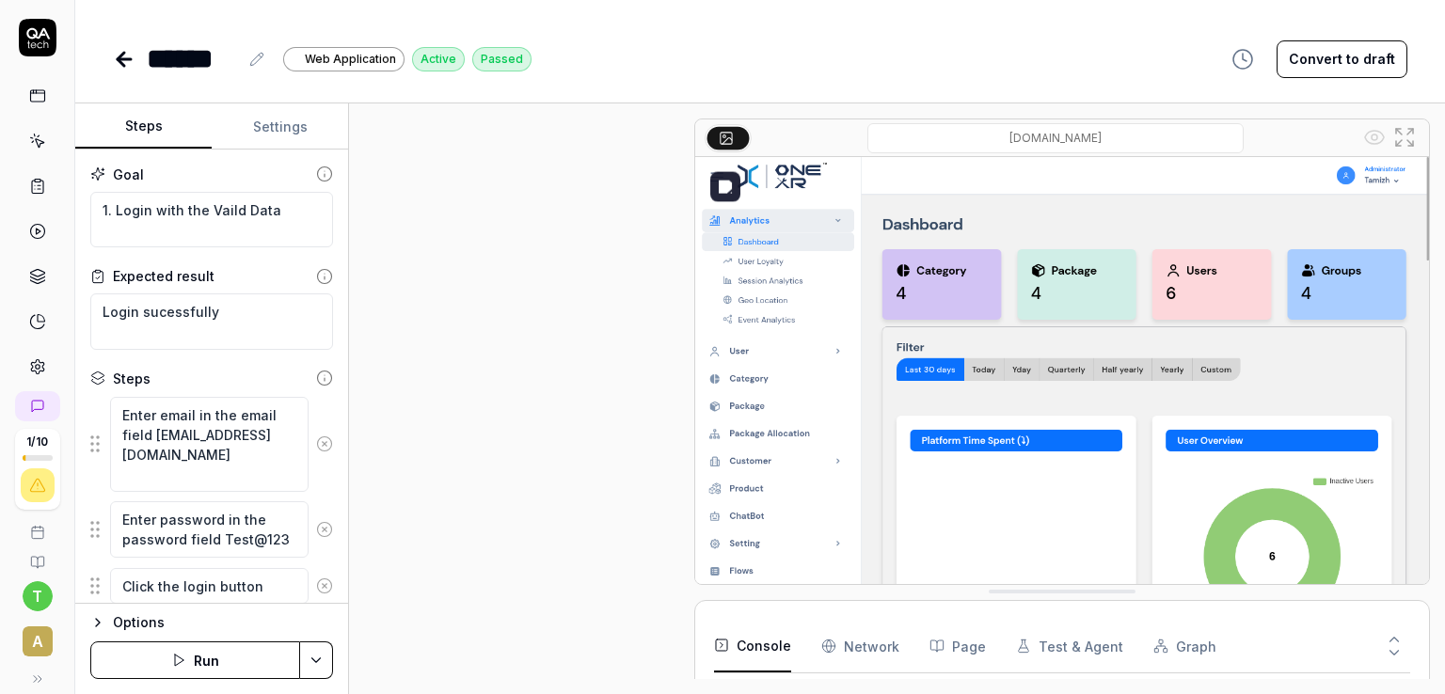
scroll to position [245, 0]
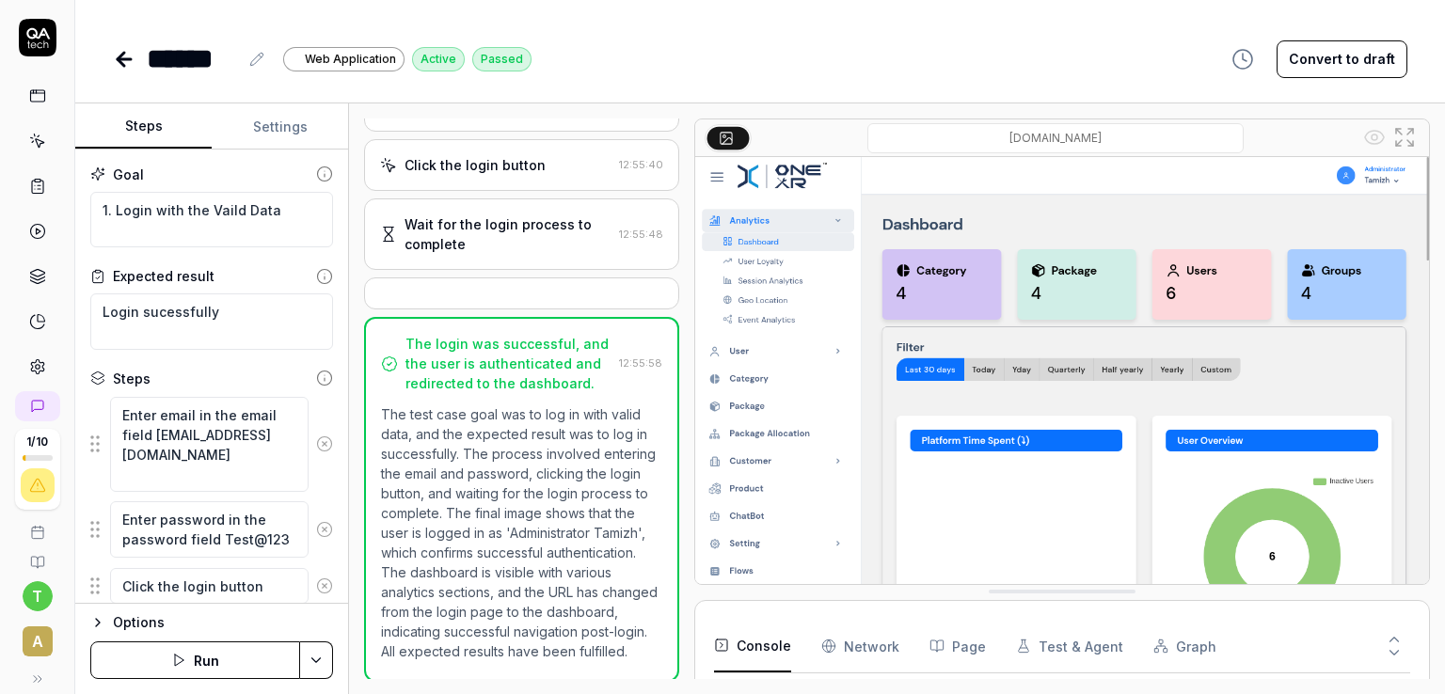
click at [43, 47] on icon at bounding box center [45, 44] width 5 height 8
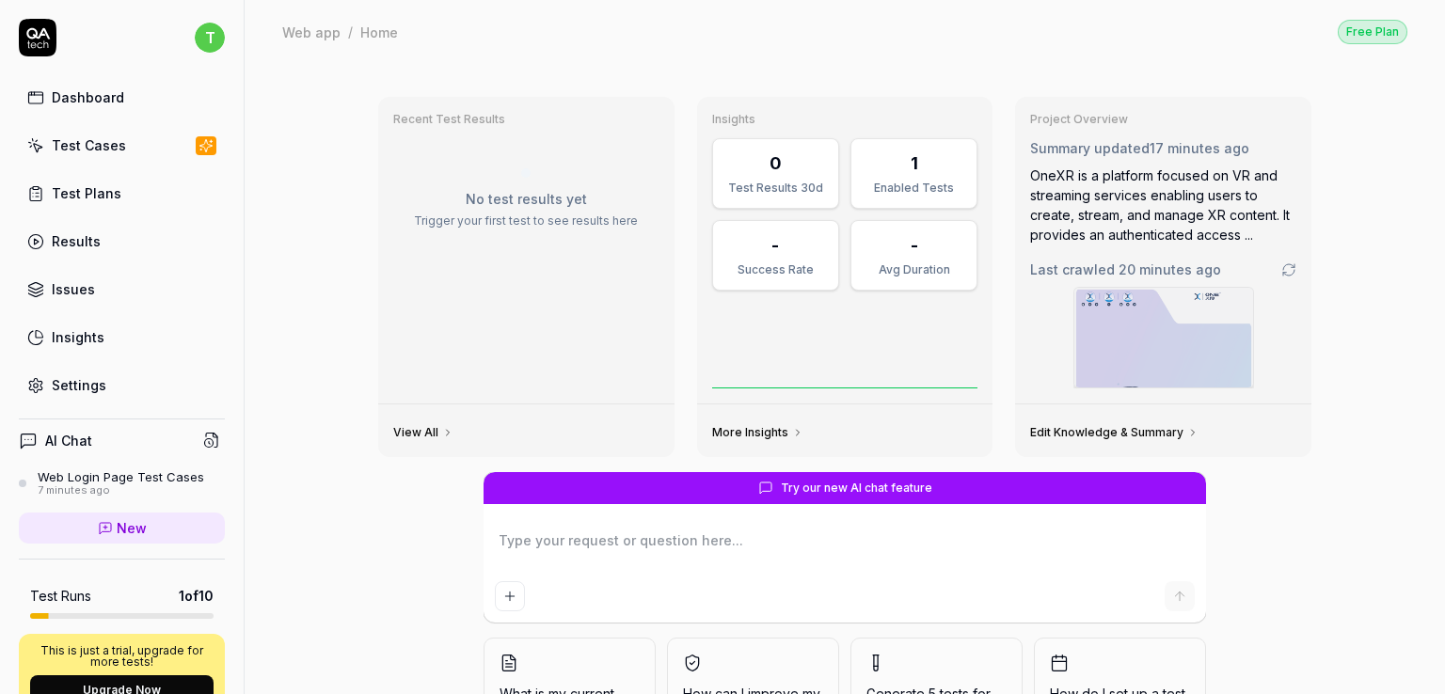
click at [517, 213] on p "Trigger your first test to see results here" at bounding box center [526, 221] width 266 height 17
click at [517, 206] on p "No test results yet" at bounding box center [526, 199] width 266 height 20
click at [399, 432] on link "View All" at bounding box center [423, 432] width 60 height 15
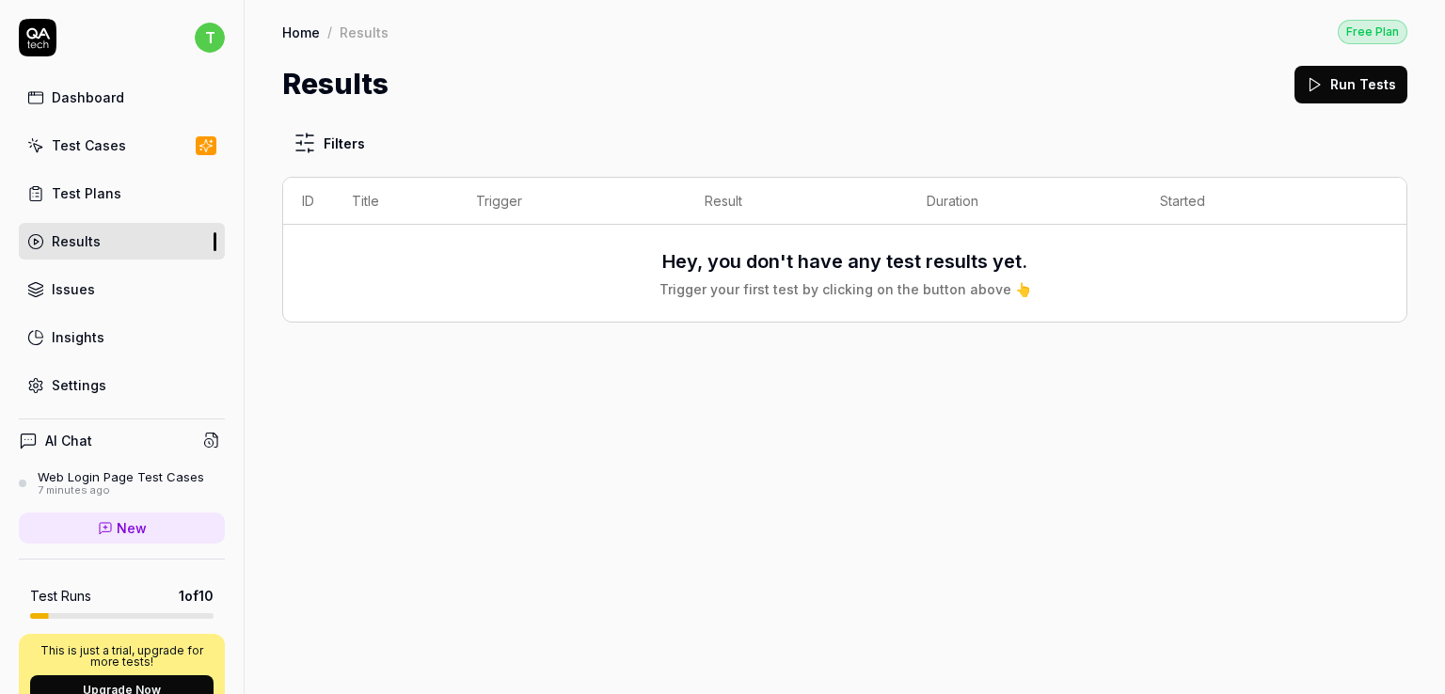
click at [113, 143] on div "Test Cases" at bounding box center [89, 145] width 74 height 20
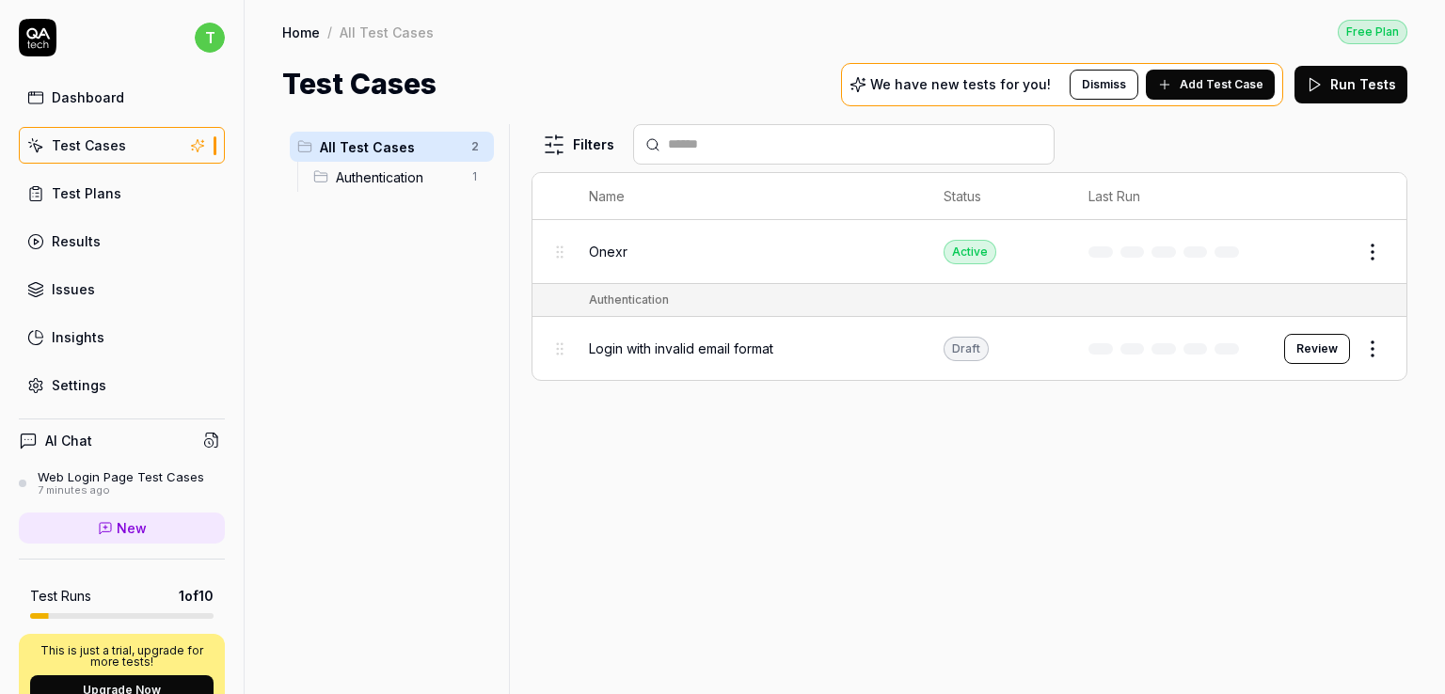
click at [1345, 80] on button "Run Tests" at bounding box center [1351, 85] width 113 height 38
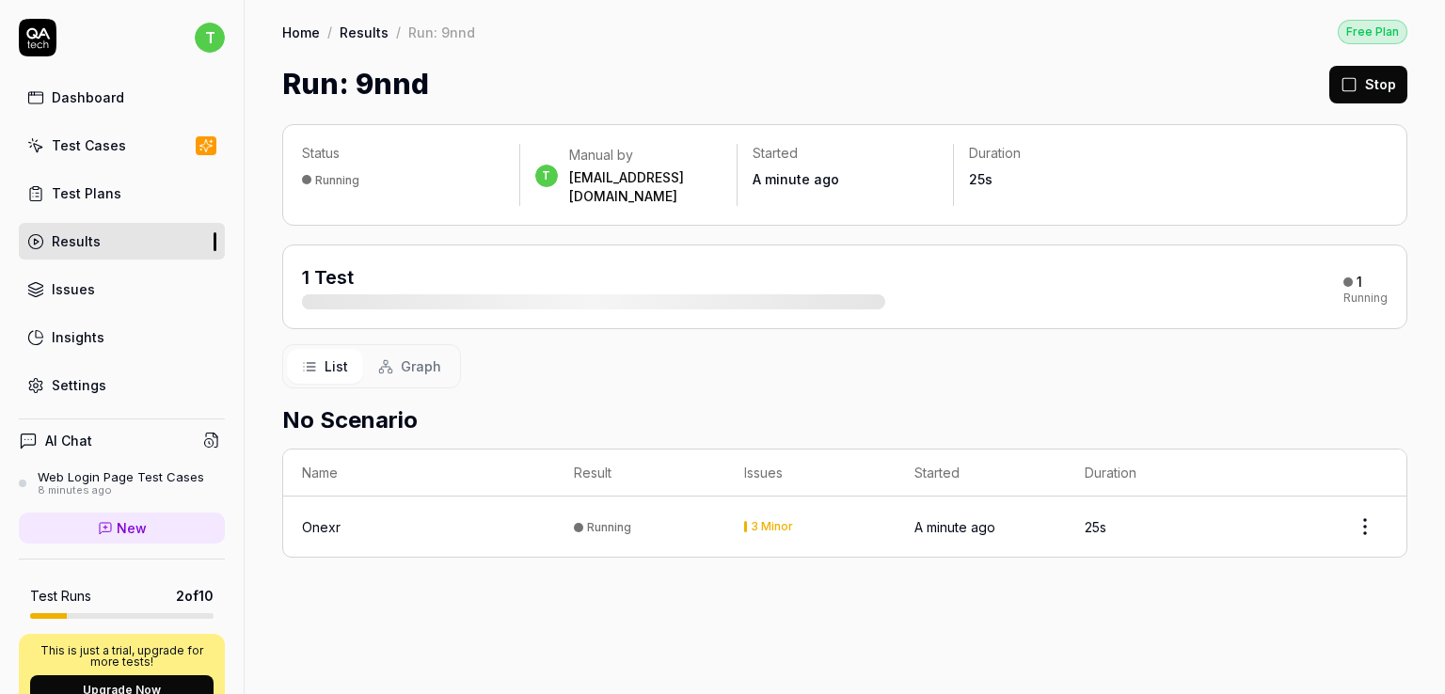
click at [1413, 76] on div "Home / Results / Run: 9nnd Free Plan Home / Results / Run: 9nnd Free Plan Run: …" at bounding box center [845, 52] width 1200 height 105
click at [1400, 78] on button "Stop" at bounding box center [1368, 85] width 78 height 38
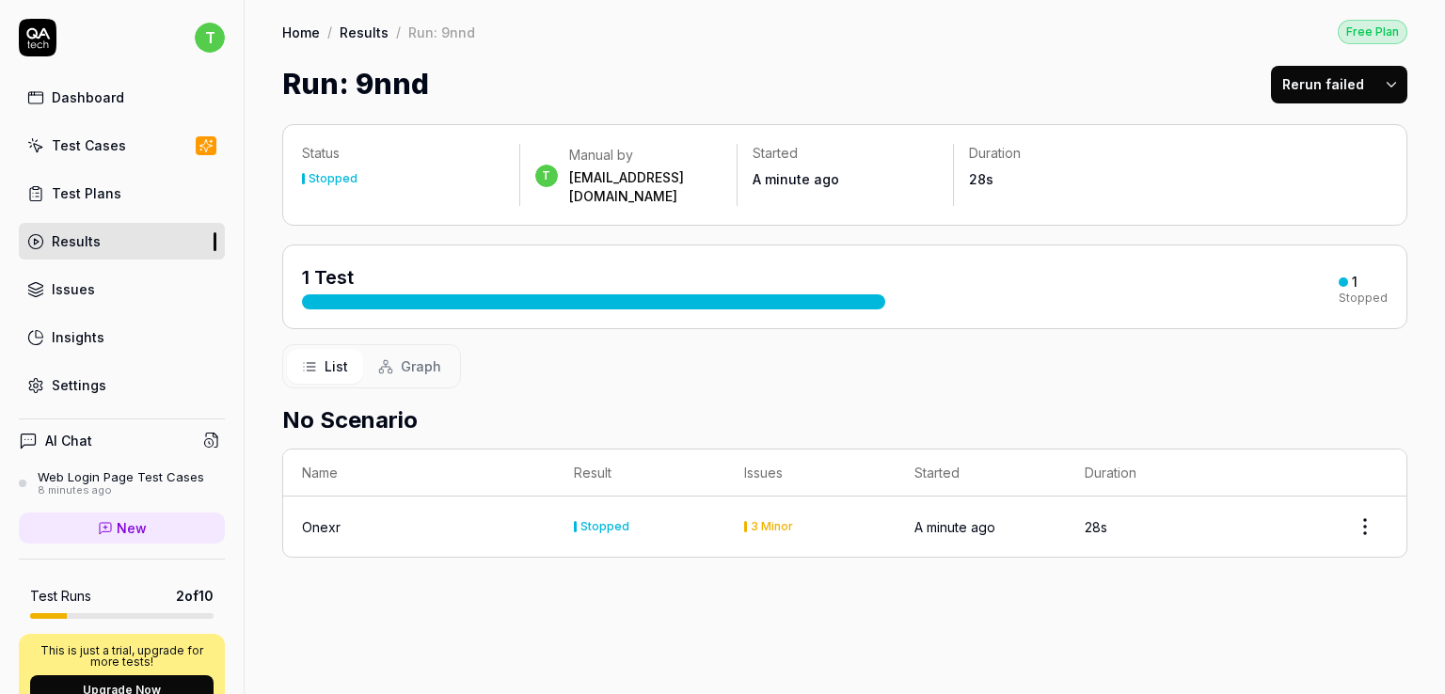
click at [1308, 76] on button "Rerun failed" at bounding box center [1323, 85] width 104 height 38
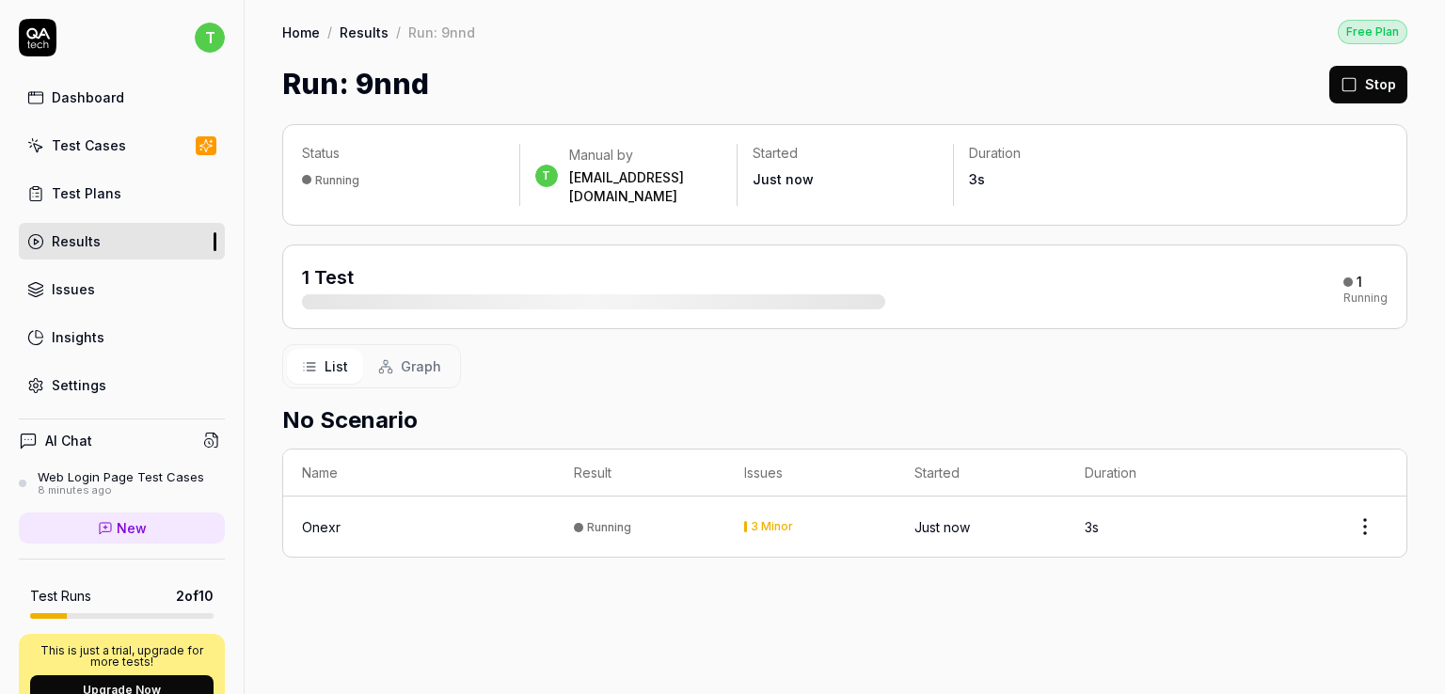
click at [1343, 103] on div "Stop" at bounding box center [1368, 84] width 78 height 42
click at [1354, 81] on icon at bounding box center [1349, 84] width 17 height 17
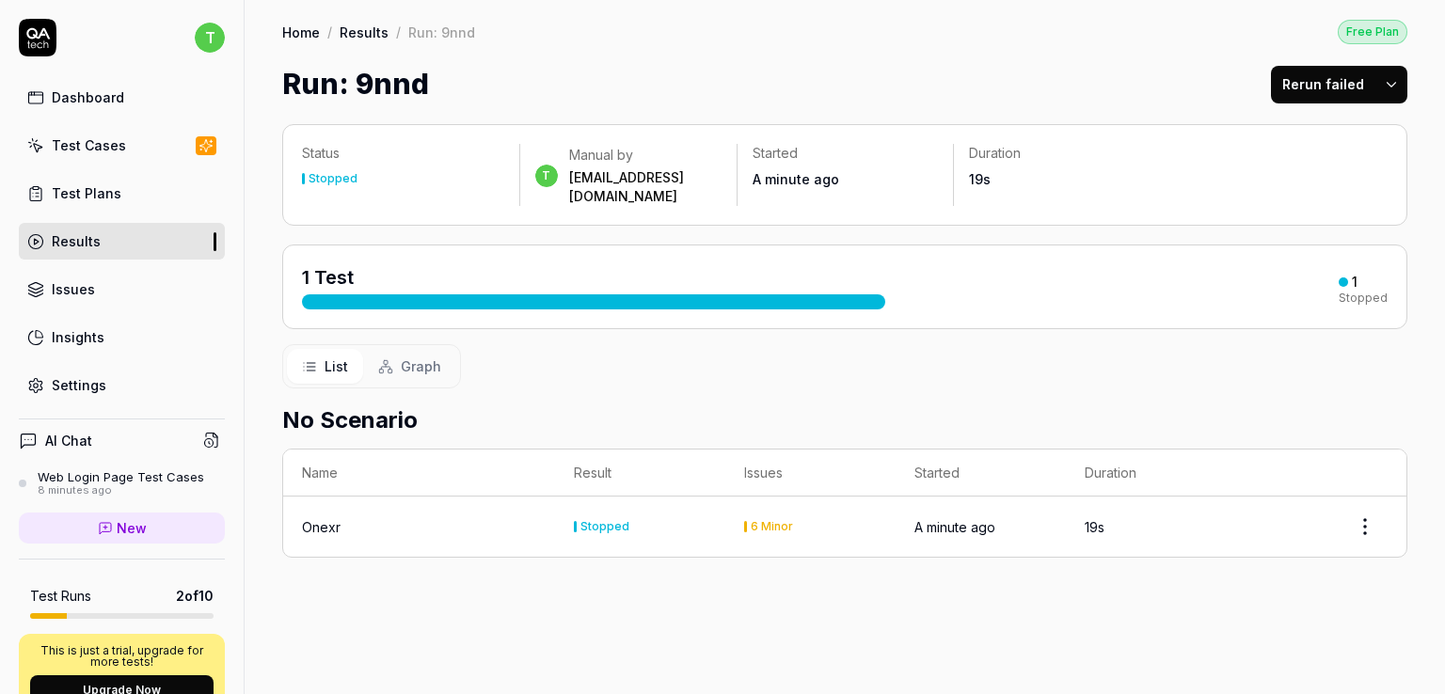
click at [770, 521] on div "6 Minor" at bounding box center [772, 526] width 42 height 11
click at [1370, 503] on html "t Dashboard Test Cases Test Plans Results Issues Insights Settings AI Chat Web …" at bounding box center [722, 347] width 1445 height 694
click at [1093, 599] on html "t Dashboard Test Cases Test Plans Results Issues Insights Settings AI Chat Web …" at bounding box center [722, 347] width 1445 height 694
click at [99, 142] on div "Test Cases" at bounding box center [89, 145] width 74 height 20
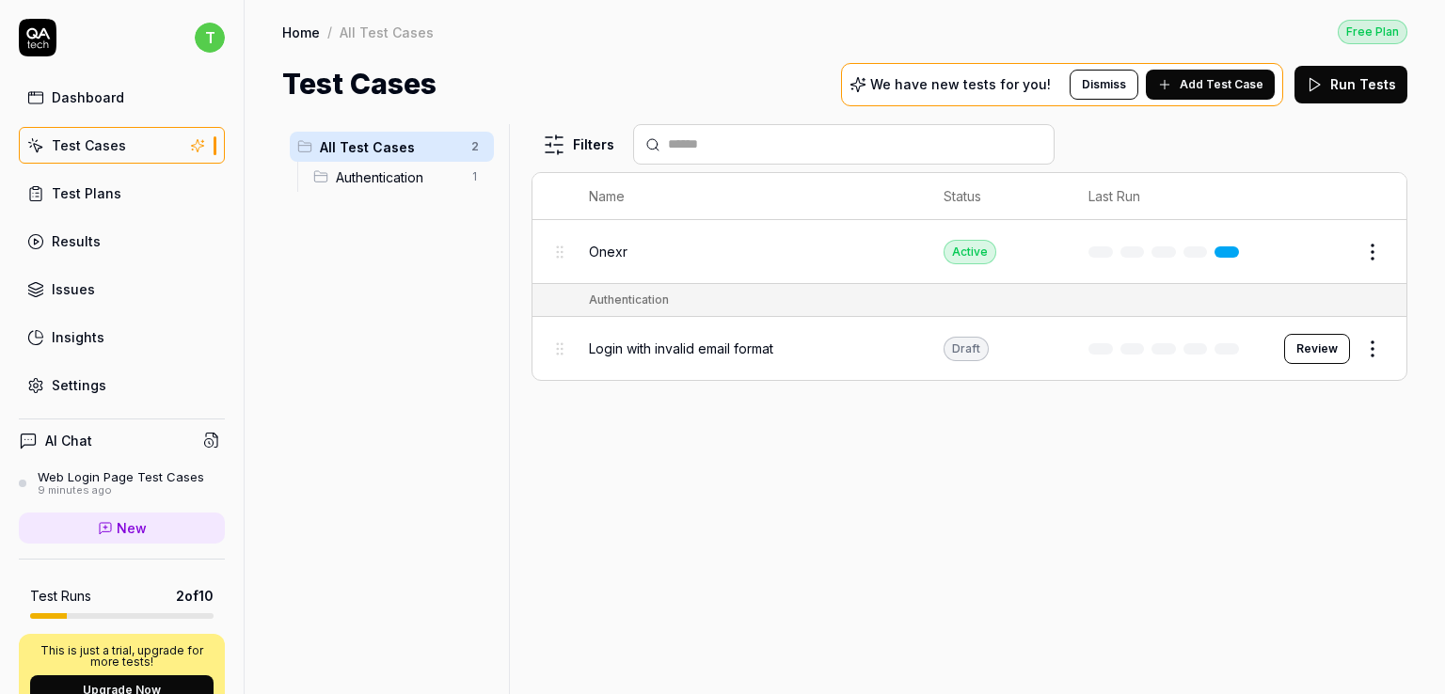
click at [1207, 87] on span "Add Test Case" at bounding box center [1222, 84] width 84 height 17
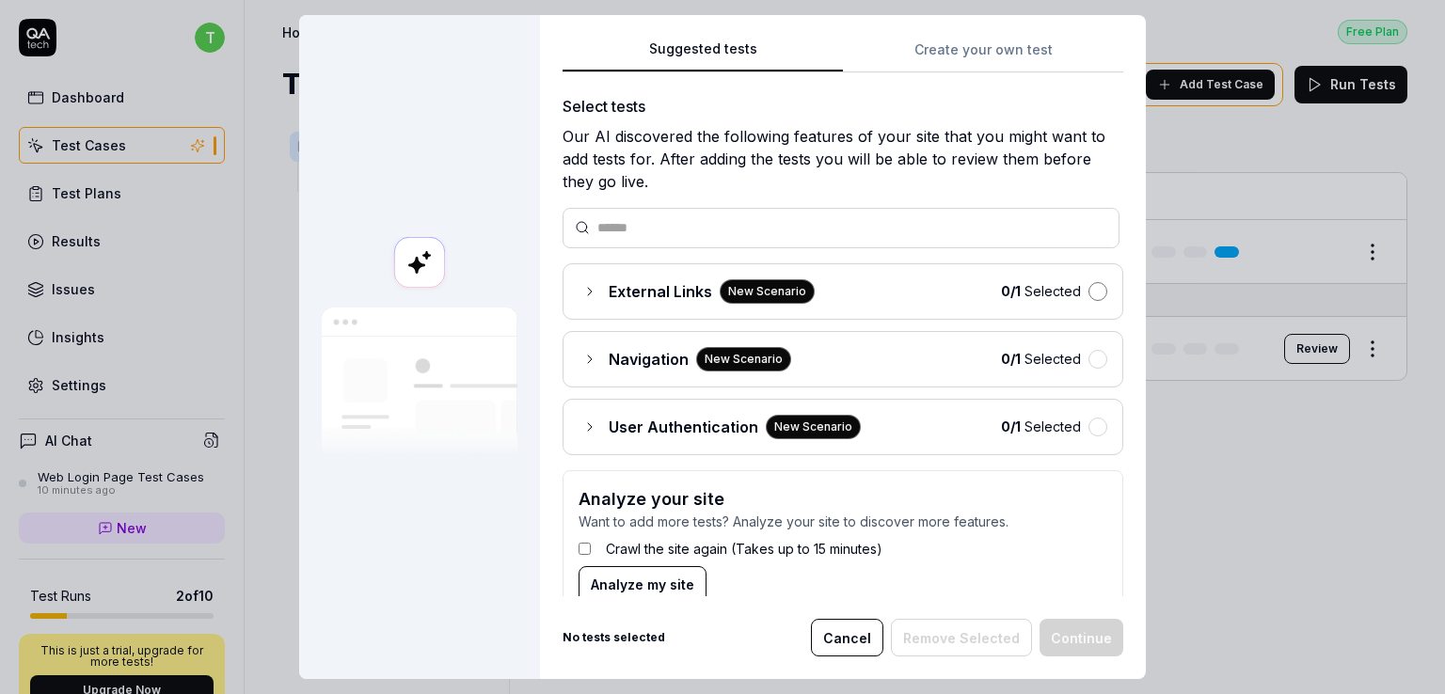
click at [1089, 291] on button "button" at bounding box center [1098, 291] width 19 height 19
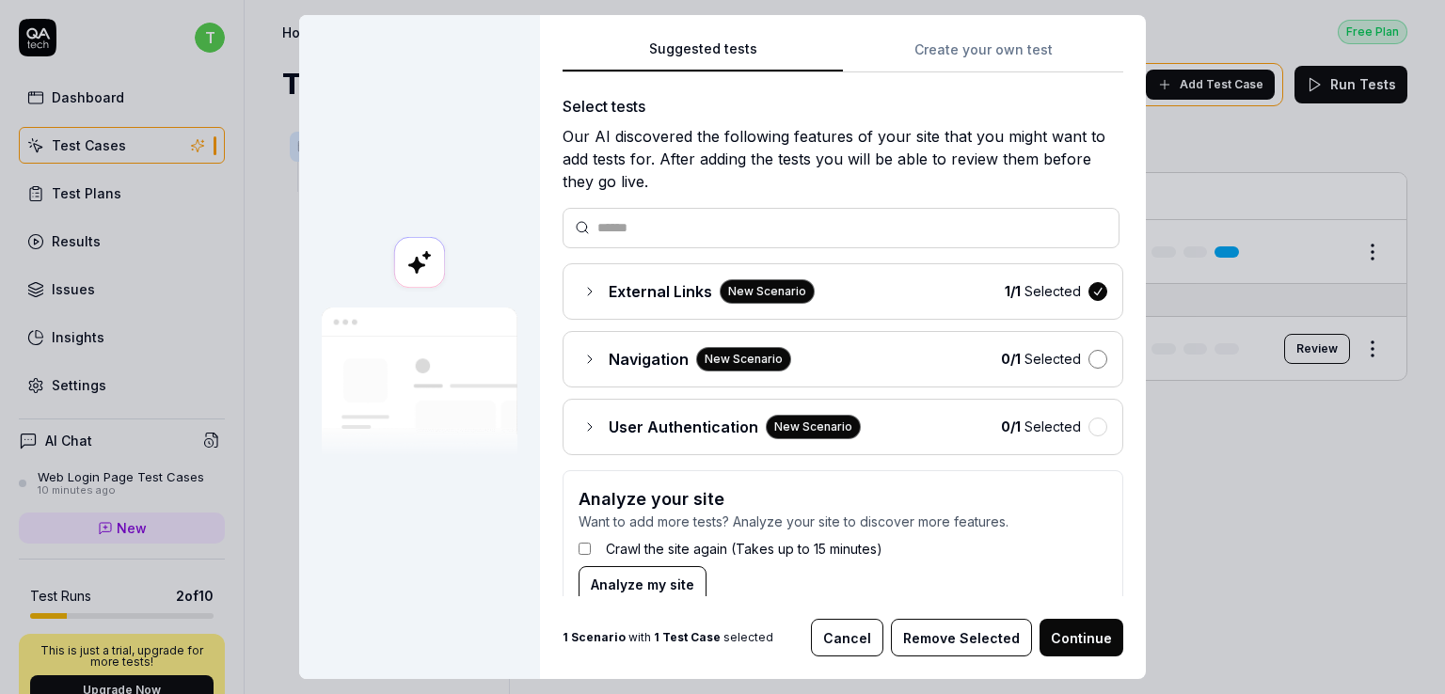
click at [1089, 358] on button "button" at bounding box center [1098, 359] width 19 height 19
click at [1089, 425] on button "button" at bounding box center [1098, 427] width 19 height 19
click at [1057, 637] on button "Continue" at bounding box center [1082, 638] width 84 height 38
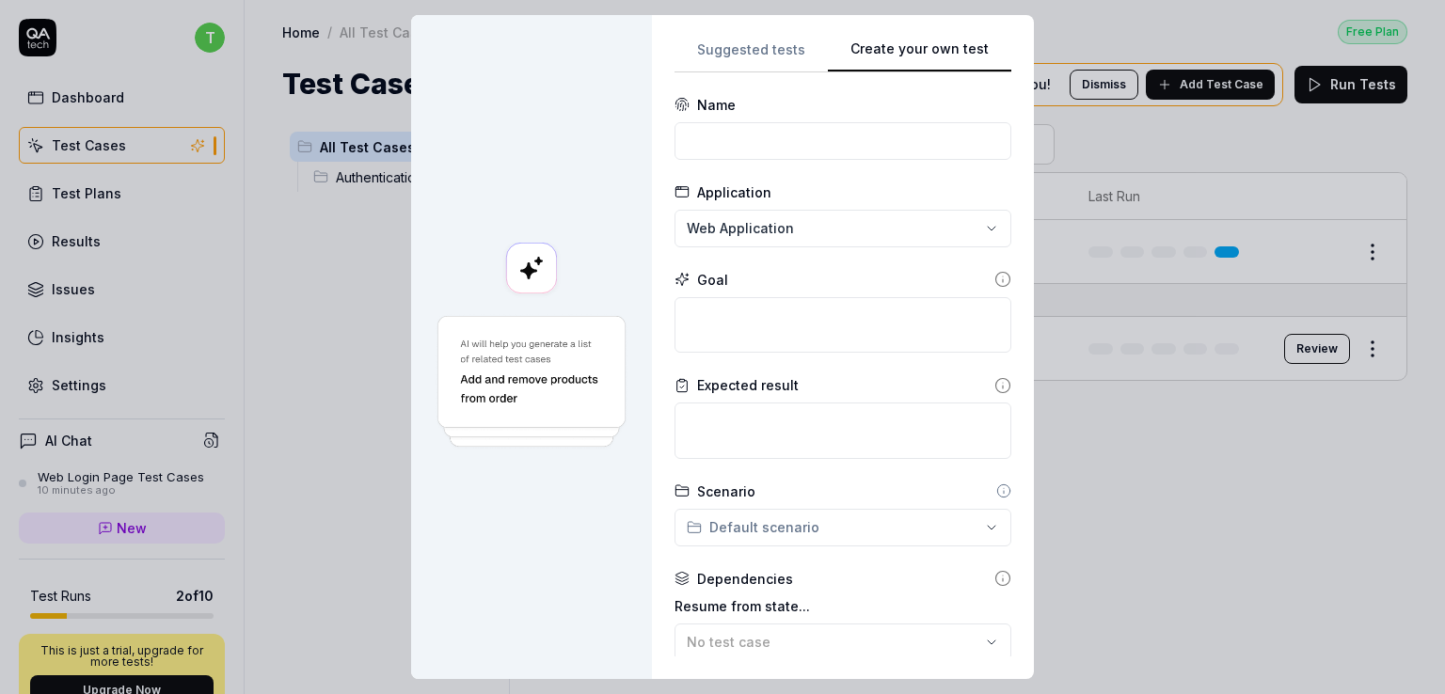
click at [947, 51] on button "Create your own test" at bounding box center [919, 56] width 183 height 34
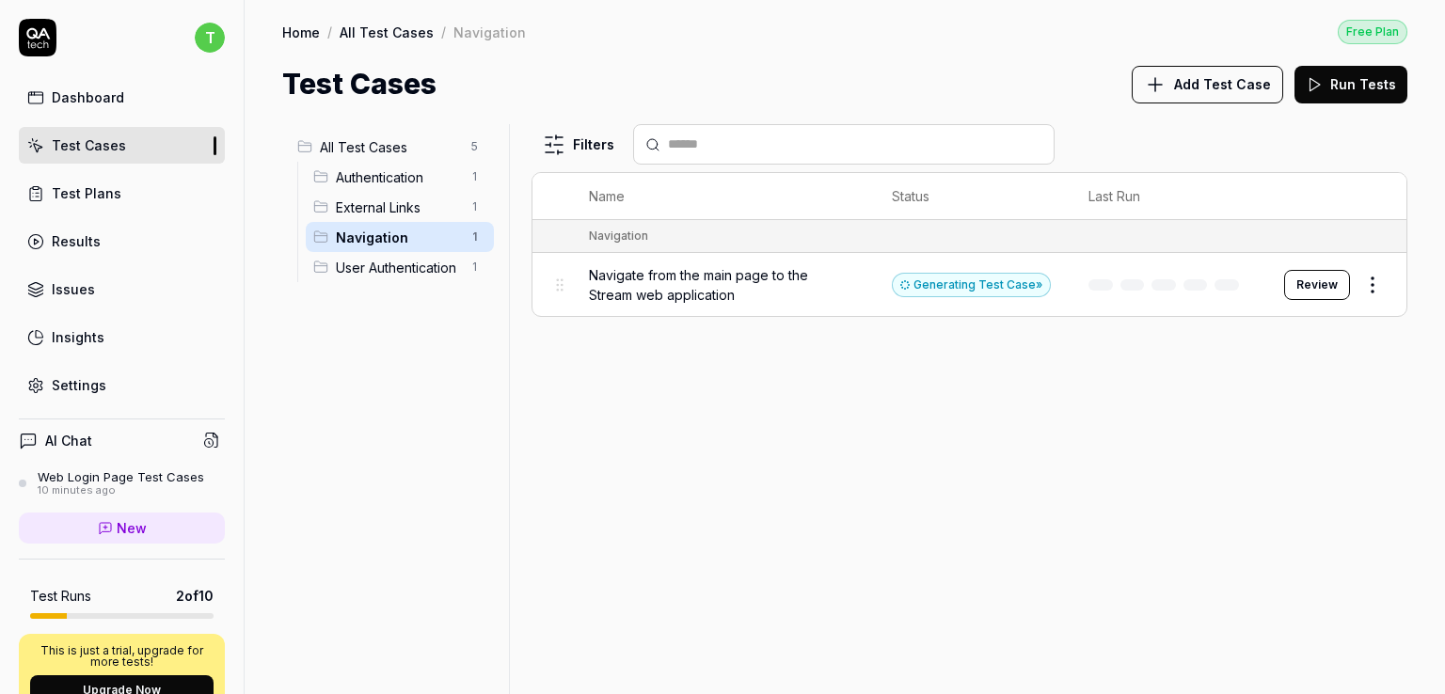
click at [369, 185] on span "Authentication" at bounding box center [398, 177] width 124 height 20
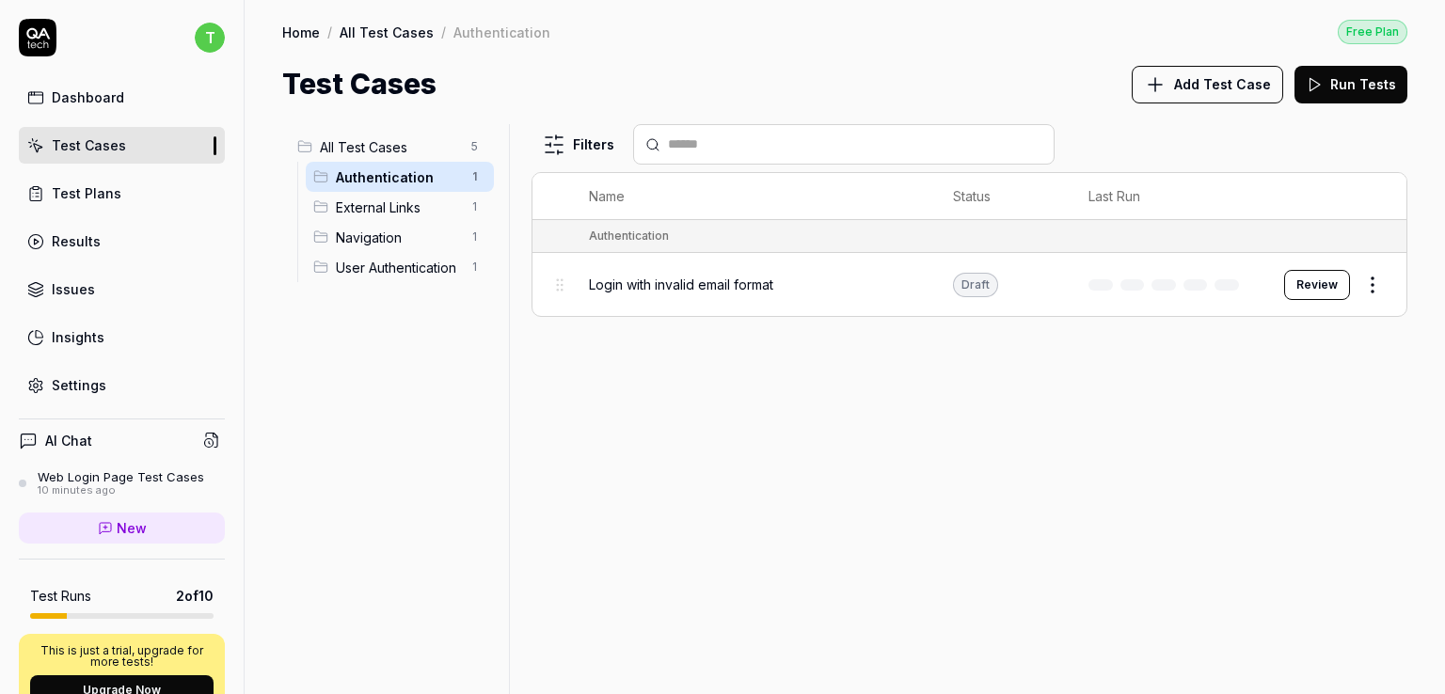
click at [418, 209] on span "External Links" at bounding box center [398, 208] width 124 height 20
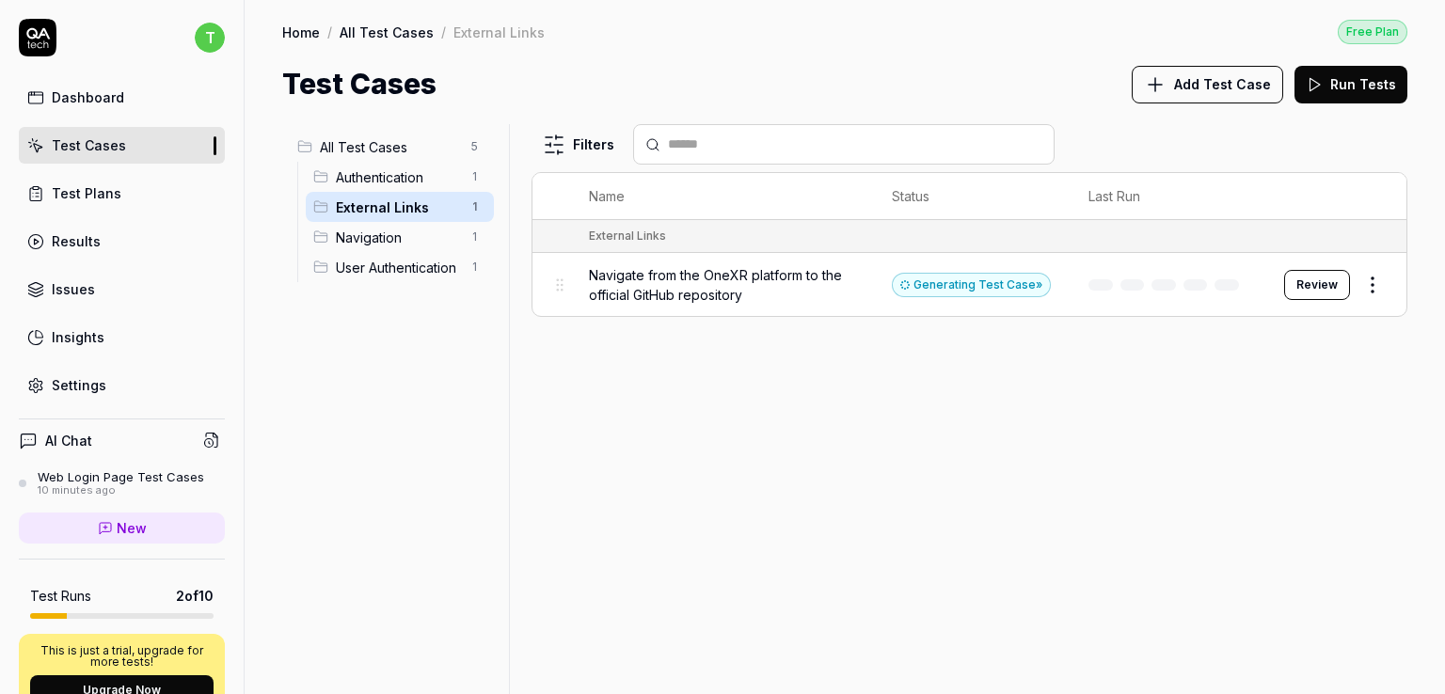
click at [379, 231] on span "Navigation" at bounding box center [398, 238] width 124 height 20
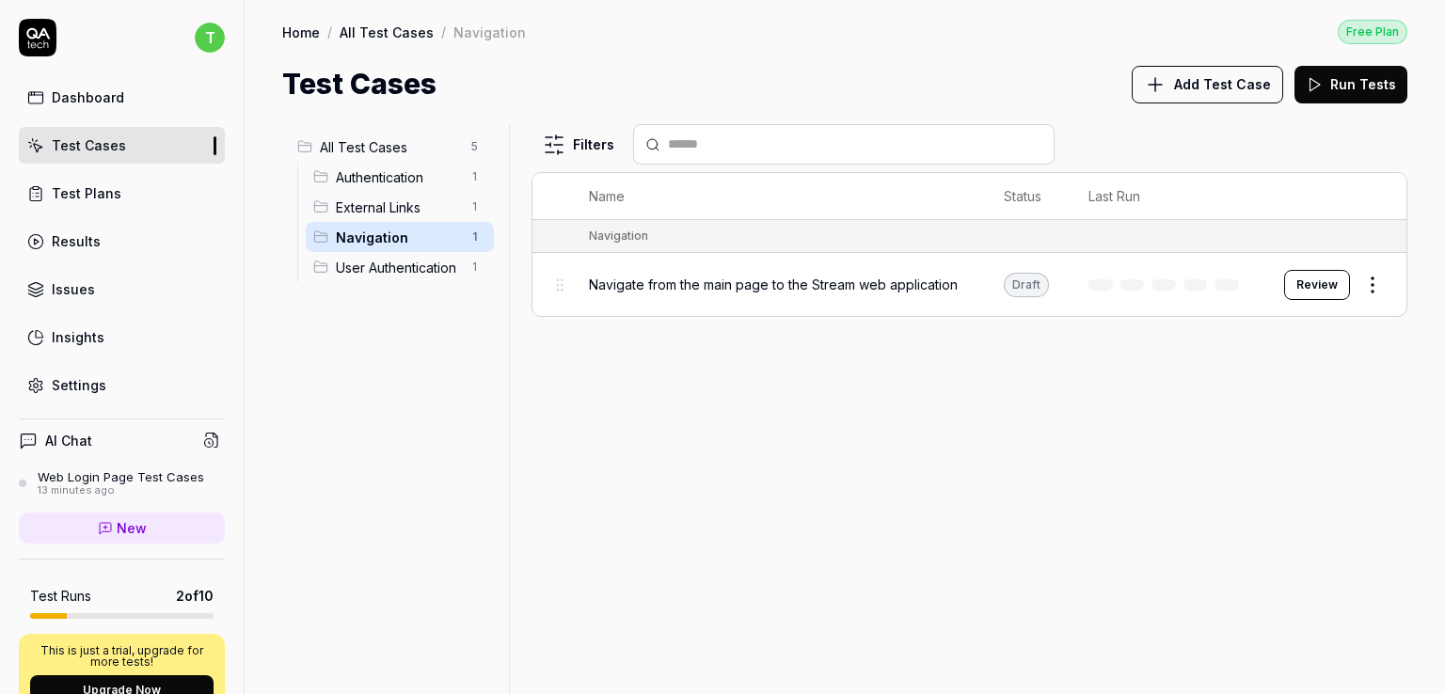
click at [96, 150] on div "Test Cases" at bounding box center [89, 145] width 74 height 20
click at [1246, 79] on span "Add Test Case" at bounding box center [1222, 84] width 97 height 20
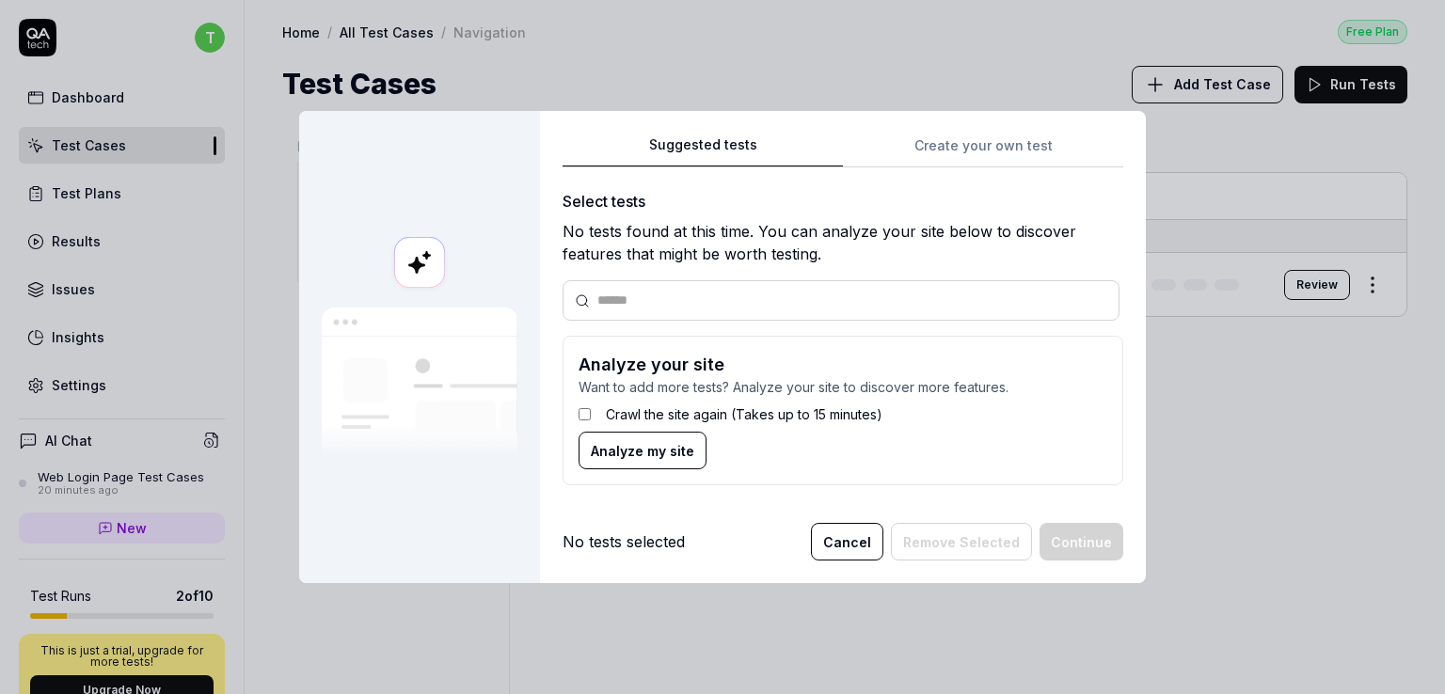
click at [843, 548] on button "Cancel" at bounding box center [847, 542] width 72 height 38
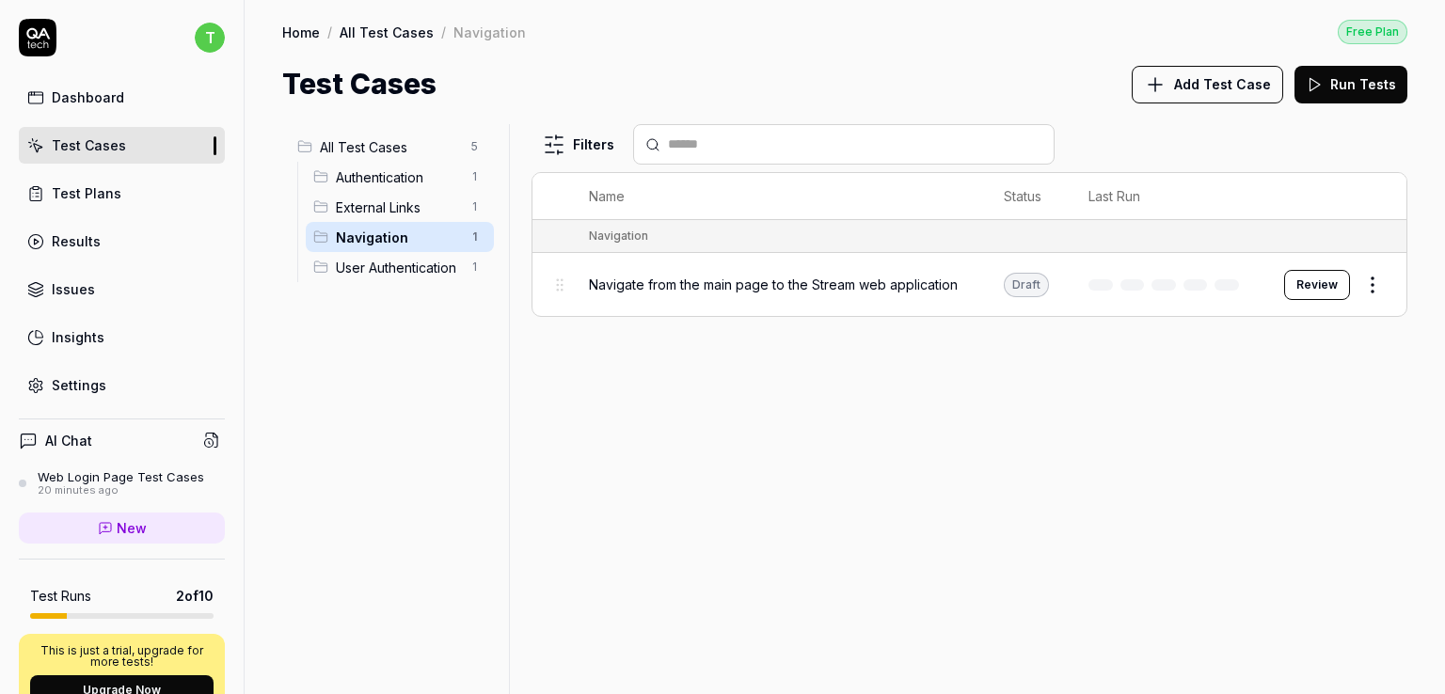
click at [135, 111] on link "Dashboard" at bounding box center [122, 97] width 206 height 37
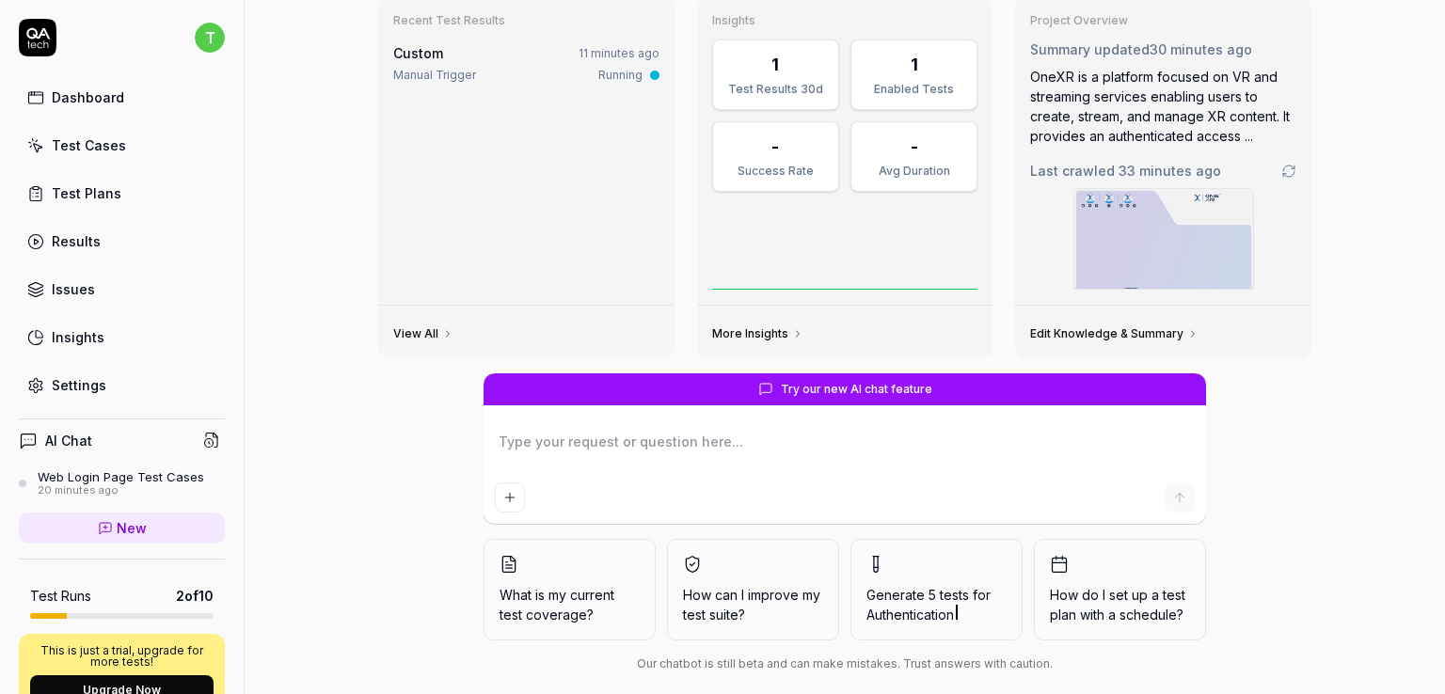
scroll to position [122, 0]
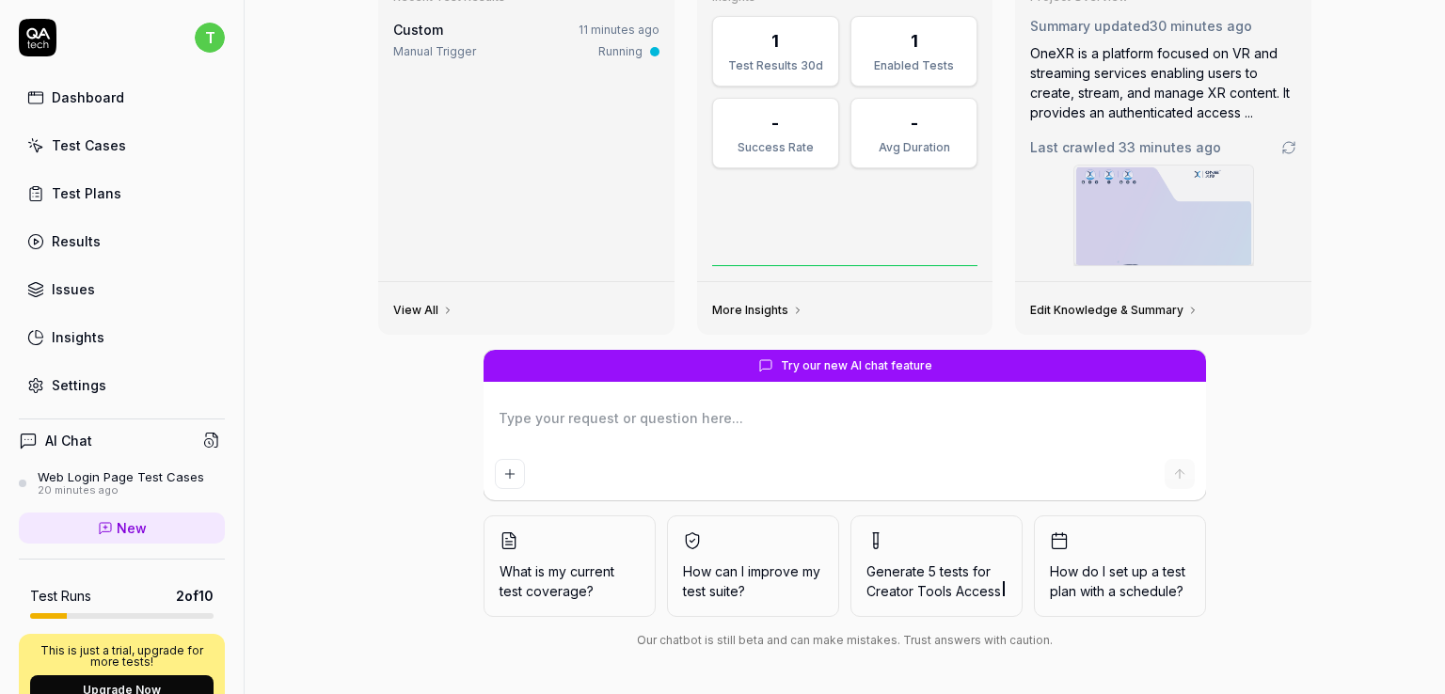
click at [500, 574] on span "What is my current test coverage?" at bounding box center [570, 582] width 140 height 40
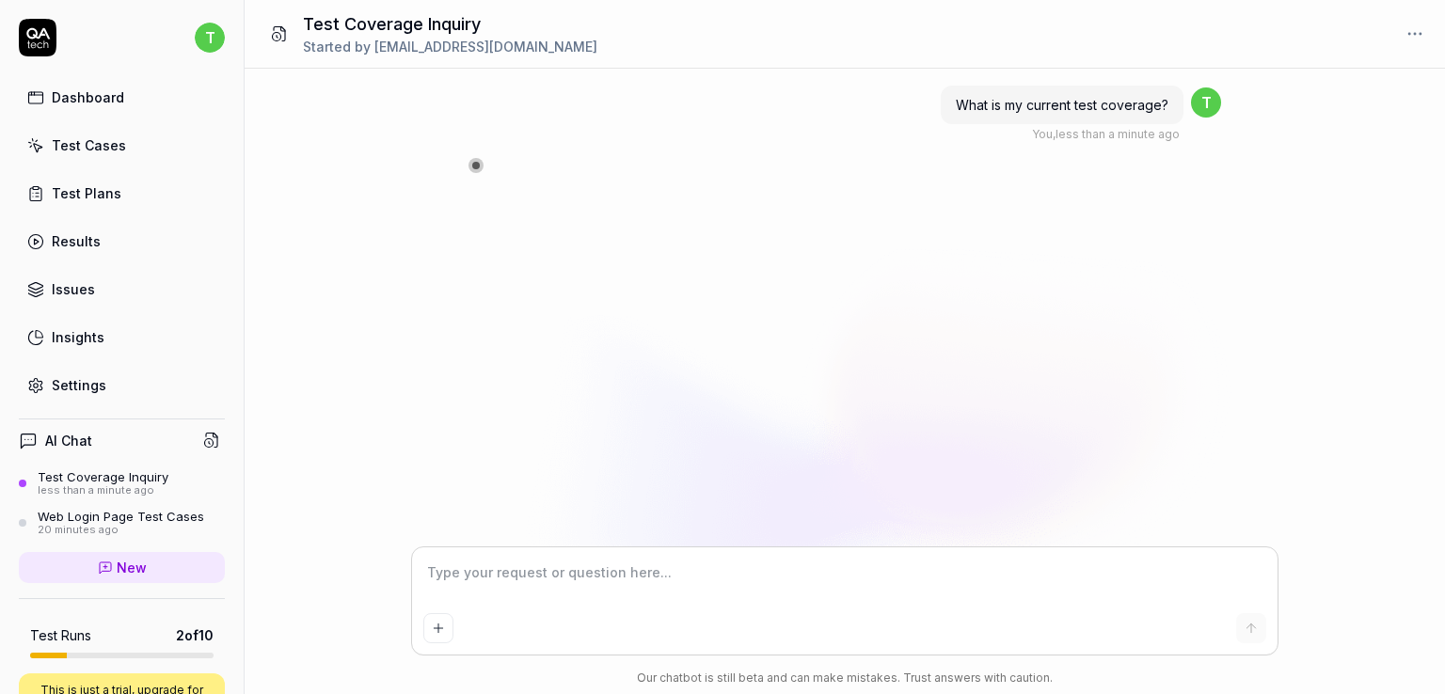
click at [721, 580] on textarea at bounding box center [844, 582] width 843 height 47
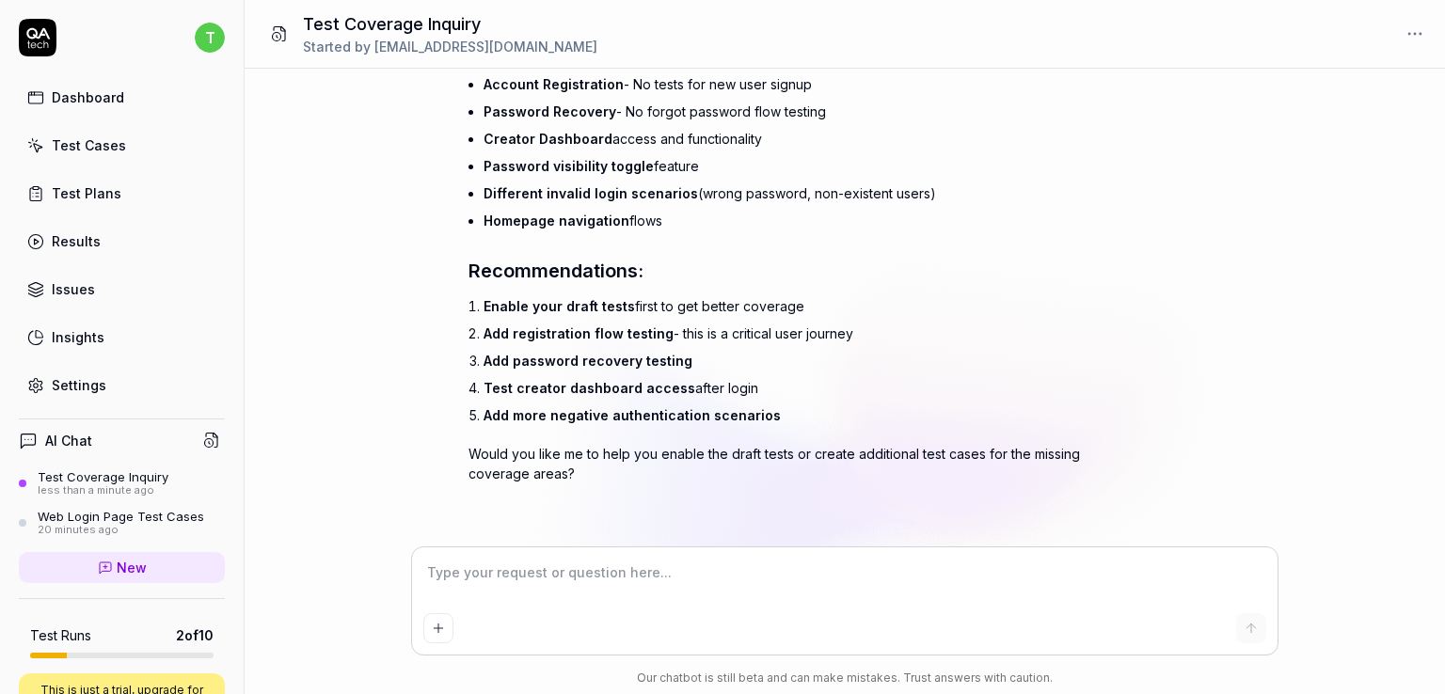
scroll to position [609, 0]
click at [92, 101] on div "Dashboard" at bounding box center [88, 97] width 72 height 20
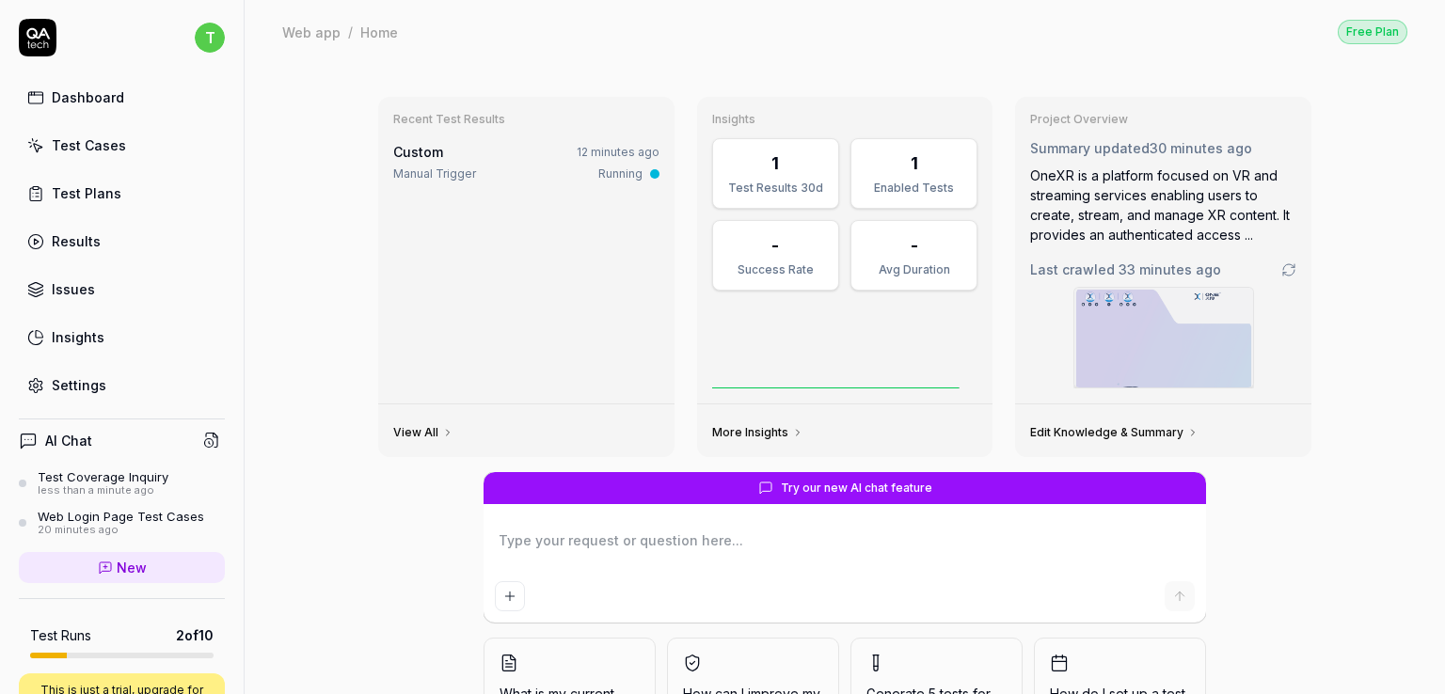
scroll to position [122, 0]
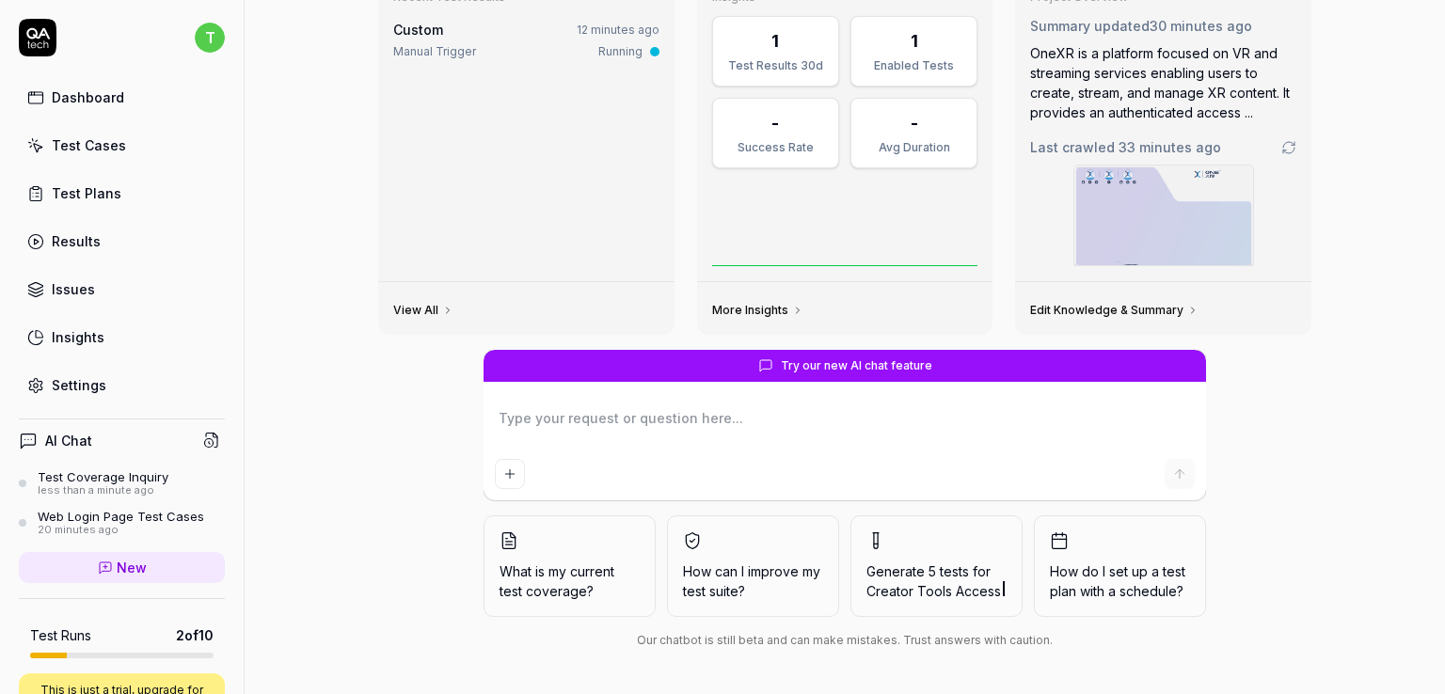
click at [592, 423] on textarea at bounding box center [845, 428] width 700 height 47
click at [814, 199] on icon at bounding box center [845, 228] width 266 height 75
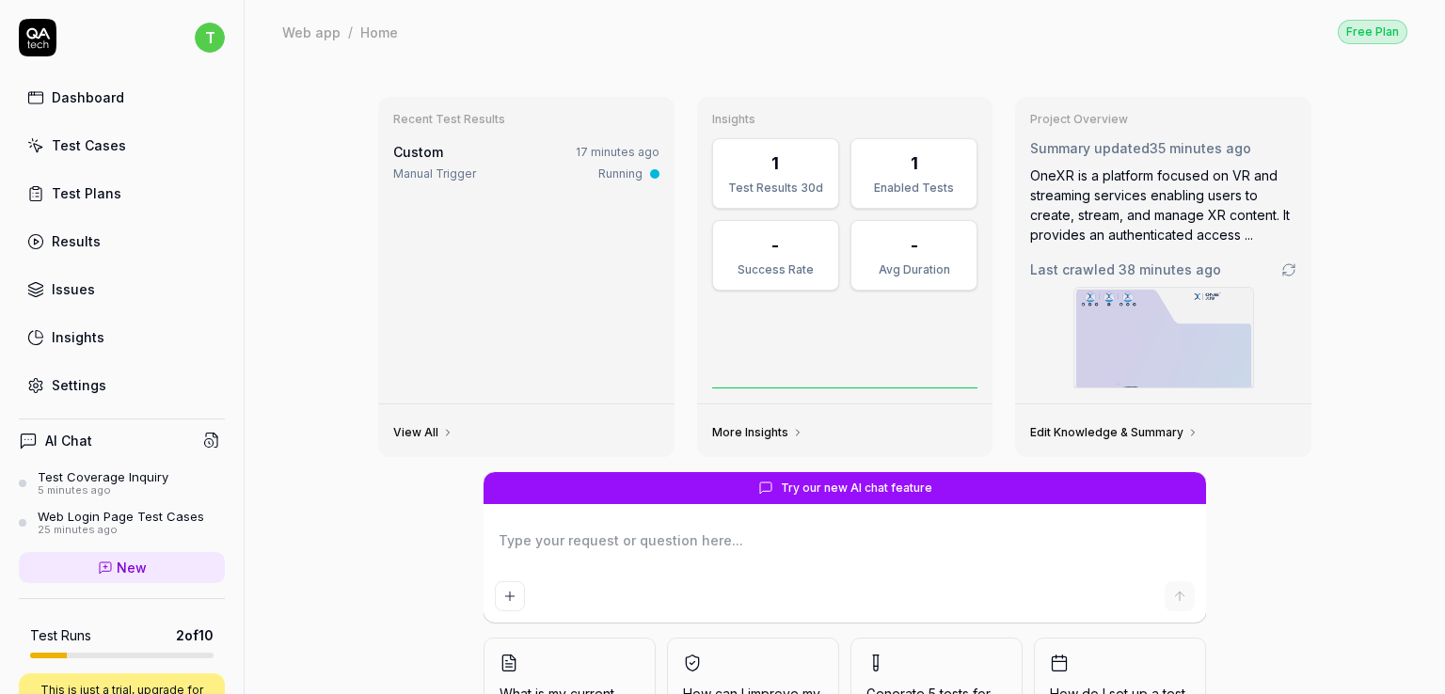
scroll to position [0, 0]
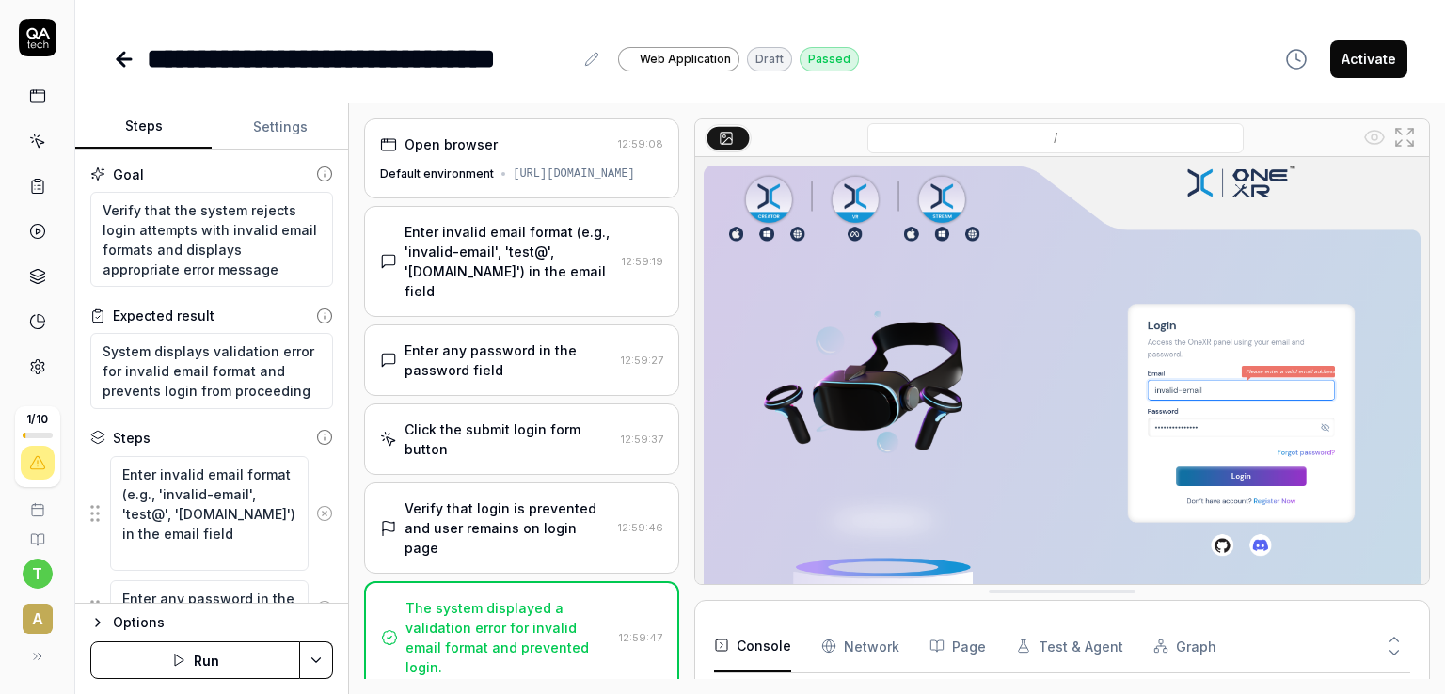
scroll to position [595, 0]
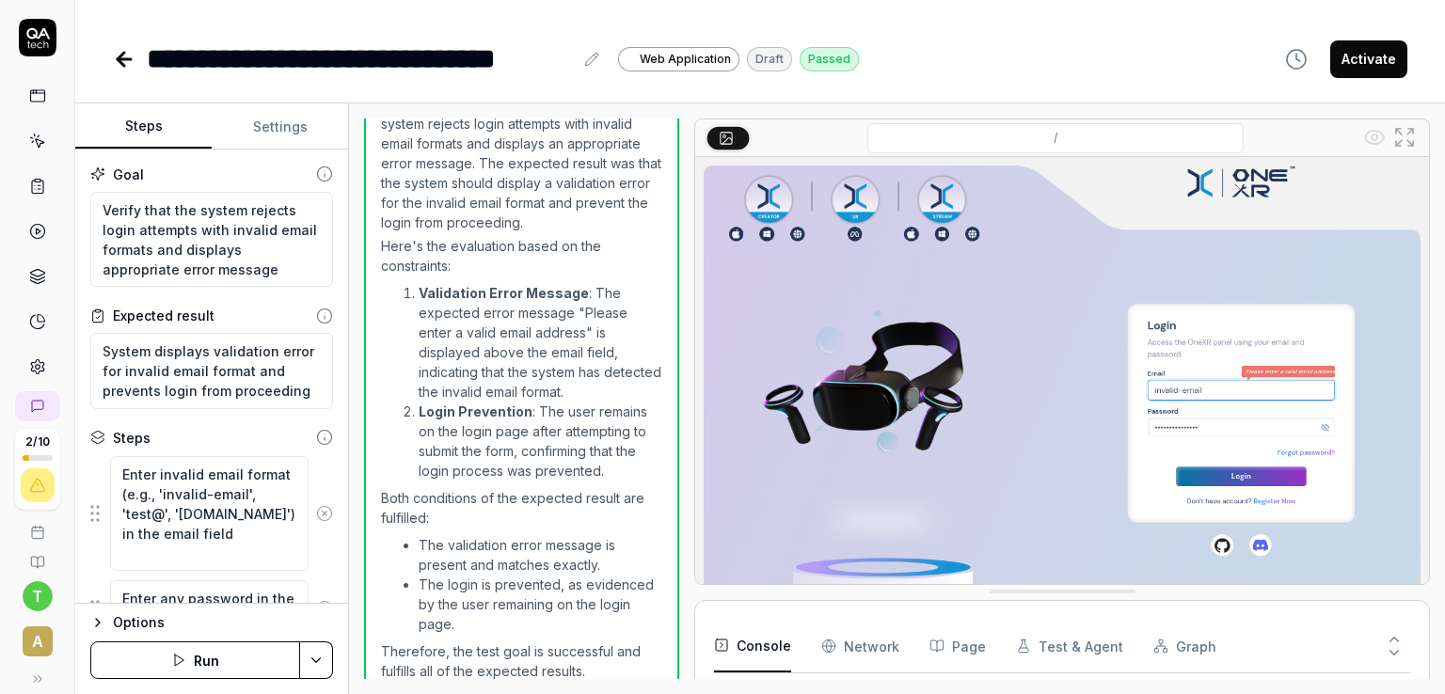
type textarea "*"
